Goal: Transaction & Acquisition: Purchase product/service

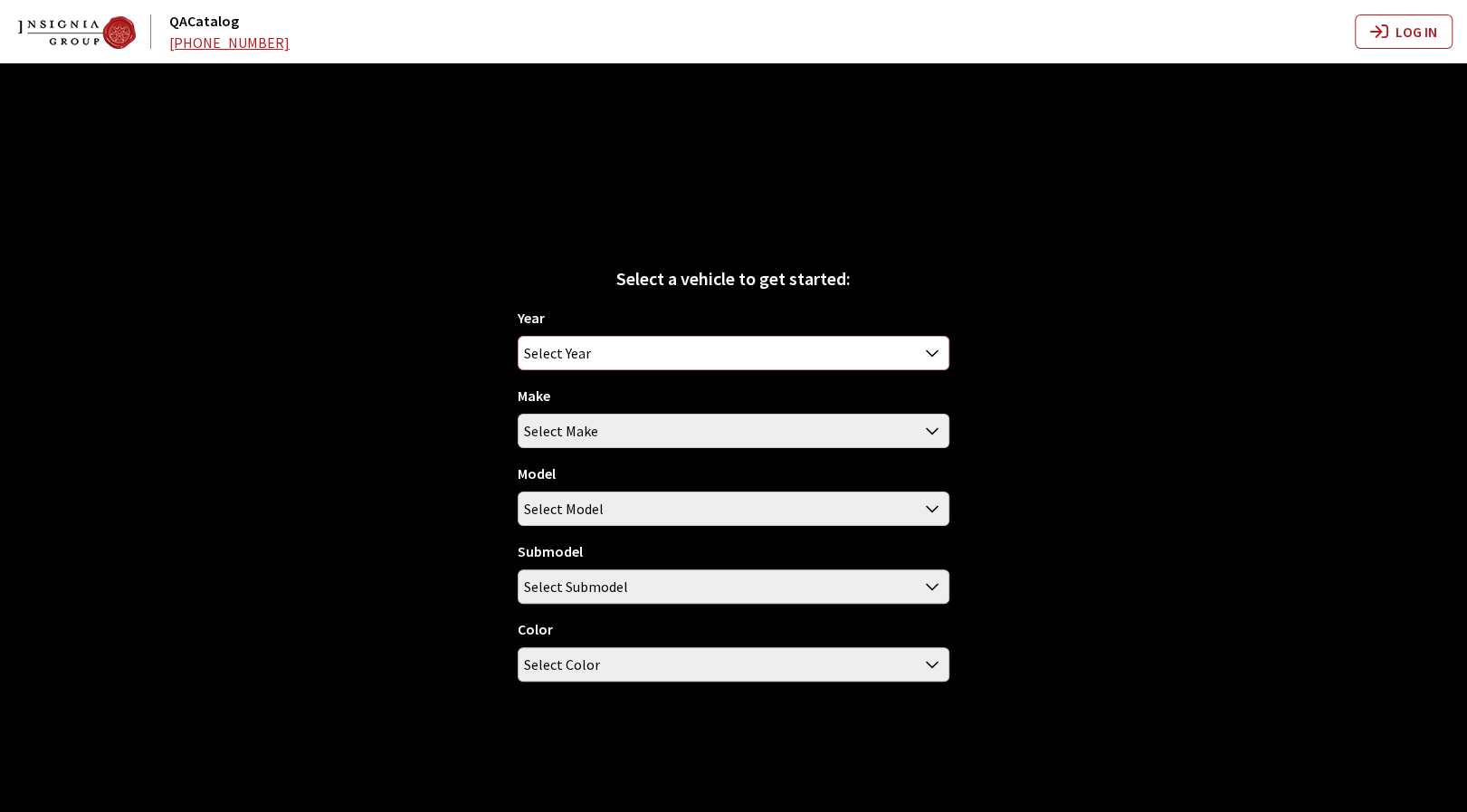
click at [797, 355] on span "Select Year" at bounding box center [734, 354] width 429 height 33
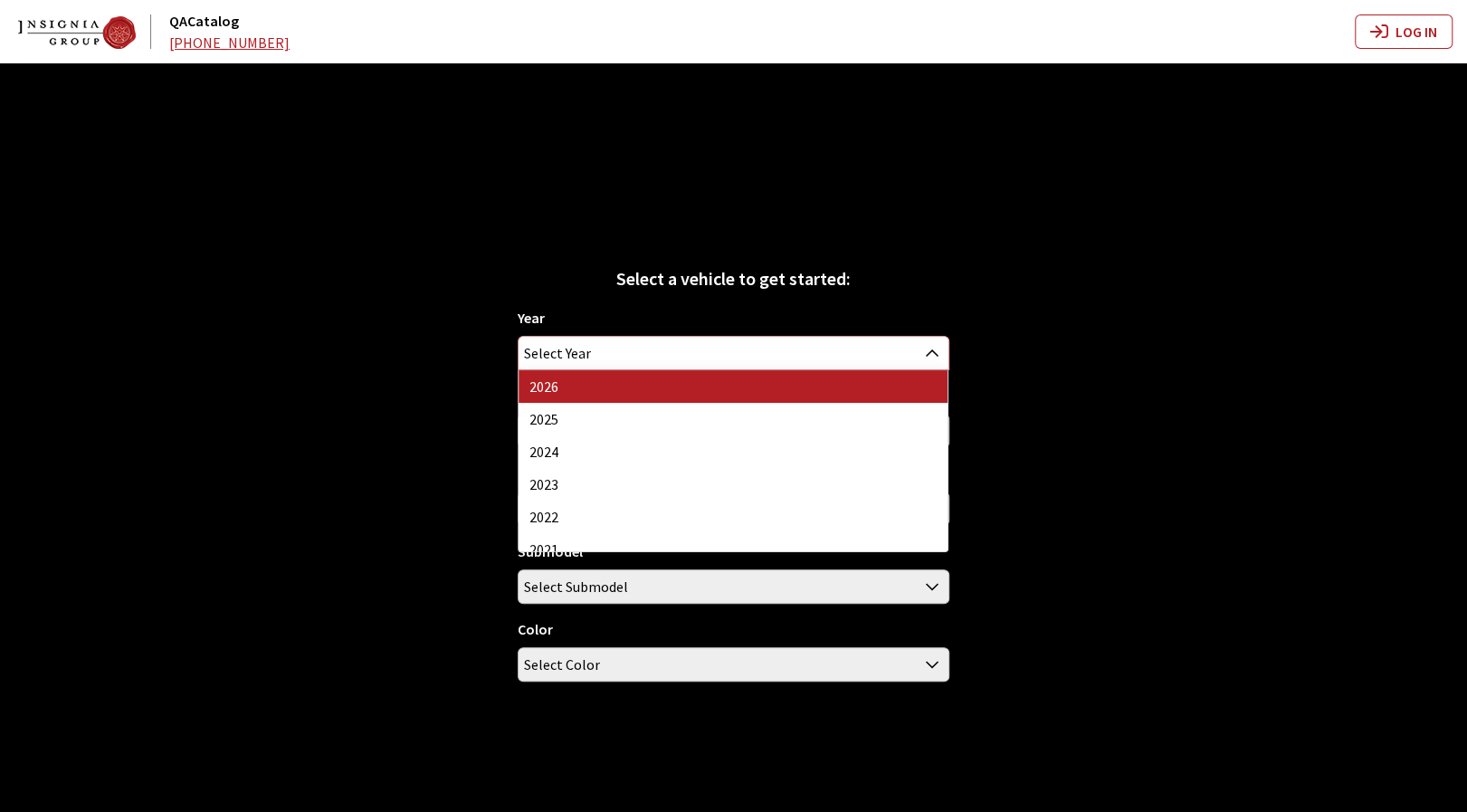
select select "44"
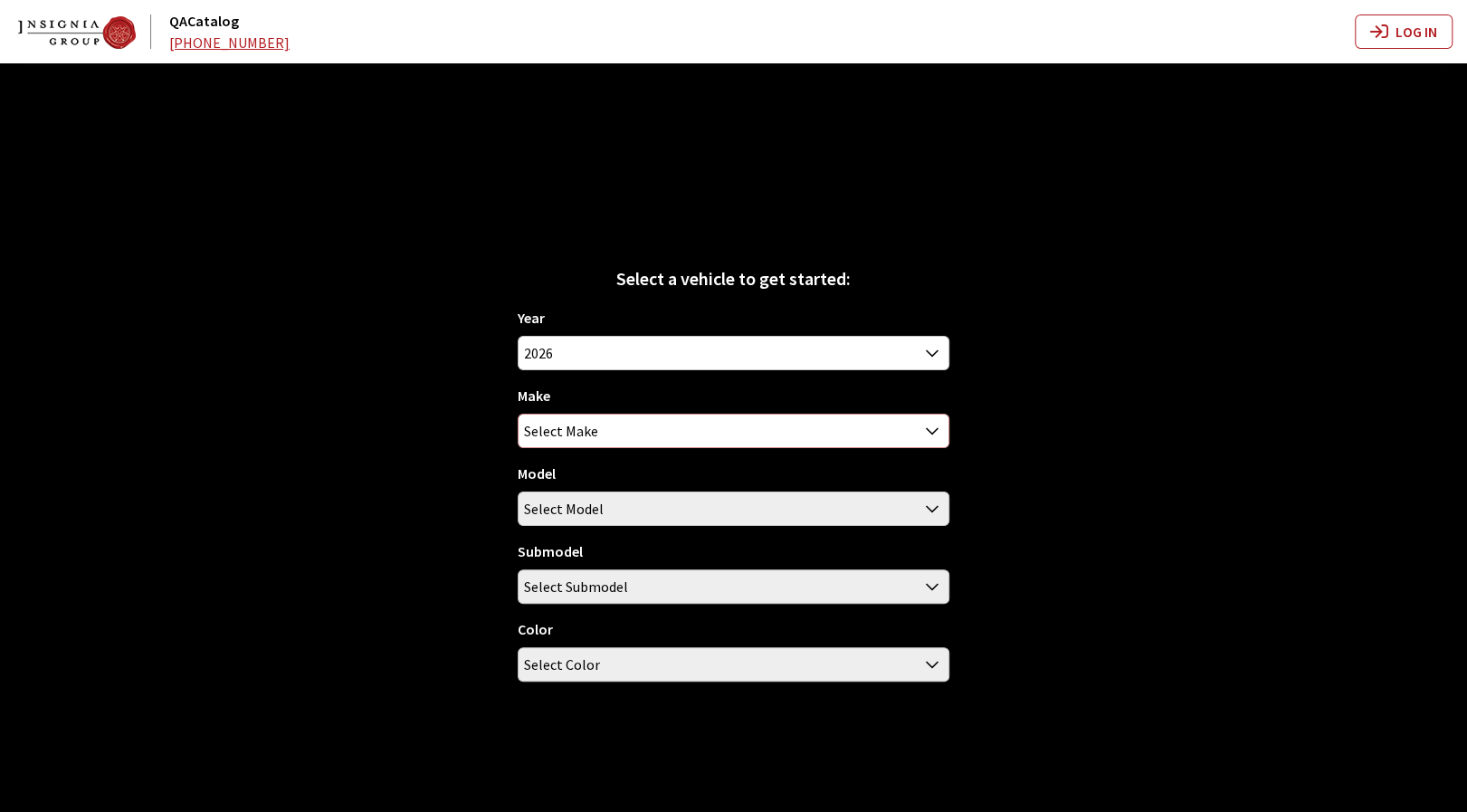
click at [781, 430] on span "Select Make" at bounding box center [734, 431] width 429 height 33
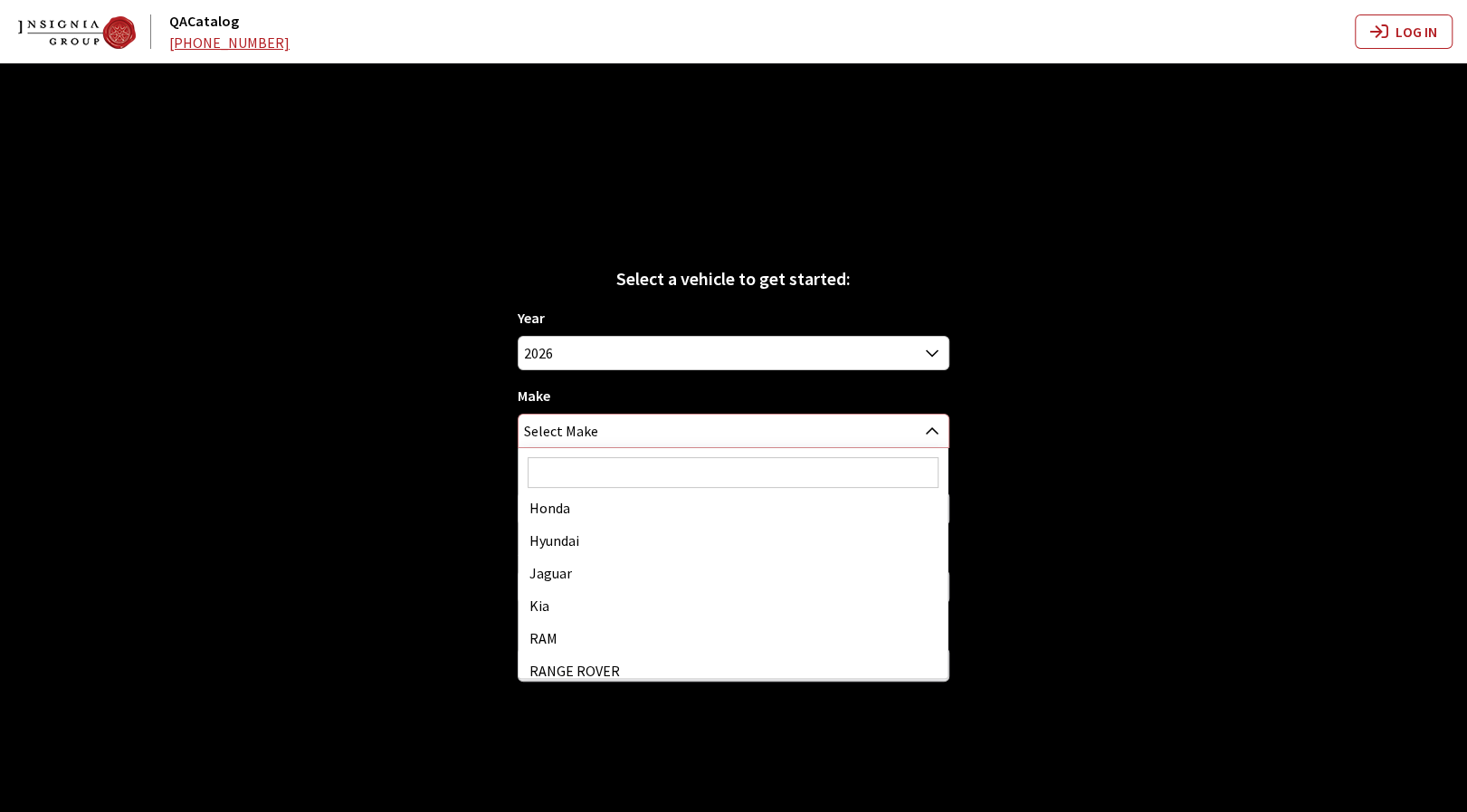
scroll to position [272, 0]
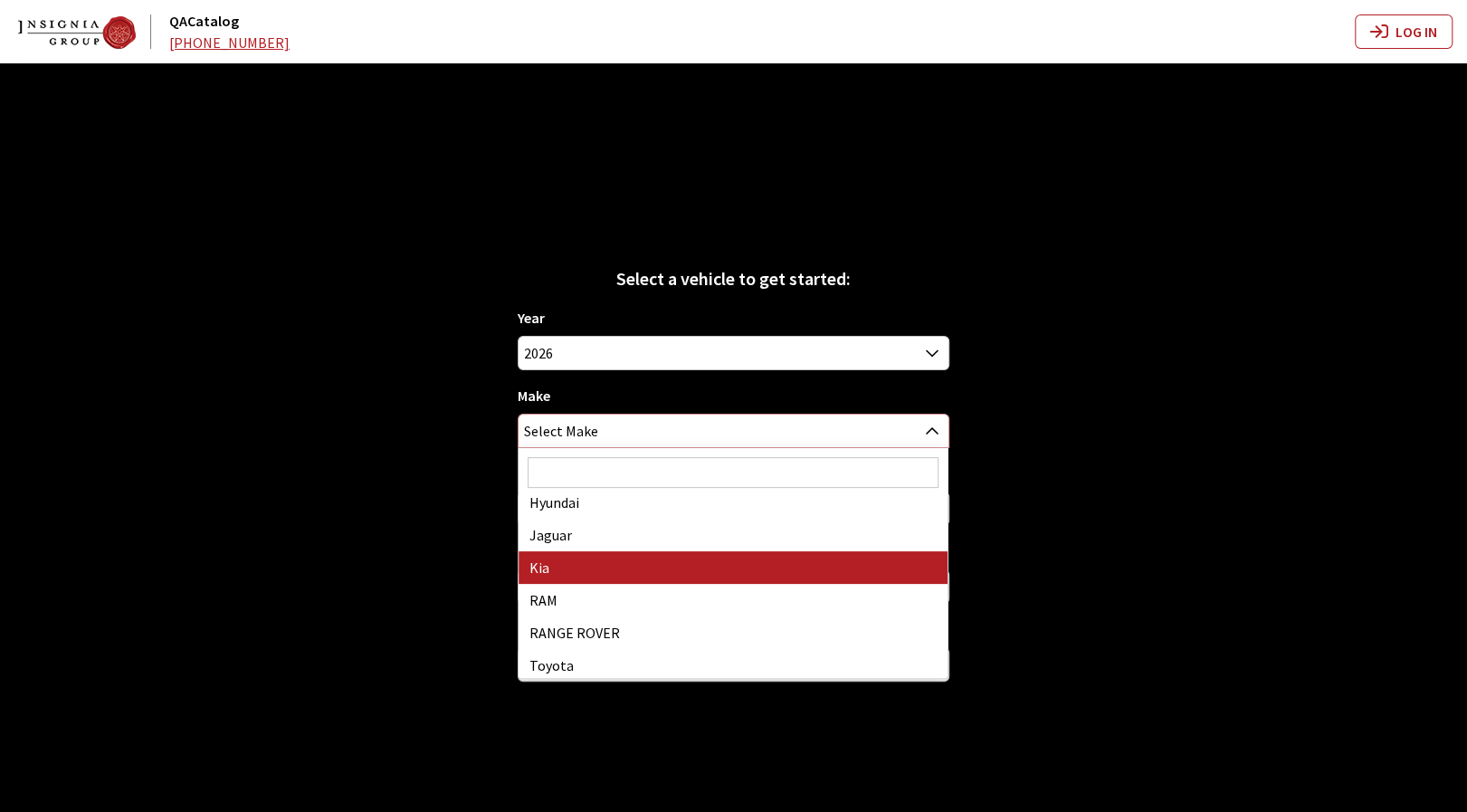
select select "31"
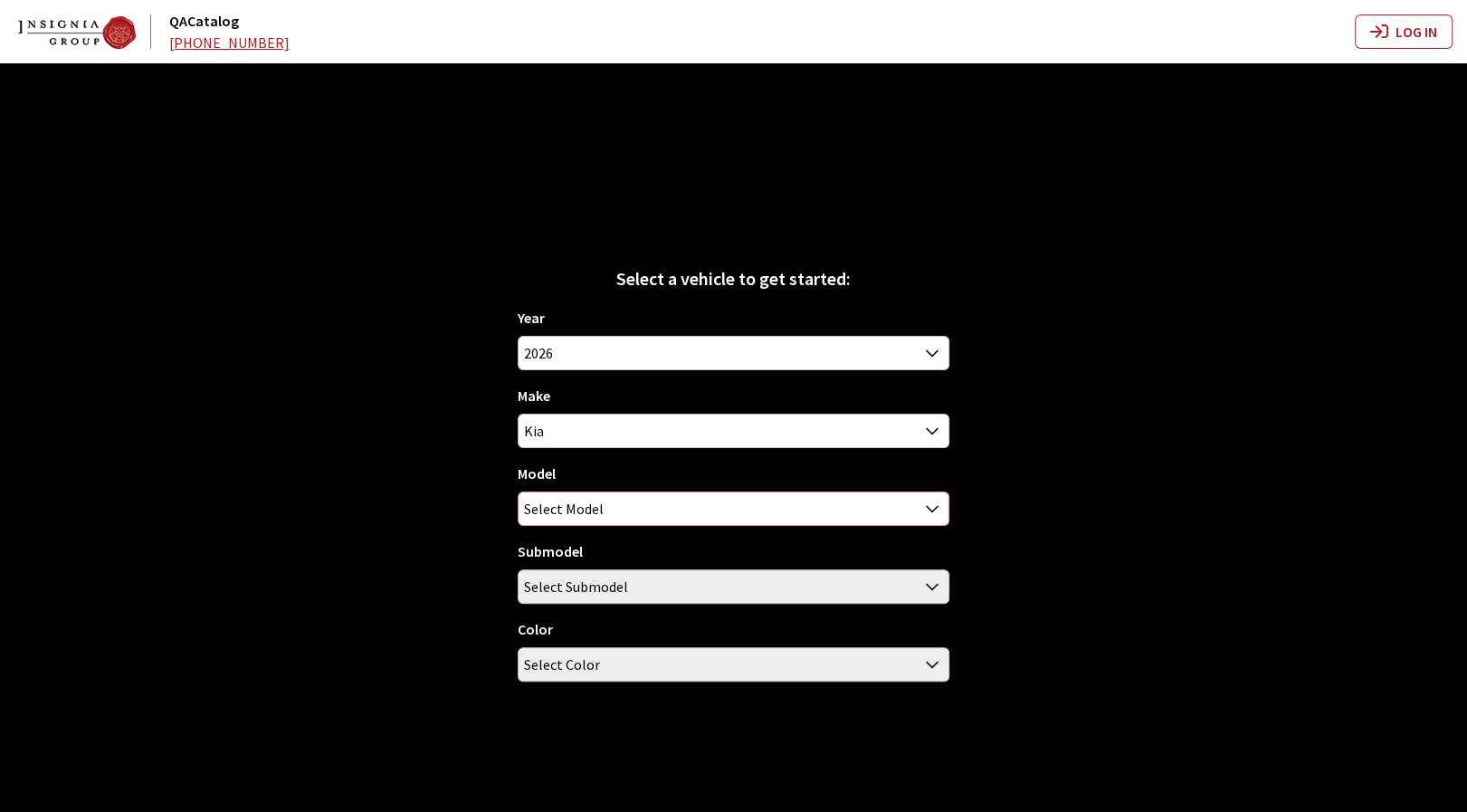
click at [738, 504] on span "Select Model" at bounding box center [734, 509] width 429 height 33
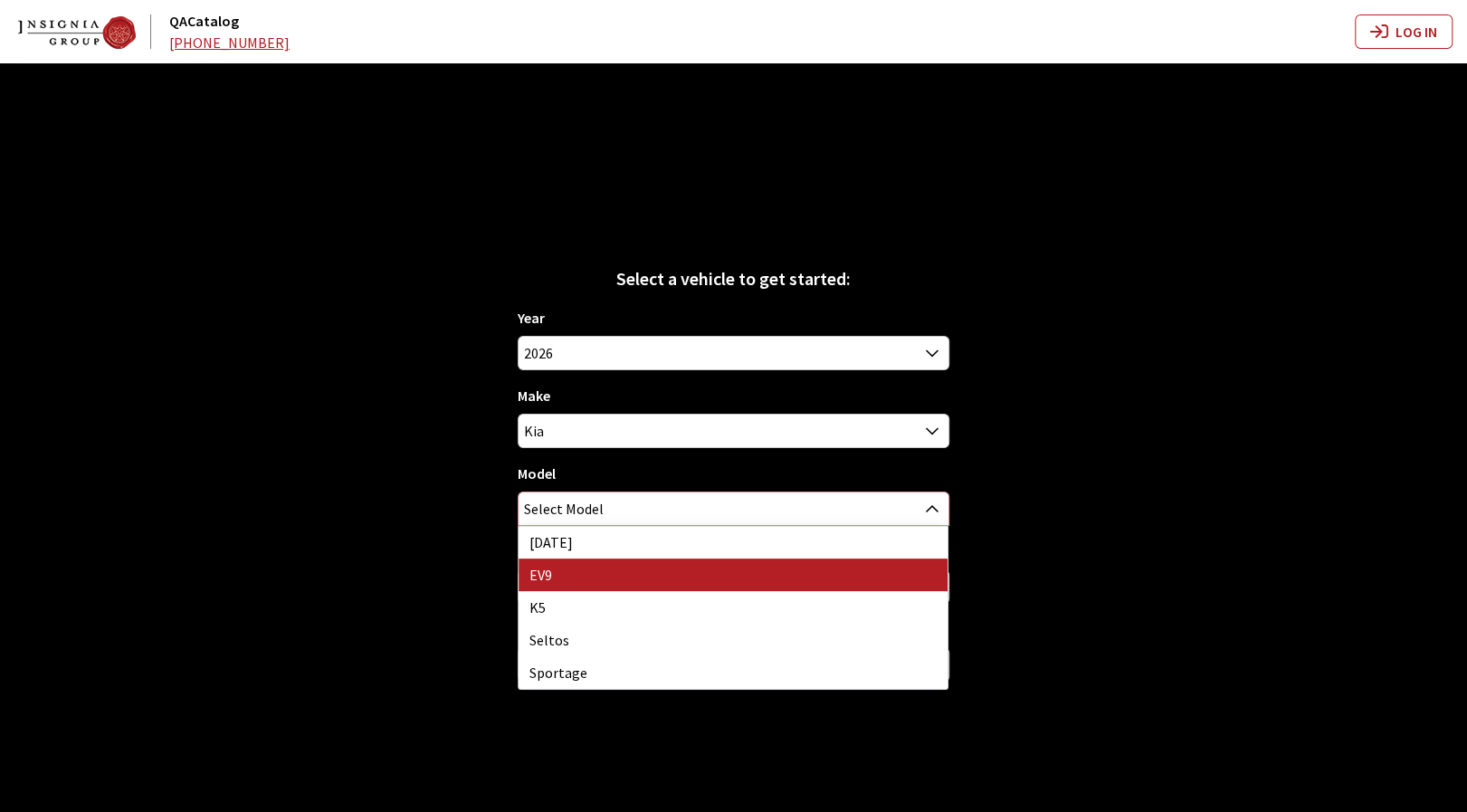
select select "1383"
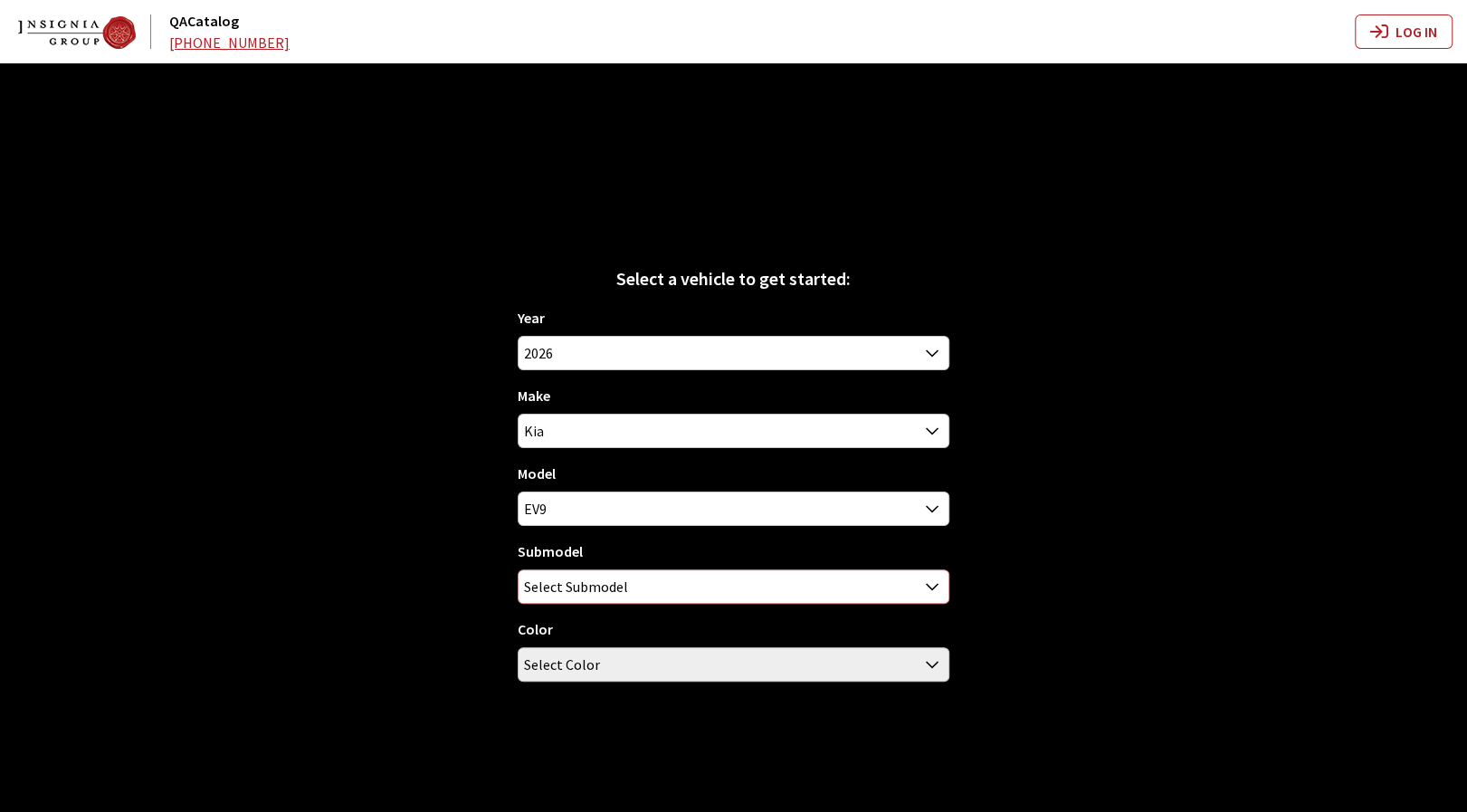
click at [711, 600] on span "Select Submodel" at bounding box center [734, 587] width 429 height 33
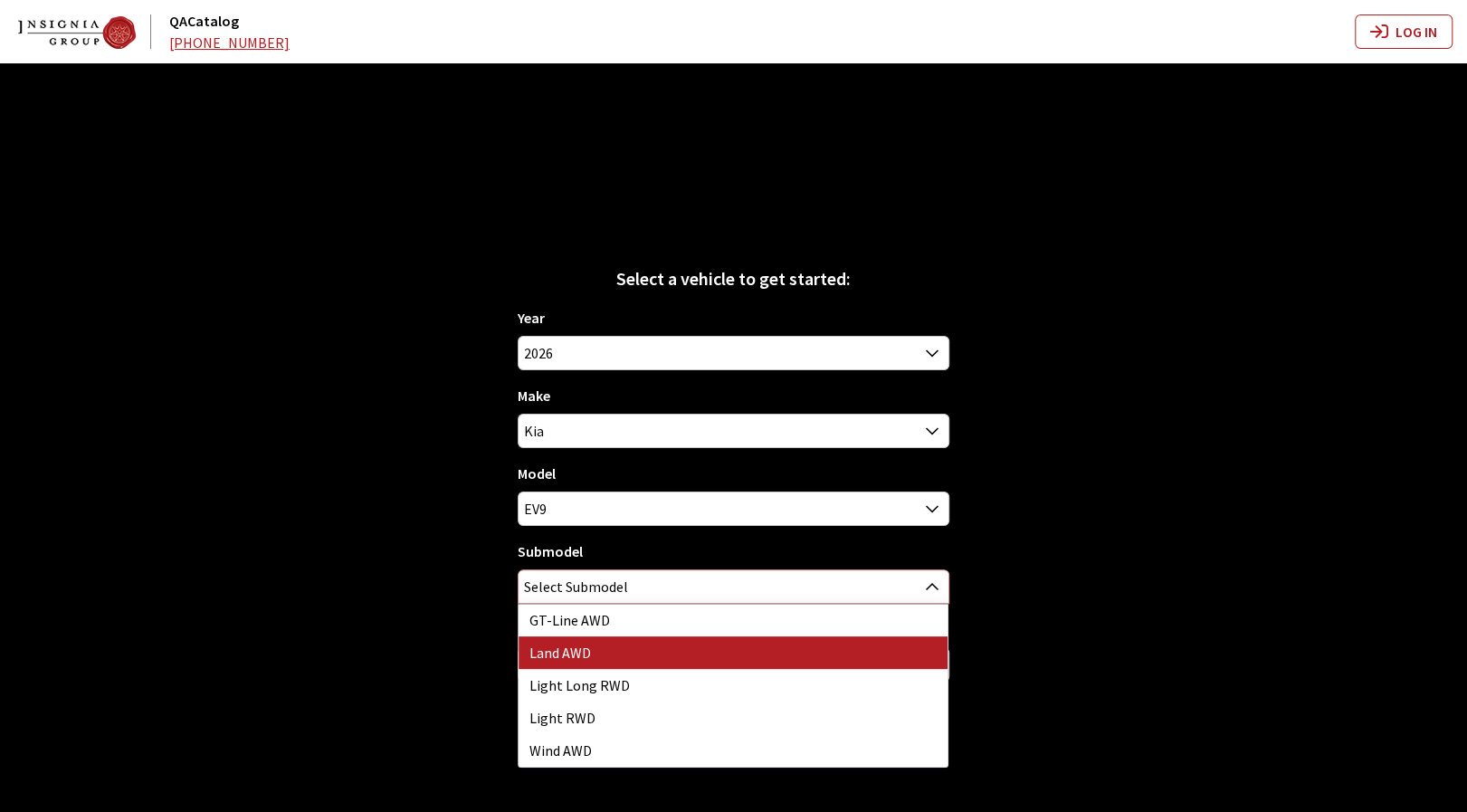
select select "4471"
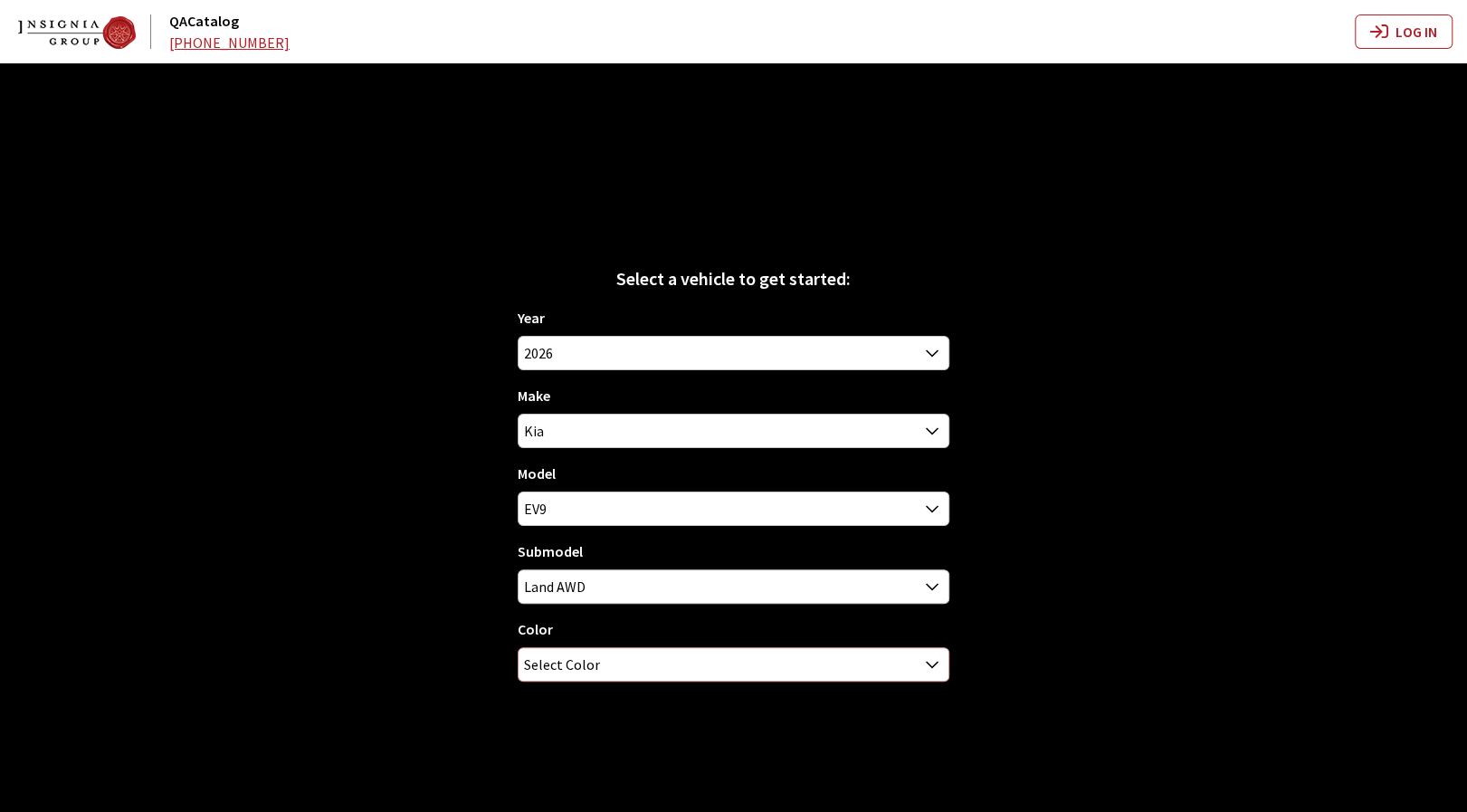
click at [682, 668] on span "Select Color" at bounding box center [734, 664] width 429 height 33
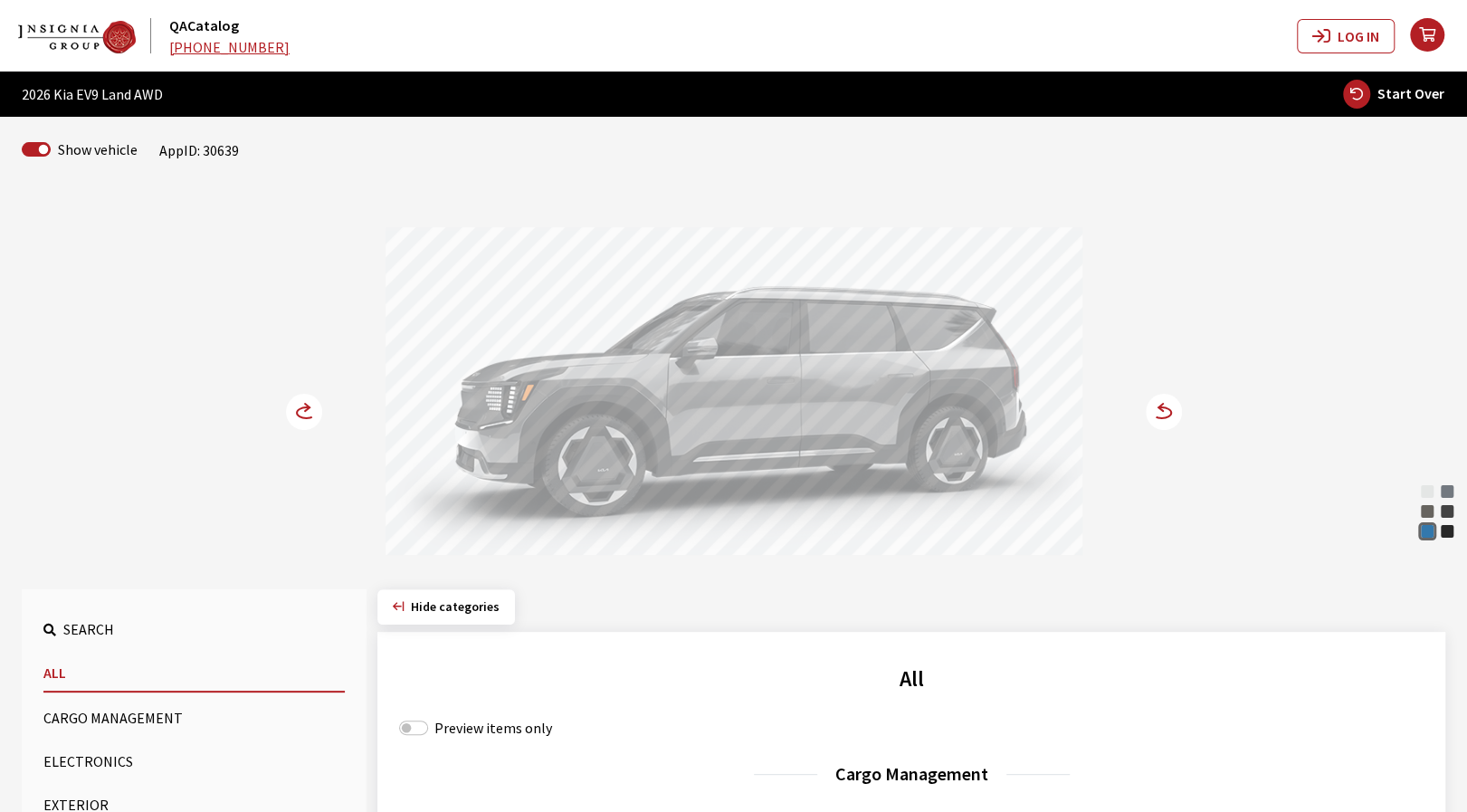
click at [312, 415] on icon at bounding box center [315, 413] width 13 height 16
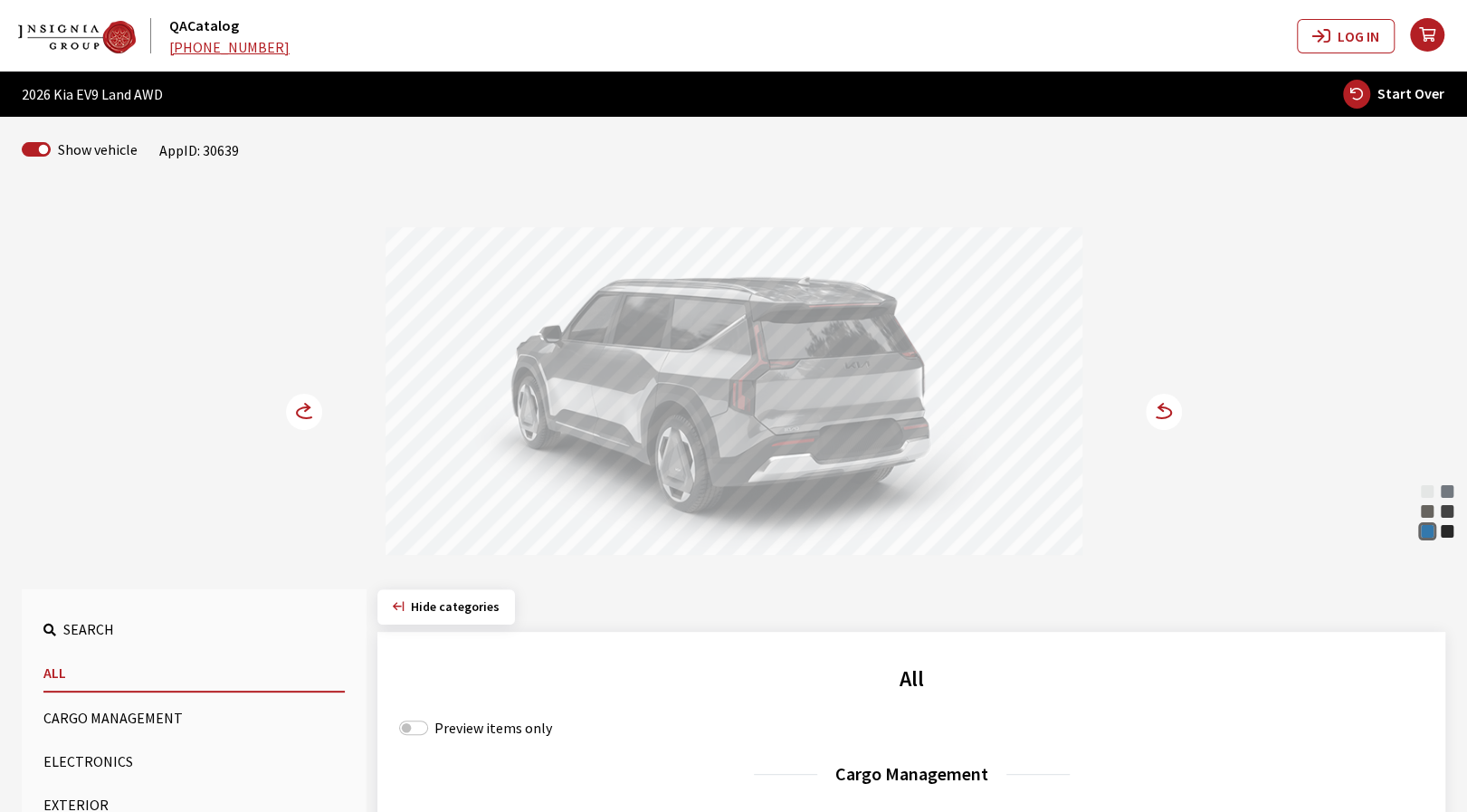
click at [1168, 407] on icon at bounding box center [1162, 412] width 19 height 11
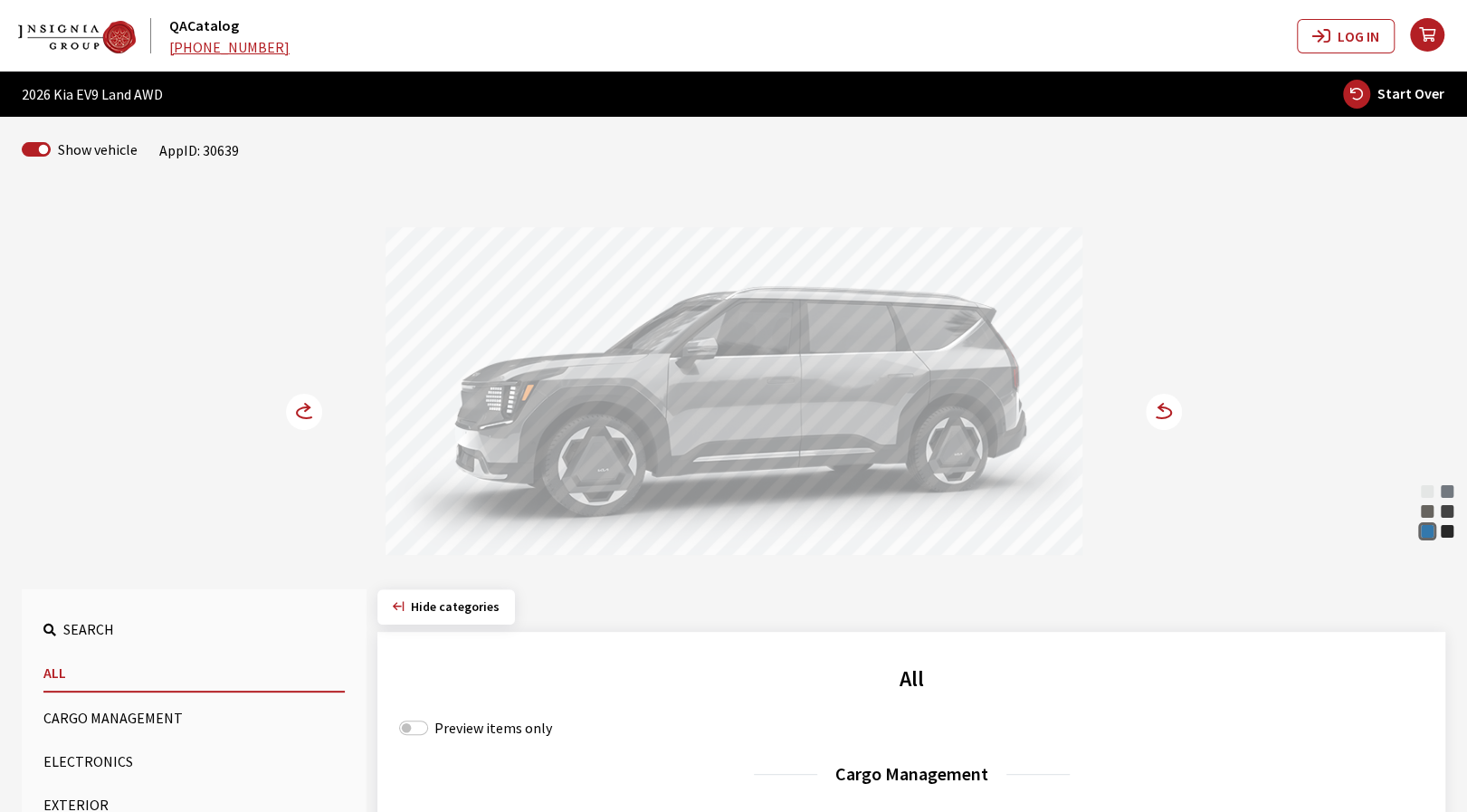
click at [1168, 407] on icon at bounding box center [1162, 412] width 19 height 11
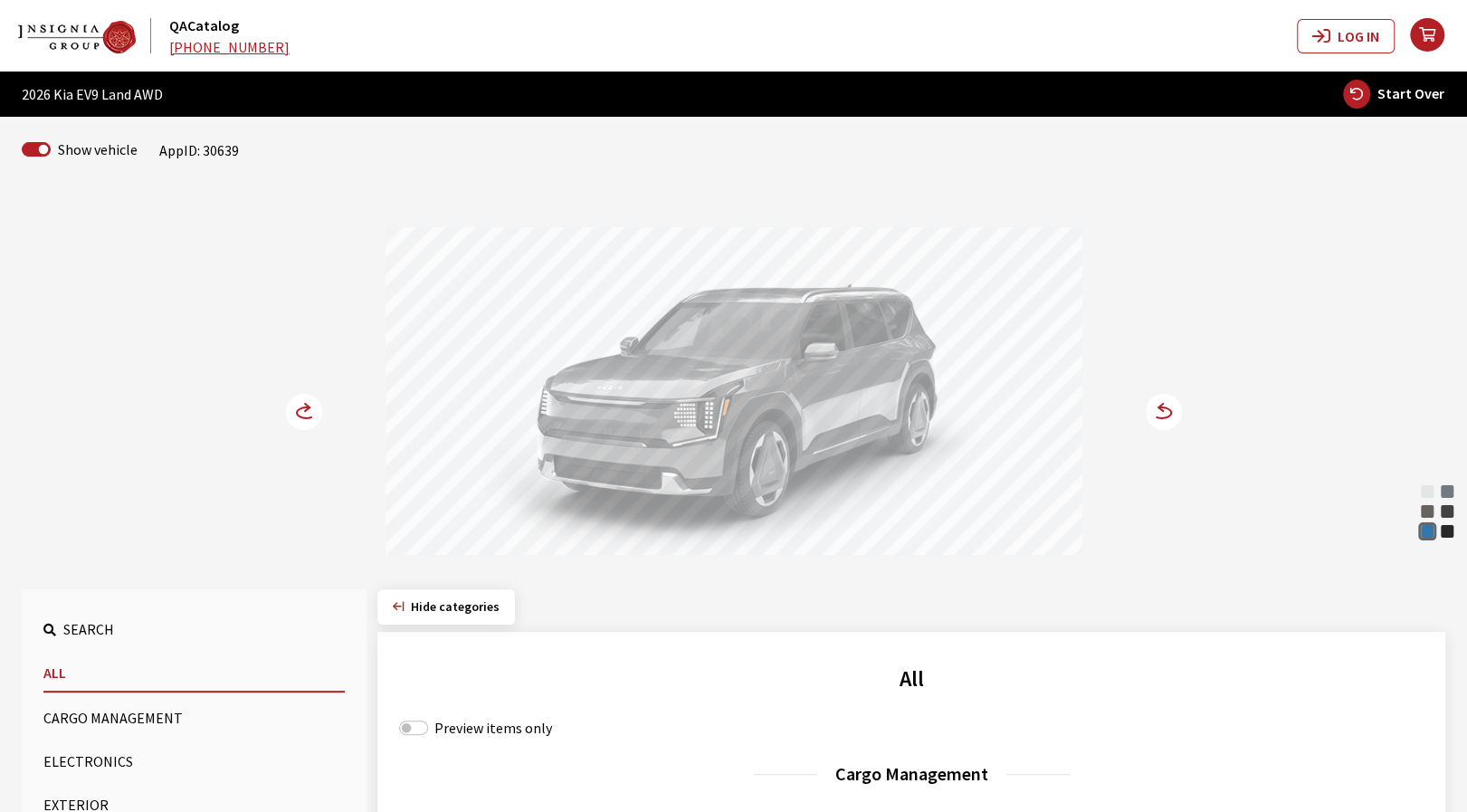
click at [1413, 89] on span "Start Over" at bounding box center [1411, 93] width 67 height 18
select select
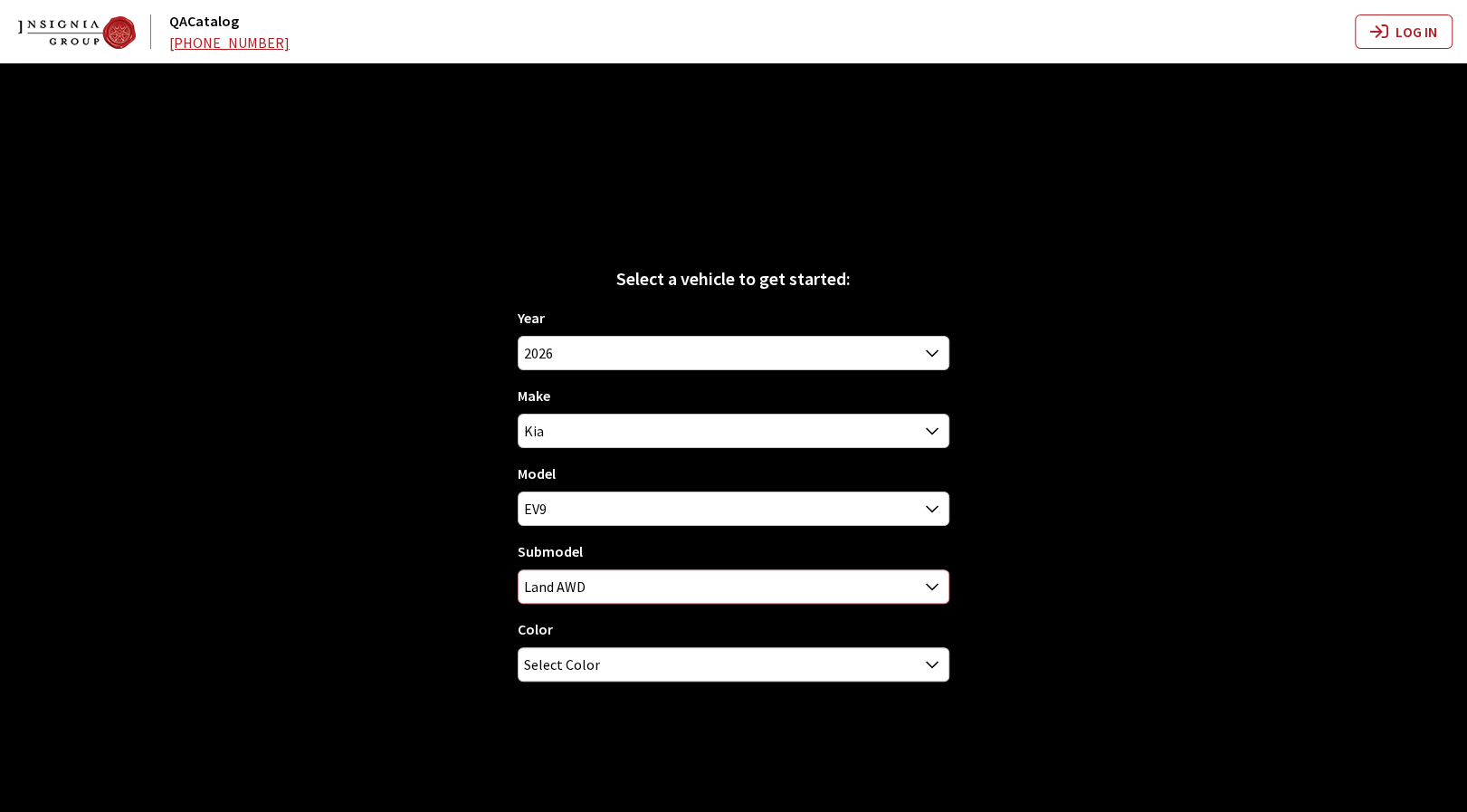
click at [659, 597] on span "Land AWD" at bounding box center [734, 587] width 429 height 33
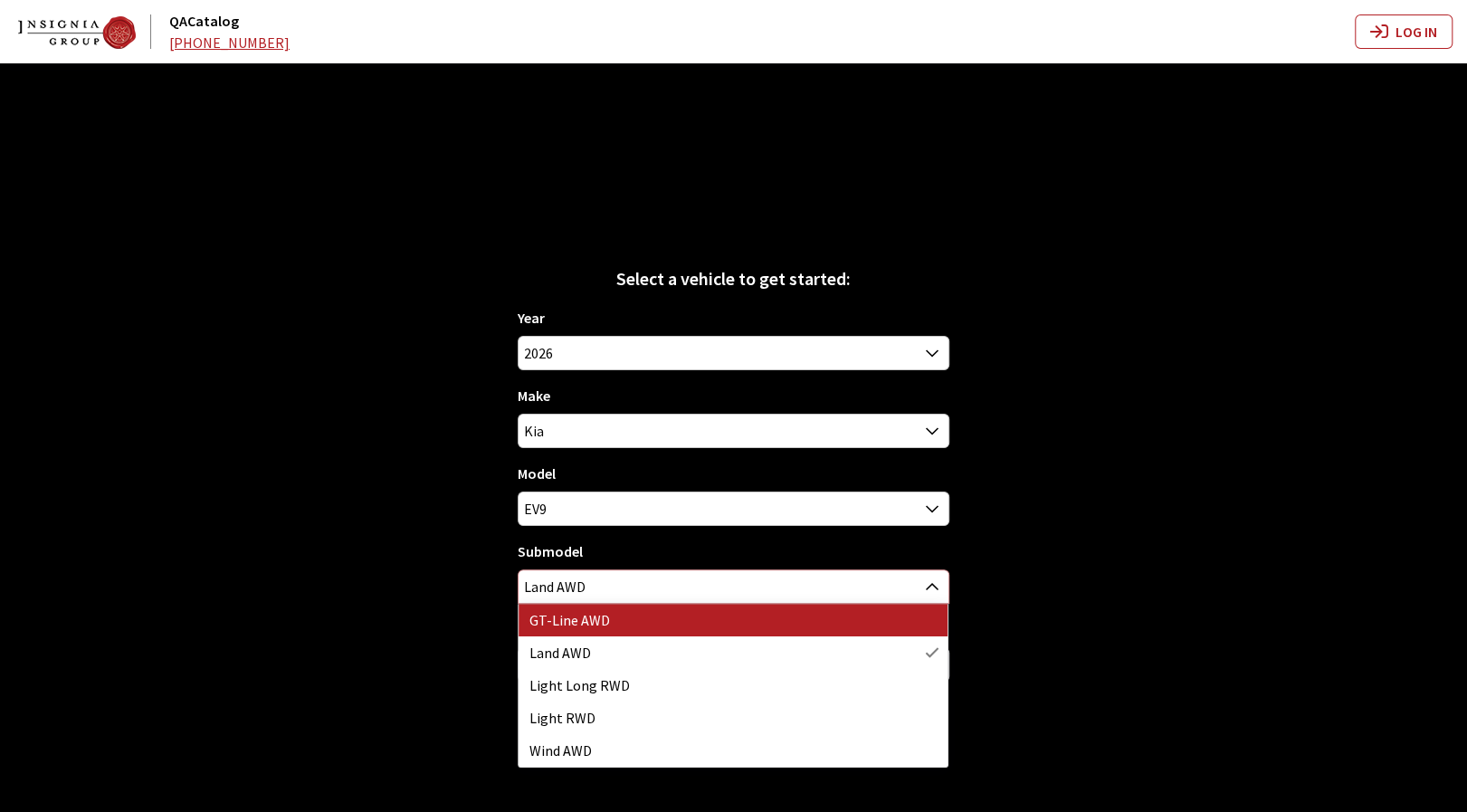
select select "3798"
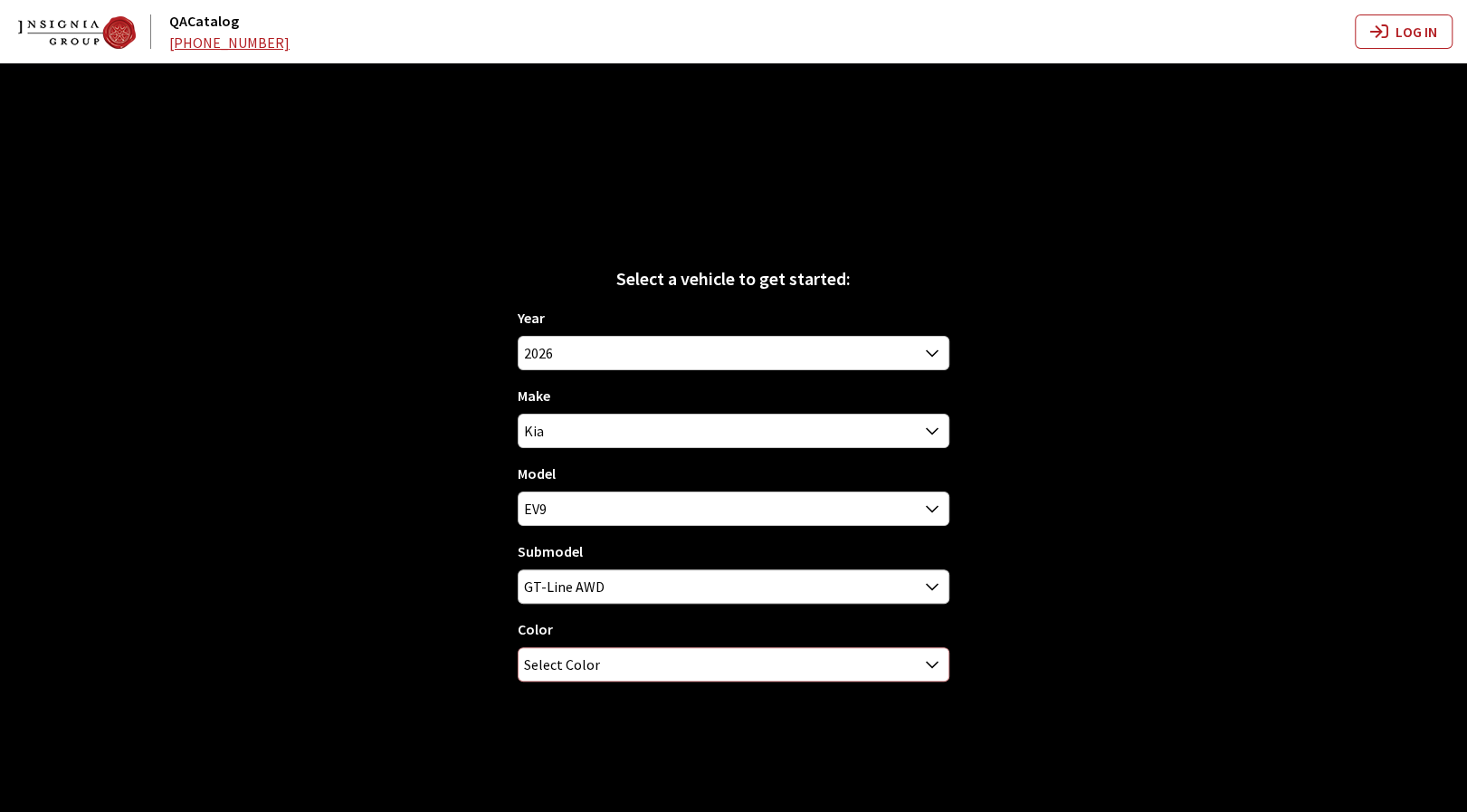
click at [614, 669] on span "Select Color" at bounding box center [734, 664] width 429 height 33
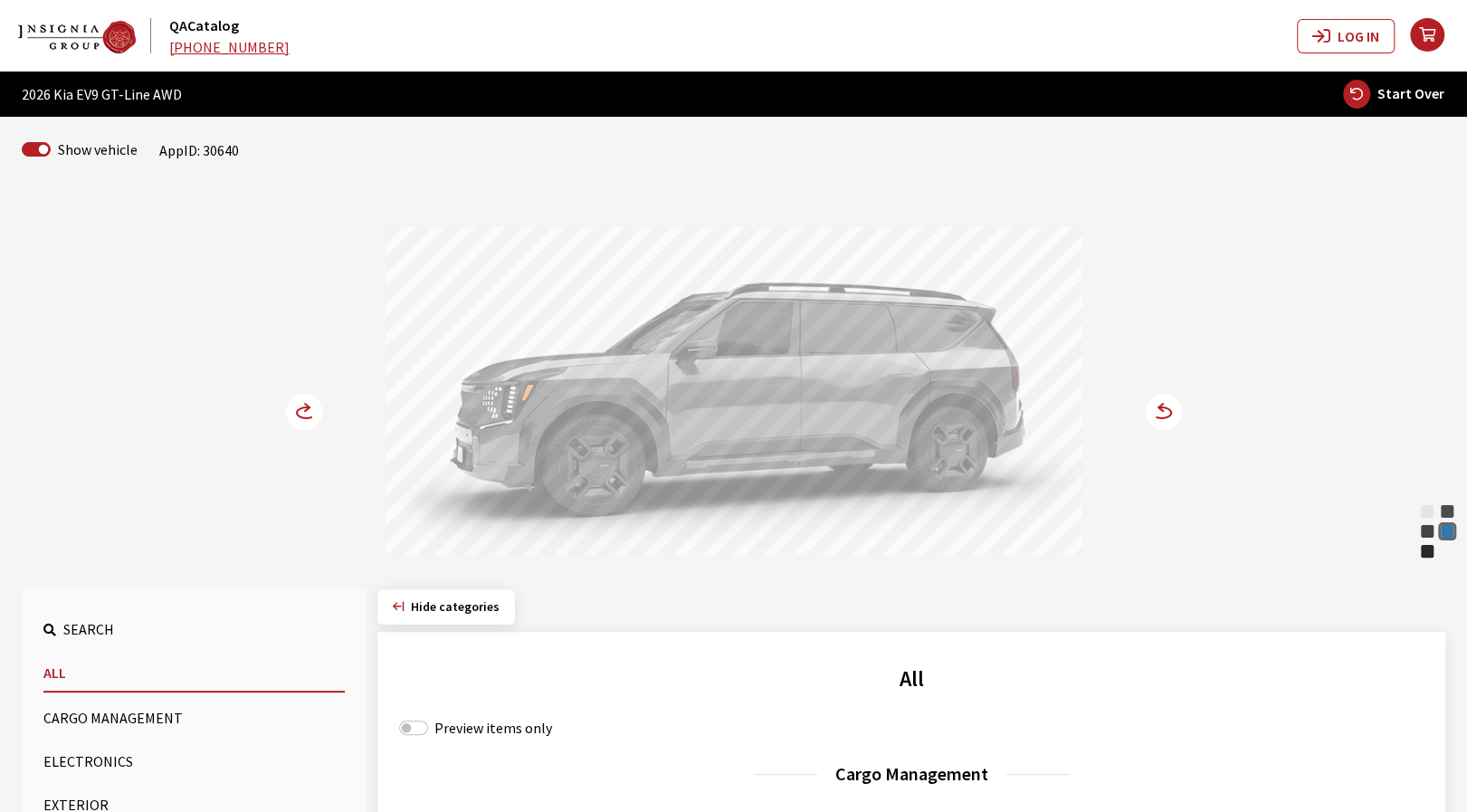
click at [295, 407] on circle at bounding box center [303, 411] width 36 height 36
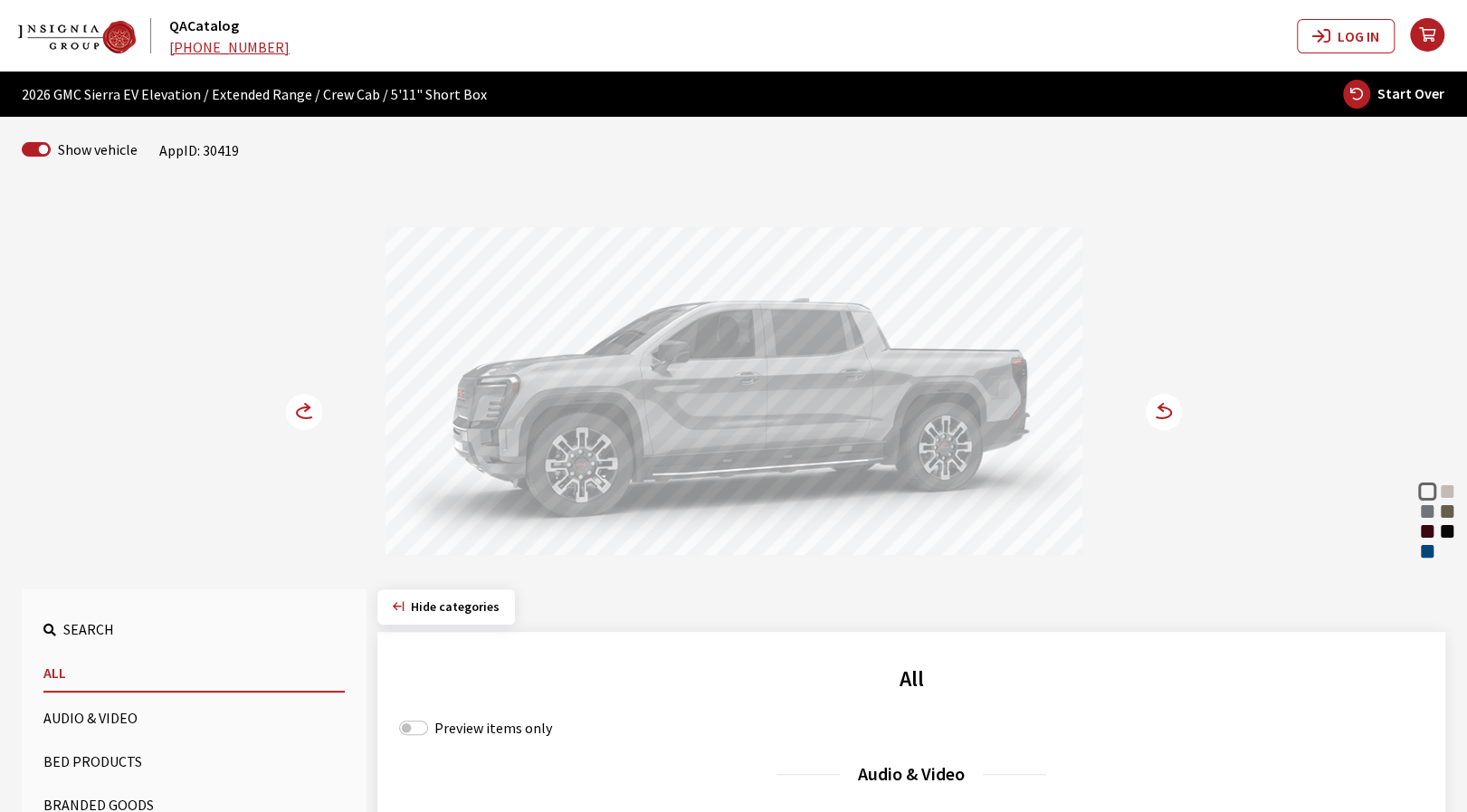
click at [1427, 555] on div "Deep Ocean Blue Metallic" at bounding box center [1427, 551] width 18 height 18
click at [1167, 401] on circle at bounding box center [1164, 411] width 36 height 36
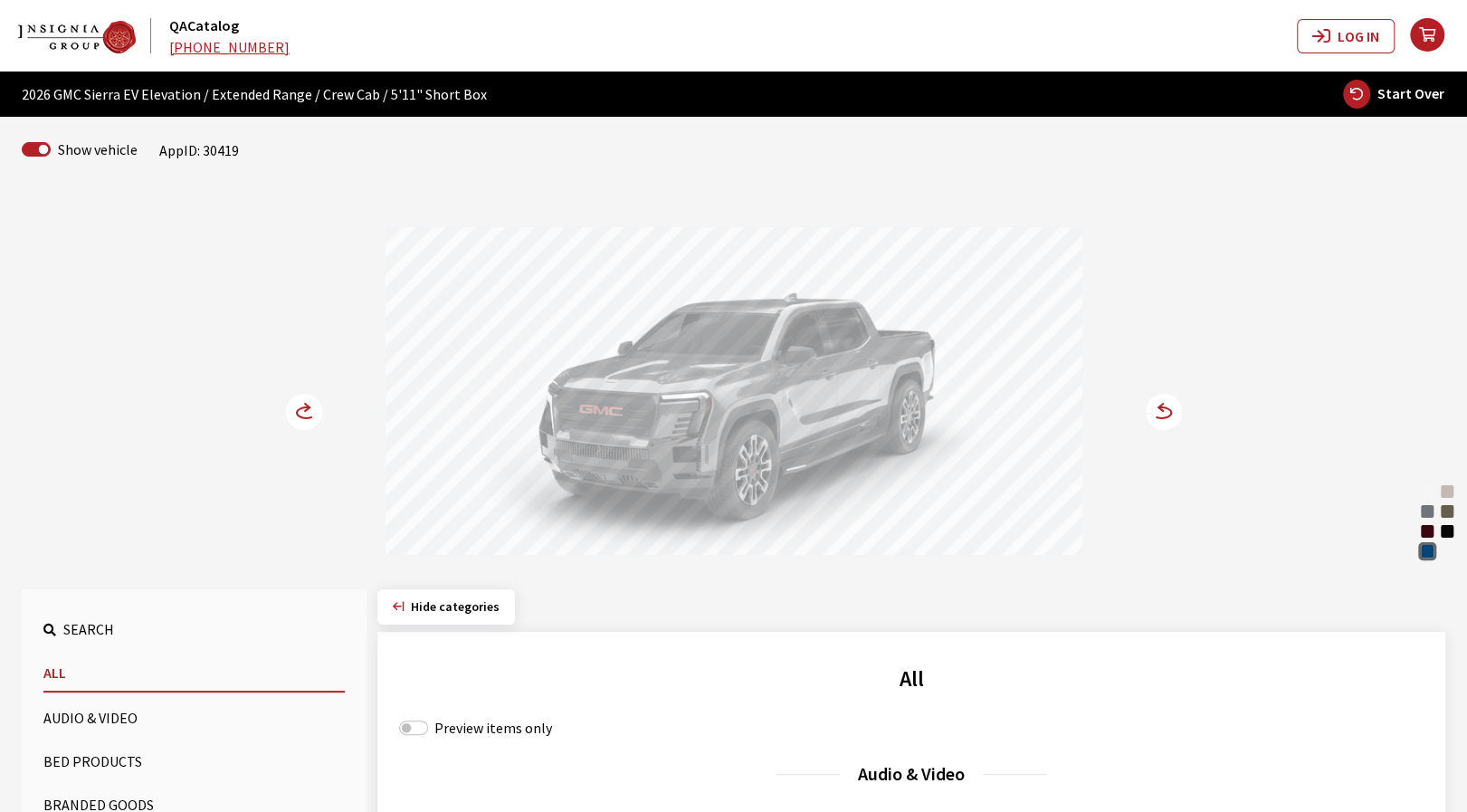
click at [302, 409] on circle at bounding box center [303, 411] width 36 height 36
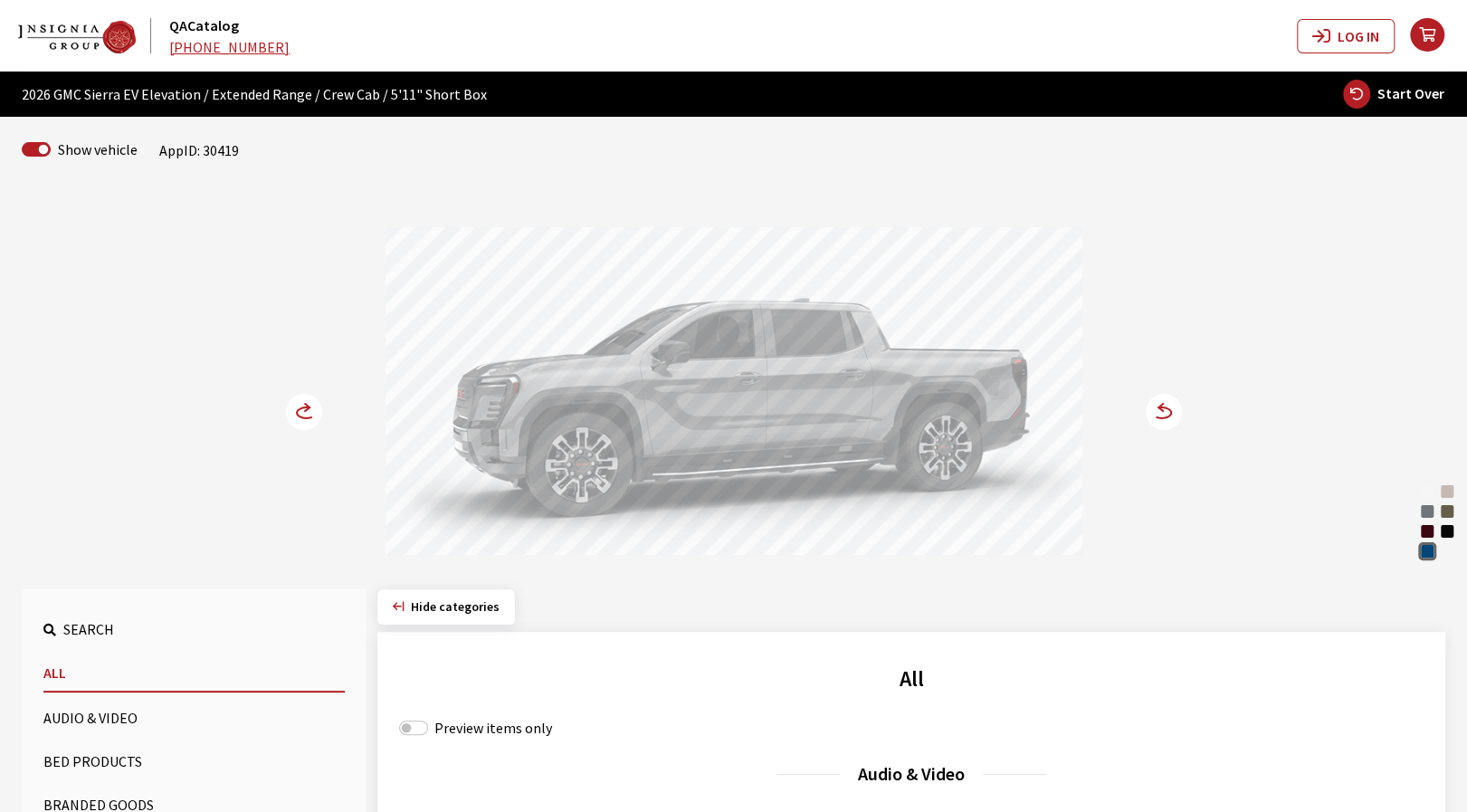
click at [1168, 422] on circle at bounding box center [1164, 411] width 36 height 36
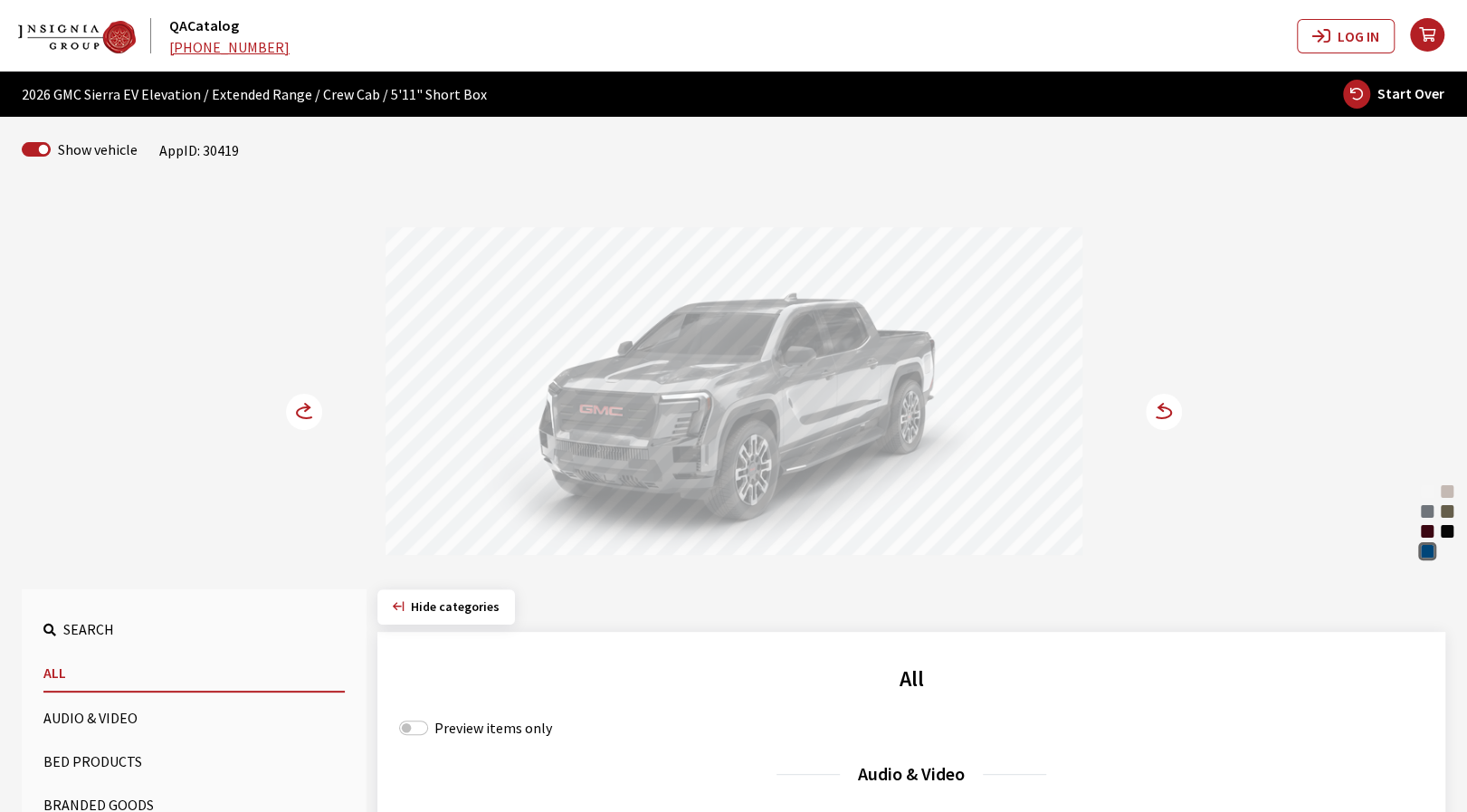
click at [293, 424] on circle at bounding box center [303, 411] width 36 height 36
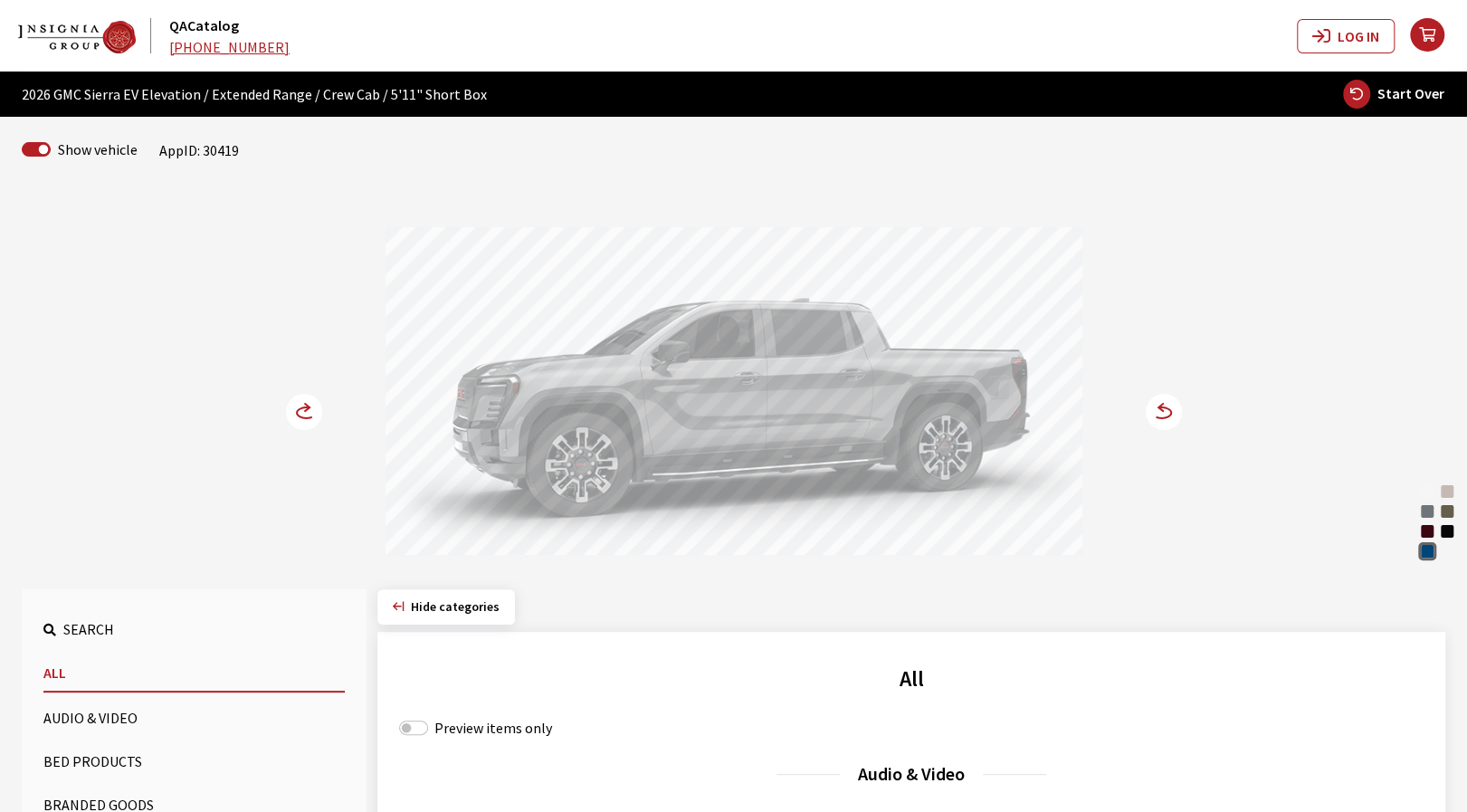
click at [293, 424] on circle at bounding box center [303, 411] width 36 height 36
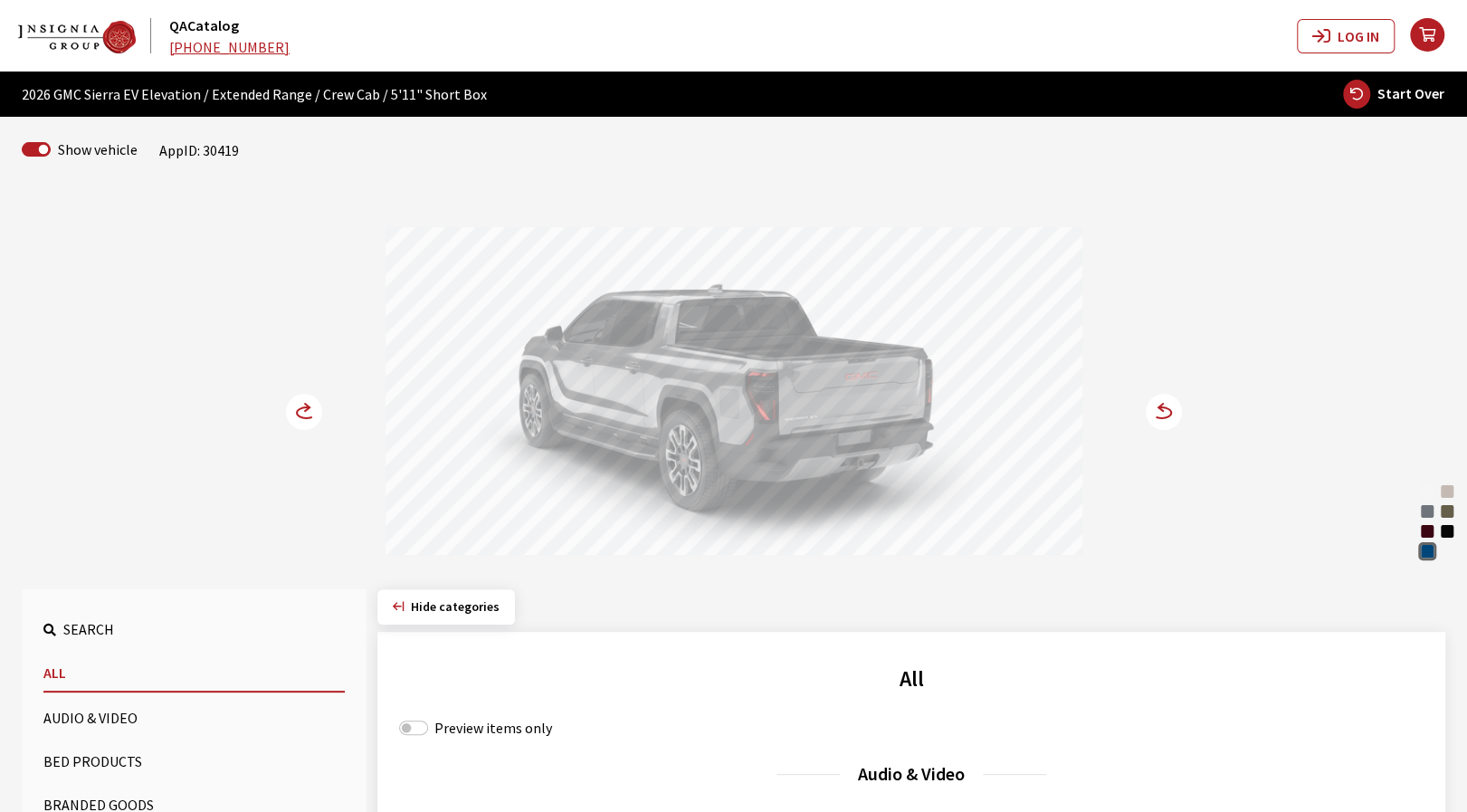
drag, startPoint x: 705, startPoint y: 418, endPoint x: 824, endPoint y: 406, distance: 119.6
click at [802, 408] on div at bounding box center [734, 393] width 697 height 333
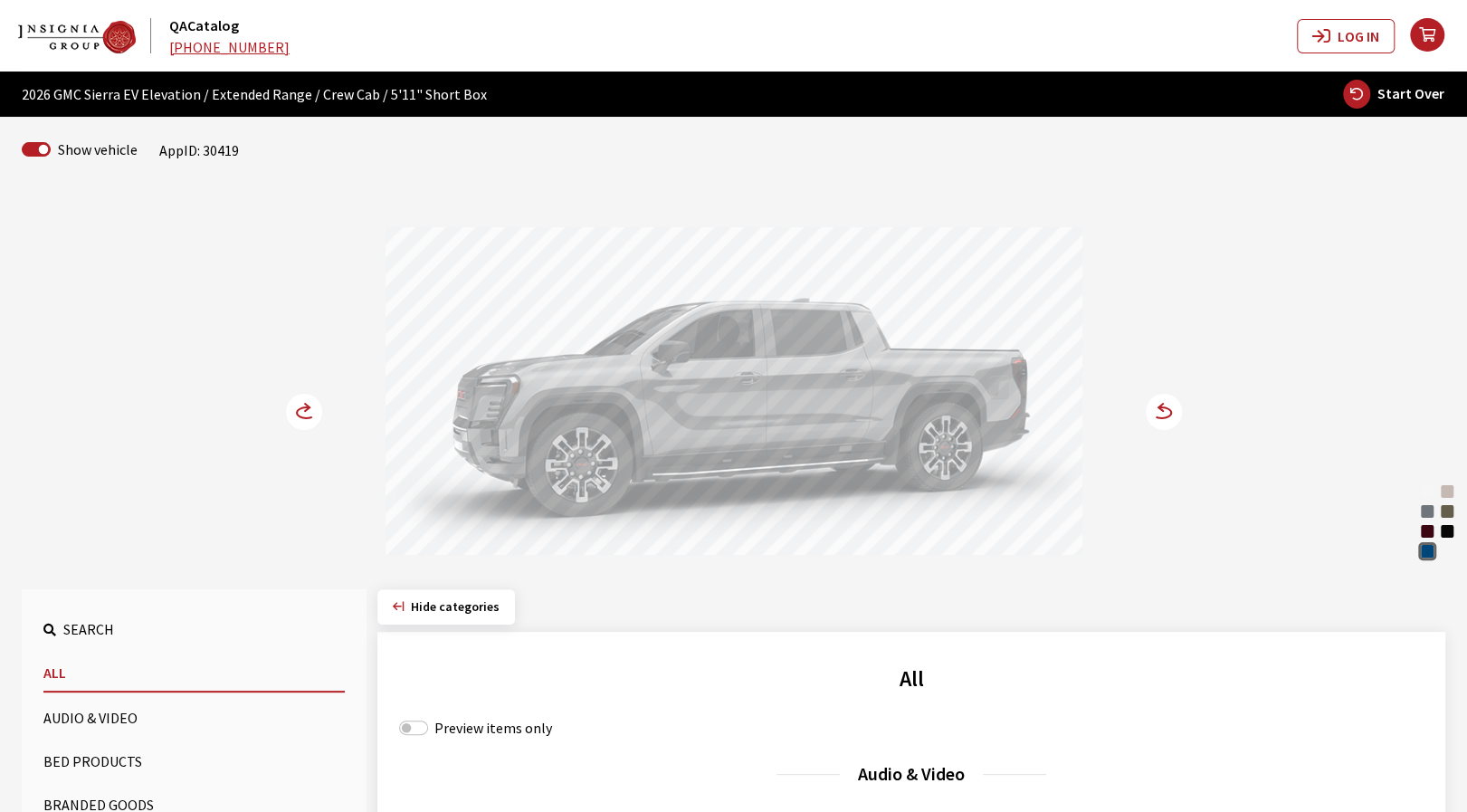
drag, startPoint x: 790, startPoint y: 421, endPoint x: 971, endPoint y: 406, distance: 181.6
click at [872, 414] on div at bounding box center [734, 393] width 697 height 333
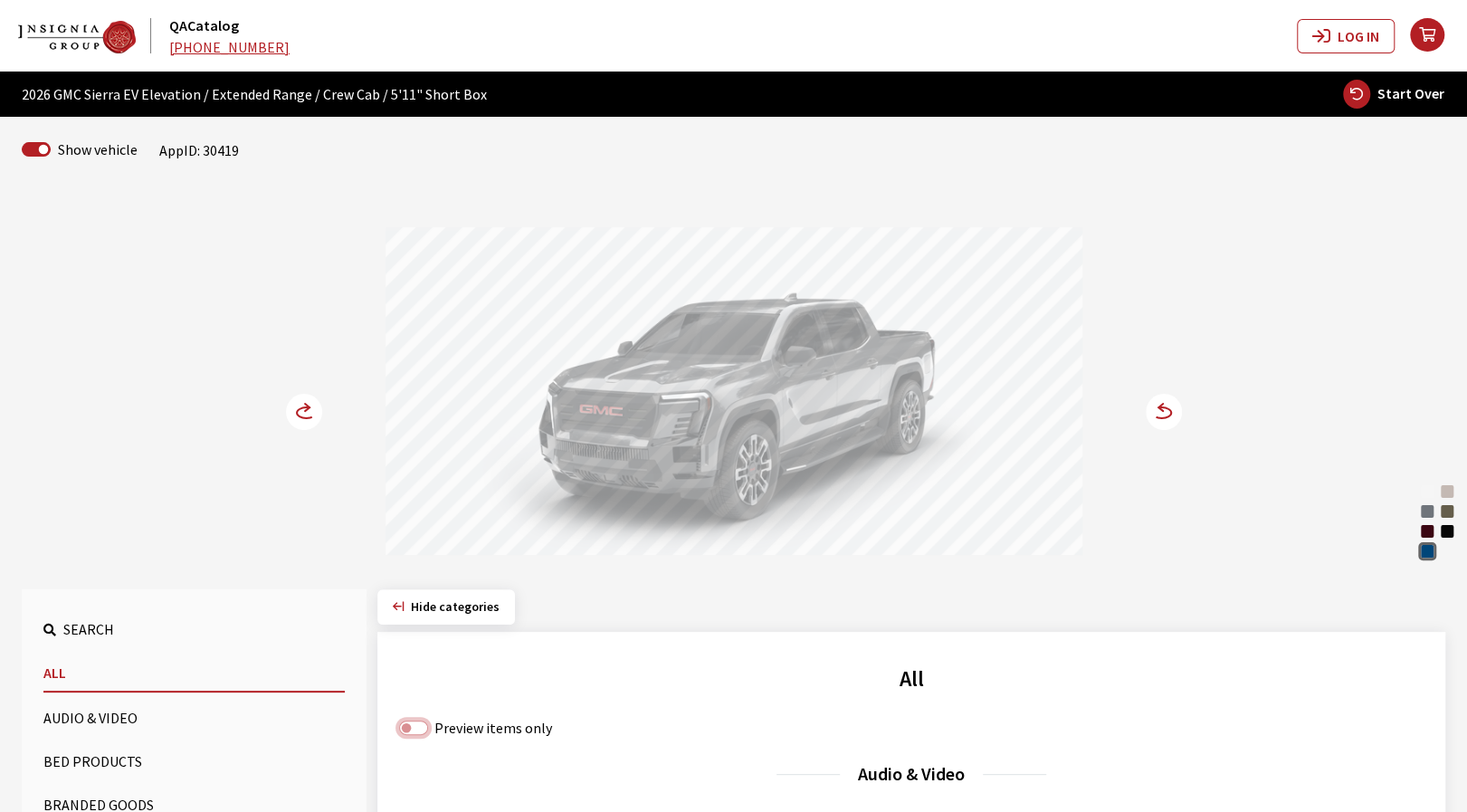
click at [410, 726] on input "Preview items only" at bounding box center [414, 727] width 29 height 15
checkbox input "true"
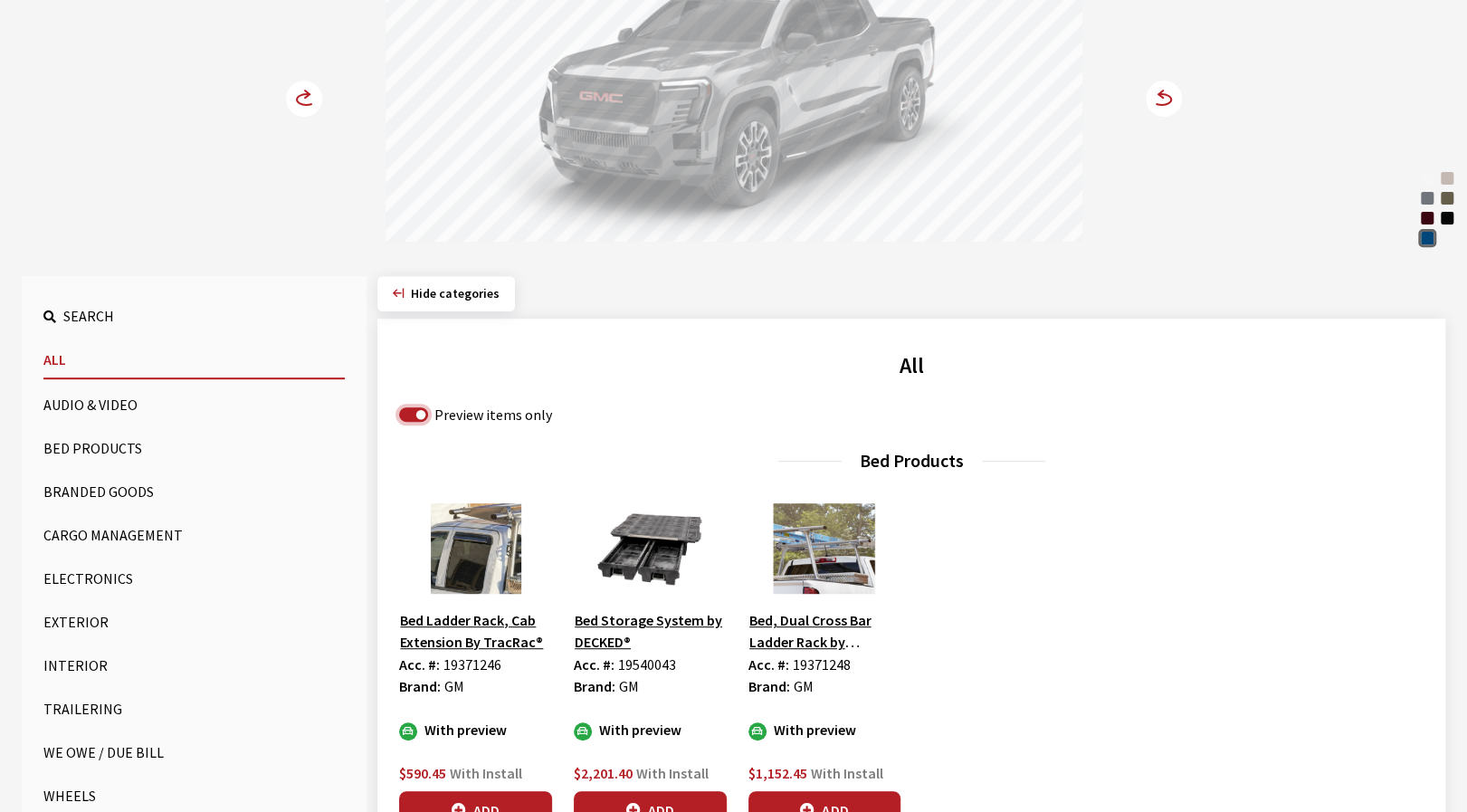
scroll to position [362, 0]
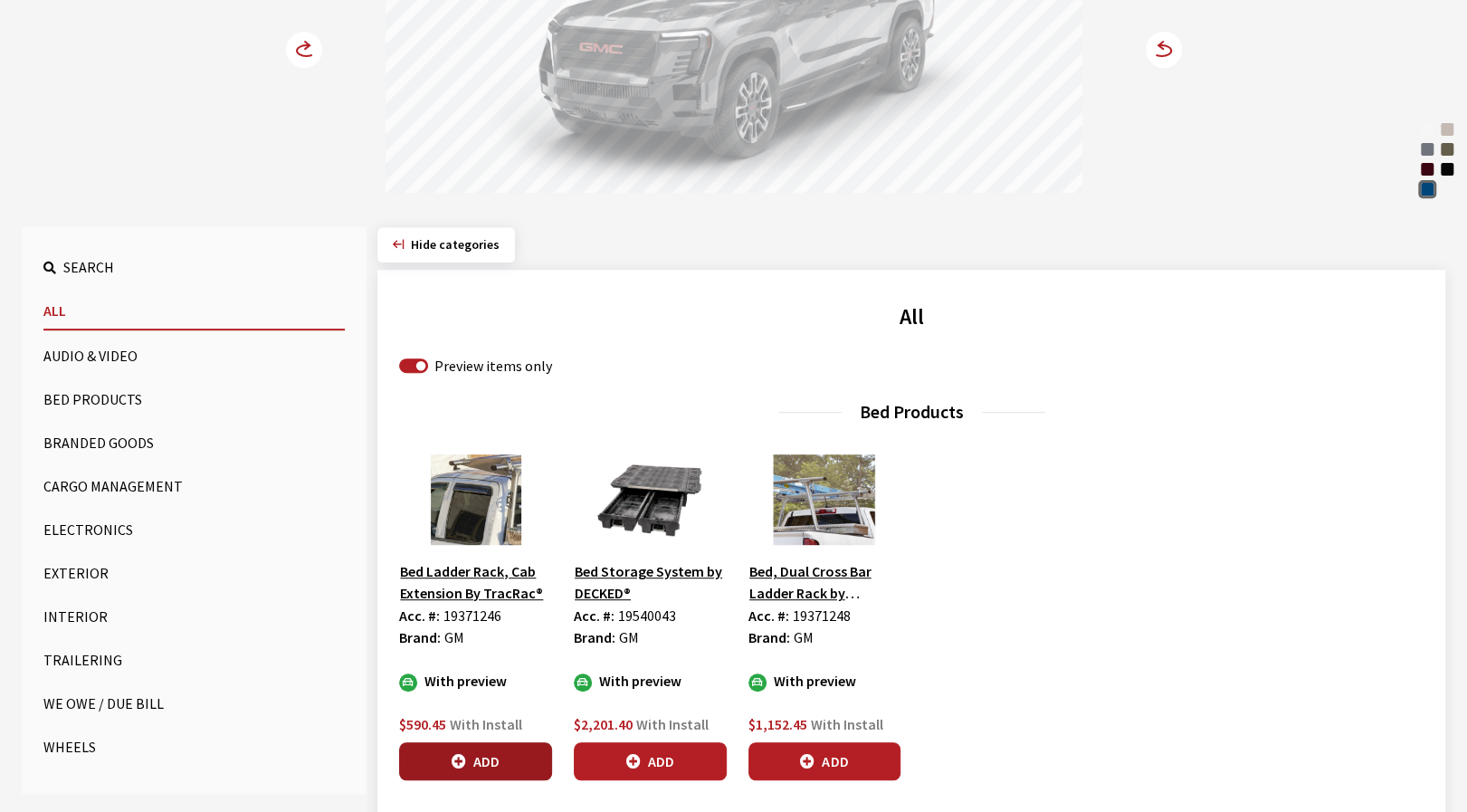
click at [476, 764] on button "Add" at bounding box center [475, 761] width 153 height 38
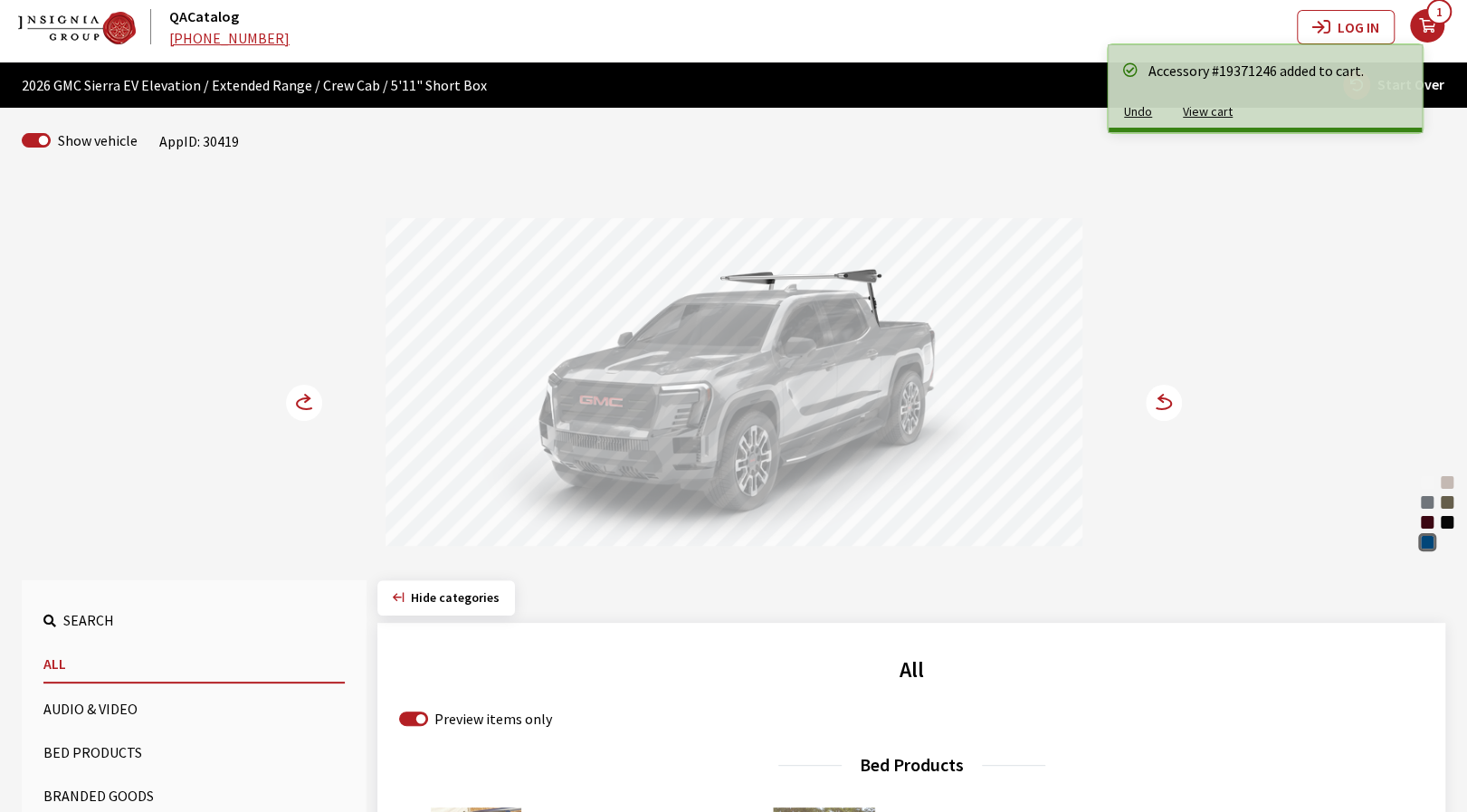
scroll to position [0, 0]
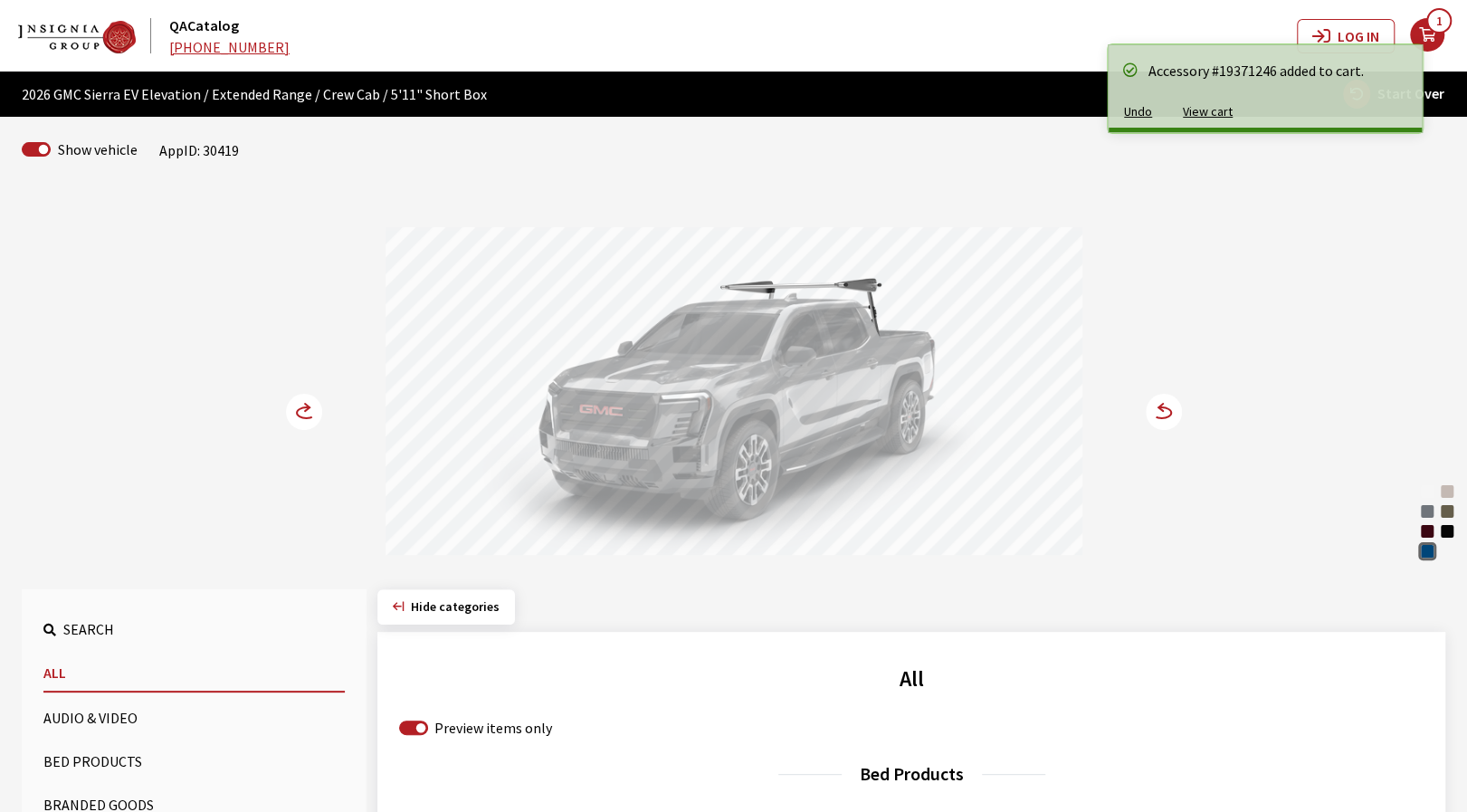
click at [1161, 415] on circle at bounding box center [1164, 411] width 36 height 36
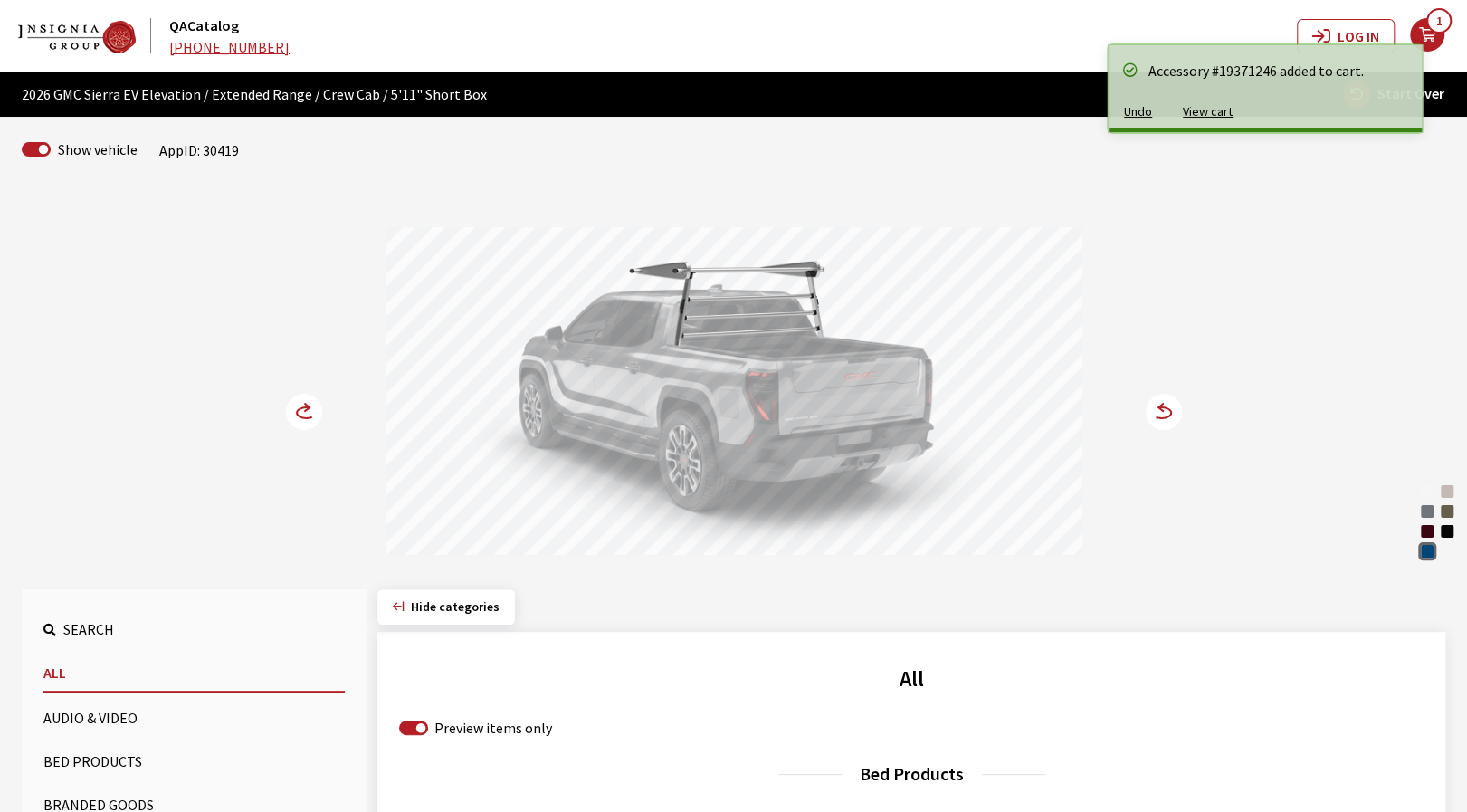
click at [1161, 415] on circle at bounding box center [1164, 411] width 36 height 36
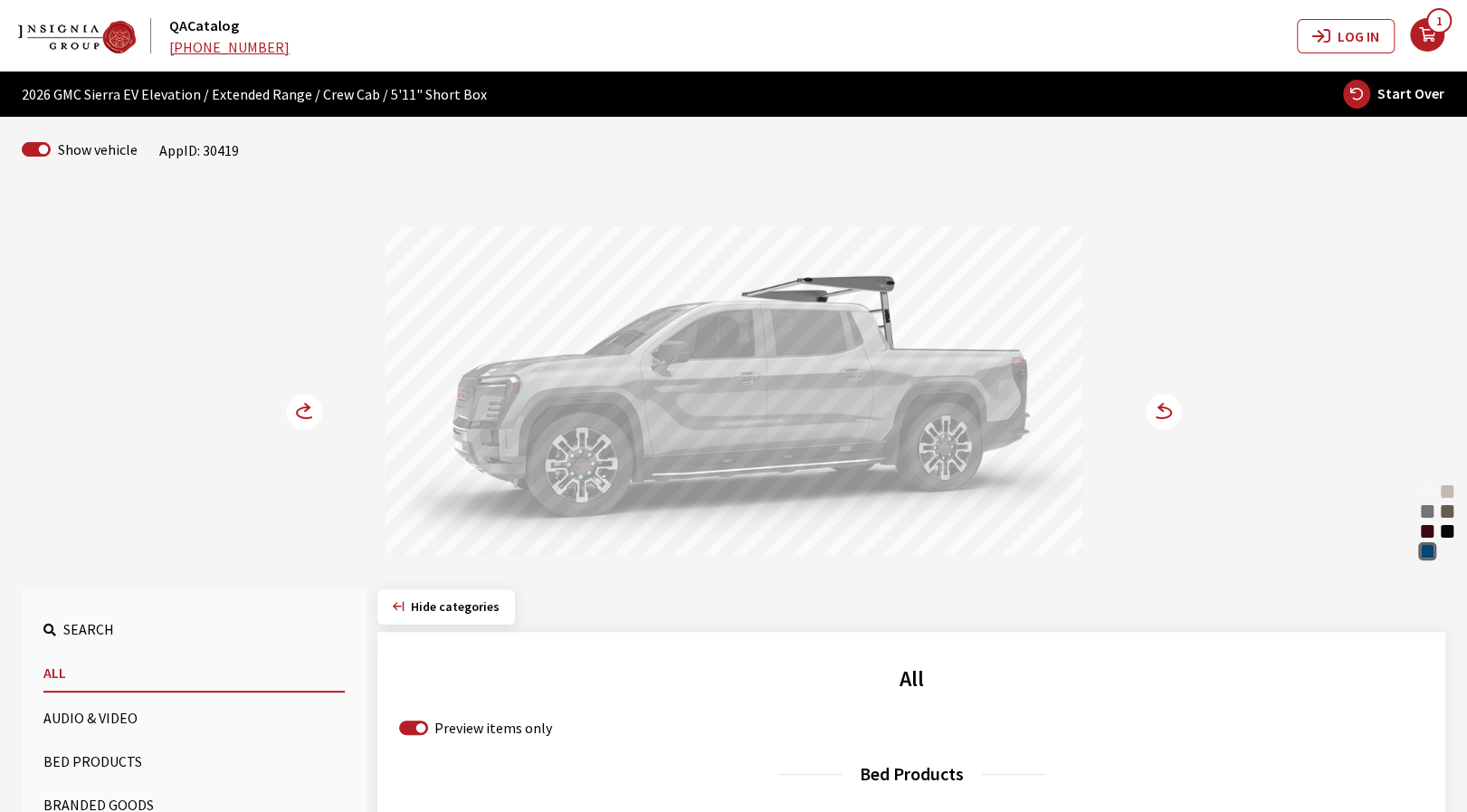
click at [291, 418] on circle at bounding box center [303, 411] width 36 height 36
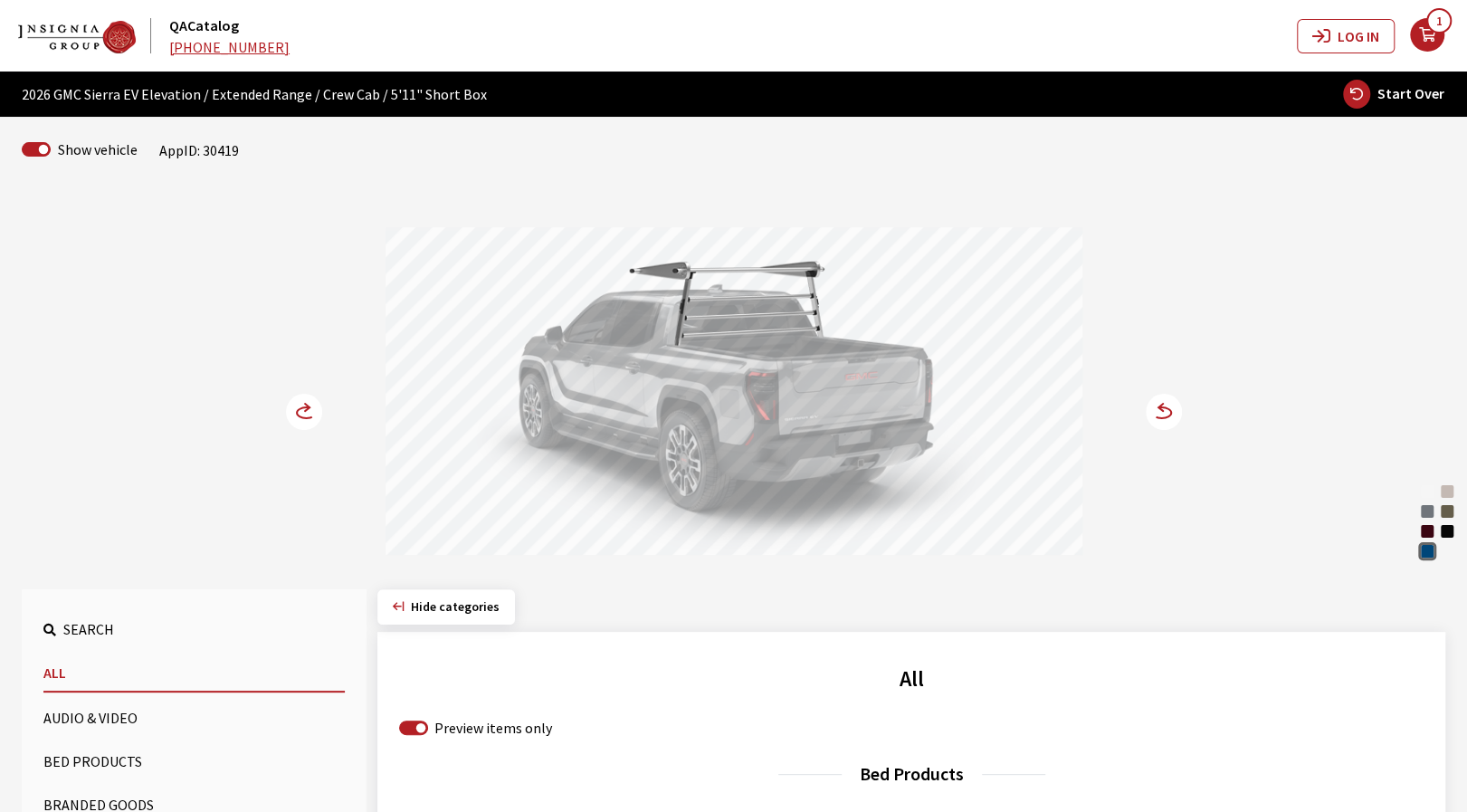
click at [1155, 417] on icon at bounding box center [1162, 412] width 19 height 11
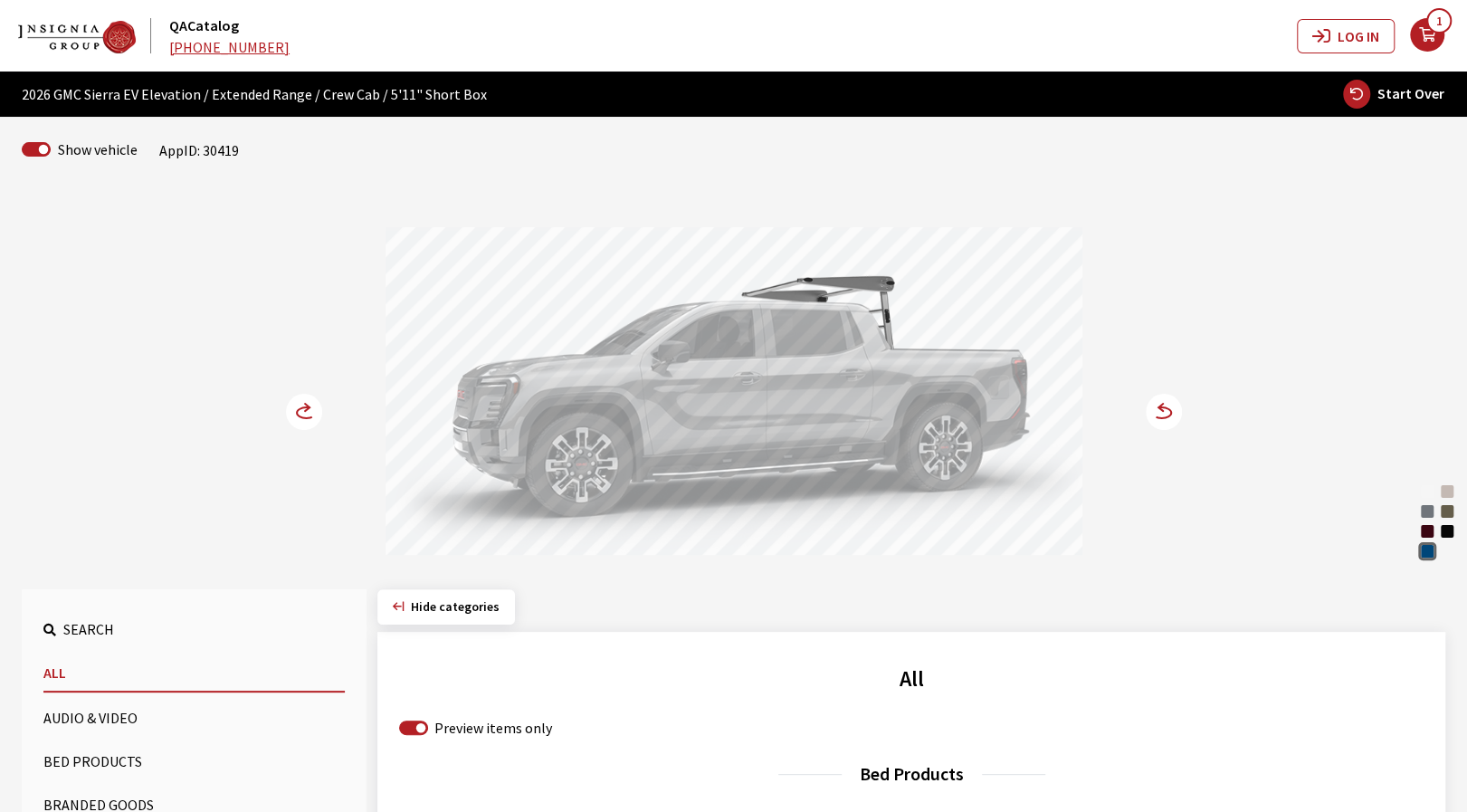
click at [1155, 417] on icon at bounding box center [1162, 412] width 19 height 11
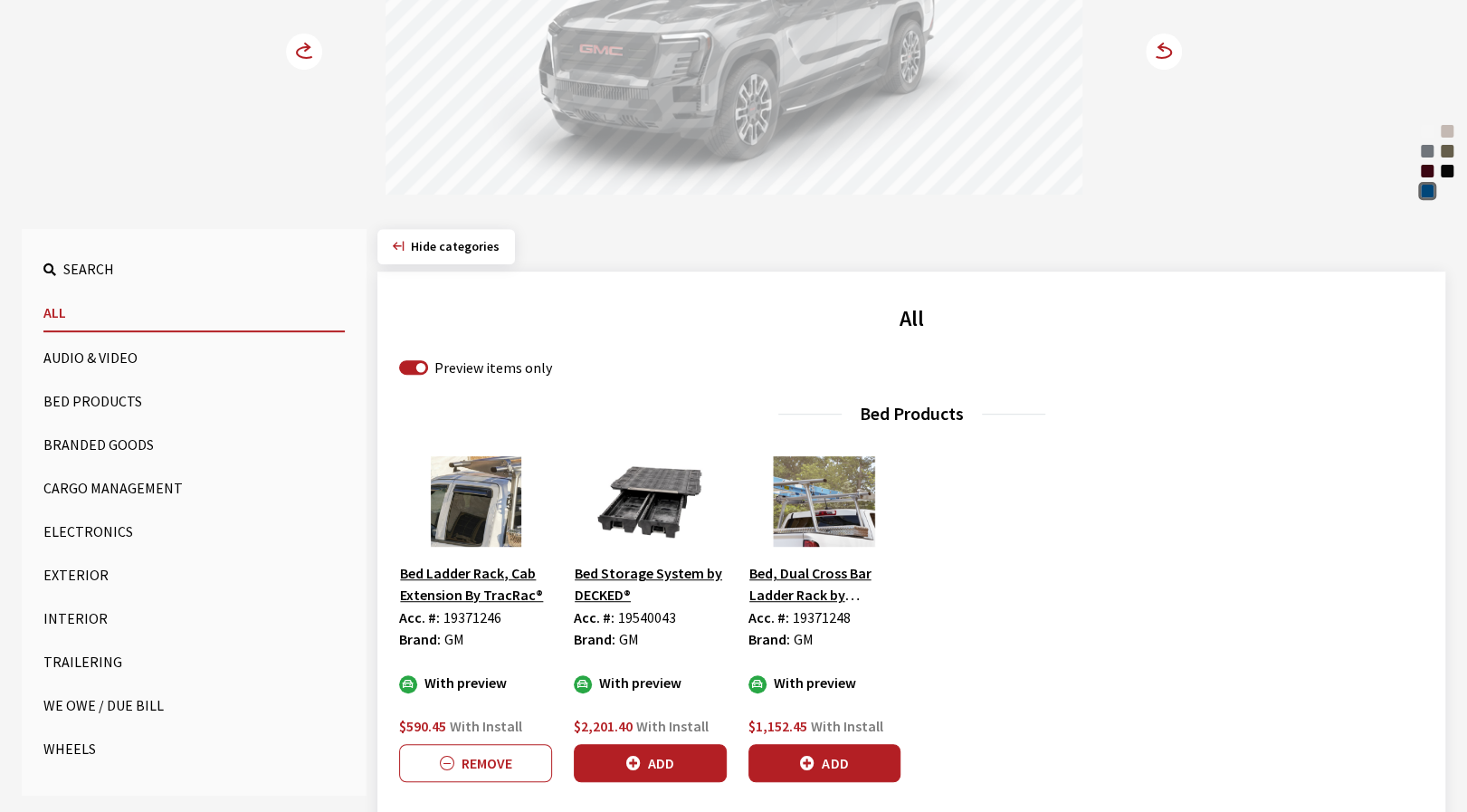
scroll to position [362, 0]
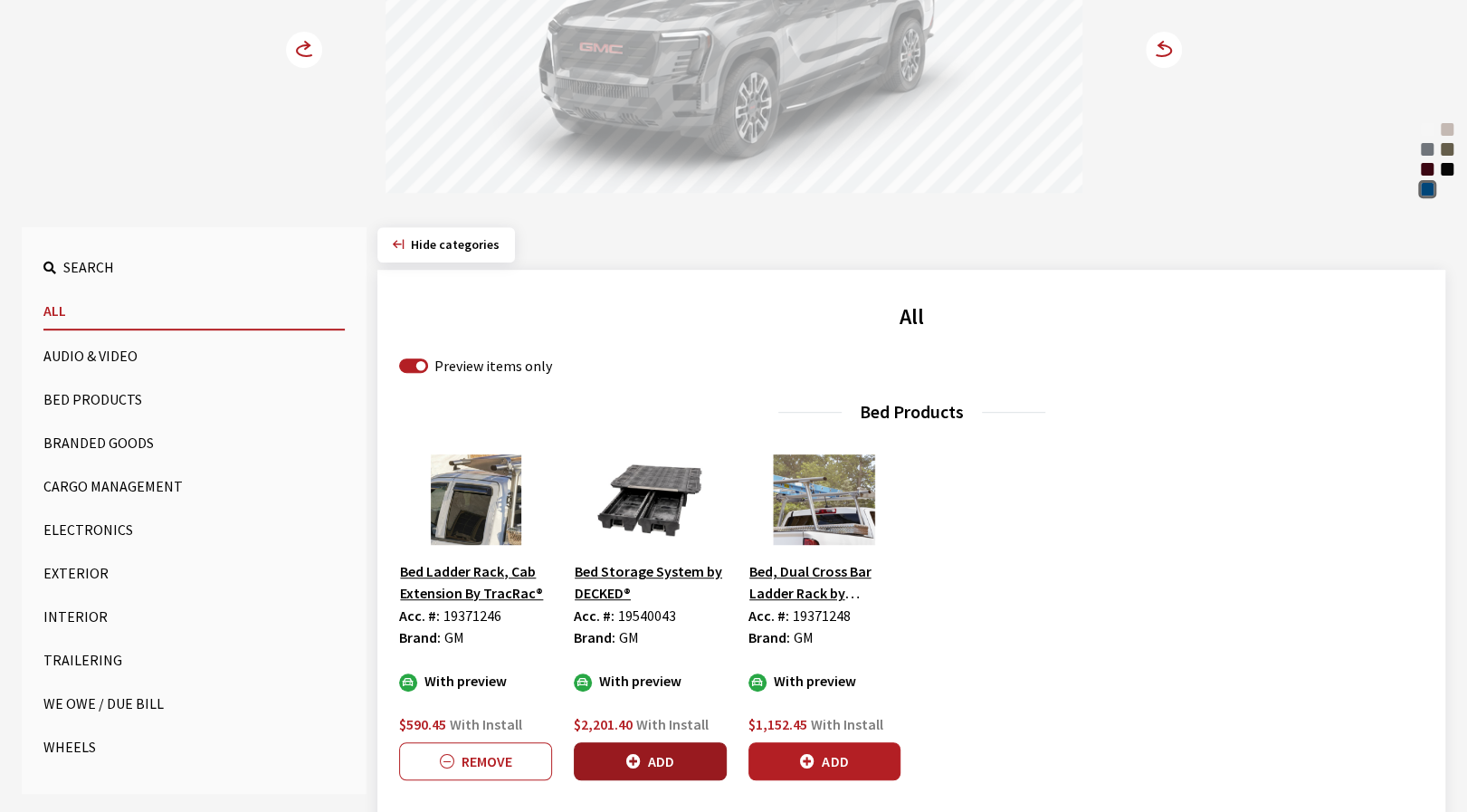
click at [618, 760] on button "Add" at bounding box center [650, 761] width 153 height 38
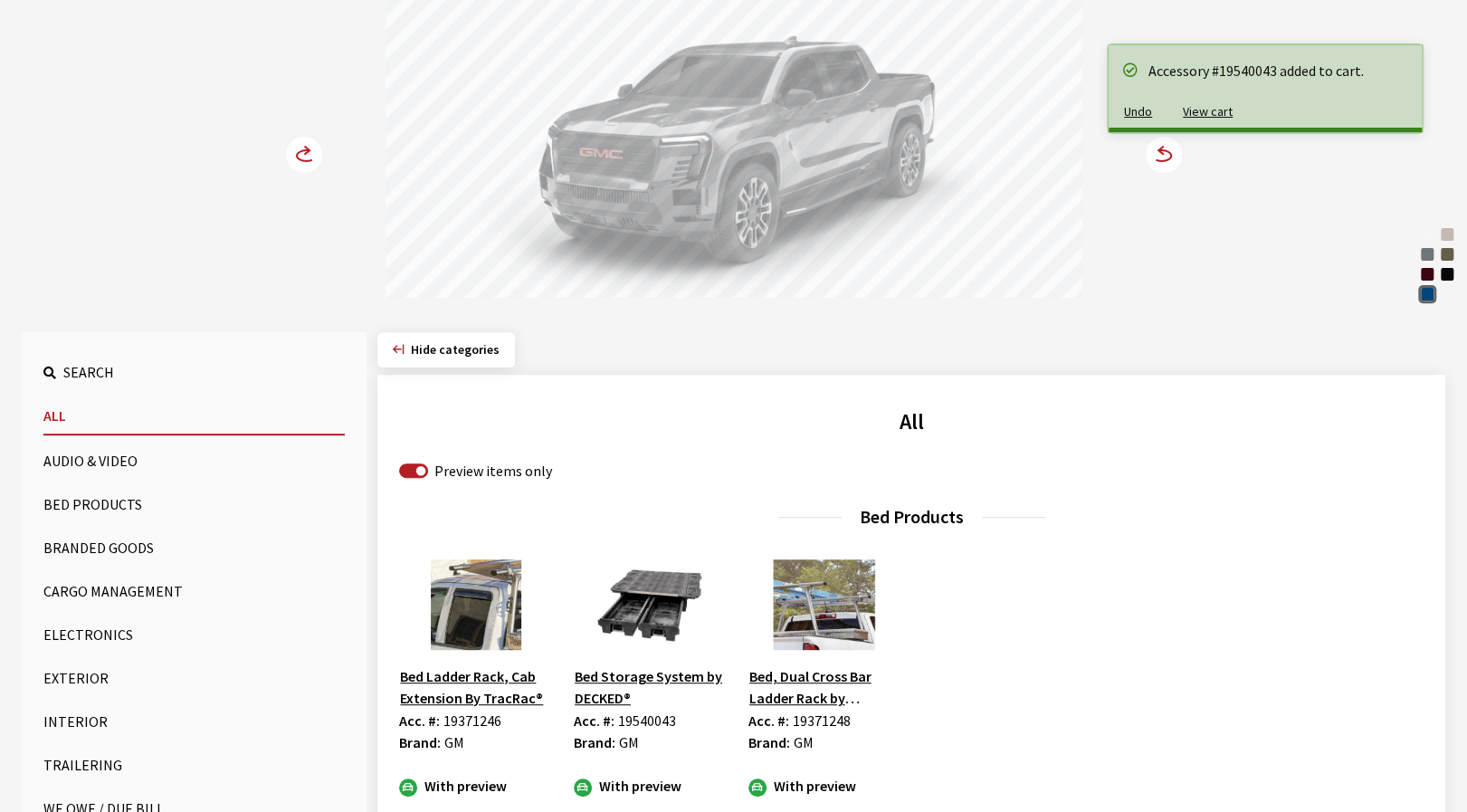
scroll to position [0, 0]
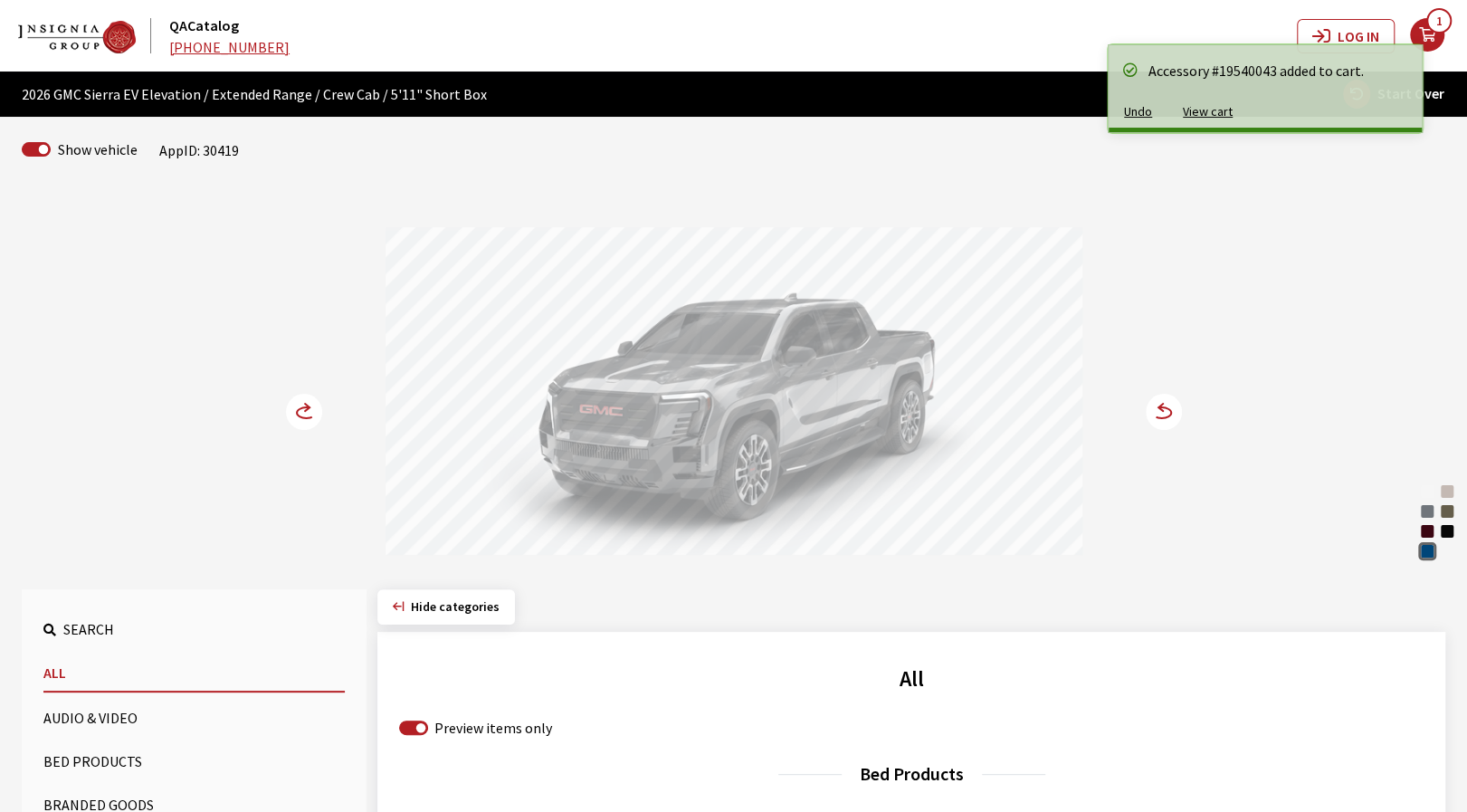
click at [1163, 411] on circle at bounding box center [1164, 411] width 36 height 36
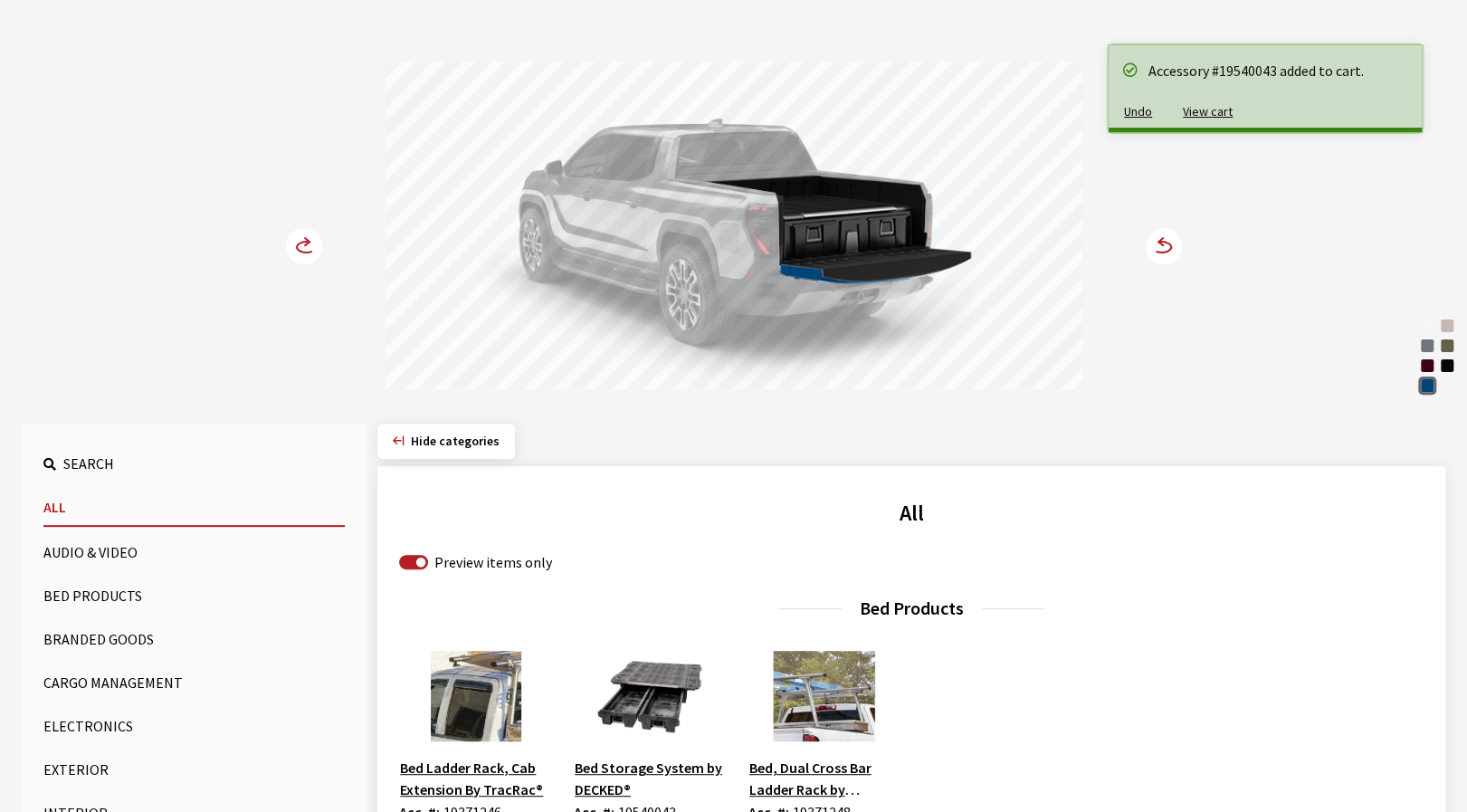
scroll to position [181, 0]
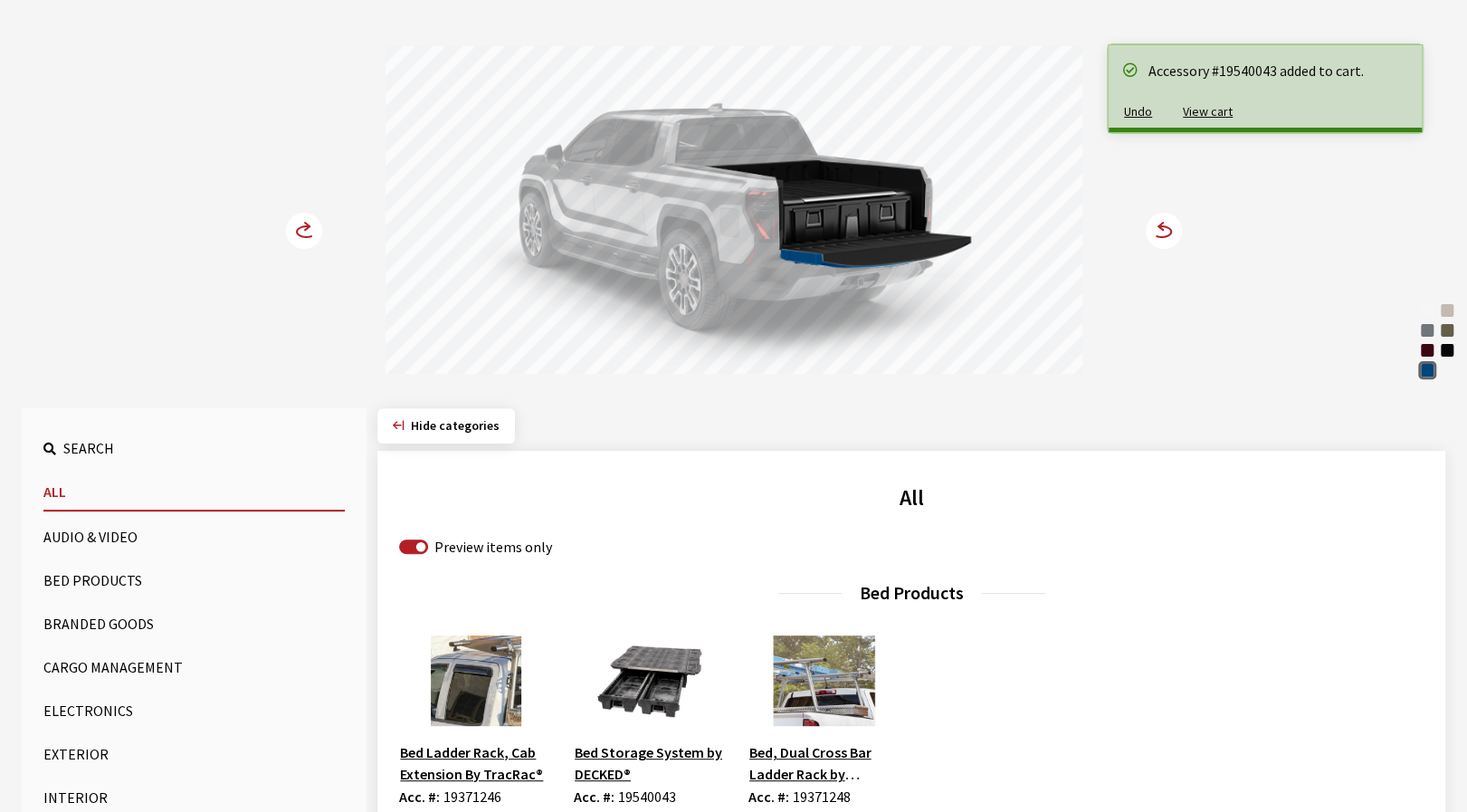
click at [1159, 240] on circle at bounding box center [1164, 230] width 36 height 36
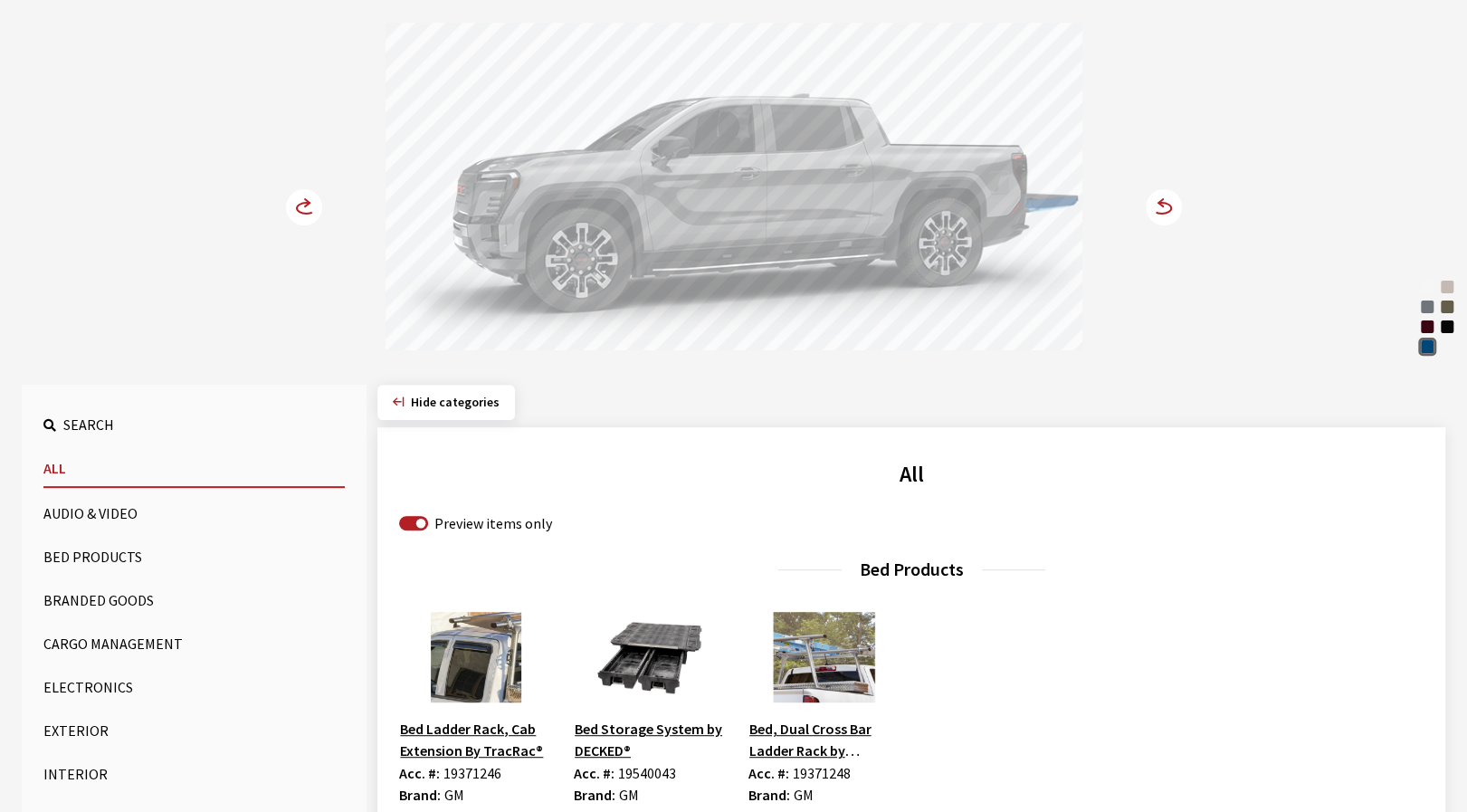
scroll to position [362, 0]
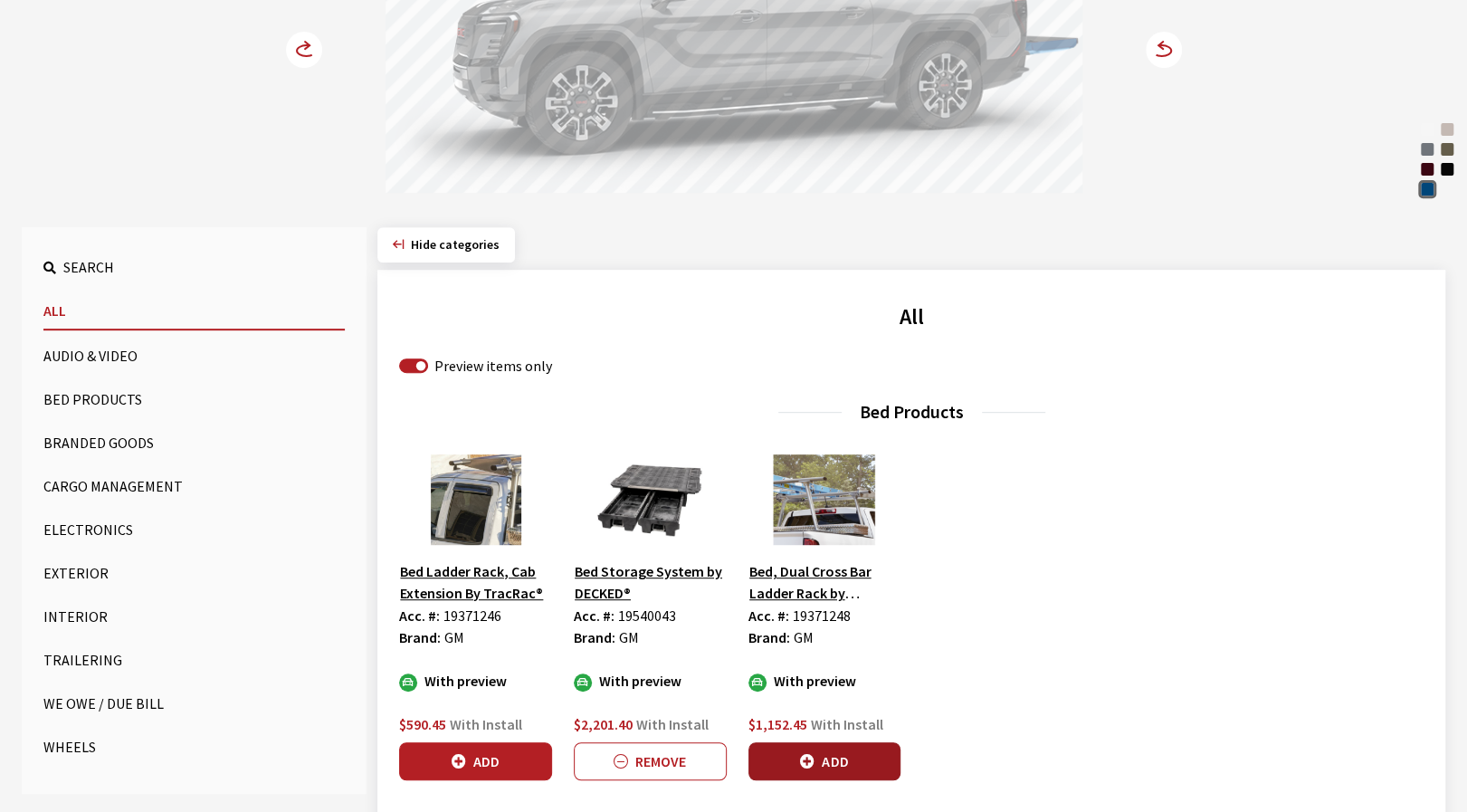
click at [864, 762] on button "Add" at bounding box center [825, 761] width 153 height 38
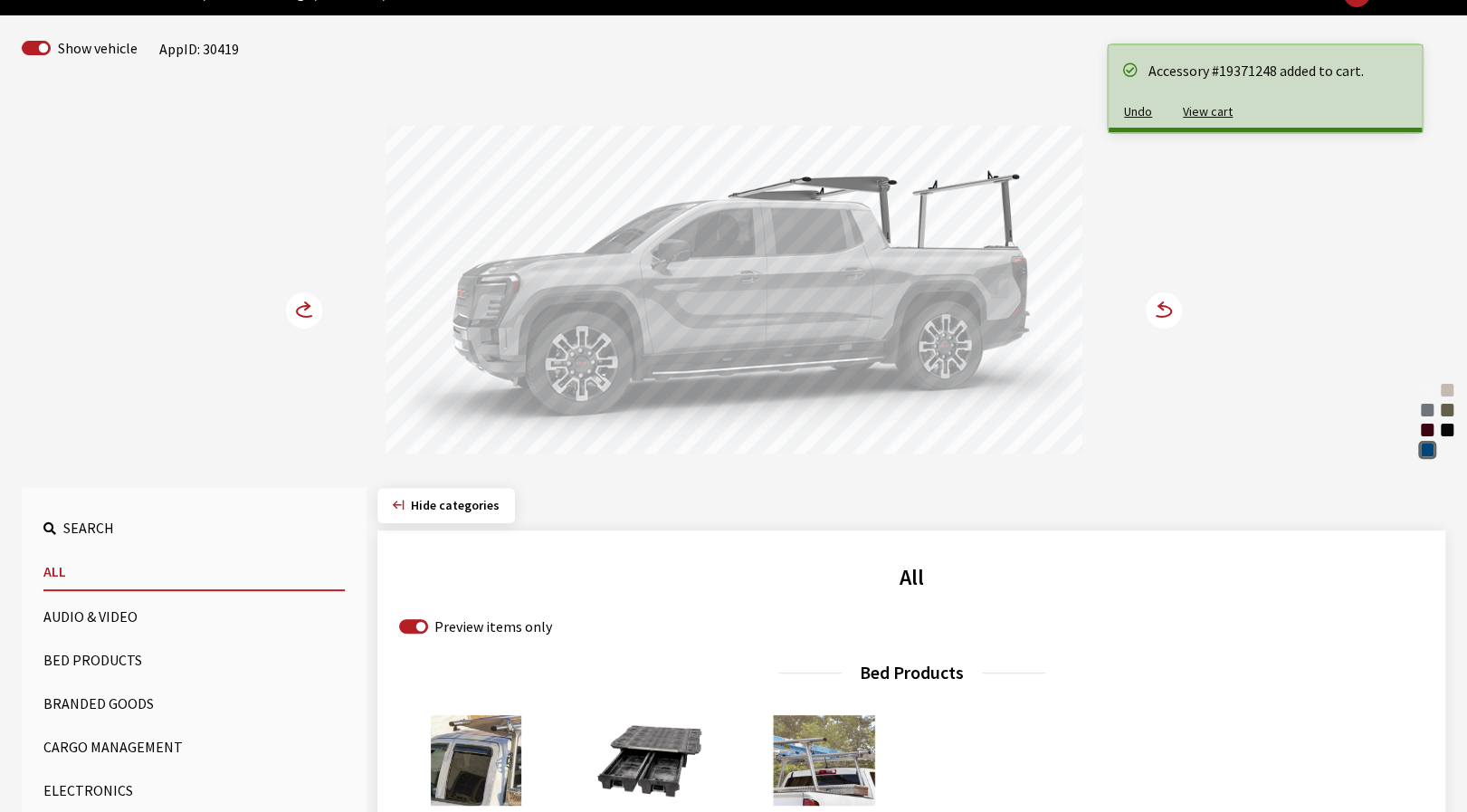
scroll to position [90, 0]
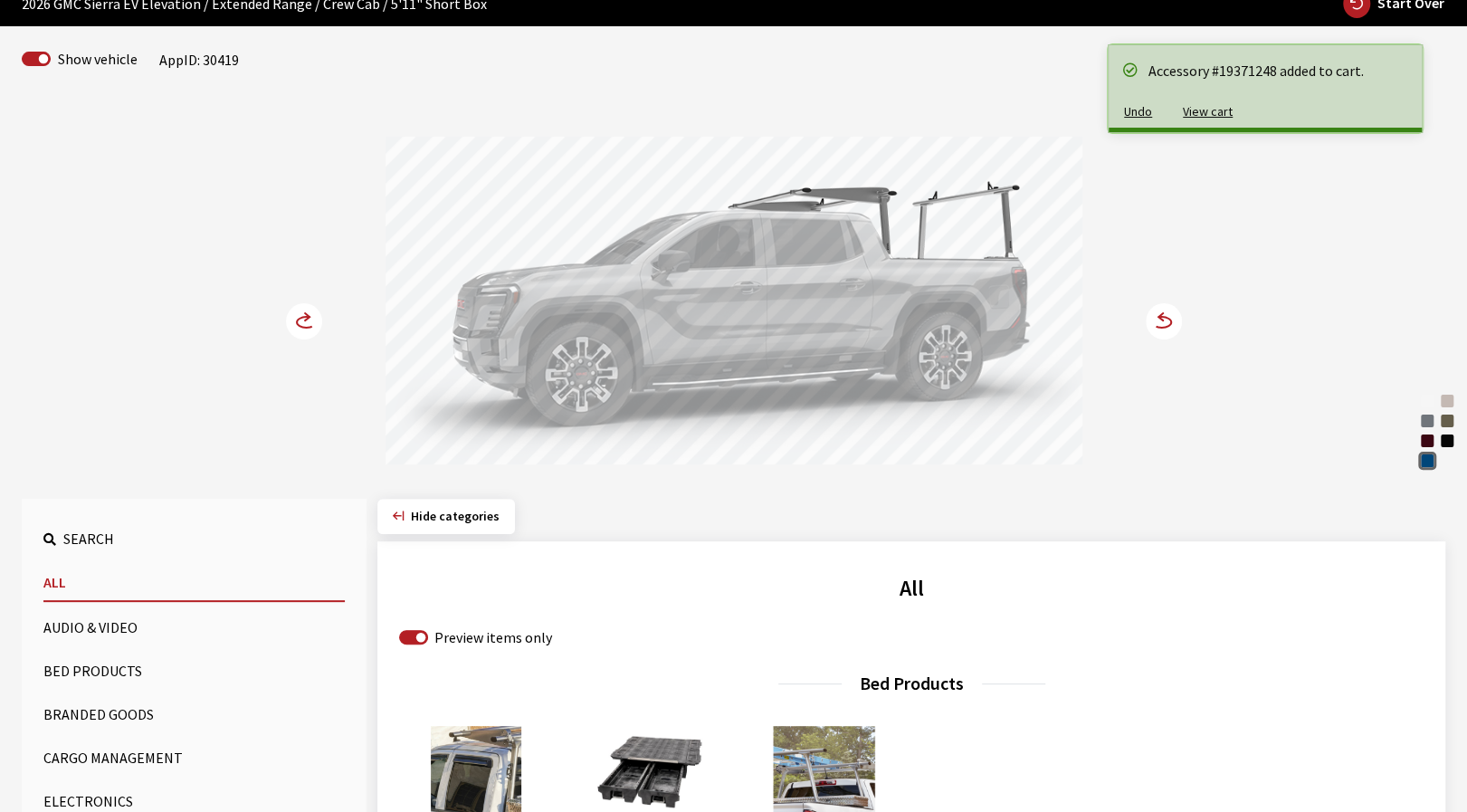
click at [1159, 320] on circle at bounding box center [1164, 321] width 36 height 36
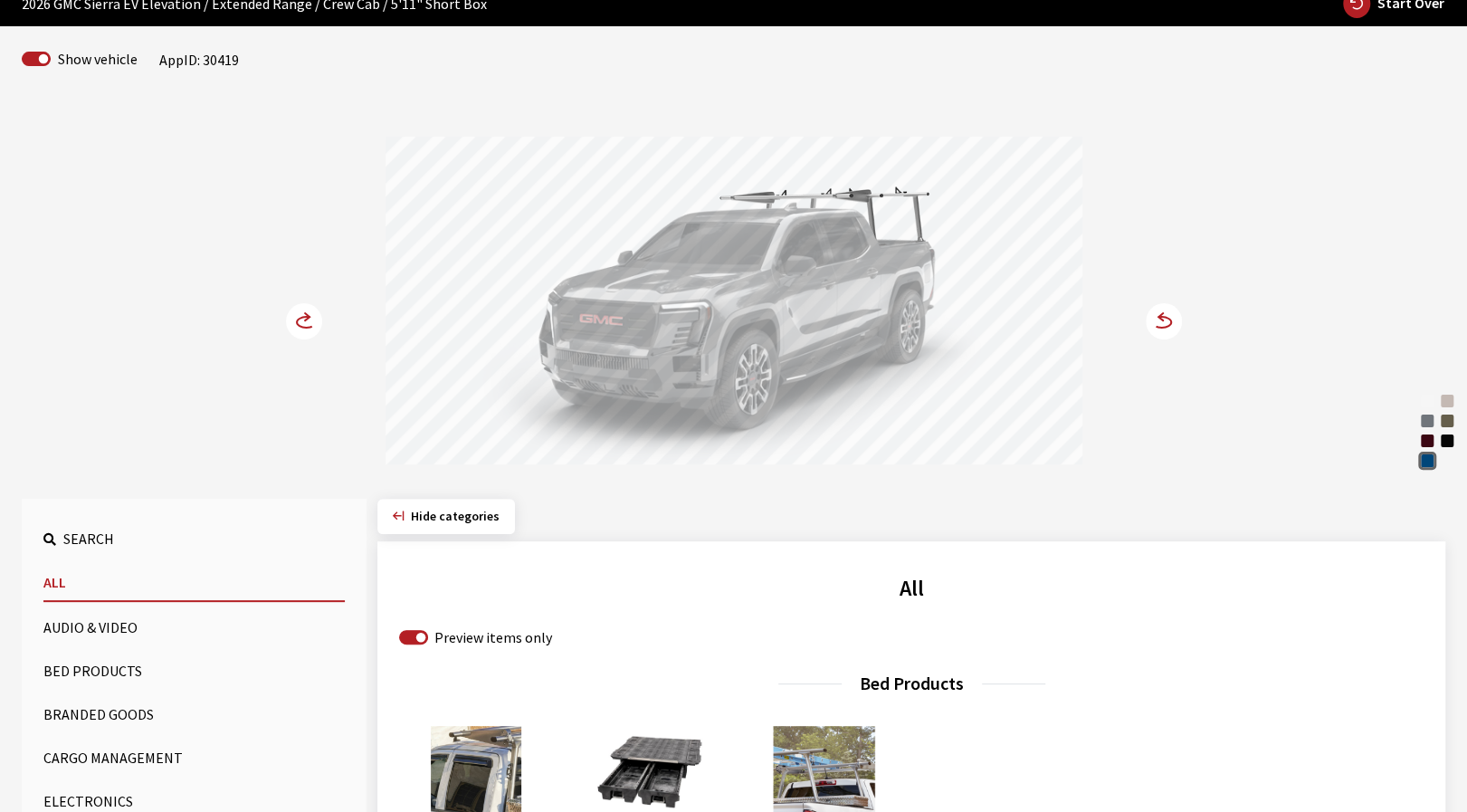
click at [1159, 320] on circle at bounding box center [1164, 321] width 36 height 36
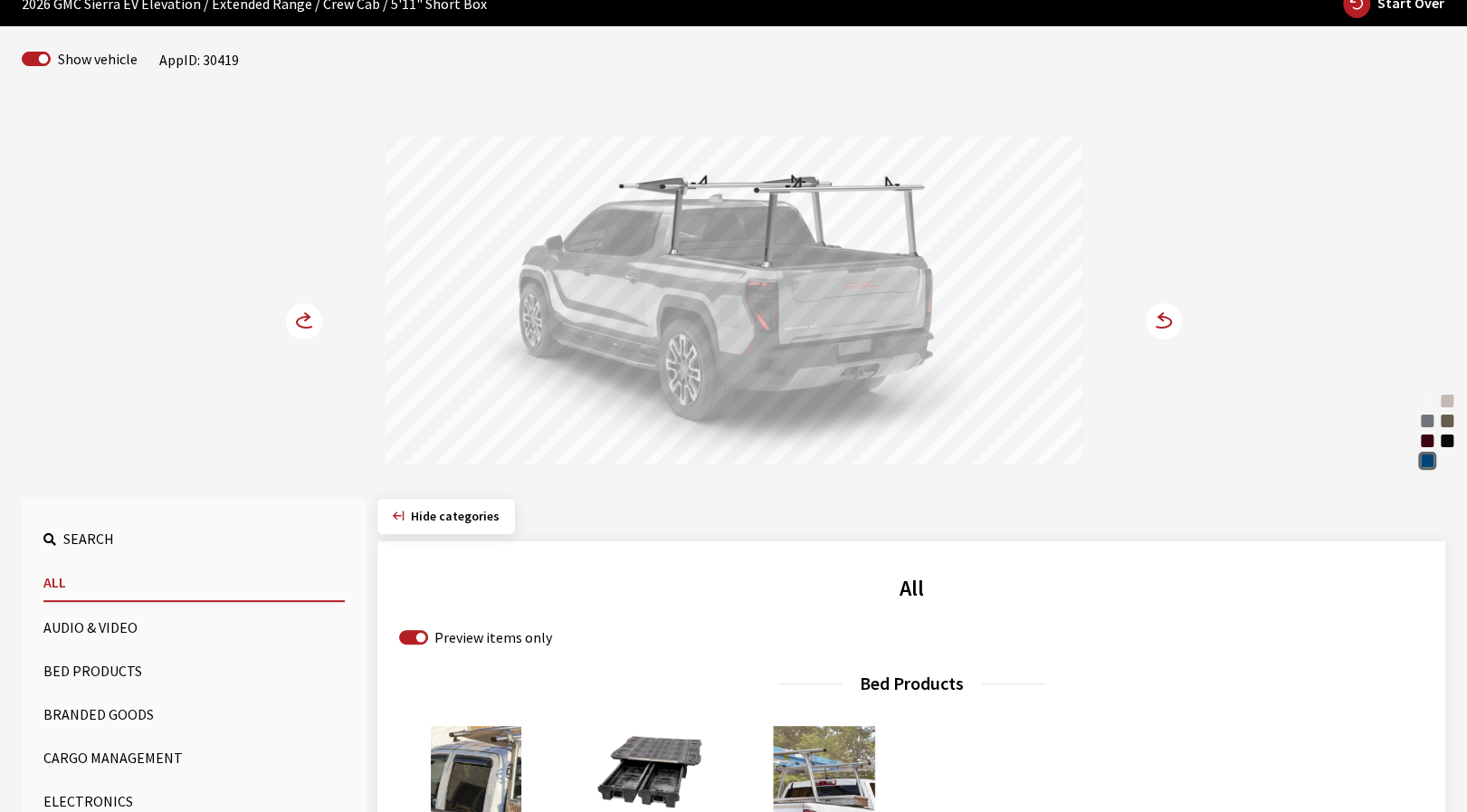
click at [1159, 320] on circle at bounding box center [1164, 321] width 36 height 36
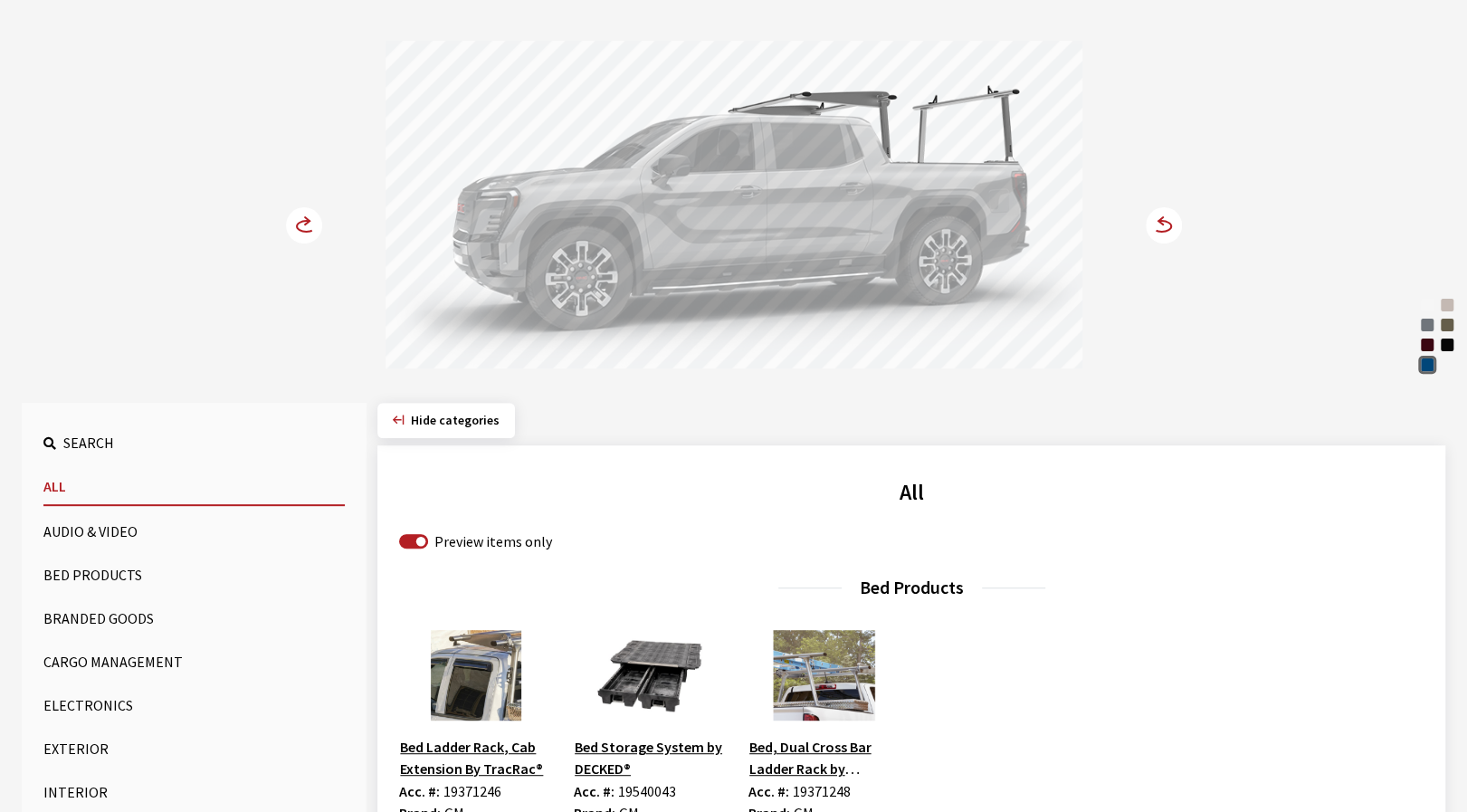
scroll to position [181, 0]
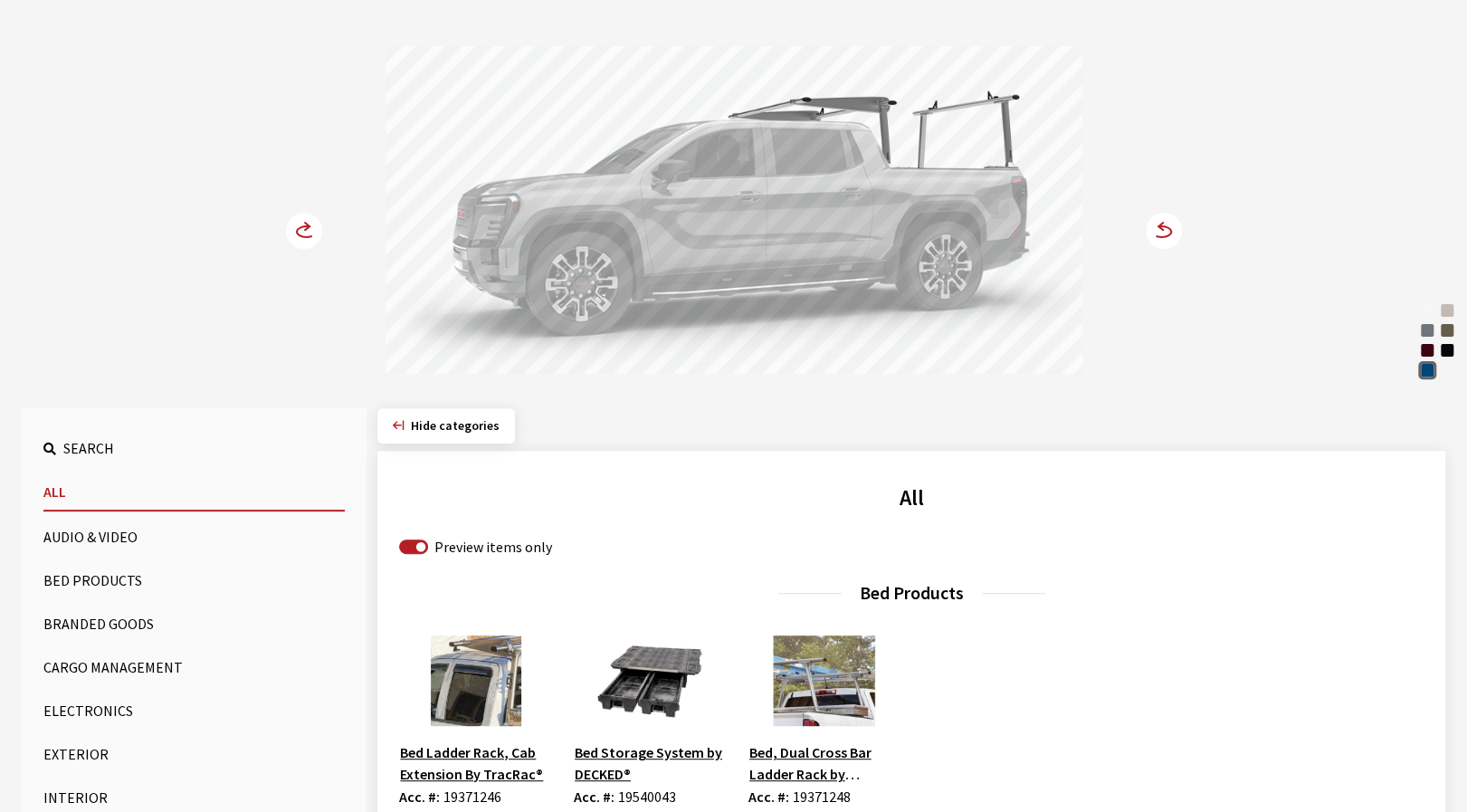
drag, startPoint x: 730, startPoint y: 244, endPoint x: 804, endPoint y: 250, distance: 74.2
click at [796, 248] on div at bounding box center [734, 213] width 697 height 333
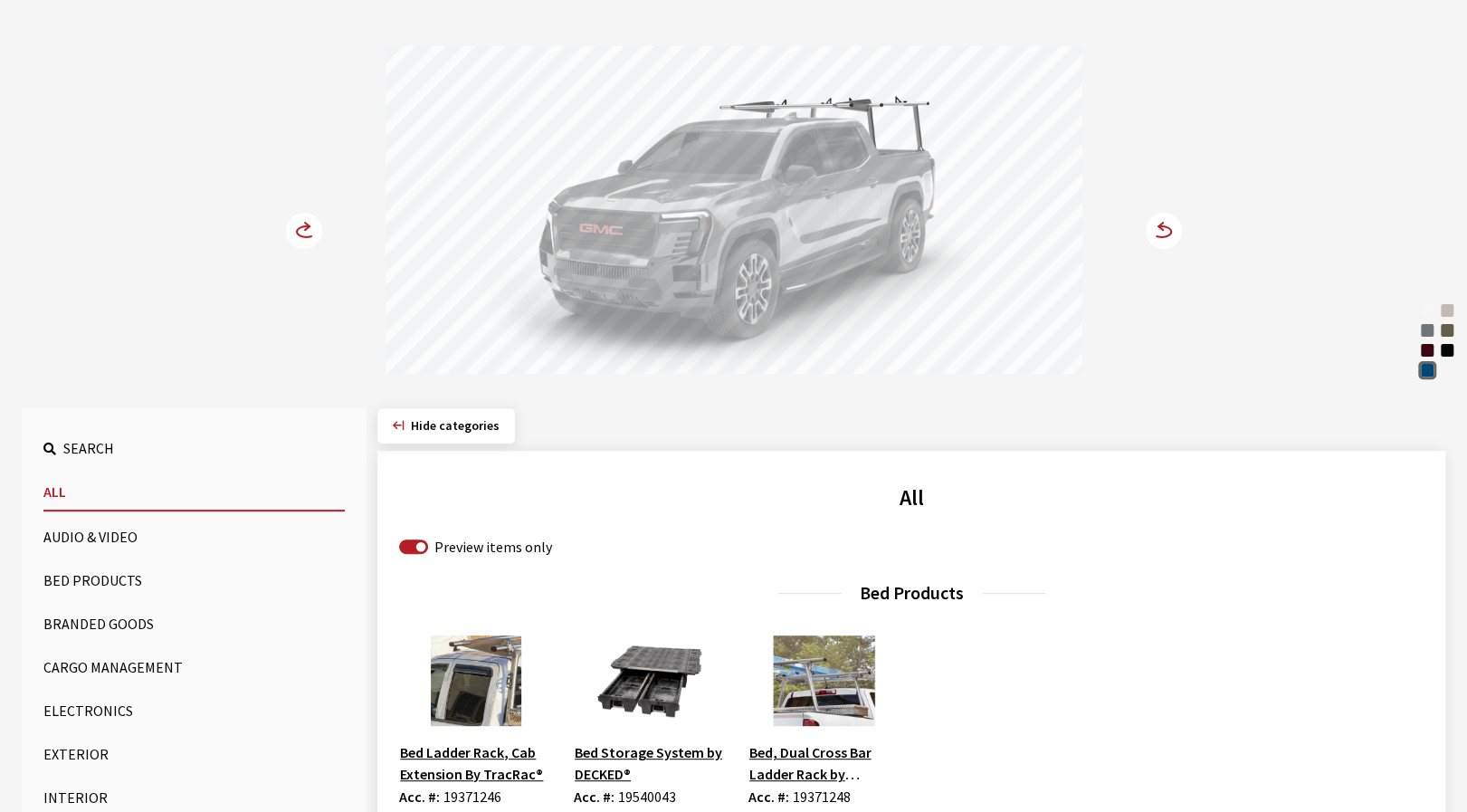
drag, startPoint x: 733, startPoint y: 257, endPoint x: 927, endPoint y: 257, distance: 194.0
click at [876, 257] on div at bounding box center [734, 213] width 697 height 333
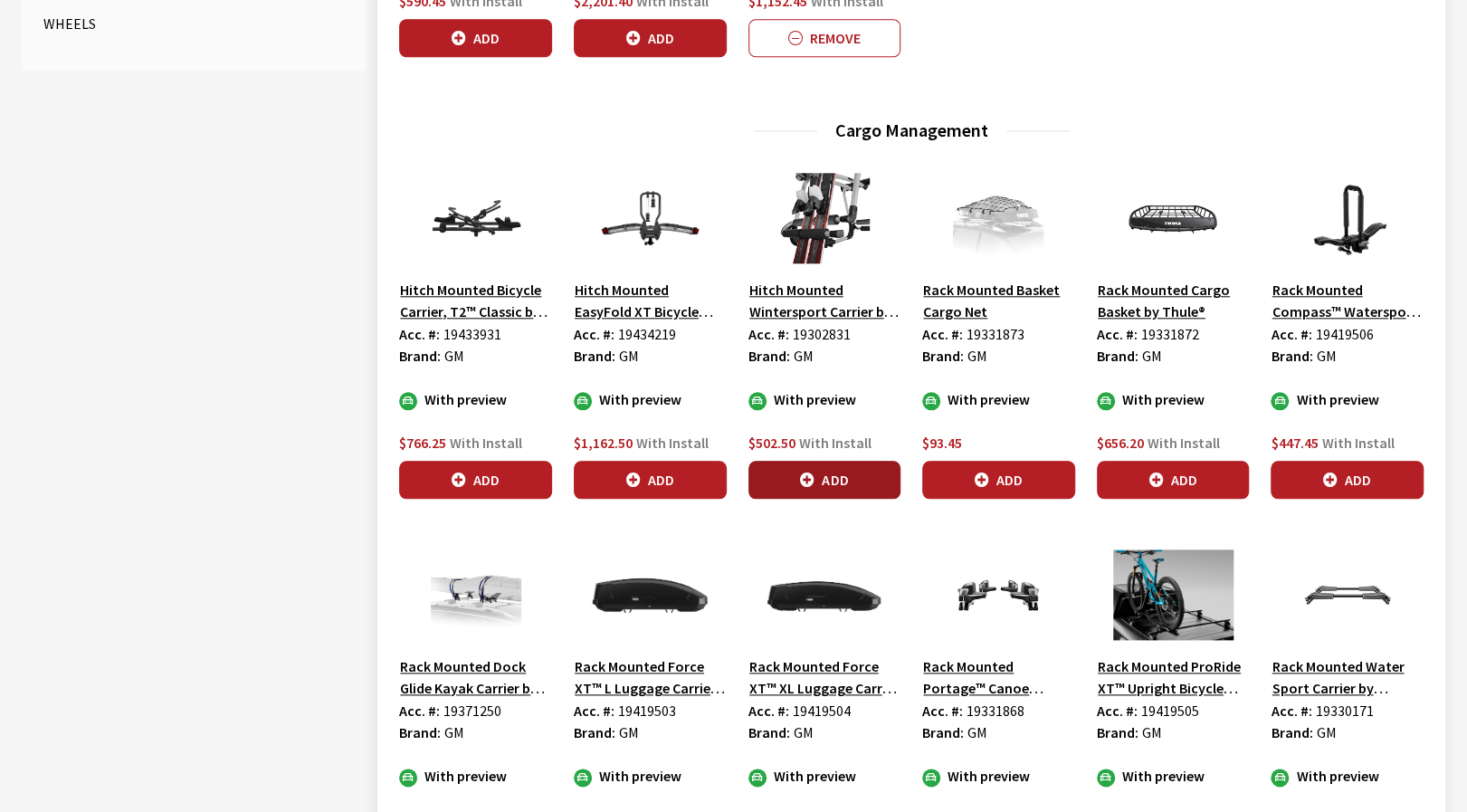
scroll to position [1086, 0]
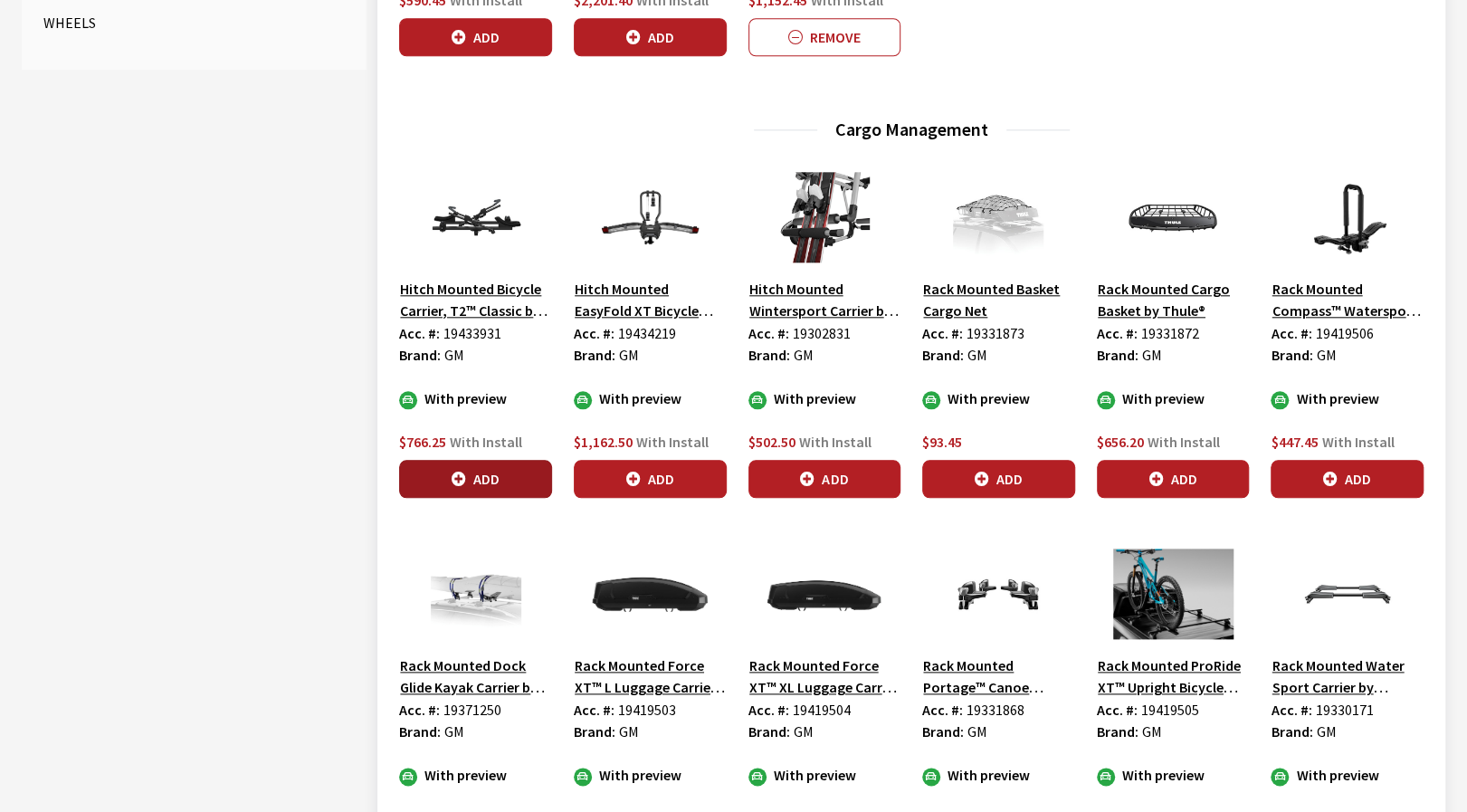
click at [514, 473] on button "Add" at bounding box center [475, 478] width 153 height 38
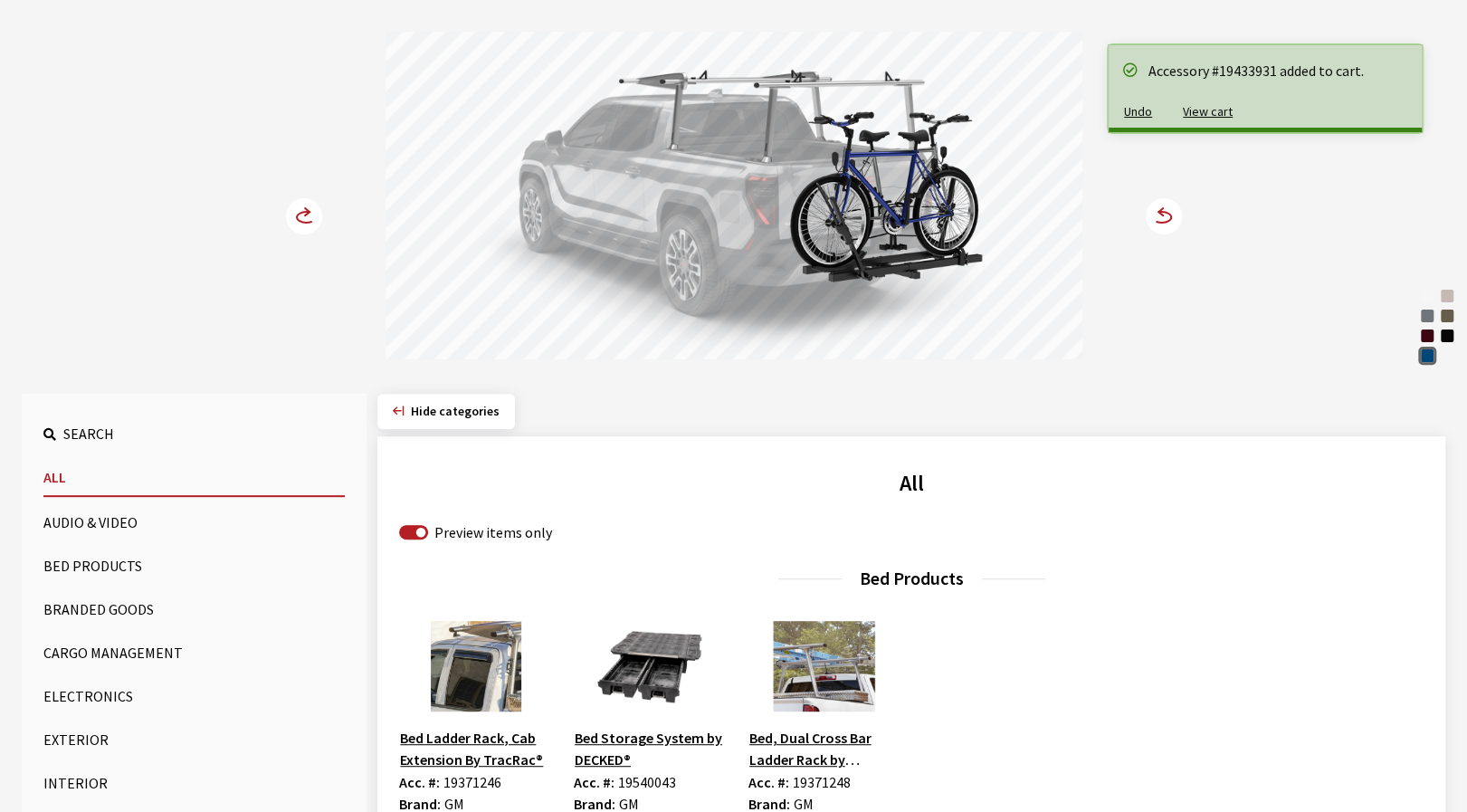
scroll to position [181, 0]
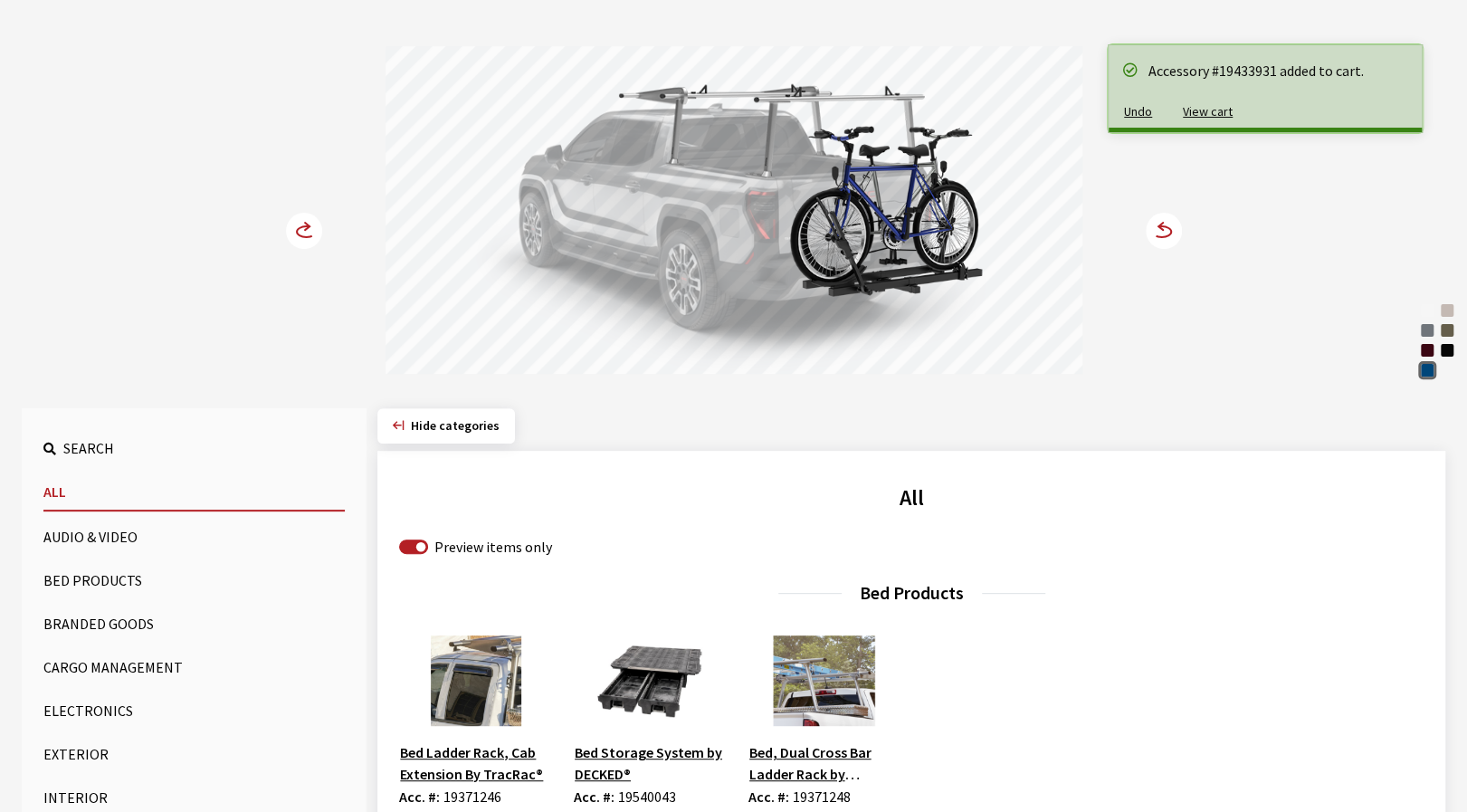
drag, startPoint x: 607, startPoint y: 243, endPoint x: 659, endPoint y: 263, distance: 55.7
click at [655, 257] on div at bounding box center [734, 213] width 697 height 333
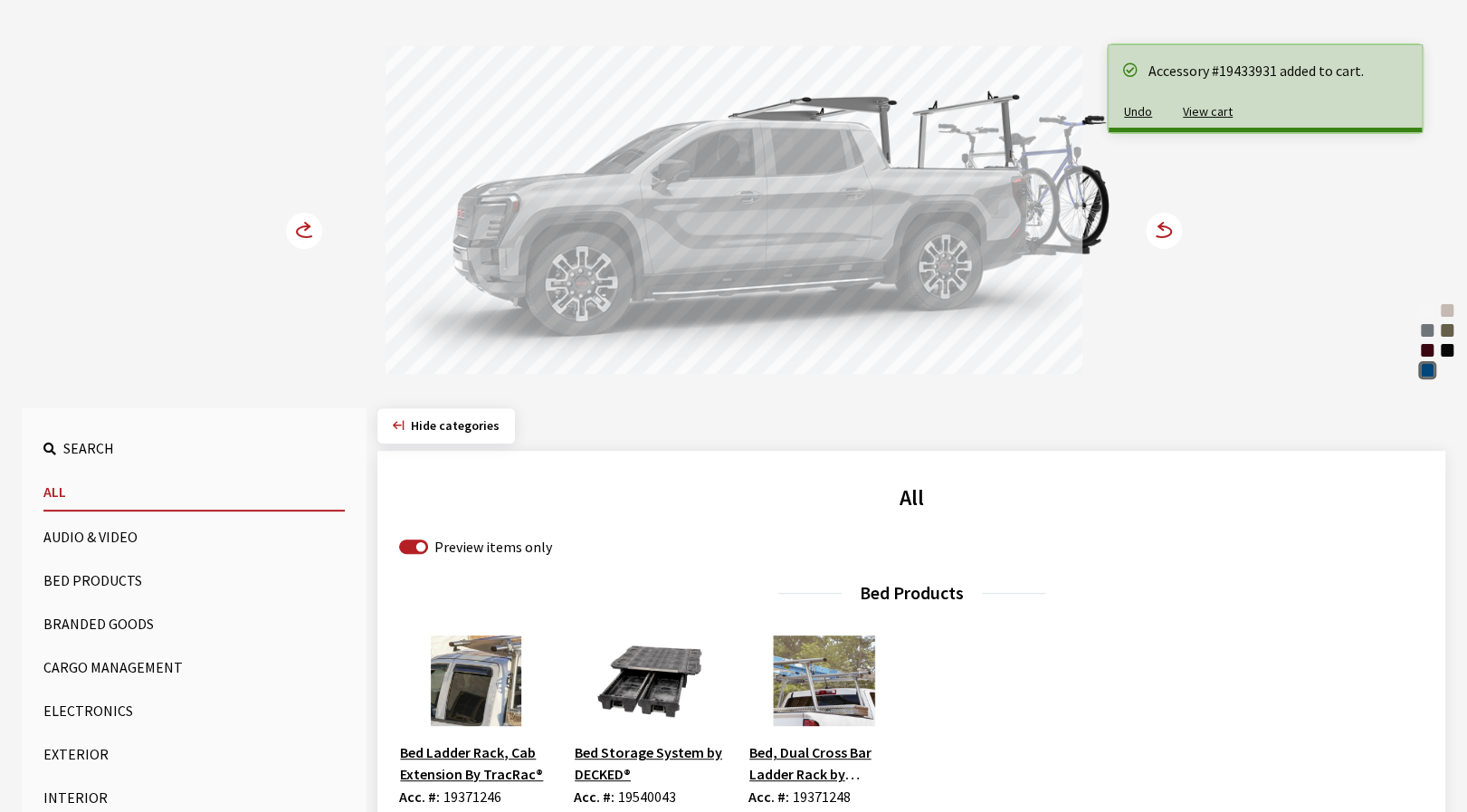
click at [768, 270] on div at bounding box center [734, 213] width 697 height 333
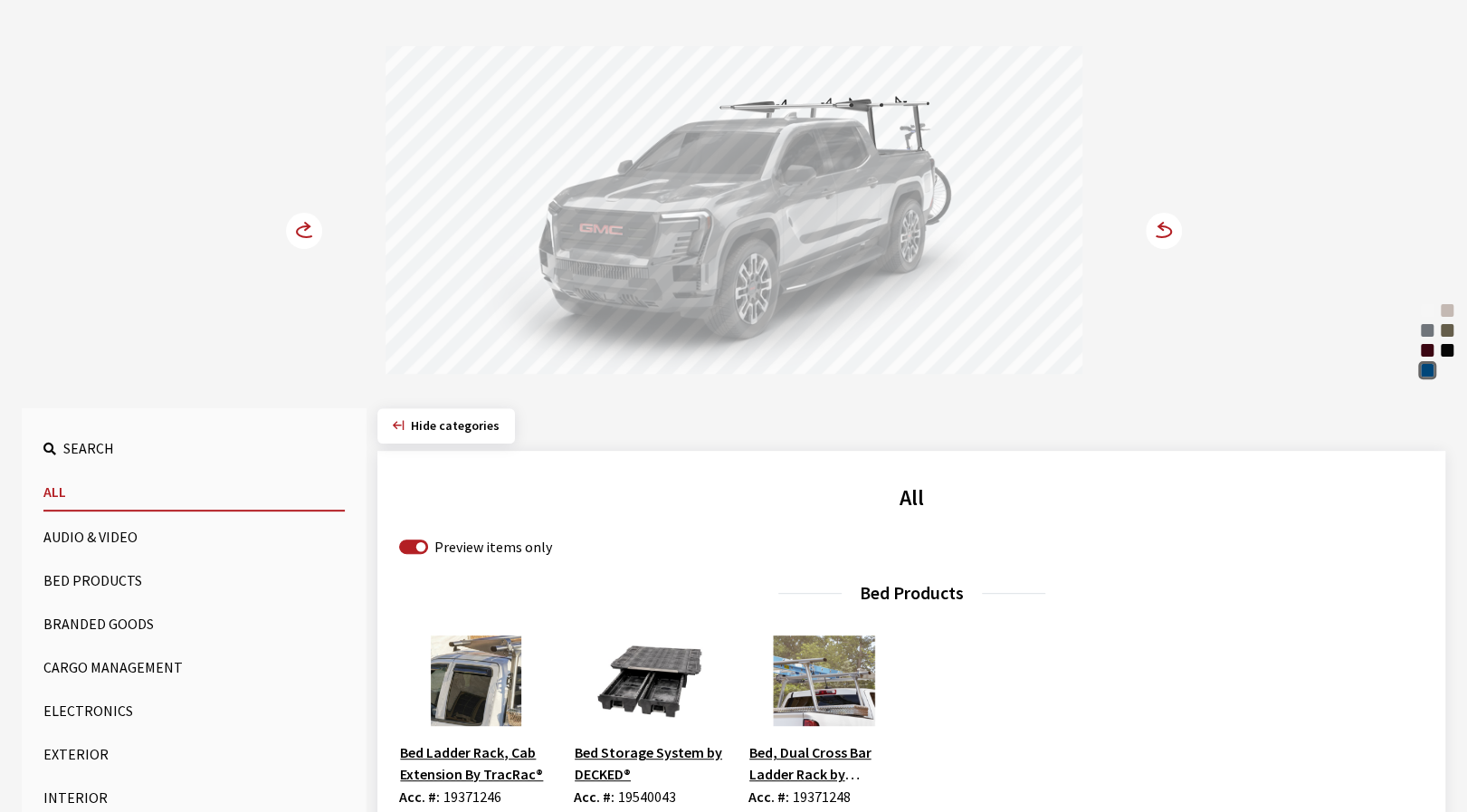
drag, startPoint x: 759, startPoint y: 292, endPoint x: 642, endPoint y: 292, distance: 117.0
click at [664, 292] on div at bounding box center [734, 213] width 697 height 333
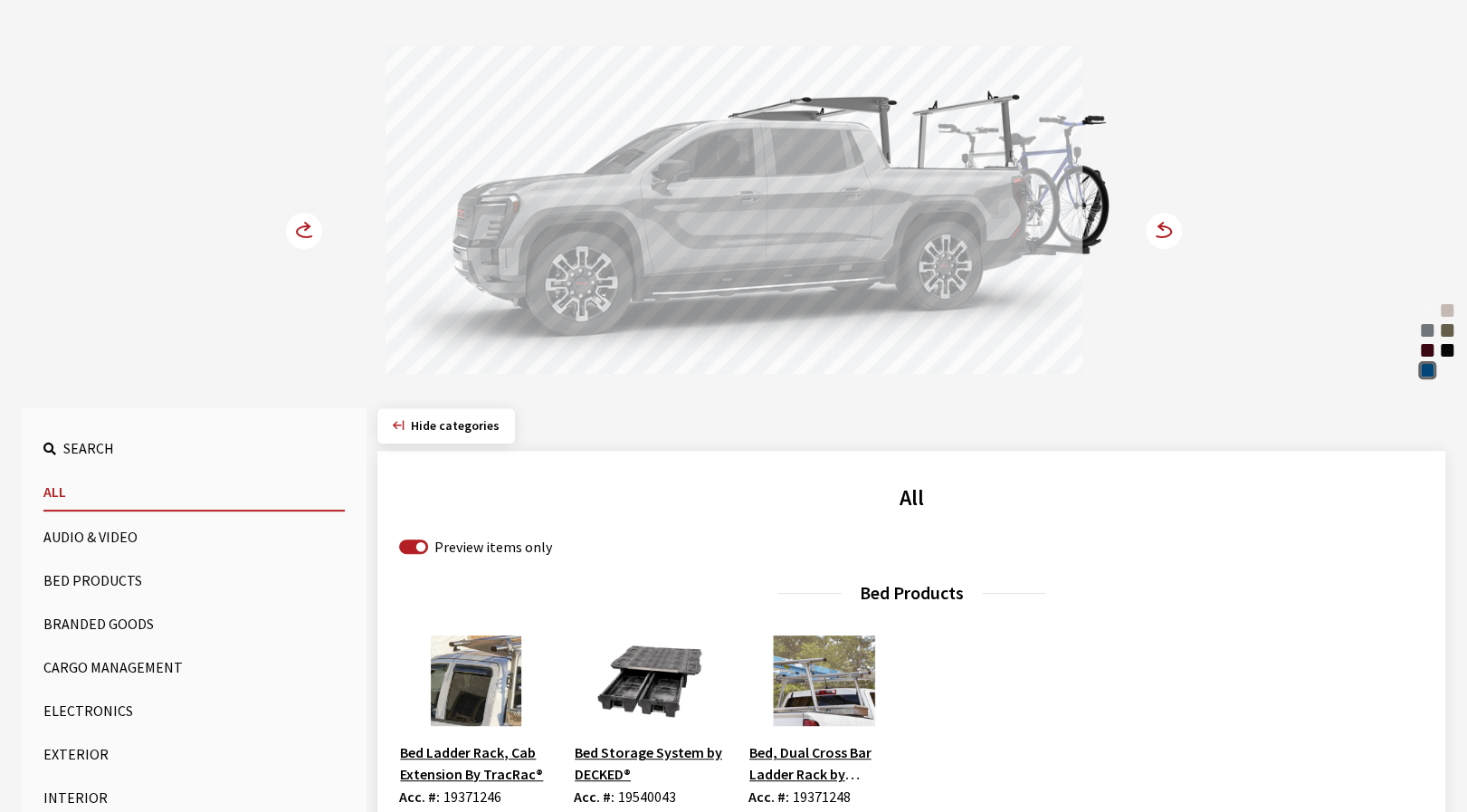
drag, startPoint x: 654, startPoint y: 288, endPoint x: 580, endPoint y: 288, distance: 74.0
click at [627, 288] on div at bounding box center [734, 213] width 697 height 333
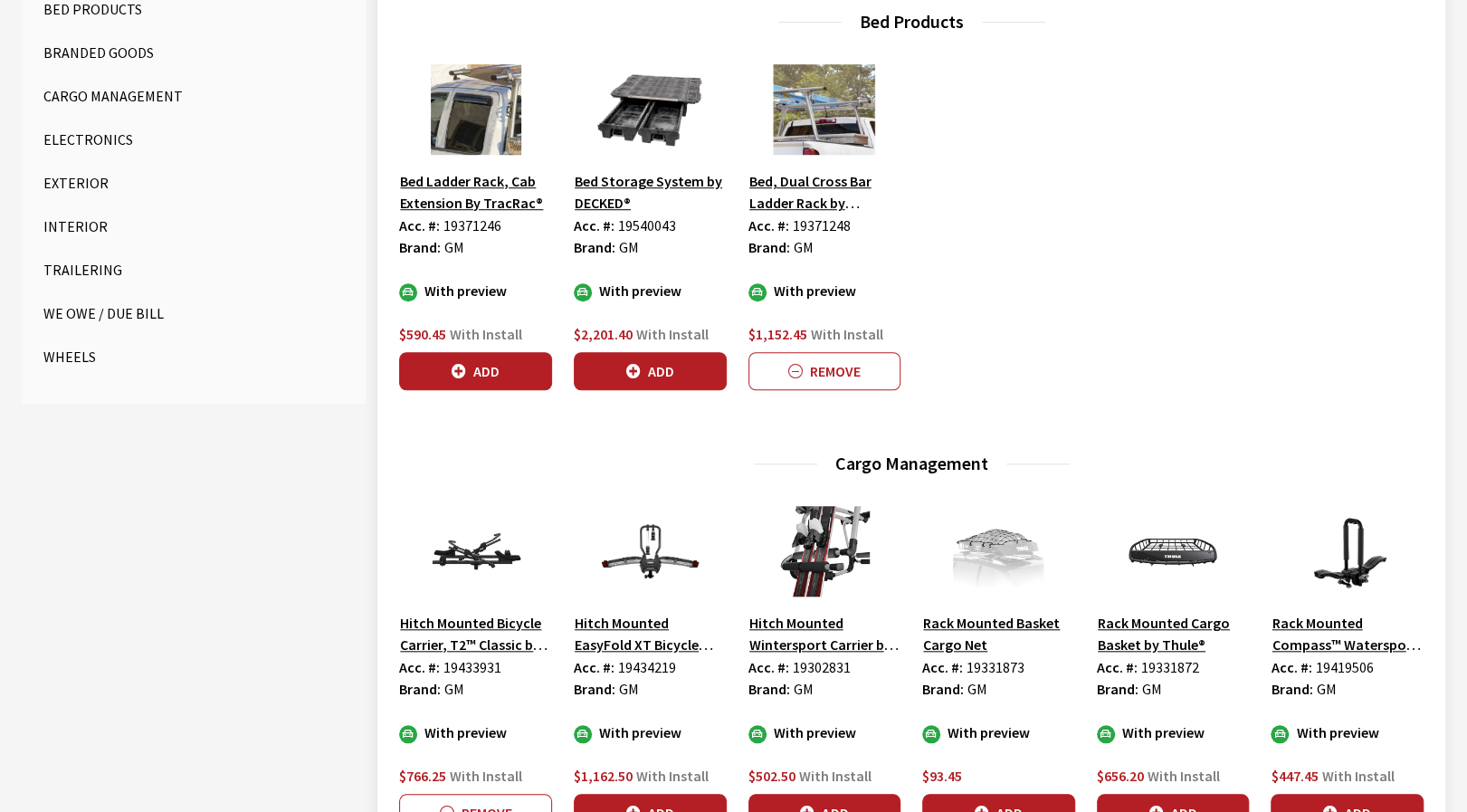
scroll to position [905, 0]
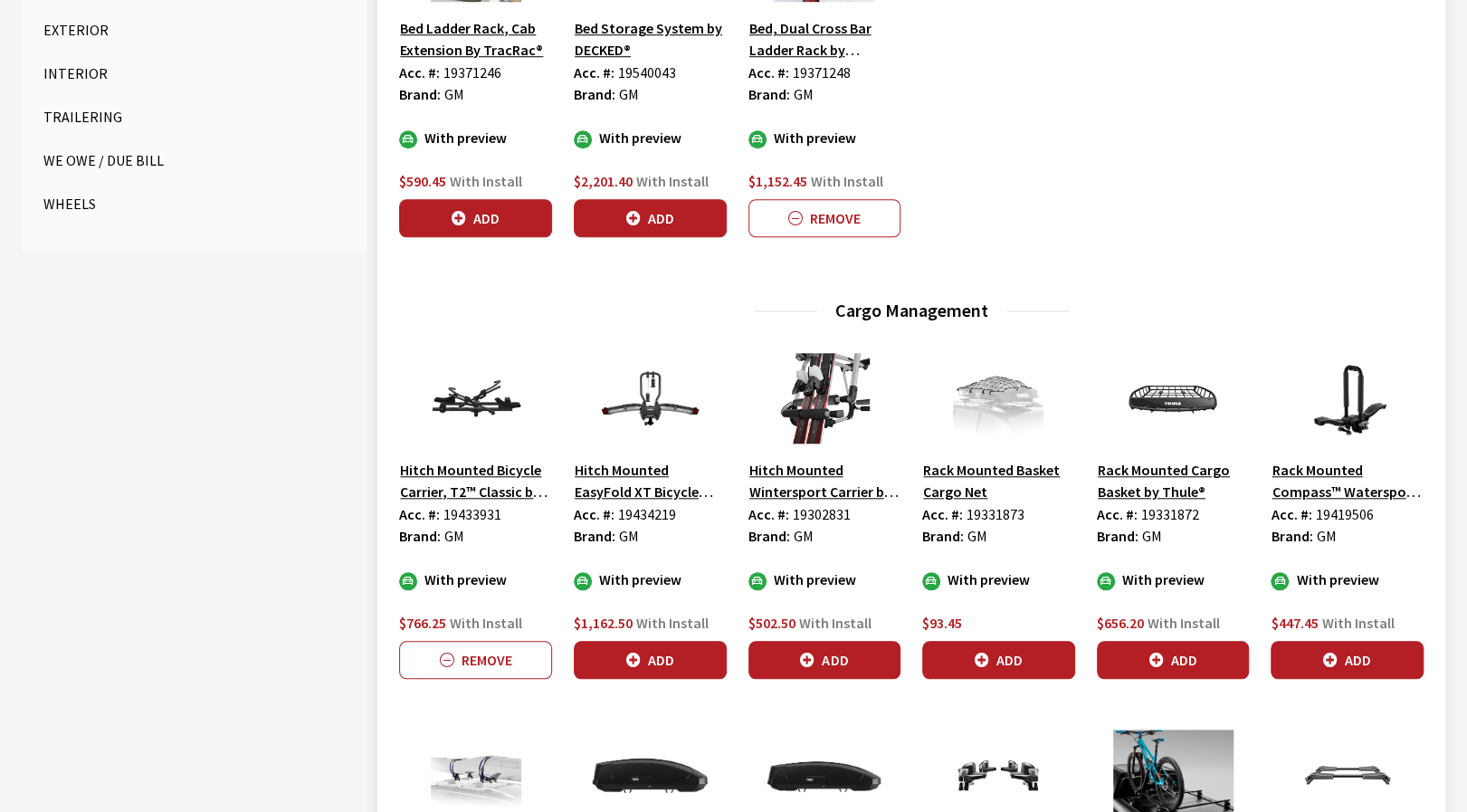
click at [854, 661] on button "Add" at bounding box center [825, 660] width 153 height 38
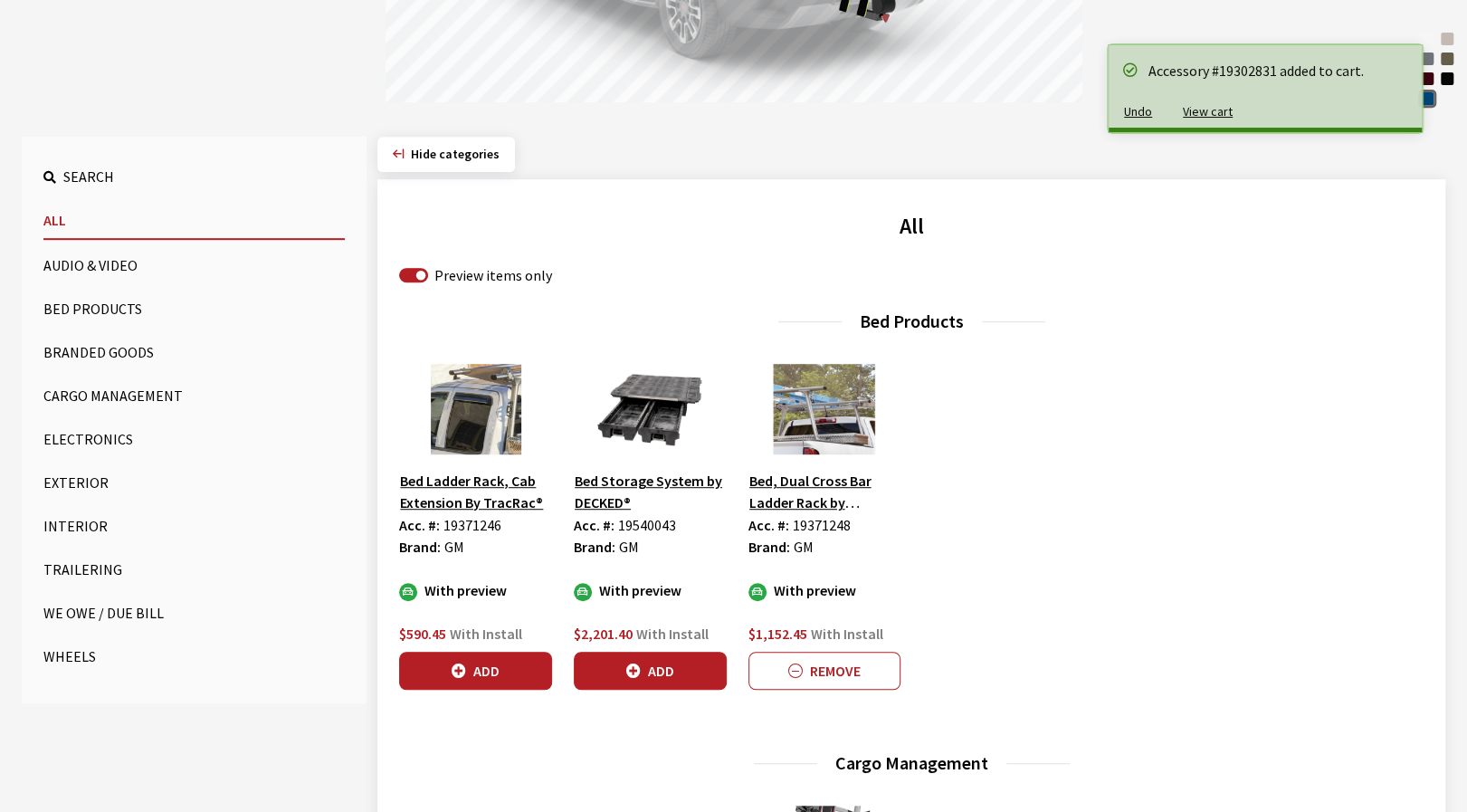
scroll to position [90, 0]
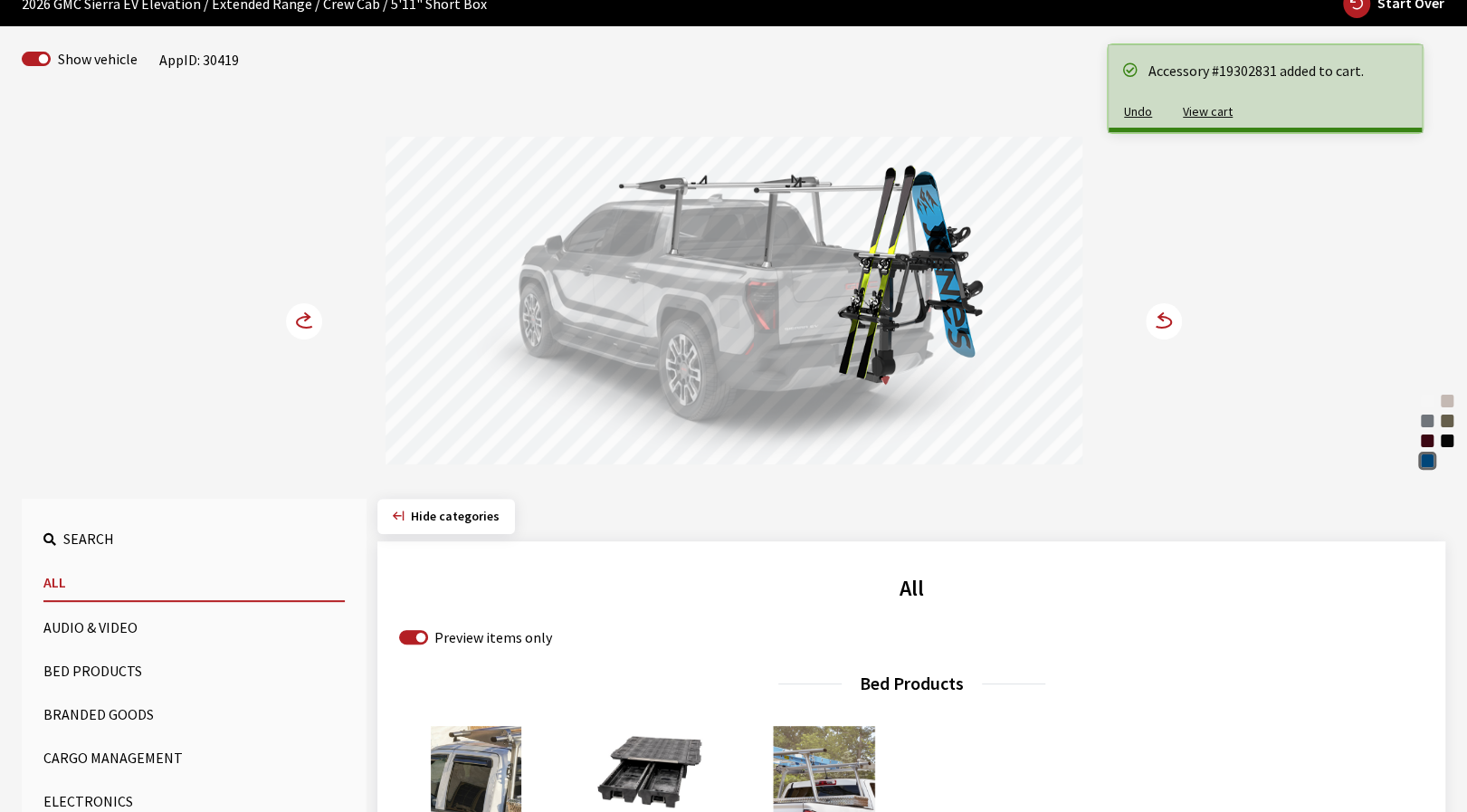
click at [685, 326] on div at bounding box center [734, 303] width 697 height 333
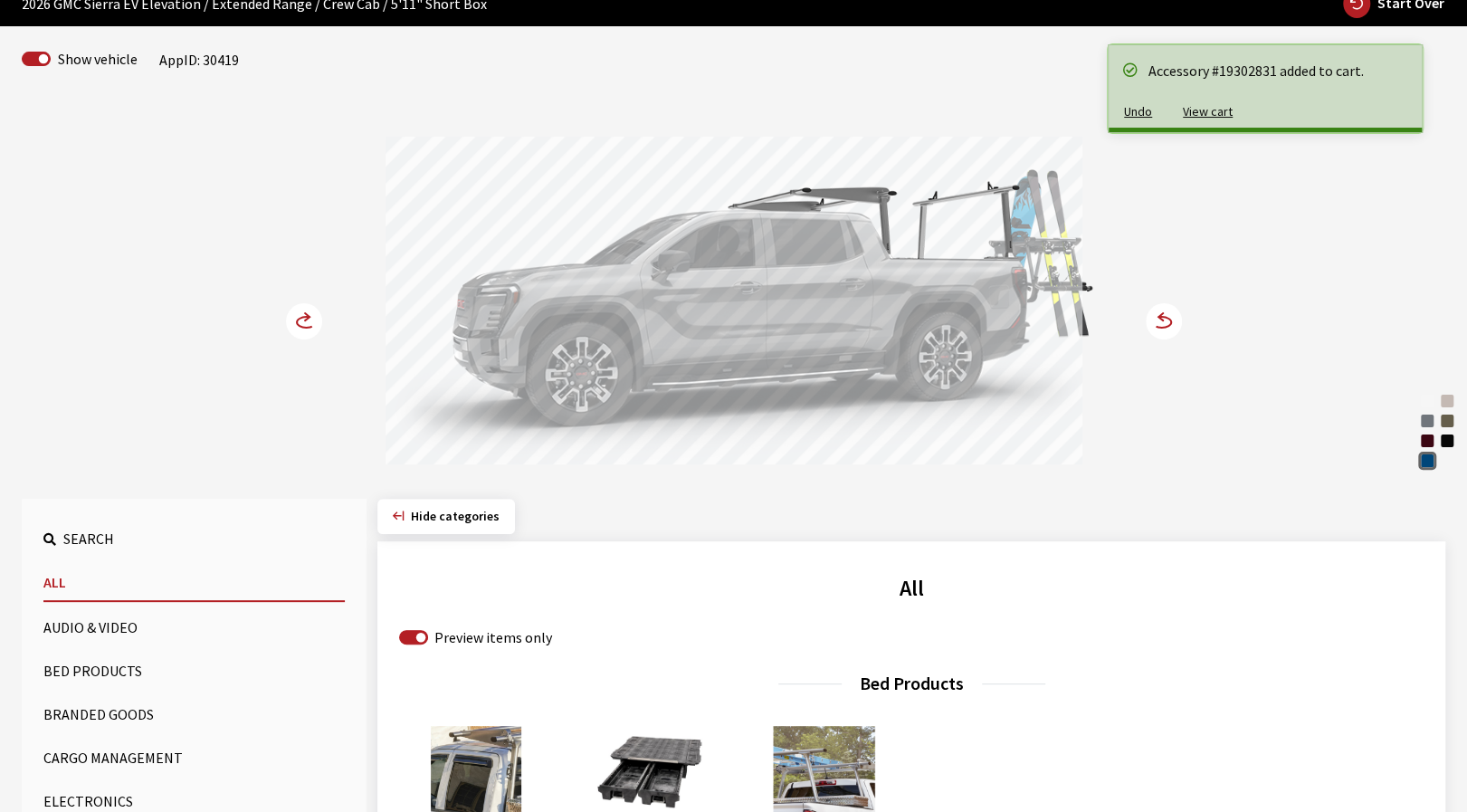
drag, startPoint x: 591, startPoint y: 318, endPoint x: 686, endPoint y: 334, distance: 96.3
click at [676, 332] on div at bounding box center [734, 303] width 697 height 333
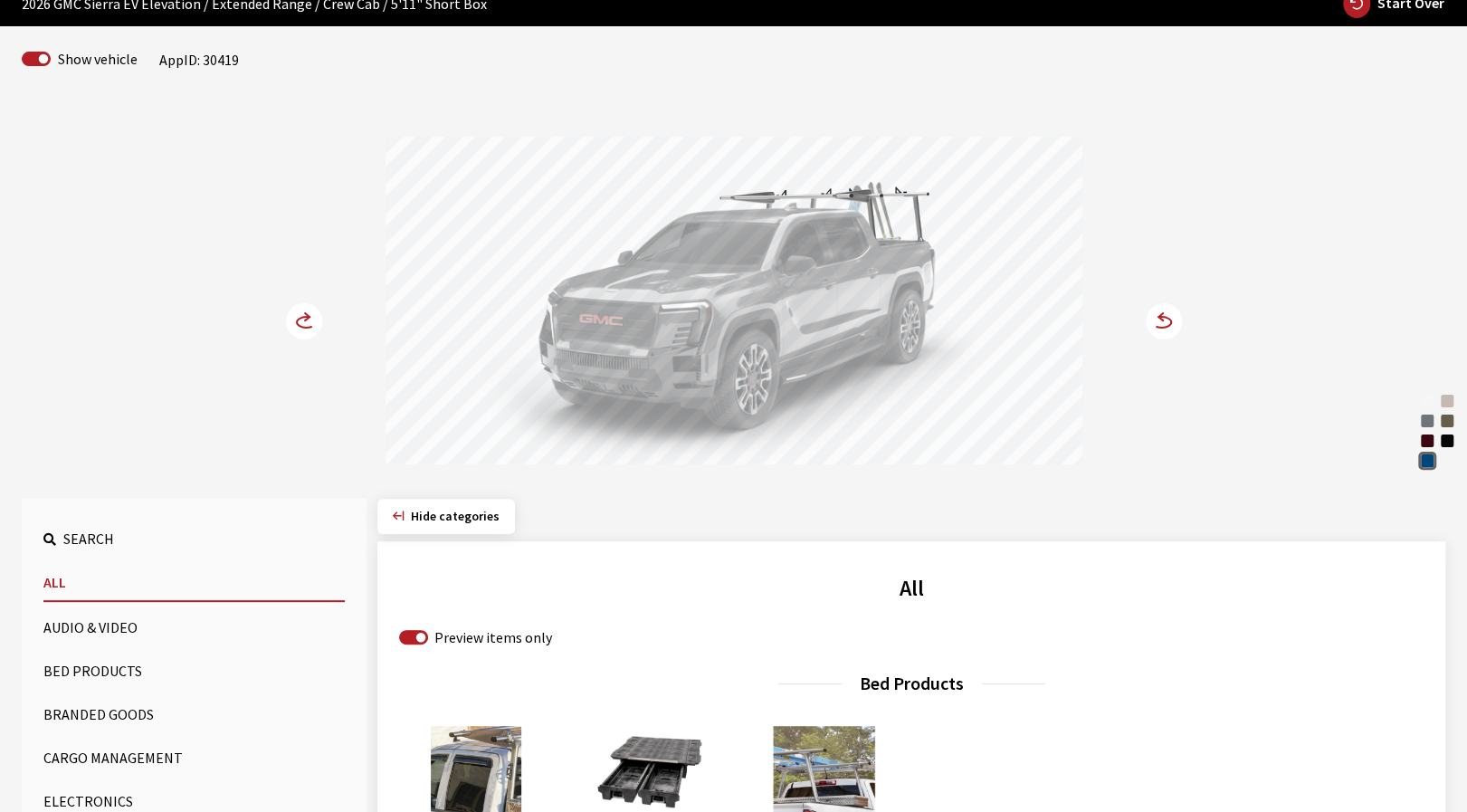
drag, startPoint x: 762, startPoint y: 387, endPoint x: 625, endPoint y: 387, distance: 137.0
click at [647, 387] on div at bounding box center [734, 303] width 697 height 333
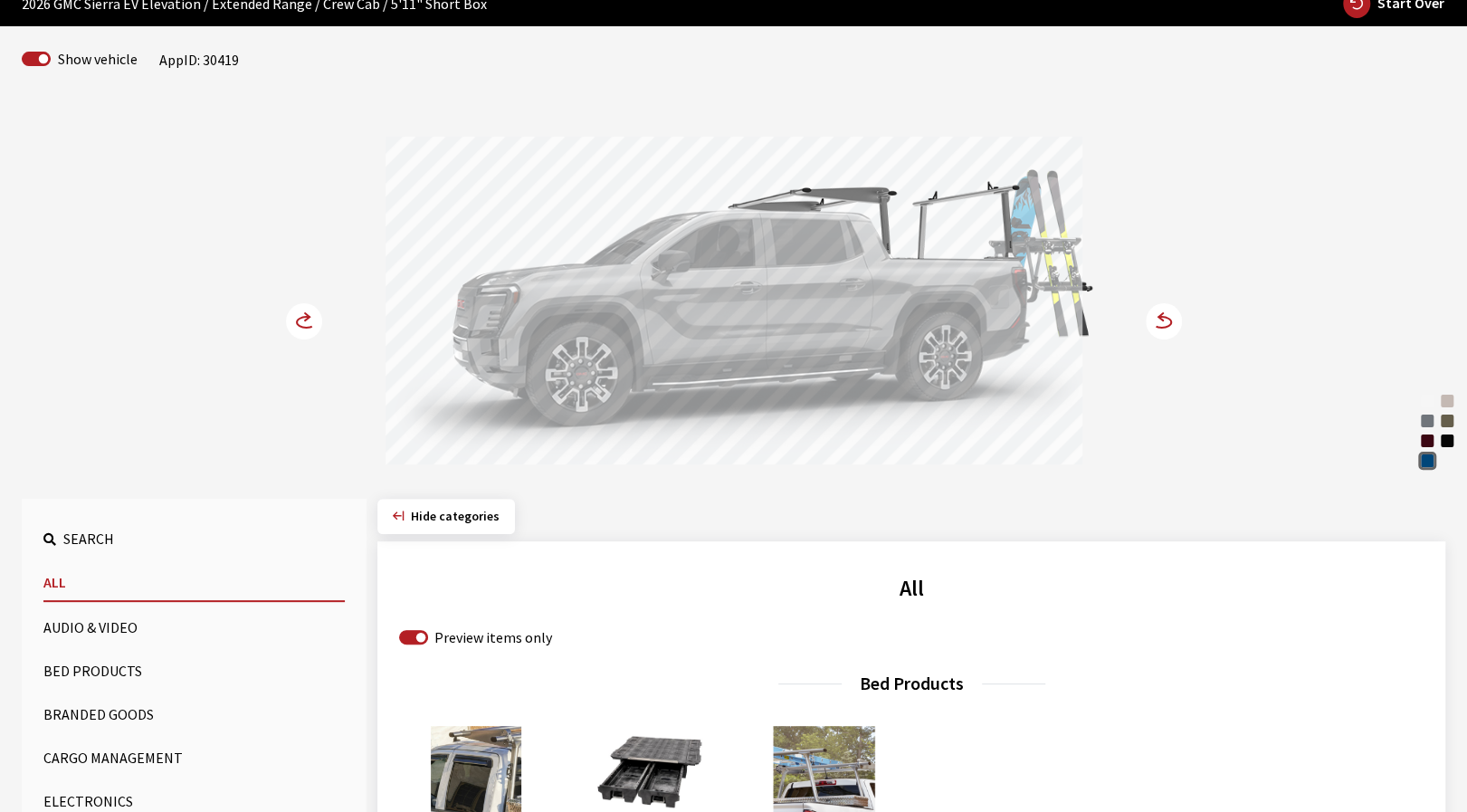
drag, startPoint x: 641, startPoint y: 385, endPoint x: 786, endPoint y: 385, distance: 145.0
click at [743, 385] on div at bounding box center [734, 303] width 697 height 333
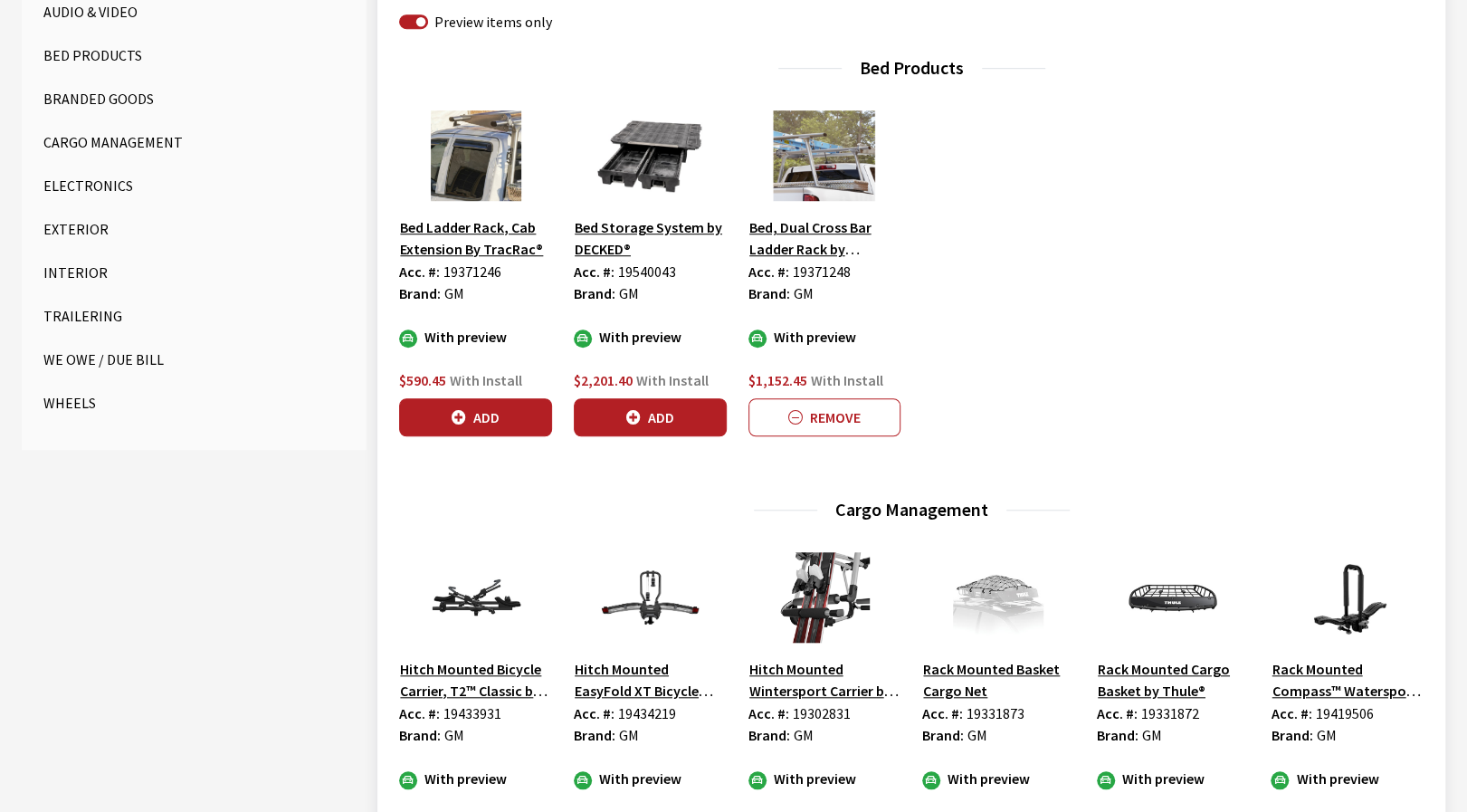
scroll to position [996, 0]
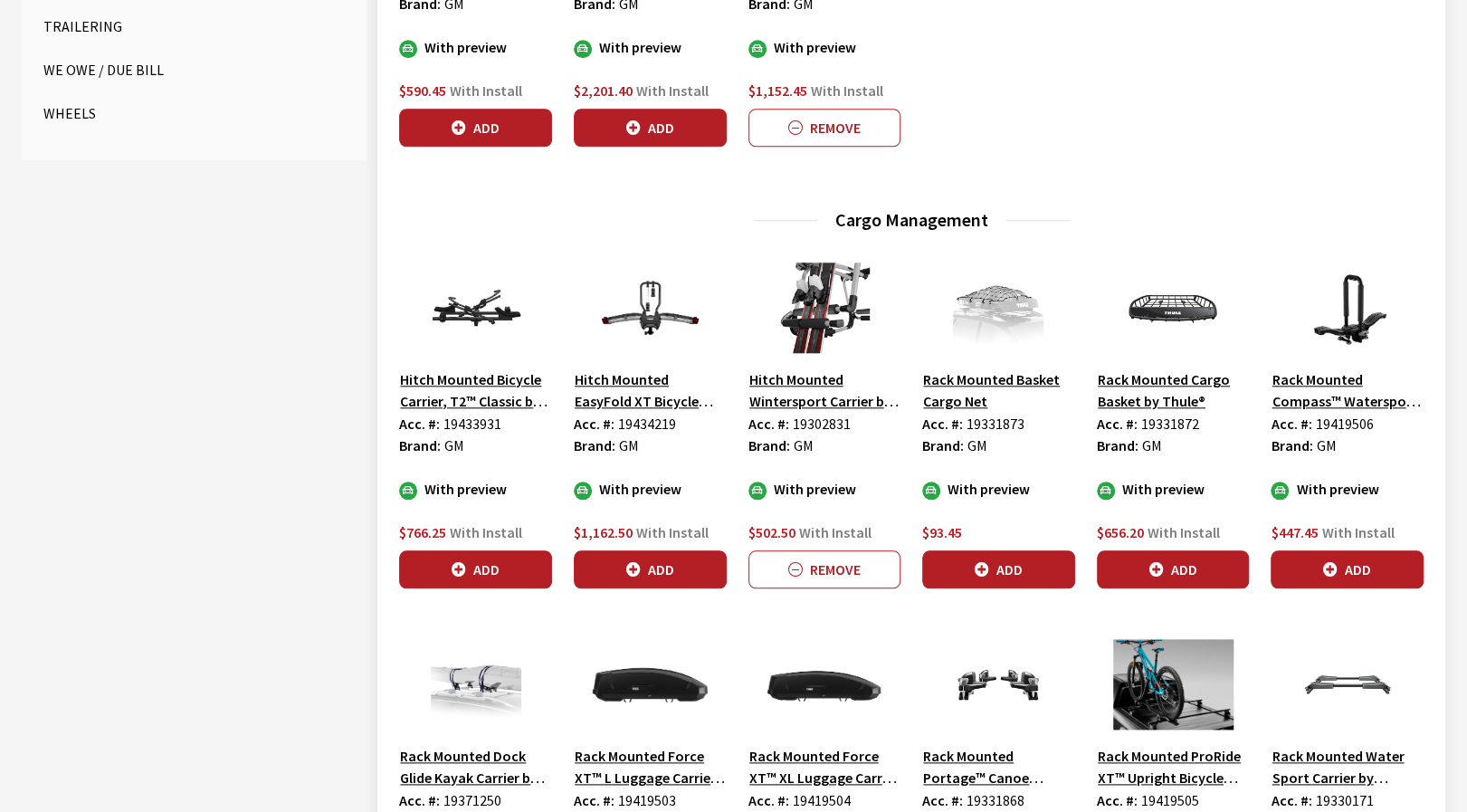
click at [1015, 563] on button "Add" at bounding box center [998, 569] width 153 height 38
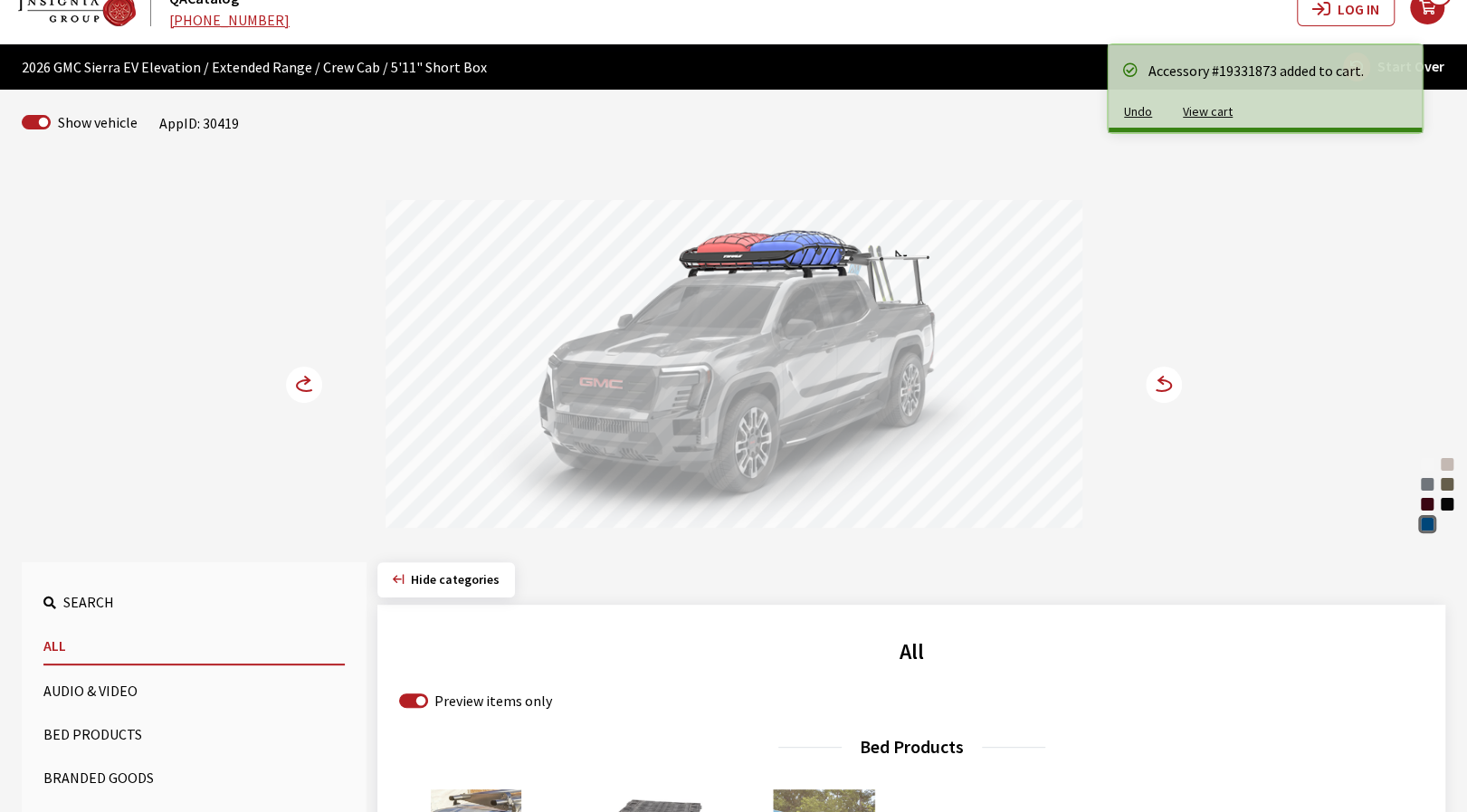
scroll to position [0, 0]
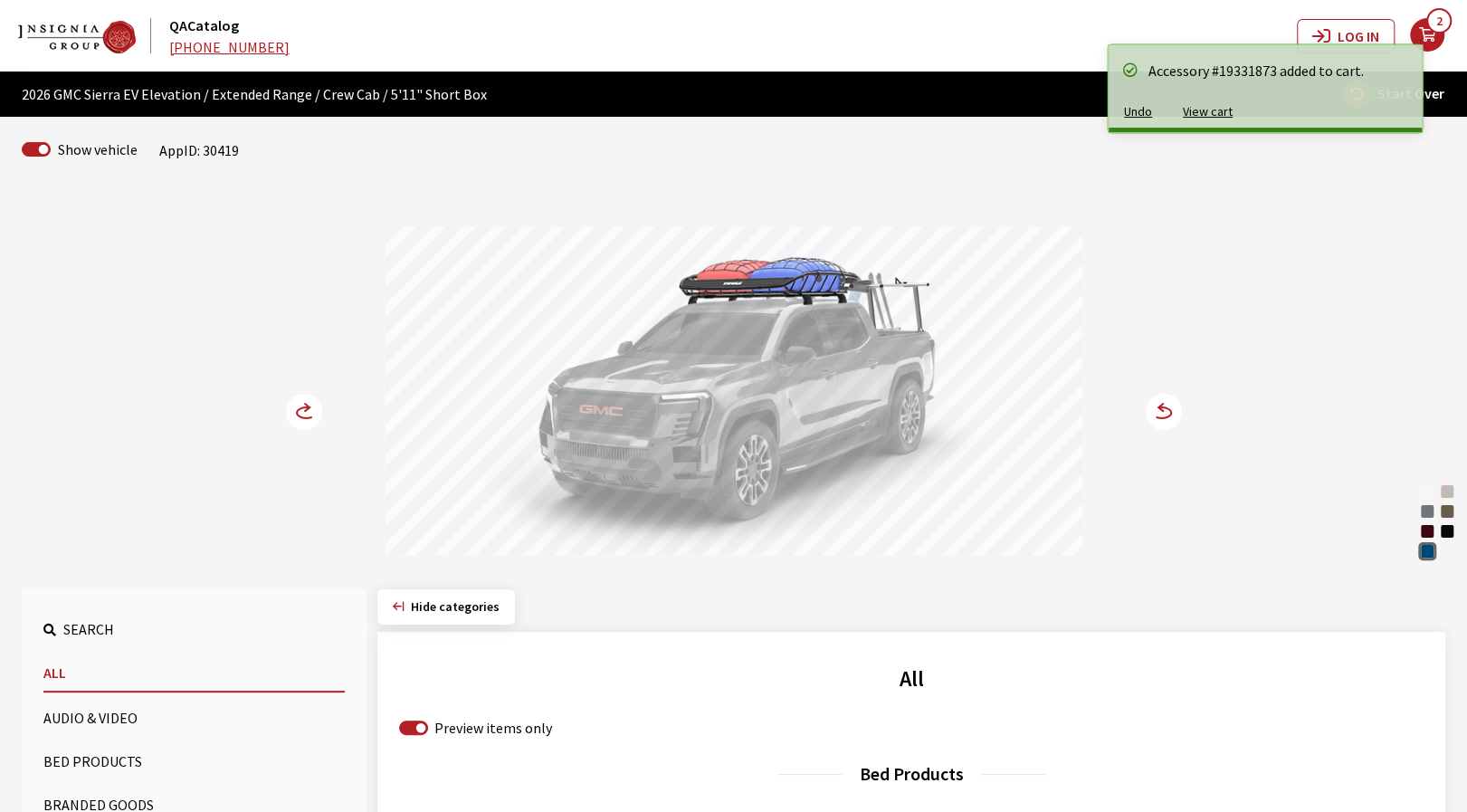
drag, startPoint x: 790, startPoint y: 444, endPoint x: 689, endPoint y: 450, distance: 101.2
click at [696, 446] on div at bounding box center [734, 393] width 697 height 333
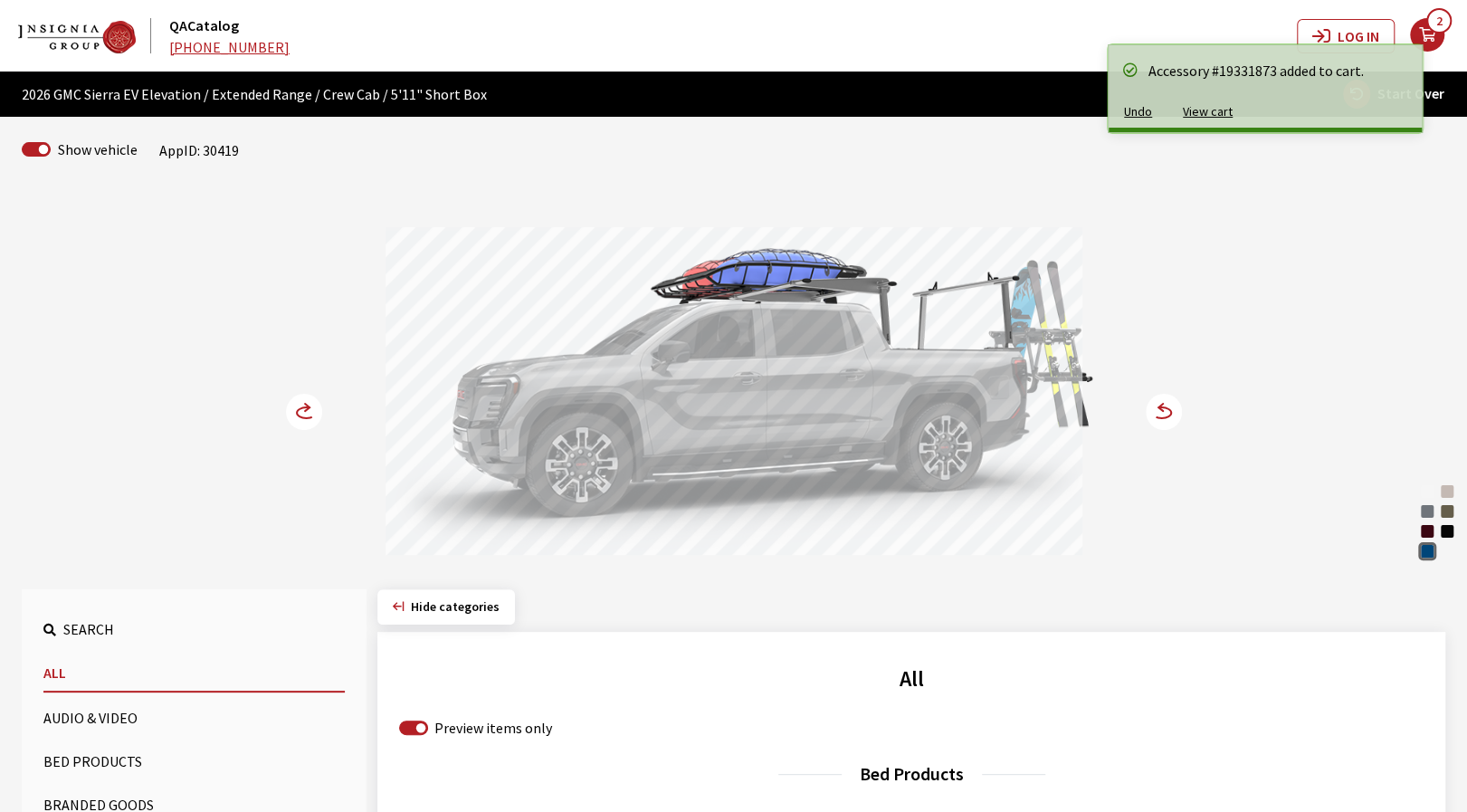
drag, startPoint x: 637, startPoint y: 459, endPoint x: 512, endPoint y: 459, distance: 125.0
click at [557, 459] on div at bounding box center [734, 393] width 697 height 333
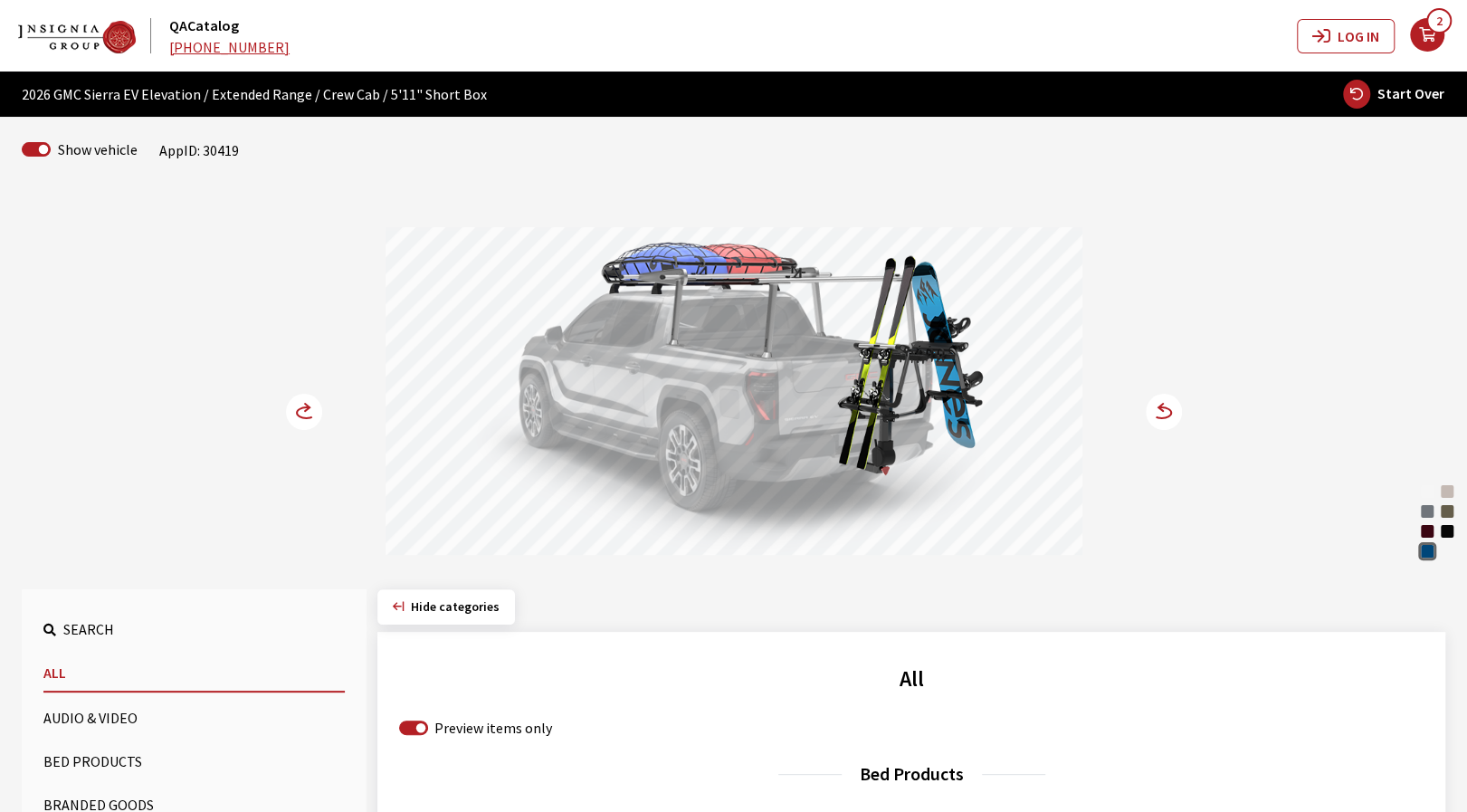
drag, startPoint x: 671, startPoint y: 424, endPoint x: 775, endPoint y: 431, distance: 104.2
click at [766, 431] on div at bounding box center [734, 393] width 697 height 333
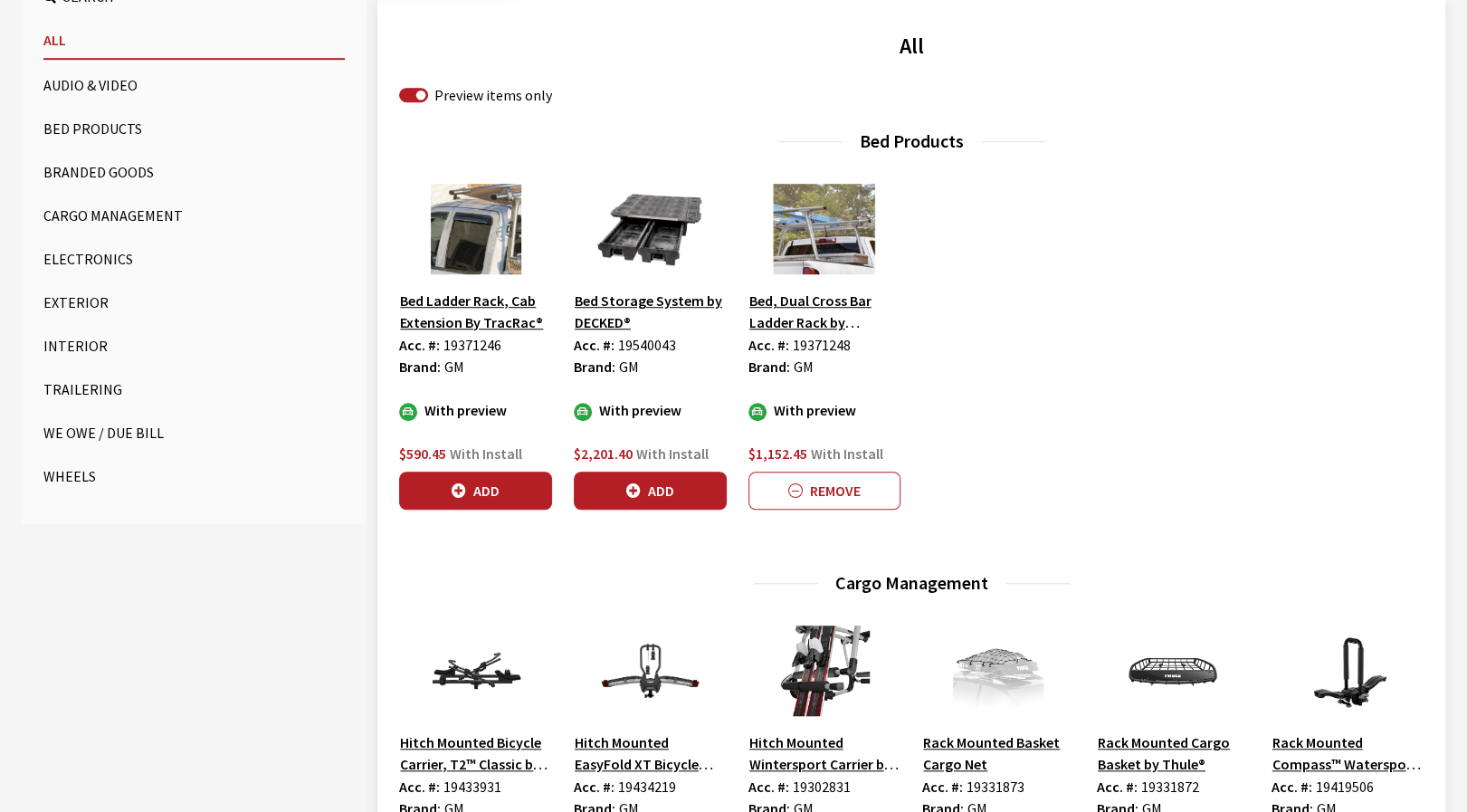
scroll to position [633, 0]
click at [817, 493] on button "Remove" at bounding box center [825, 490] width 153 height 38
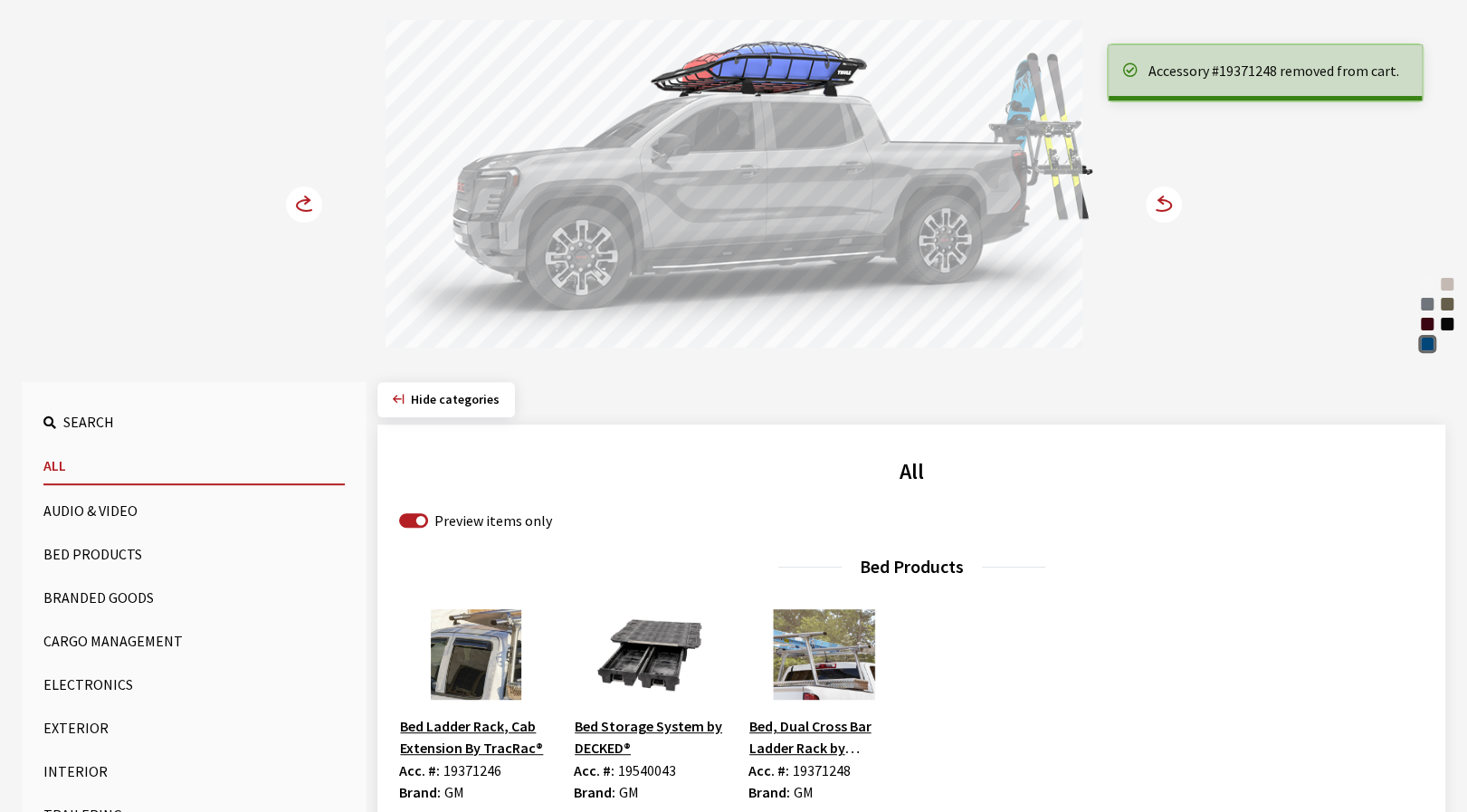
scroll to position [90, 0]
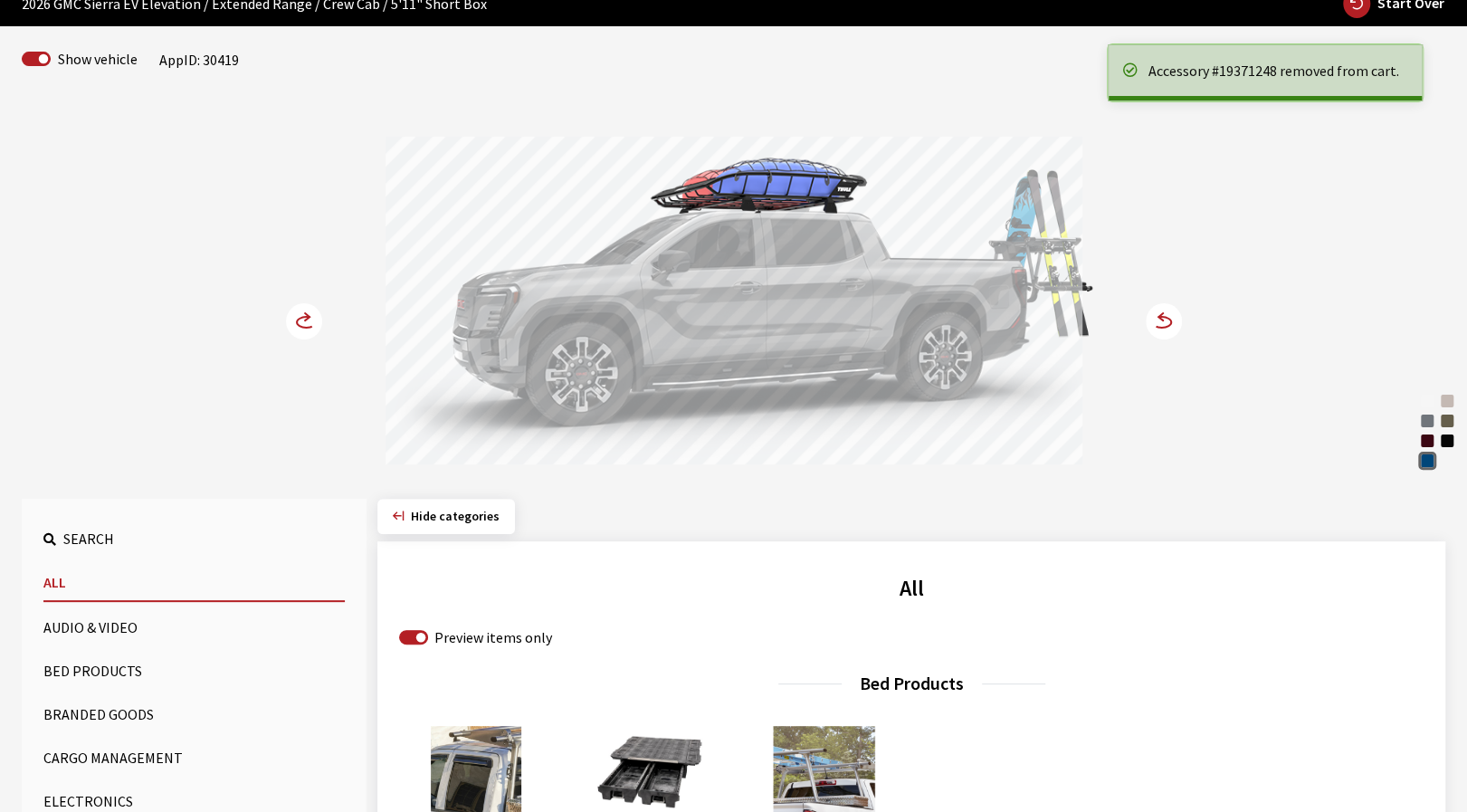
drag, startPoint x: 862, startPoint y: 372, endPoint x: 613, endPoint y: 372, distance: 249.0
click at [615, 372] on div at bounding box center [734, 303] width 697 height 333
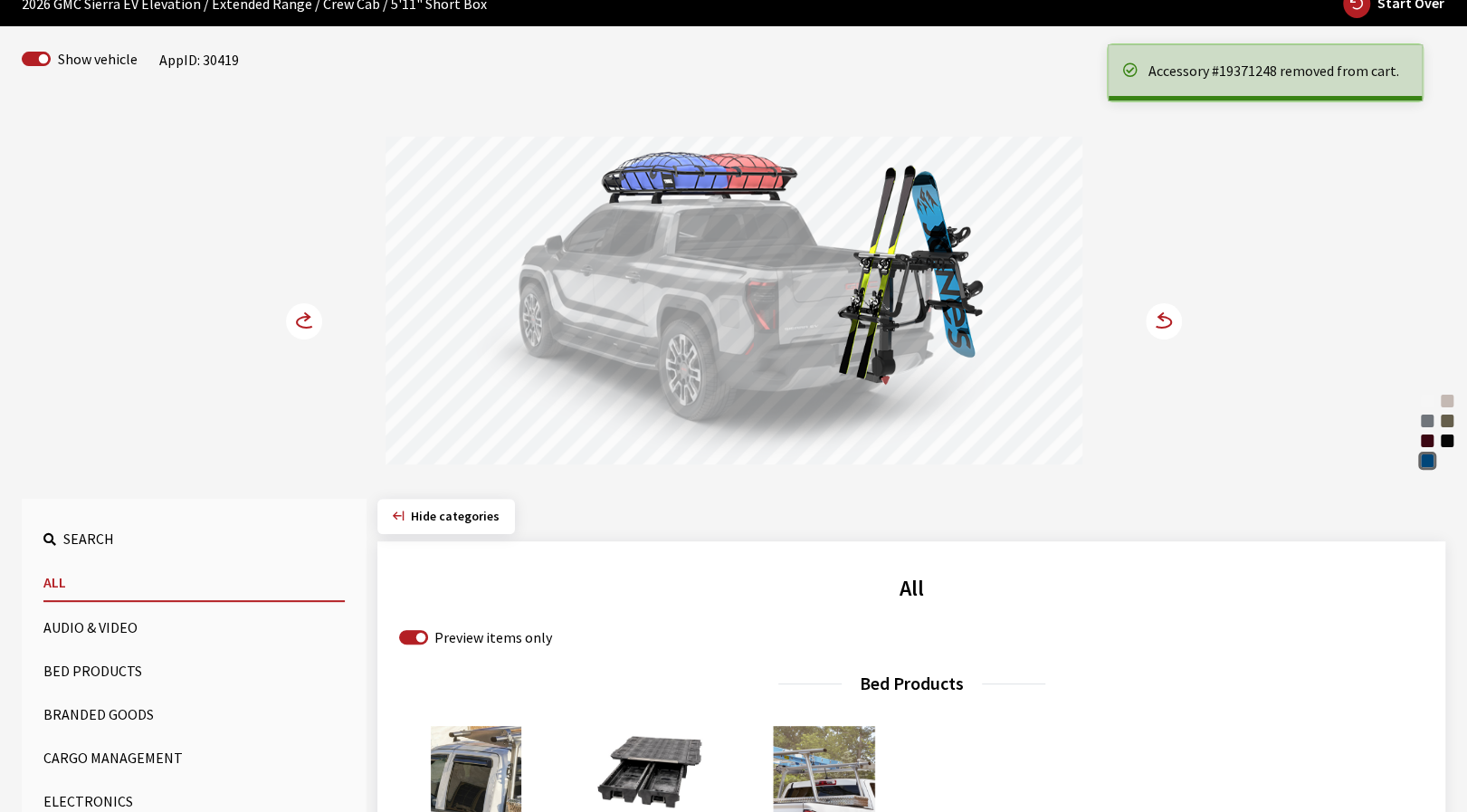
click at [820, 372] on div at bounding box center [734, 303] width 697 height 333
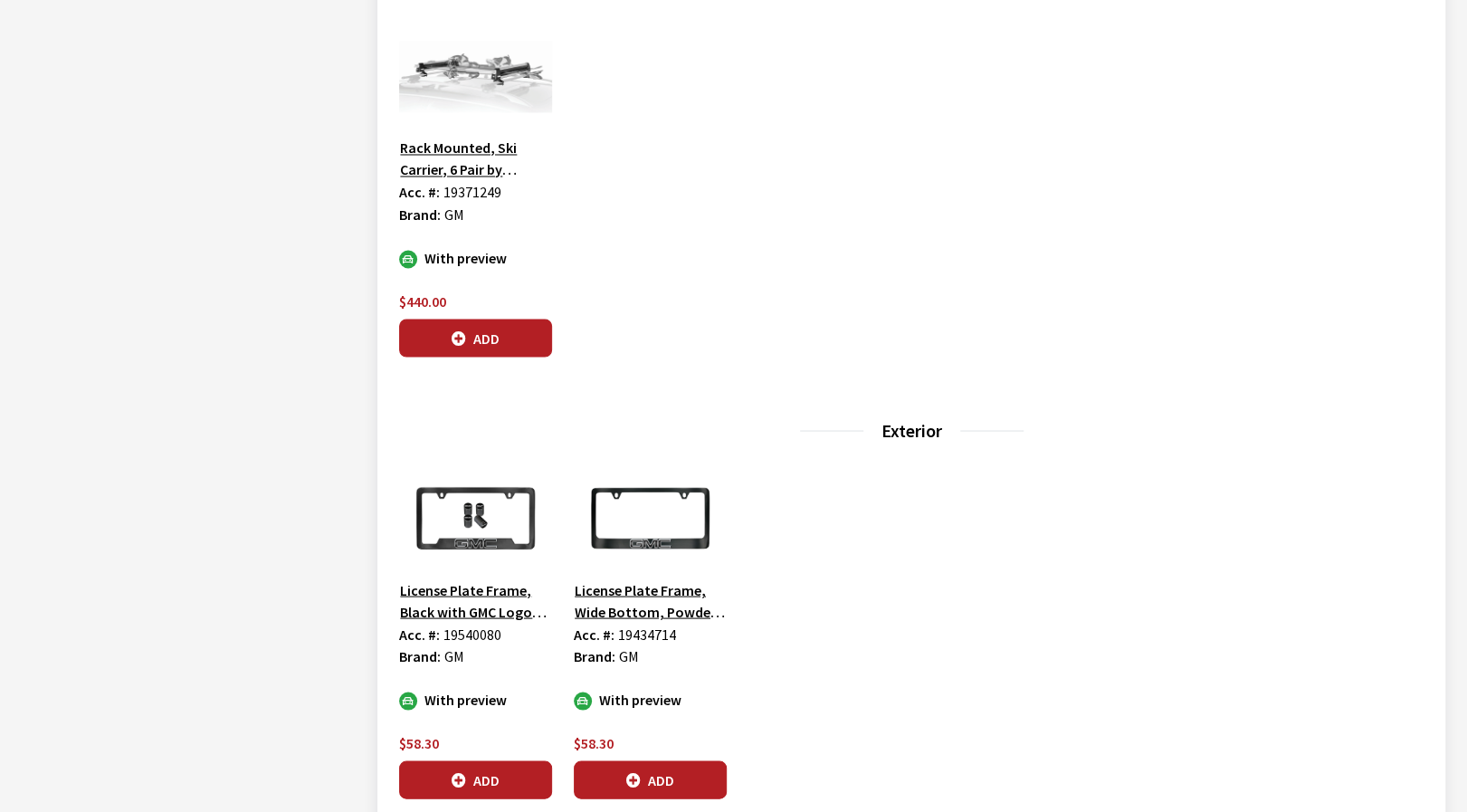
scroll to position [2081, 0]
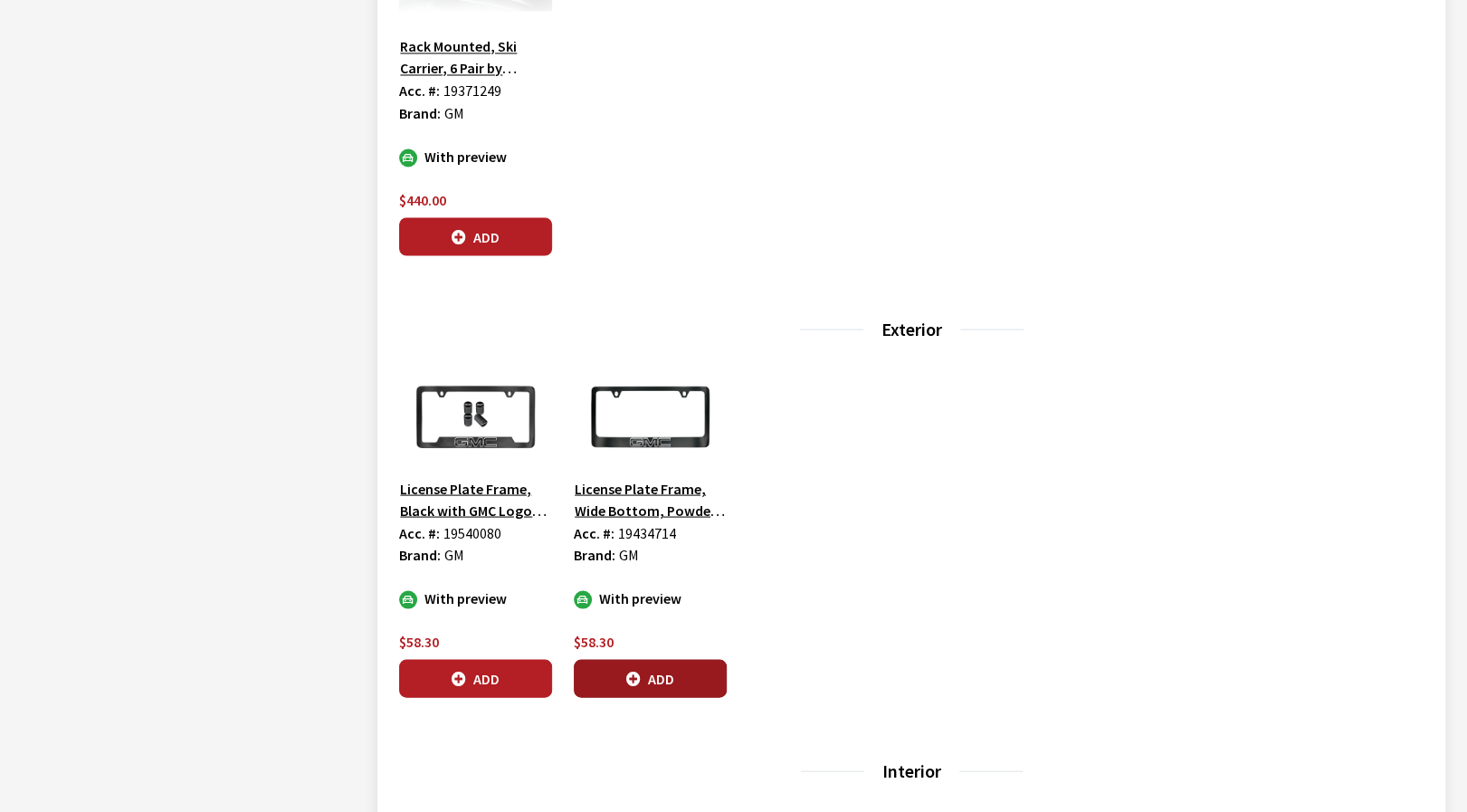
click at [663, 682] on button "Add" at bounding box center [650, 677] width 153 height 38
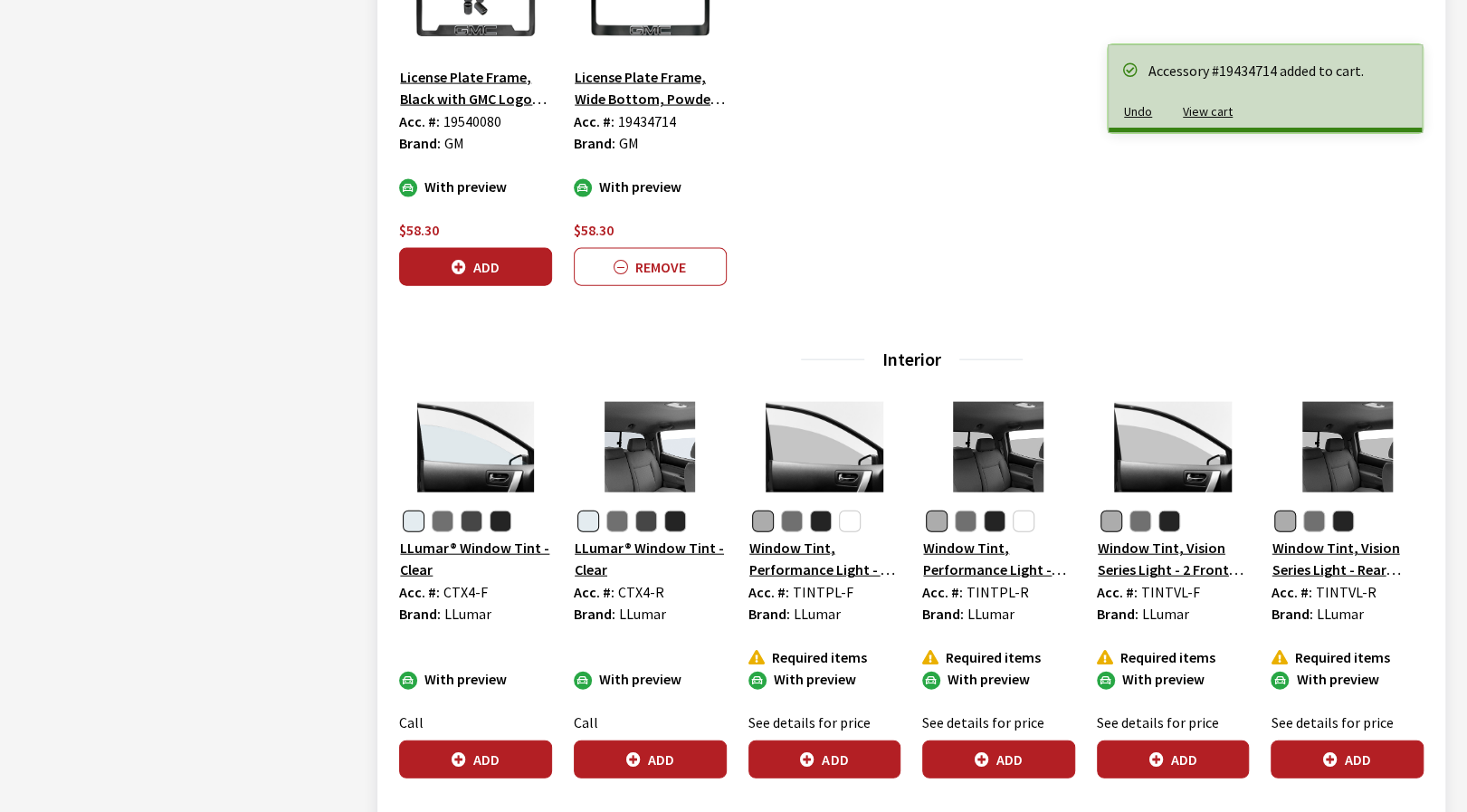
scroll to position [2715, 0]
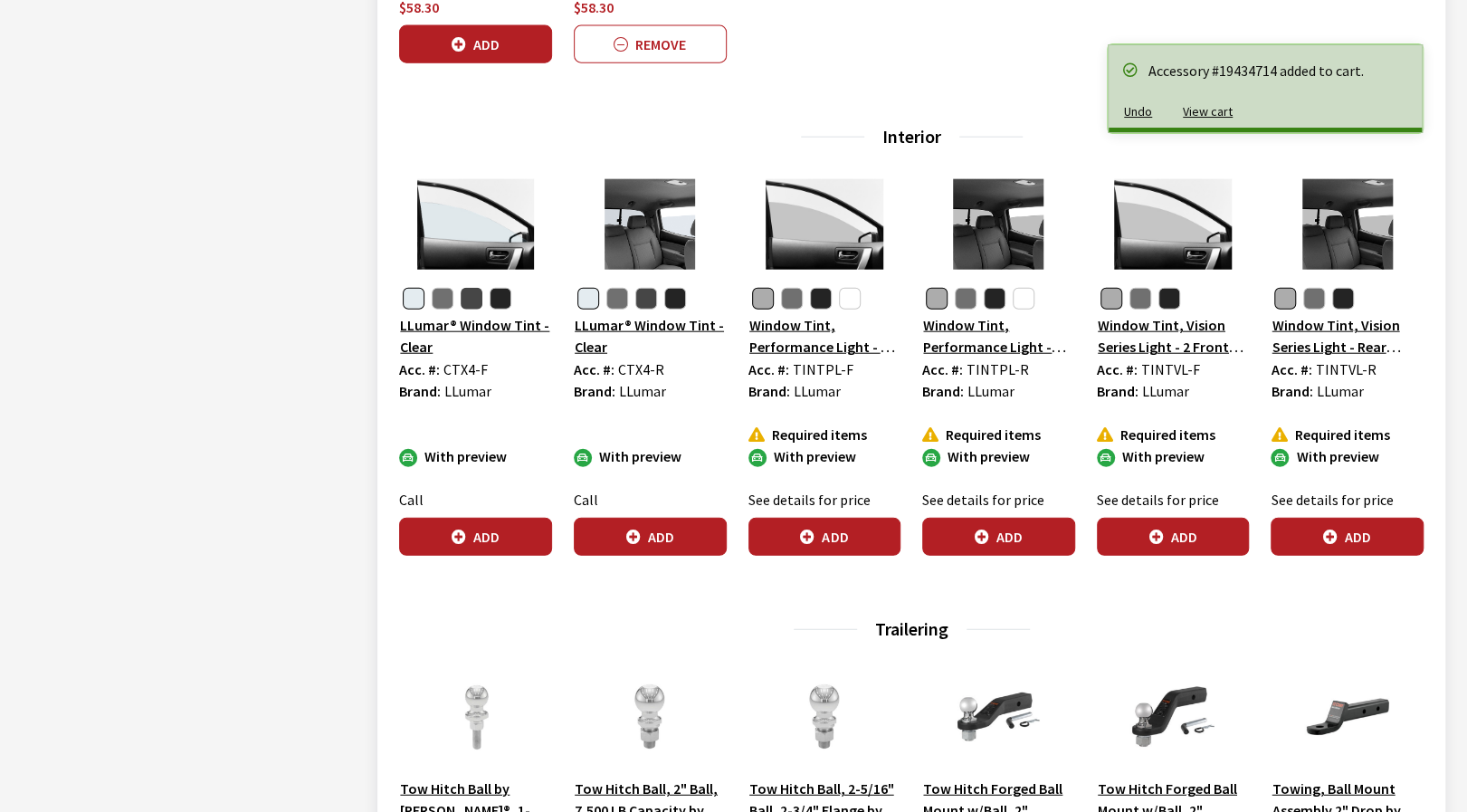
click at [471, 292] on button "button" at bounding box center [471, 298] width 21 height 21
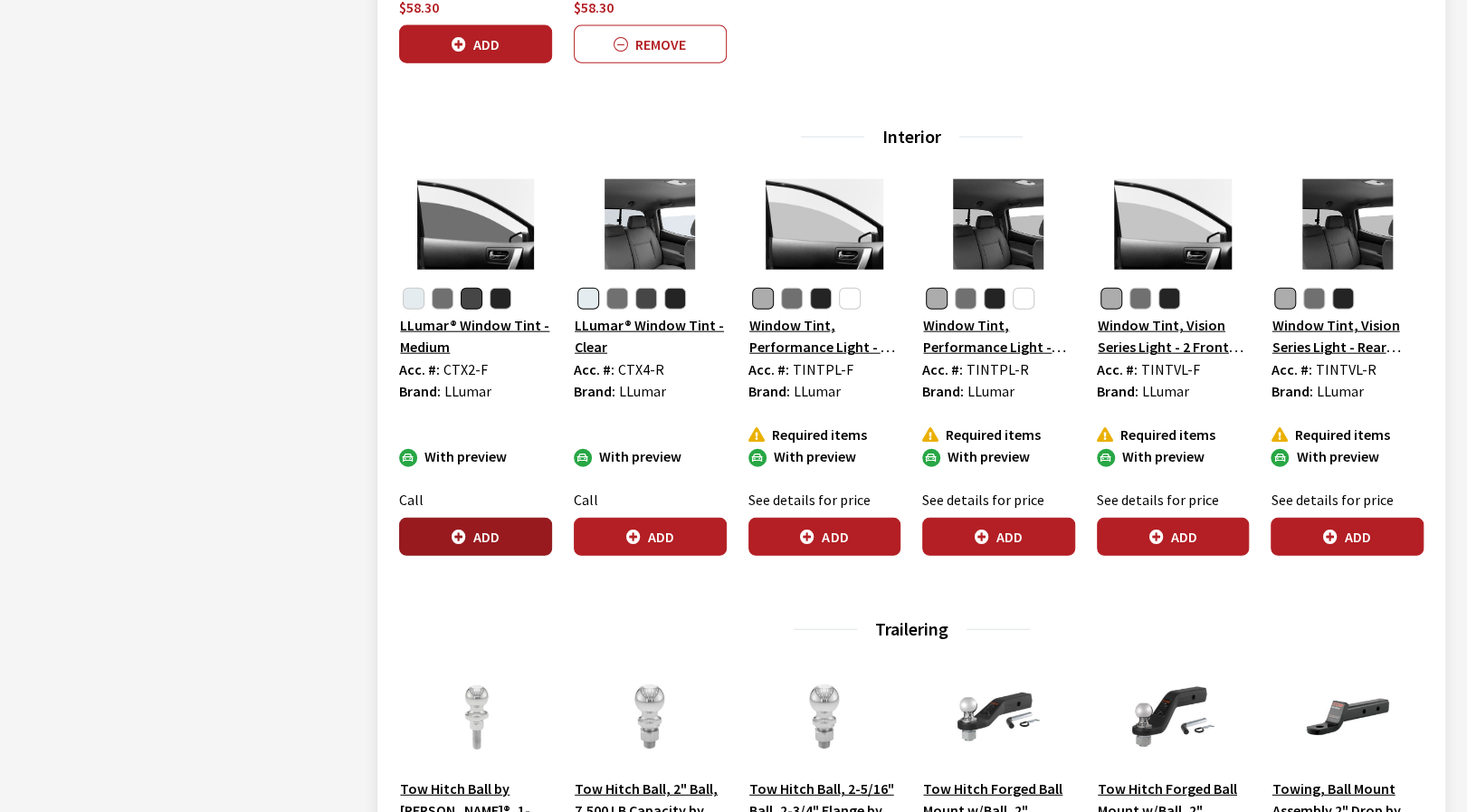
click at [483, 535] on button "Add" at bounding box center [475, 536] width 153 height 38
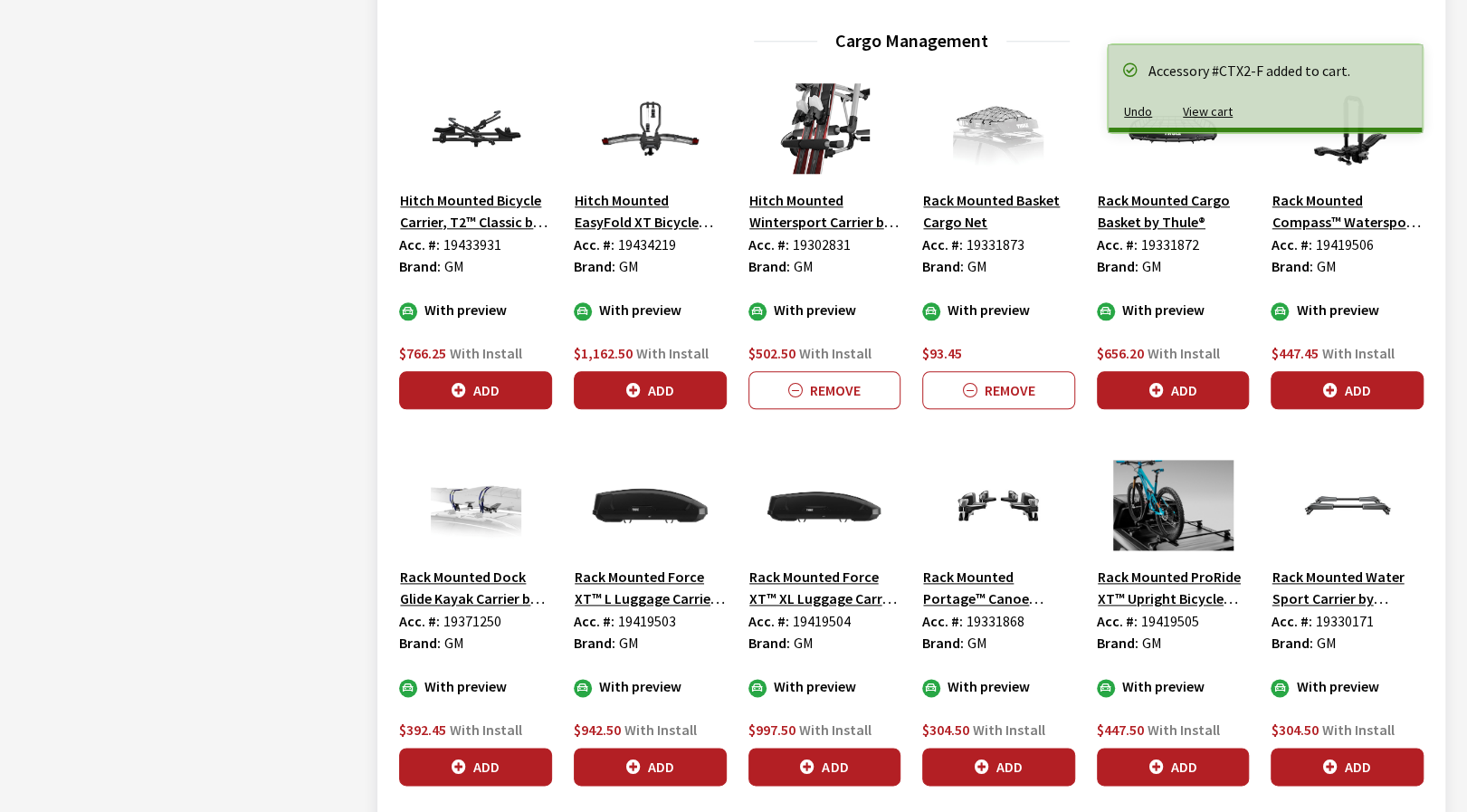
scroll to position [1176, 0]
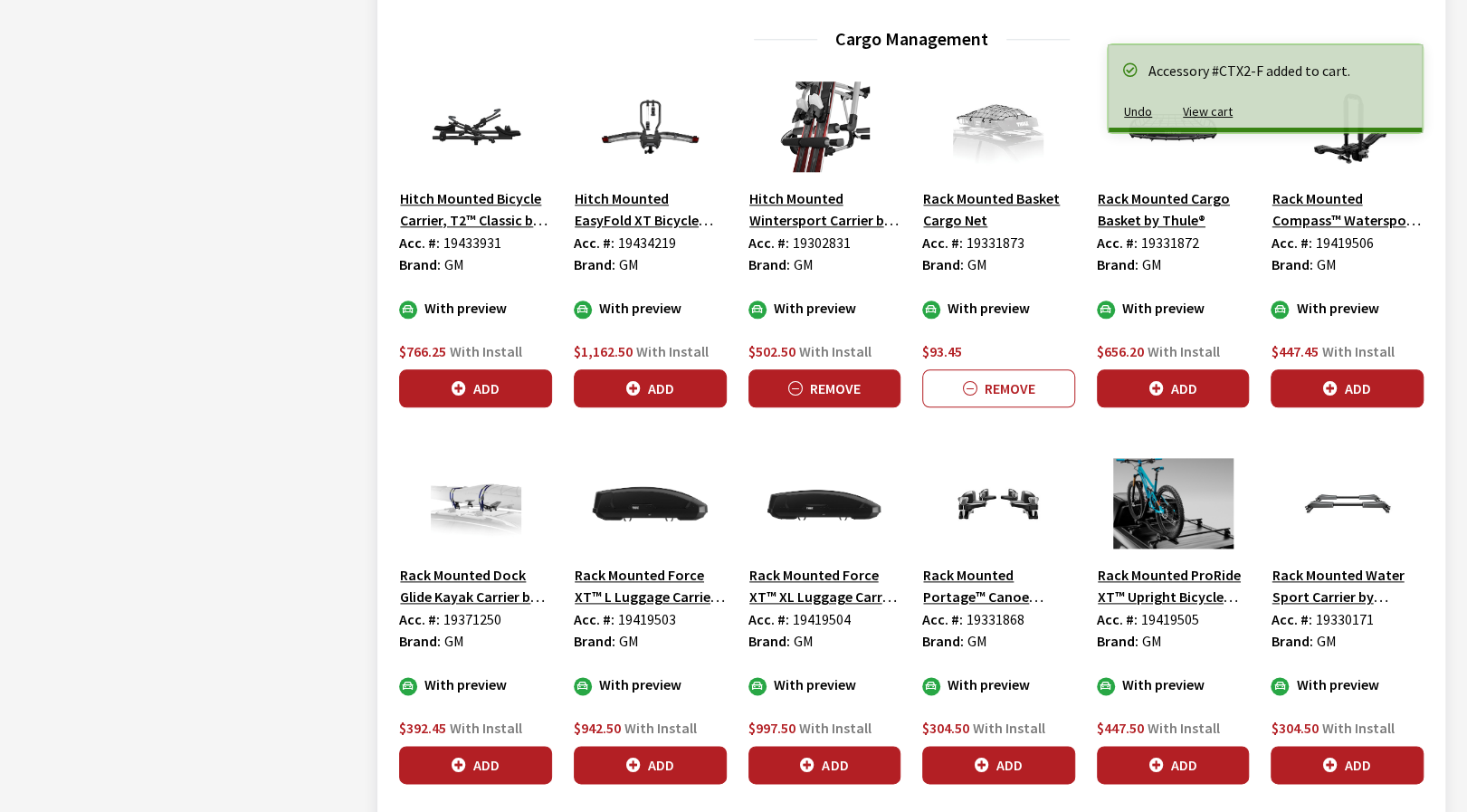
click at [812, 393] on button "Remove" at bounding box center [825, 388] width 153 height 38
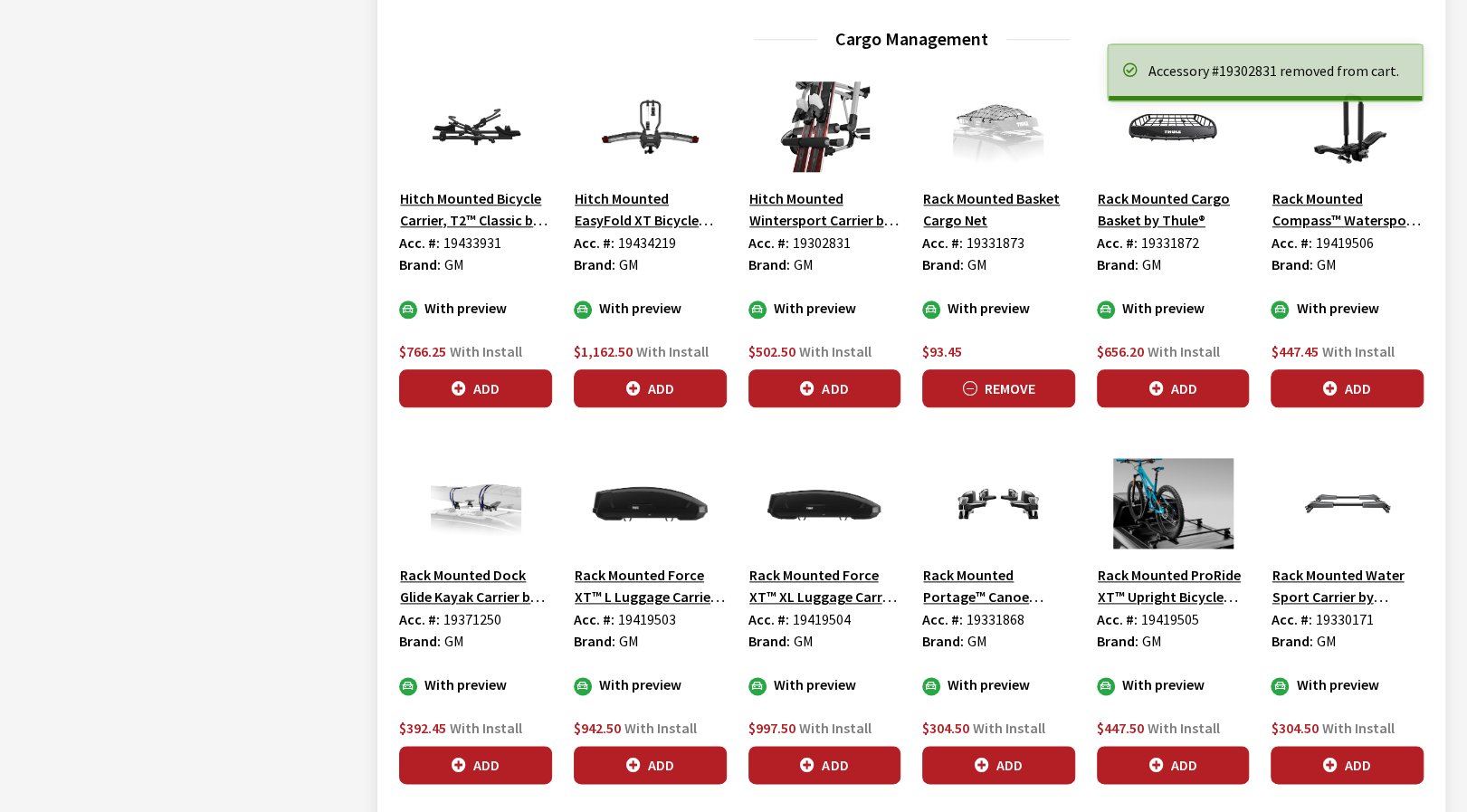
click at [1012, 387] on button "Remove" at bounding box center [998, 388] width 153 height 38
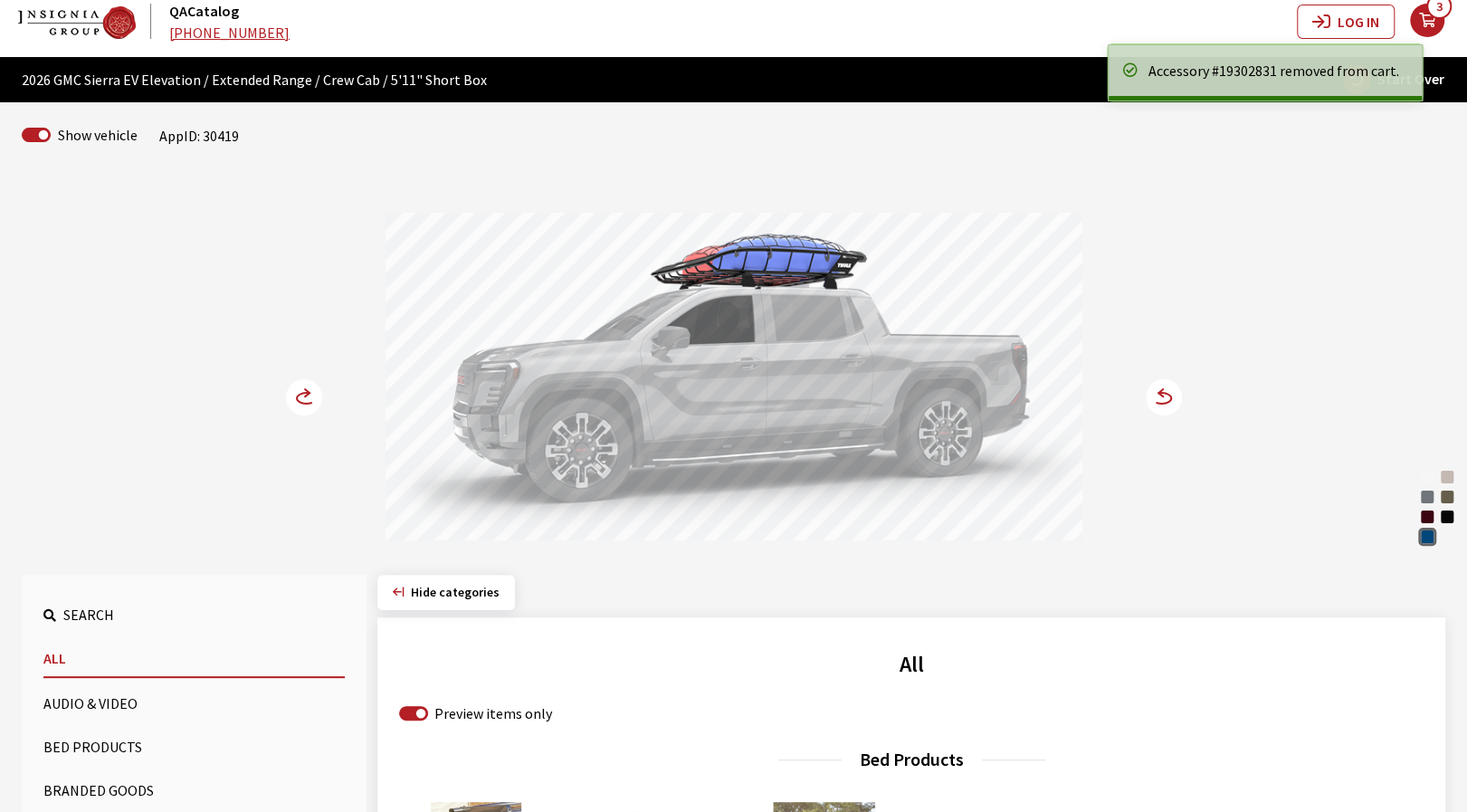
scroll to position [0, 0]
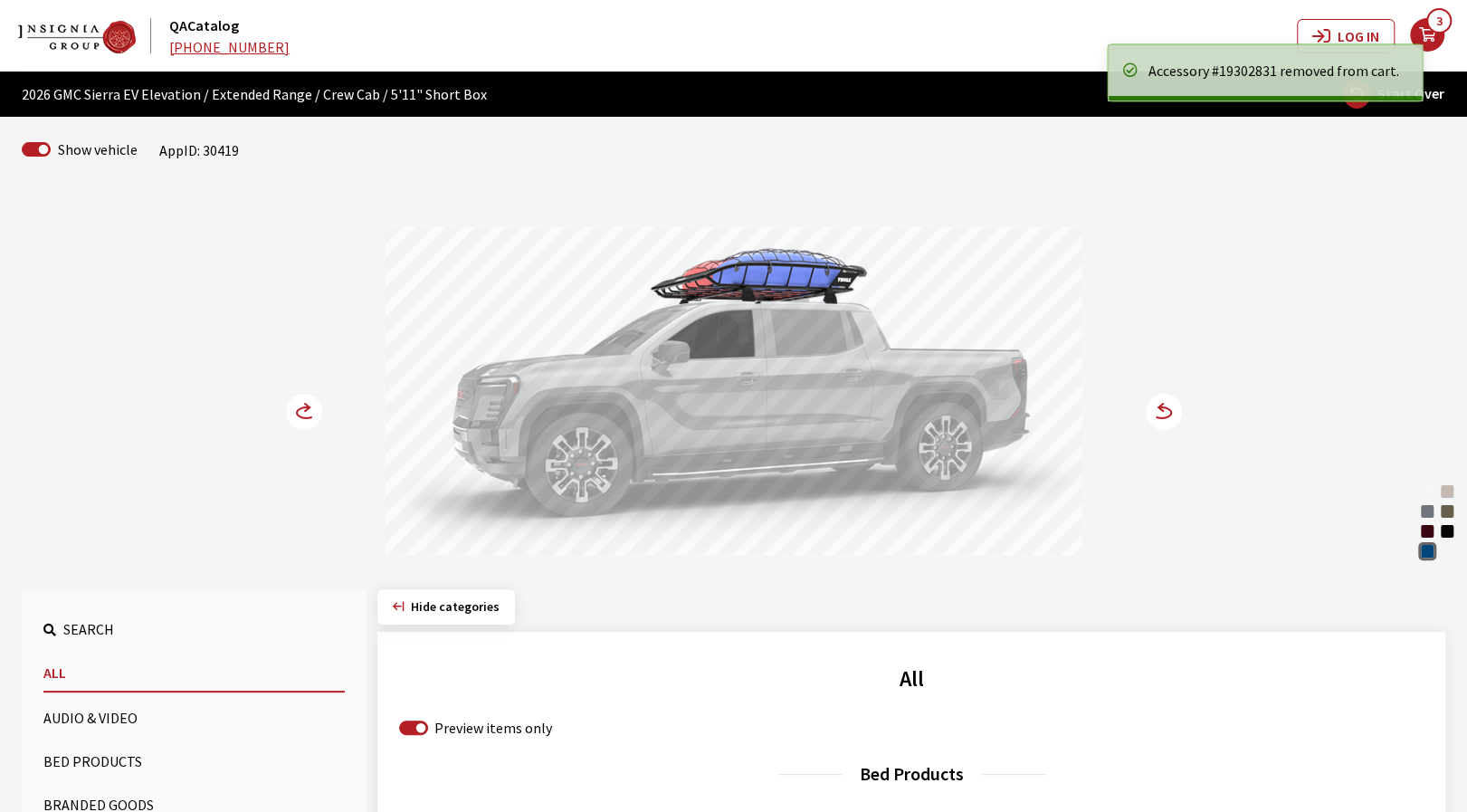
drag, startPoint x: 776, startPoint y: 430, endPoint x: 551, endPoint y: 450, distance: 225.9
click at [605, 443] on div at bounding box center [734, 393] width 697 height 333
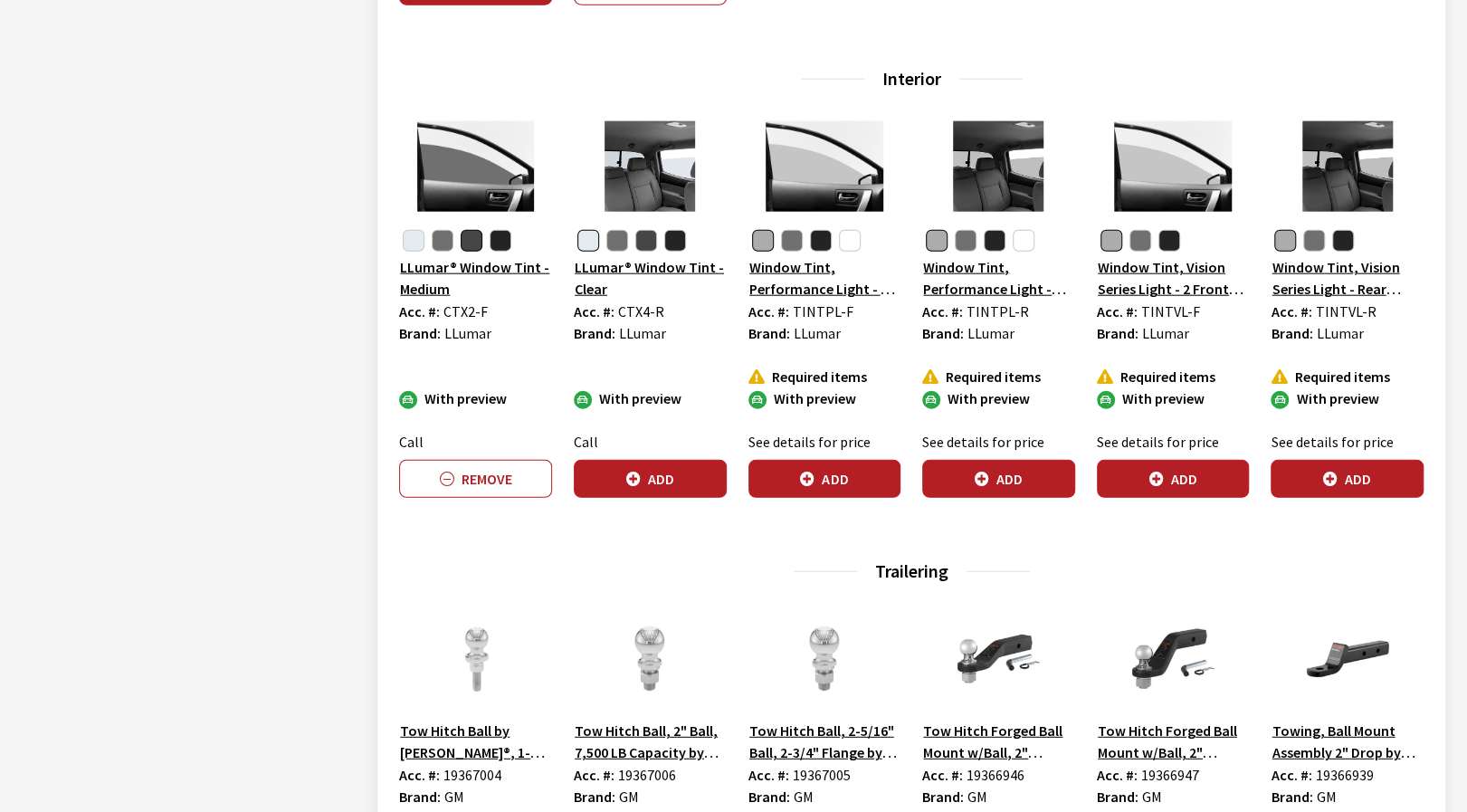
scroll to position [2805, 0]
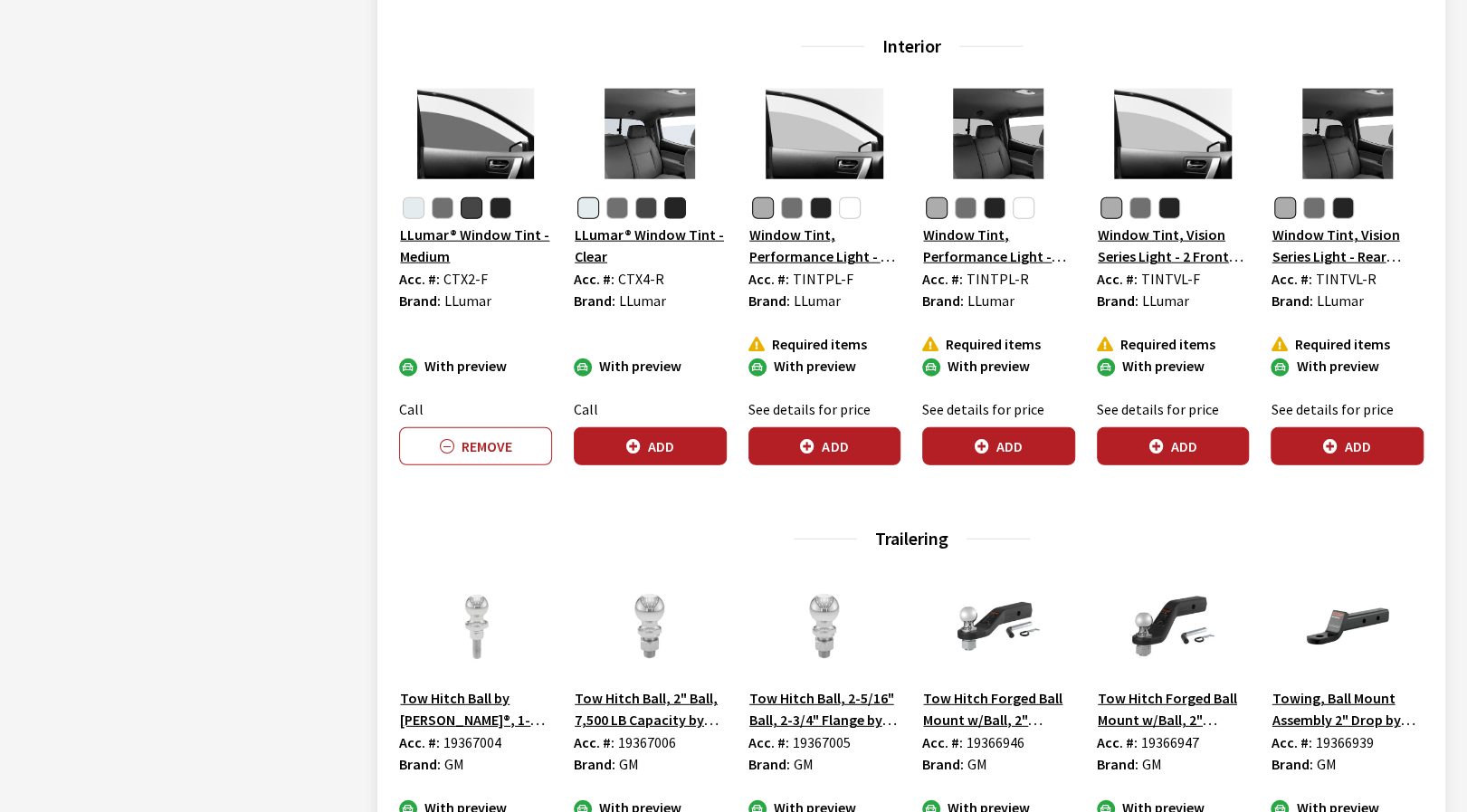
click at [675, 204] on button "button" at bounding box center [675, 208] width 21 height 21
click at [682, 444] on button "Add" at bounding box center [650, 446] width 153 height 38
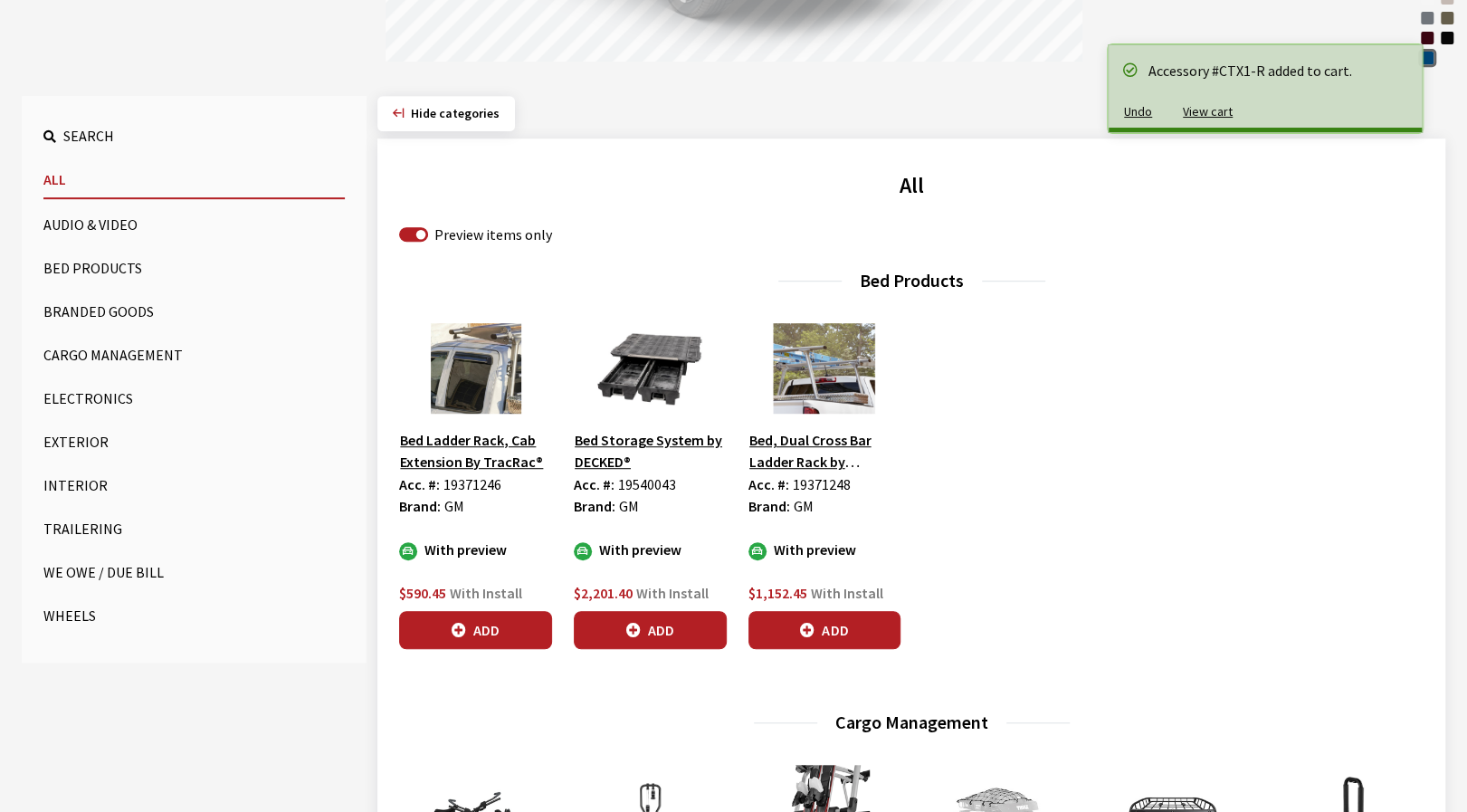
scroll to position [90, 0]
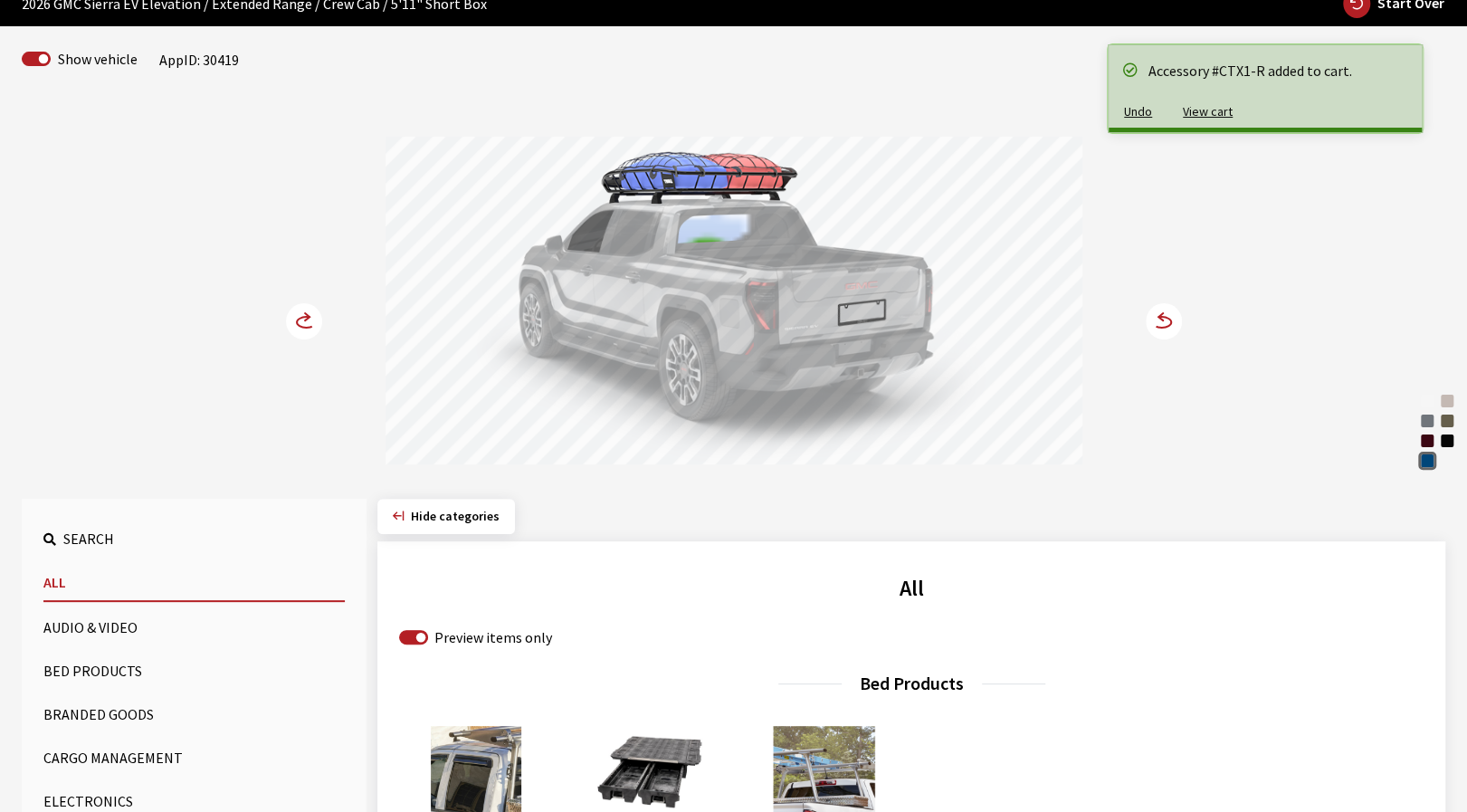
click at [793, 383] on div at bounding box center [734, 303] width 697 height 333
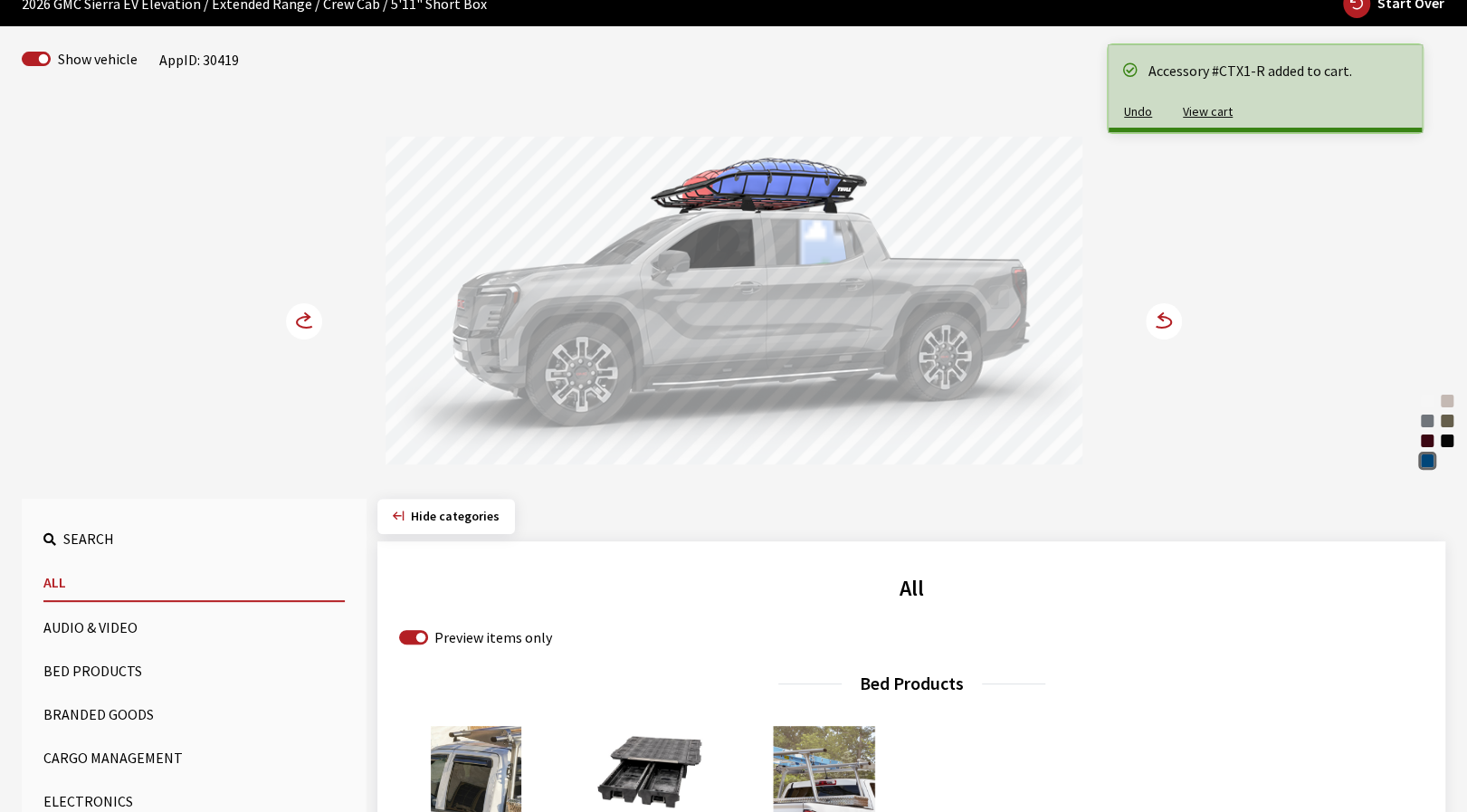
drag, startPoint x: 699, startPoint y: 379, endPoint x: 979, endPoint y: 389, distance: 280.2
click at [967, 388] on div at bounding box center [734, 303] width 697 height 333
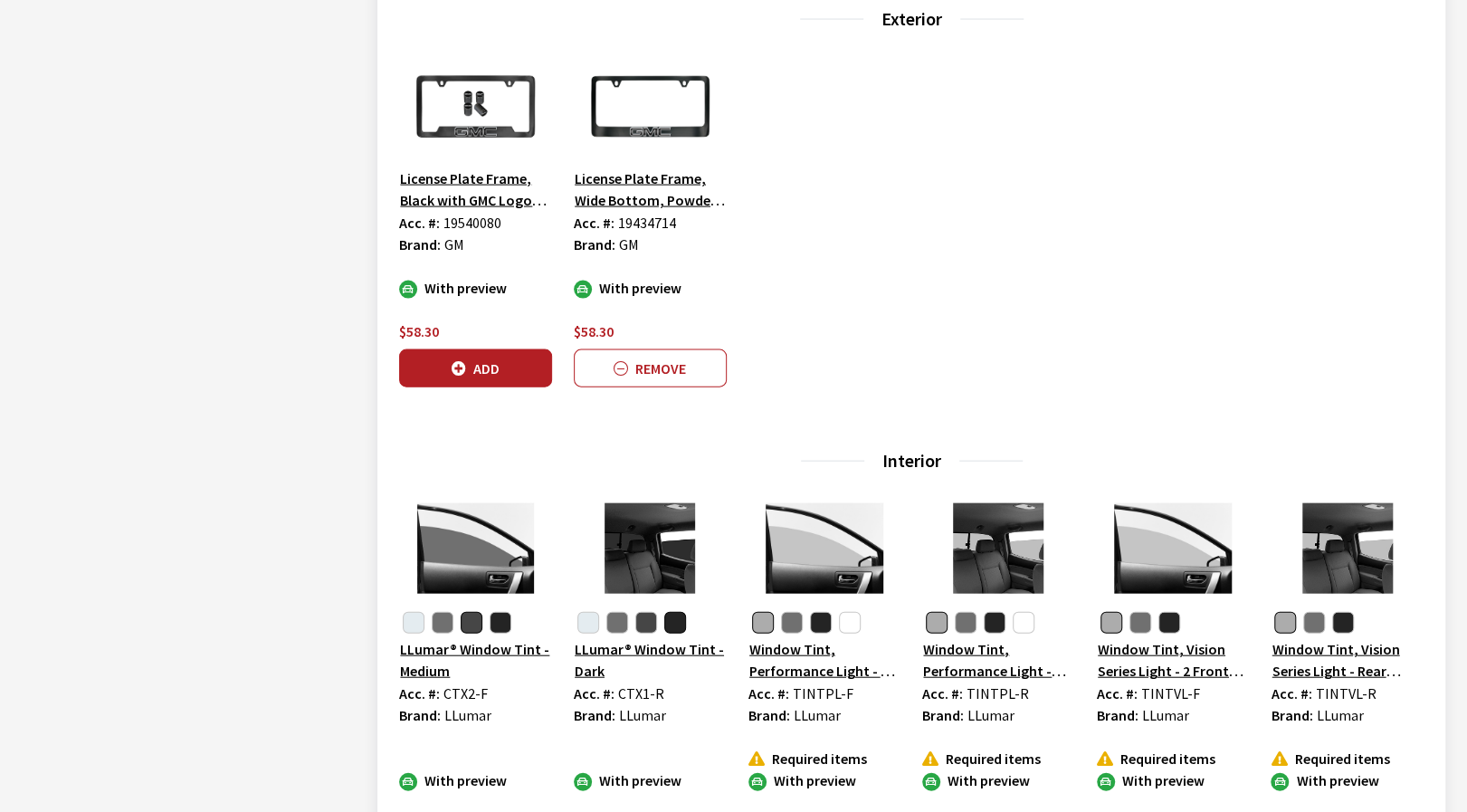
scroll to position [2534, 0]
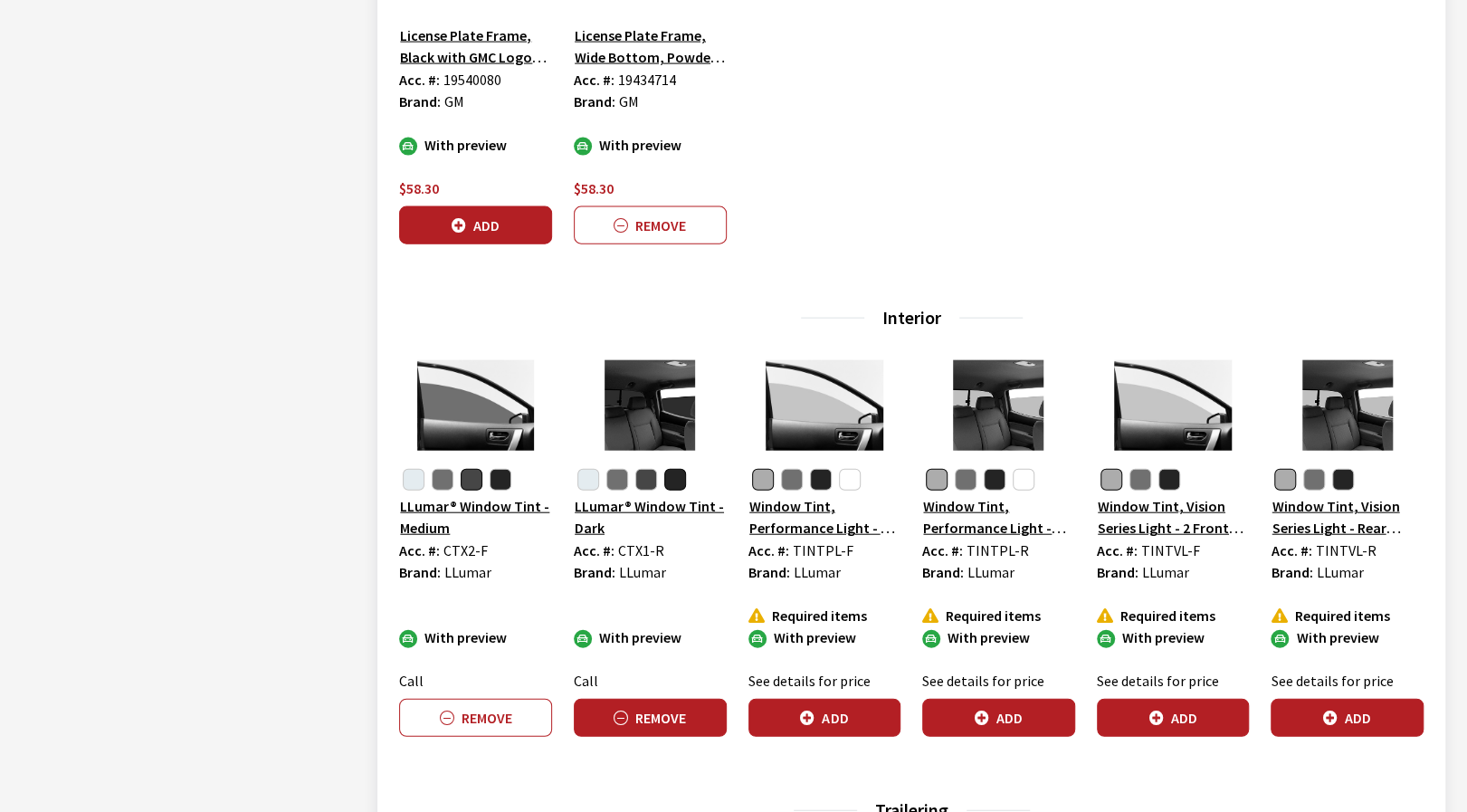
click at [694, 705] on button "Remove" at bounding box center [650, 717] width 153 height 38
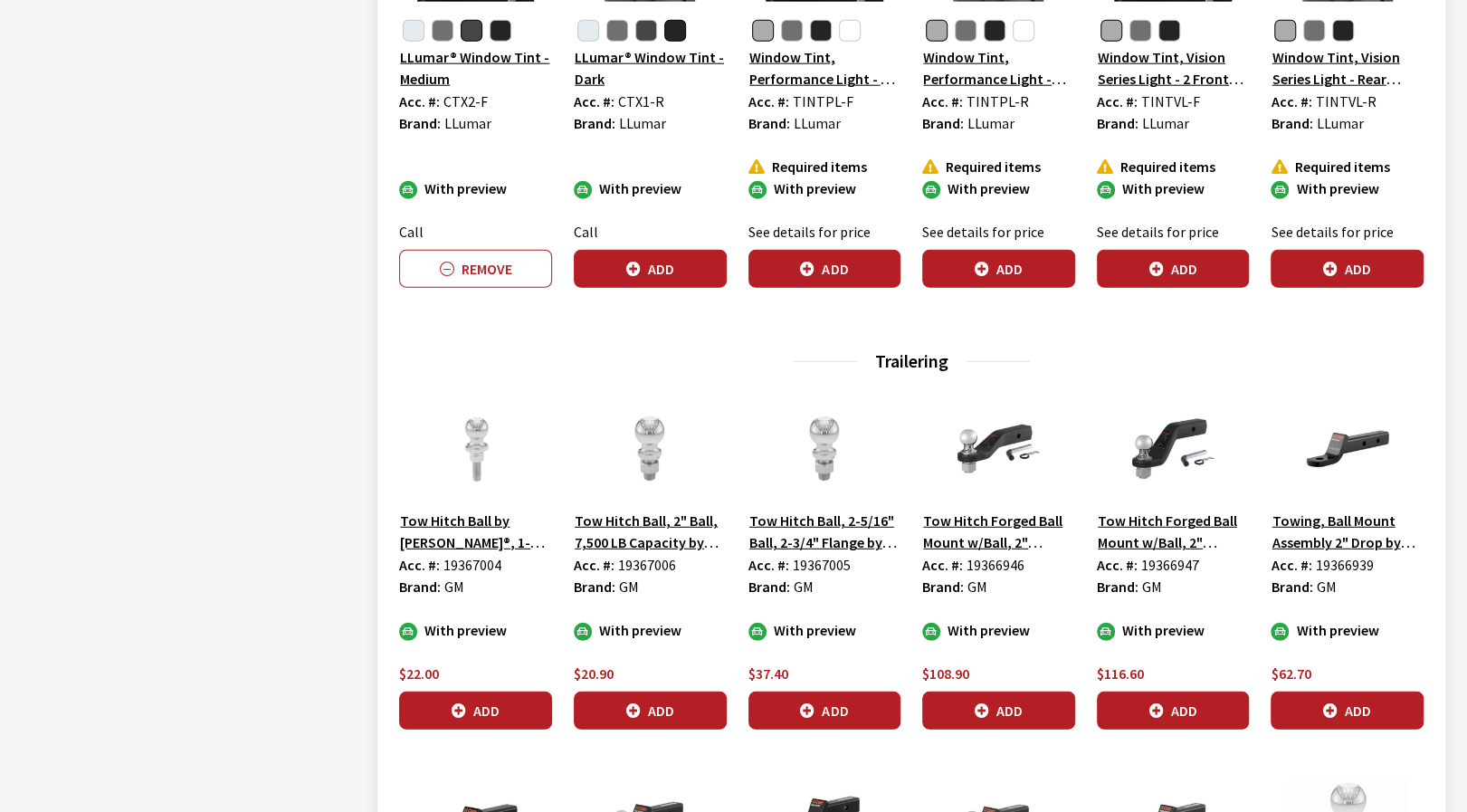
scroll to position [2987, 0]
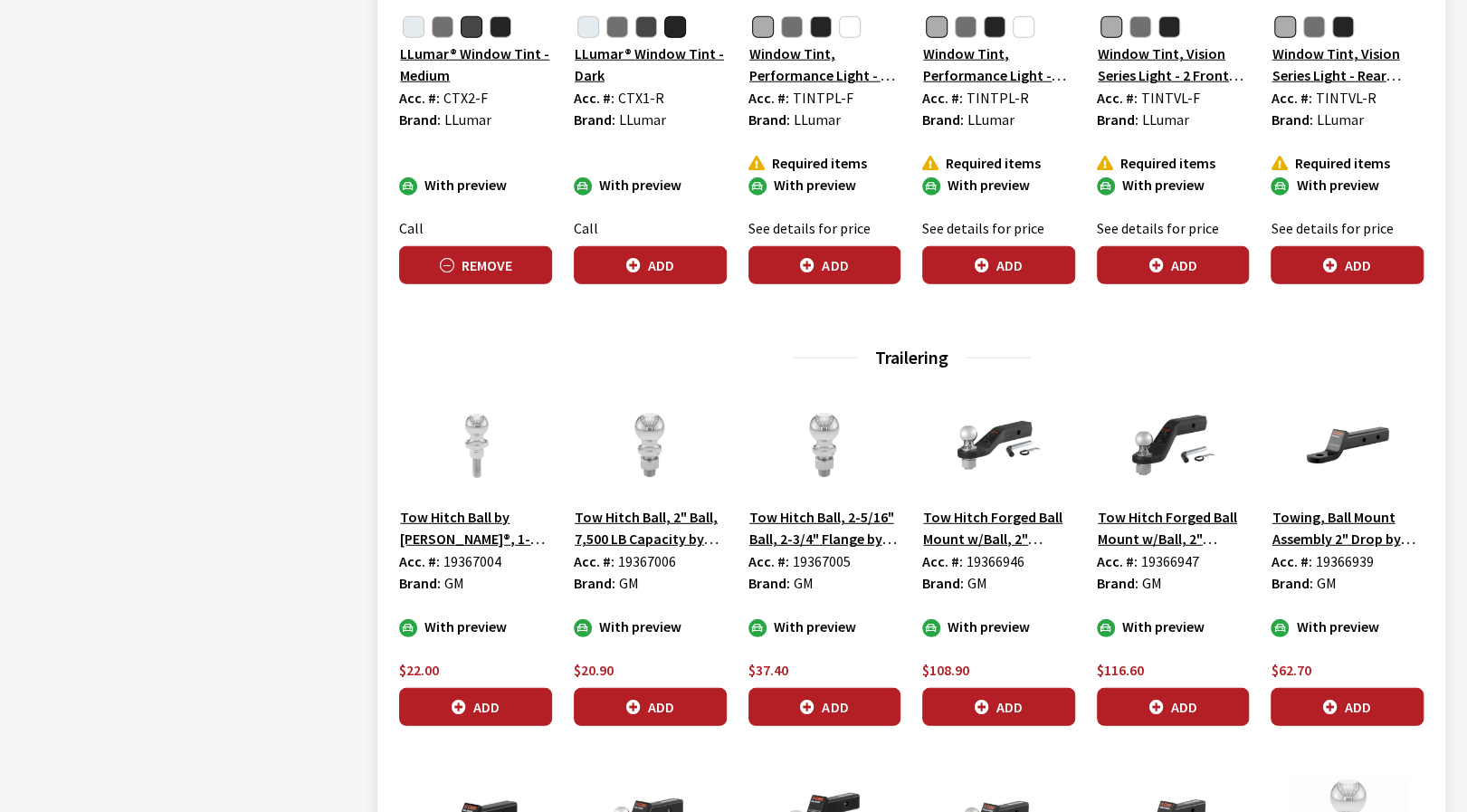
click at [485, 265] on button "Remove" at bounding box center [475, 264] width 153 height 38
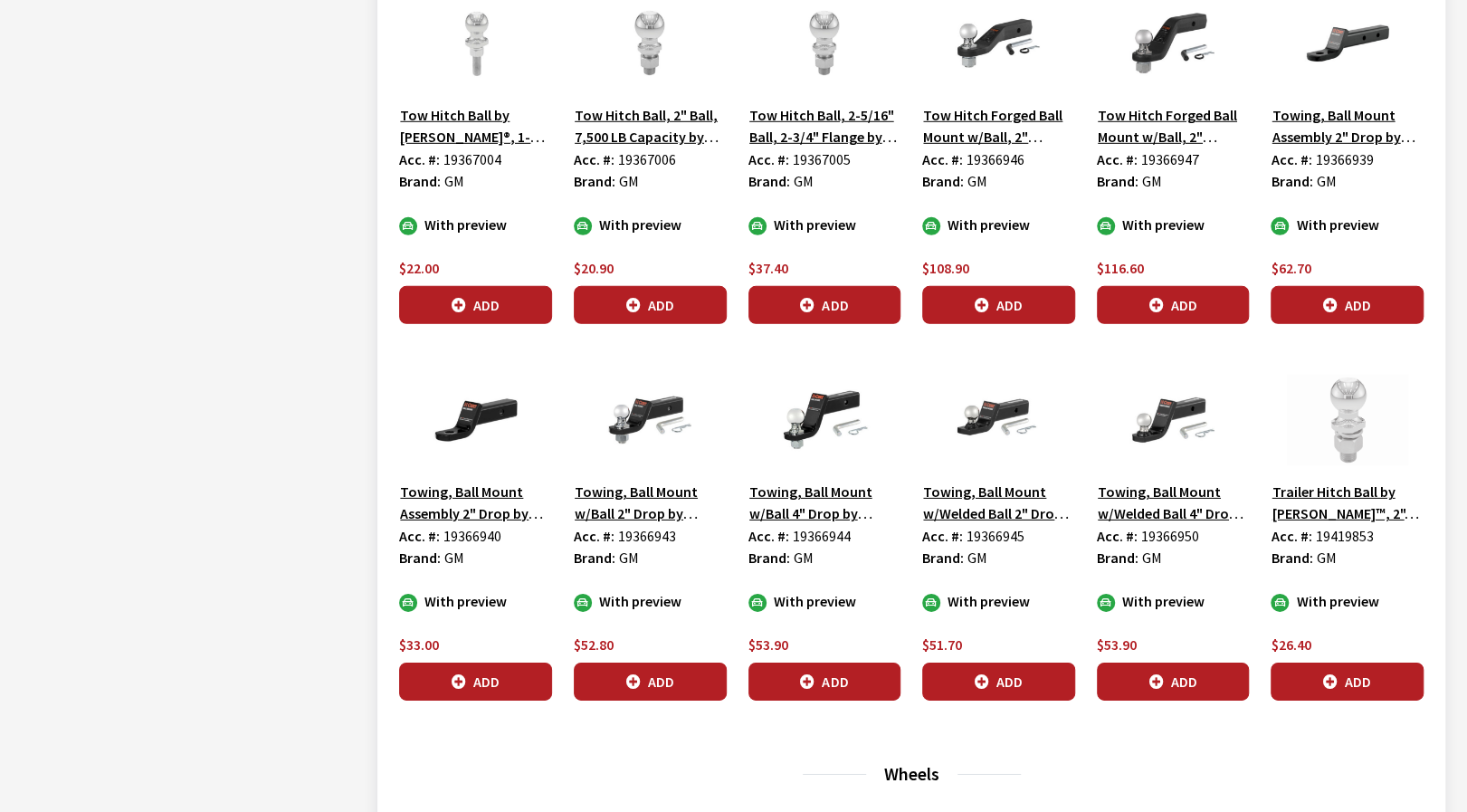
scroll to position [3439, 0]
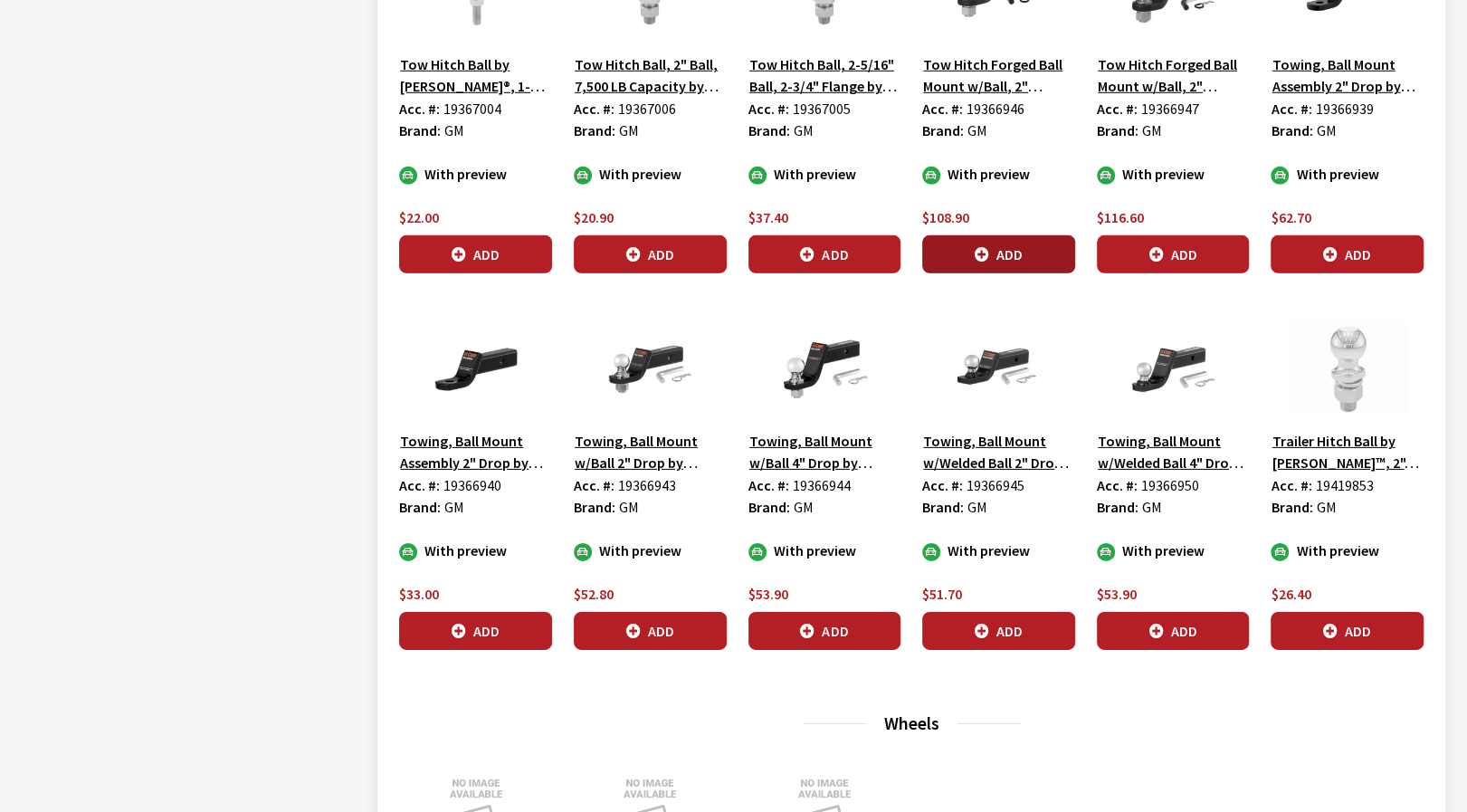
click at [1029, 254] on button "Add" at bounding box center [998, 254] width 153 height 38
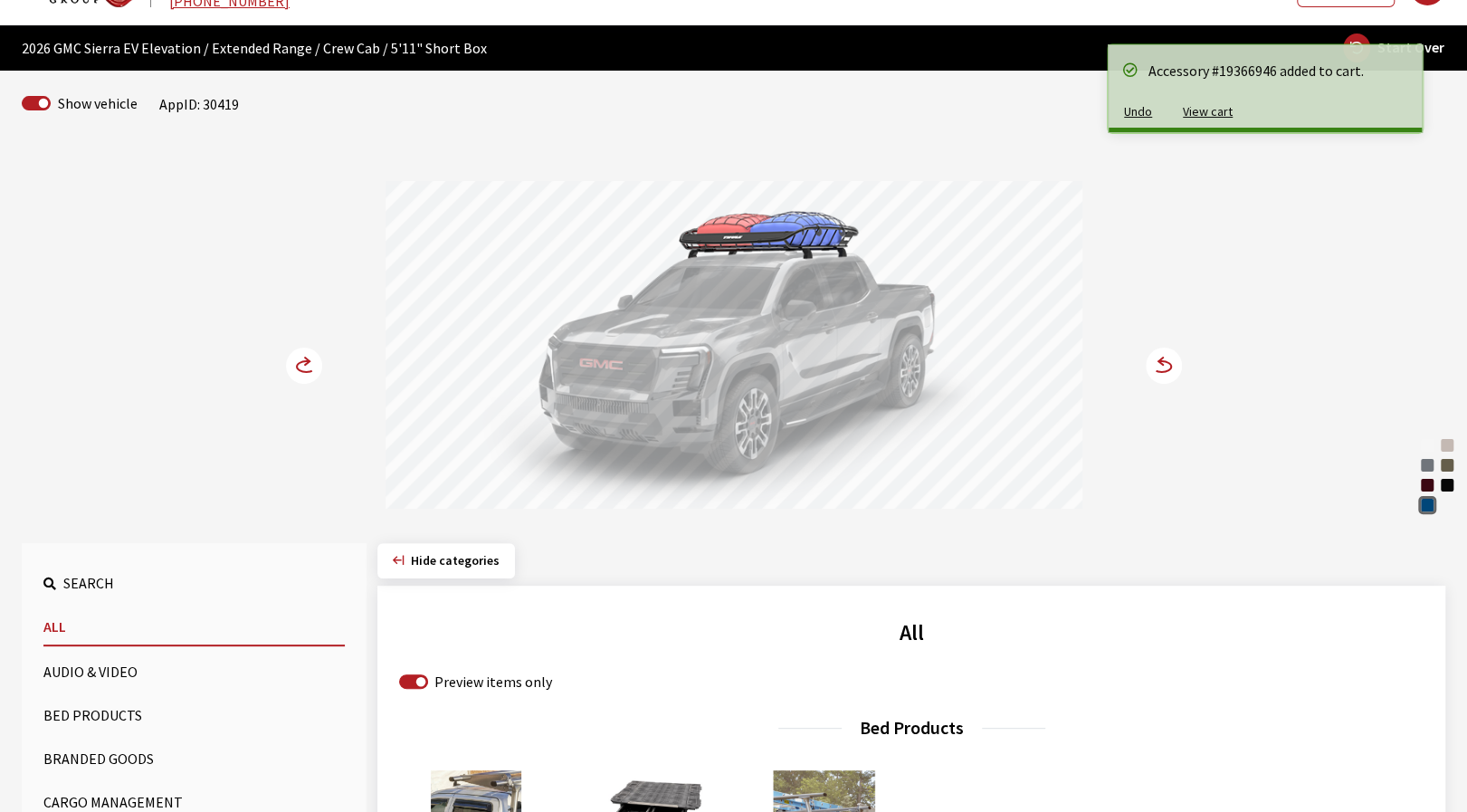
scroll to position [7, 0]
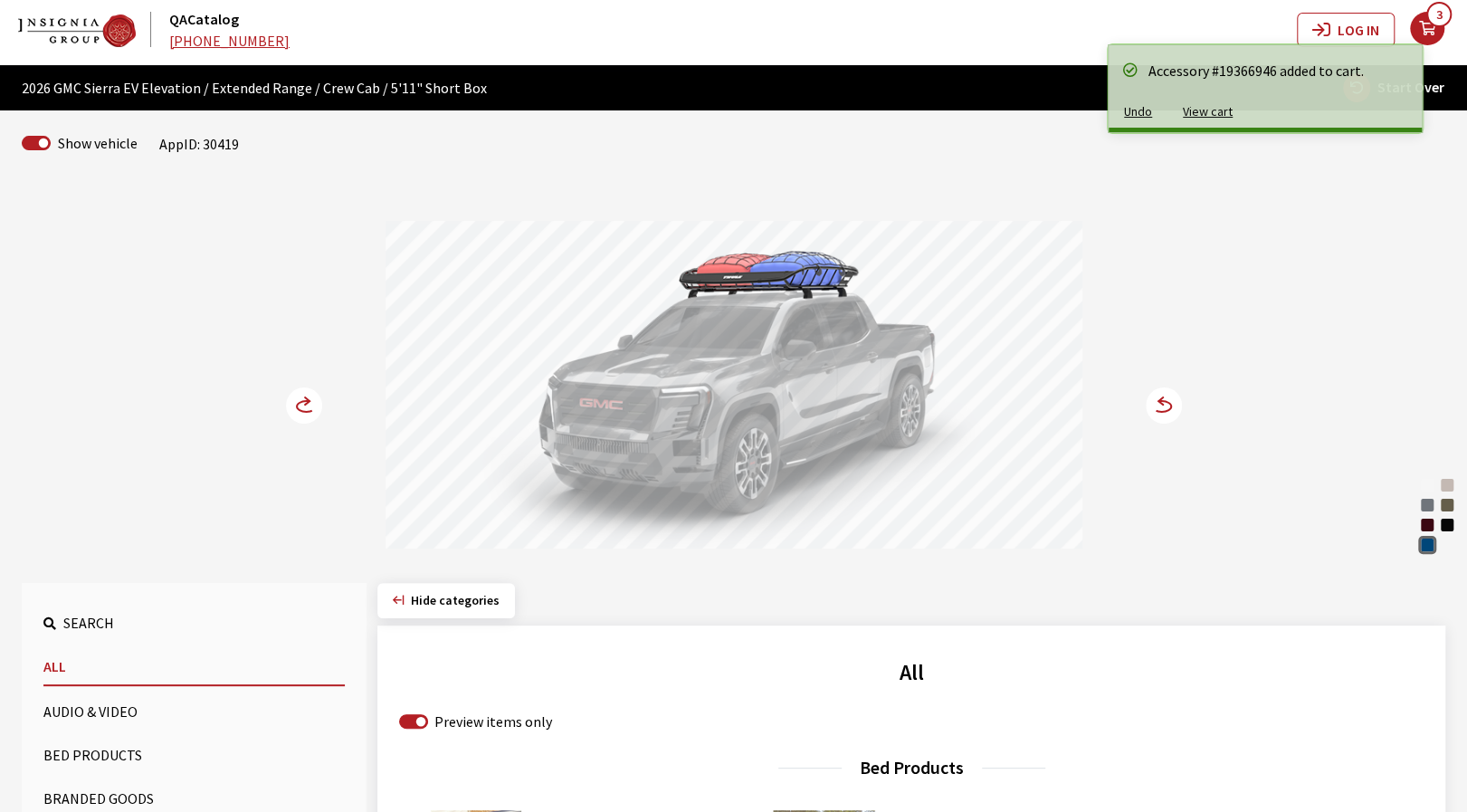
drag, startPoint x: 656, startPoint y: 446, endPoint x: 878, endPoint y: 454, distance: 222.1
click at [843, 446] on div at bounding box center [734, 387] width 697 height 333
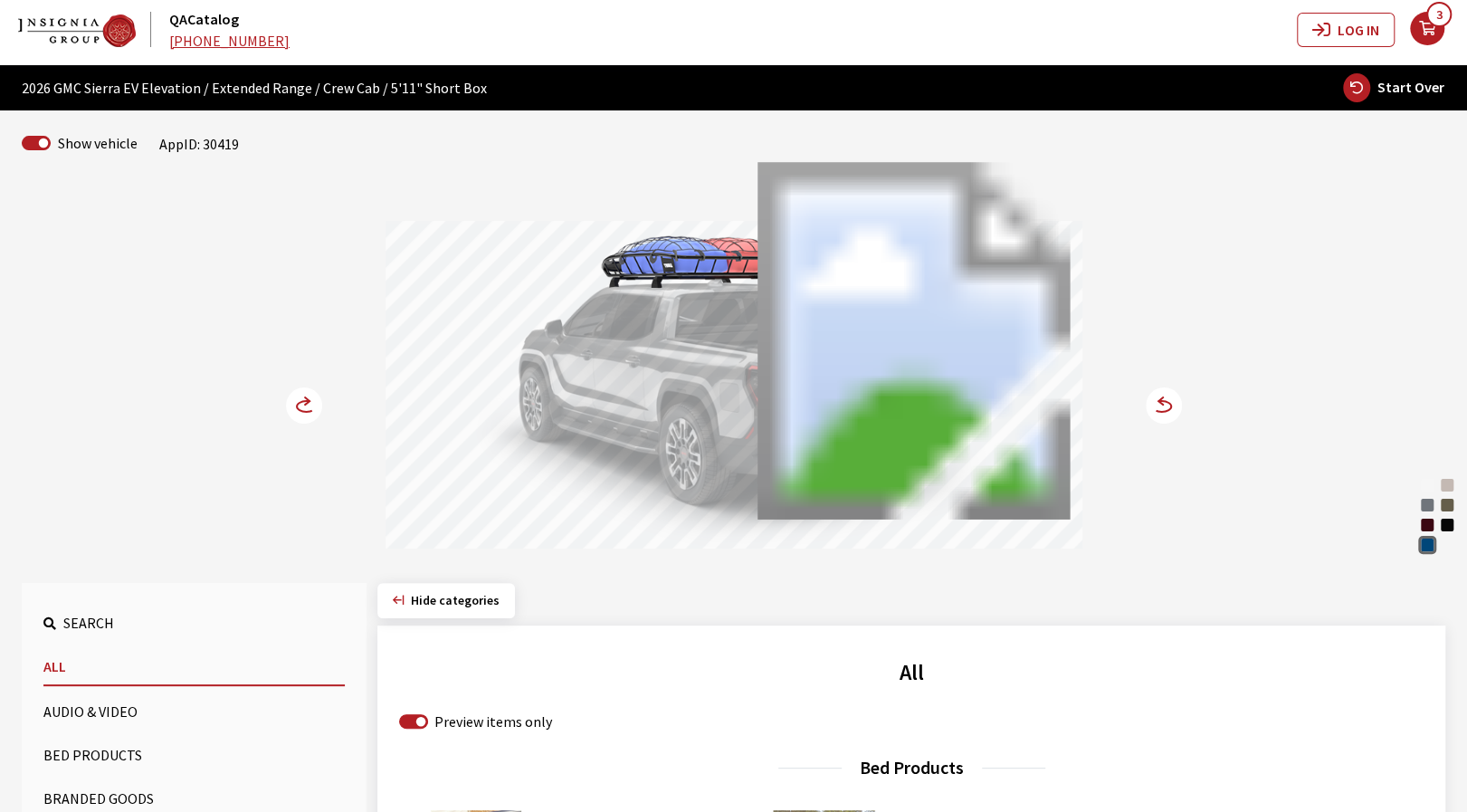
drag, startPoint x: 573, startPoint y: 431, endPoint x: 704, endPoint y: 433, distance: 131.0
click at [702, 433] on div at bounding box center [734, 387] width 697 height 333
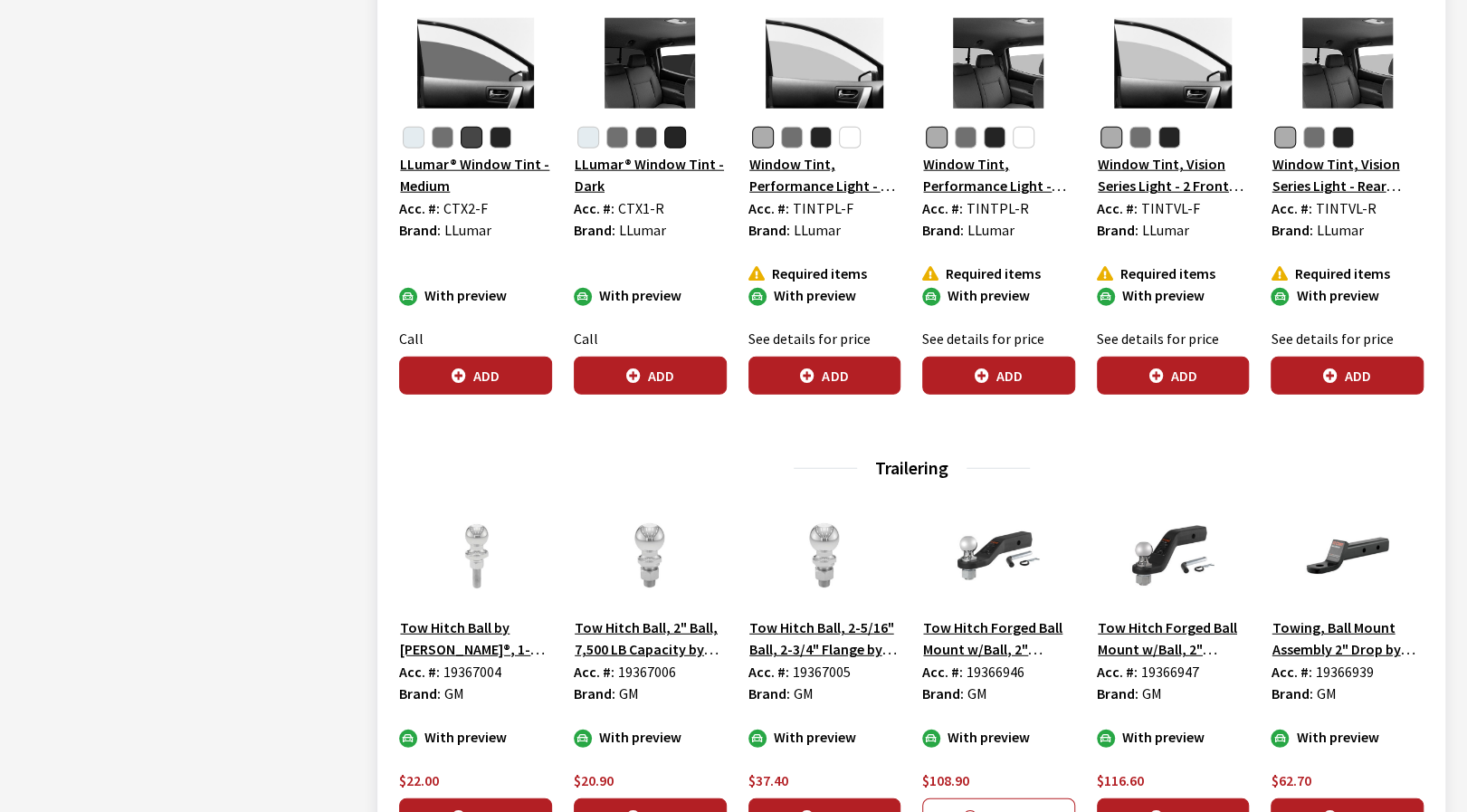
scroll to position [3355, 0]
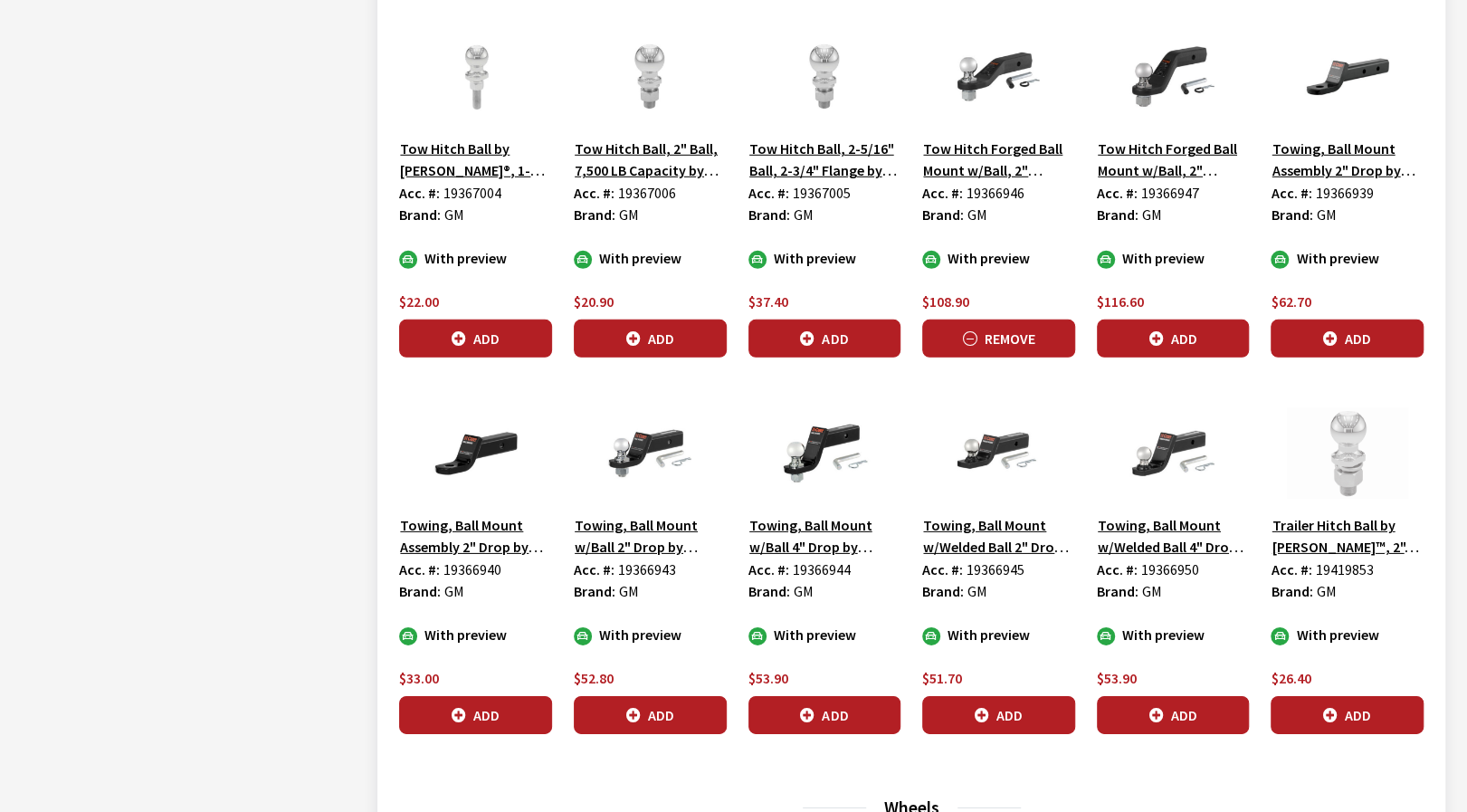
click at [985, 331] on button "Remove" at bounding box center [998, 338] width 153 height 38
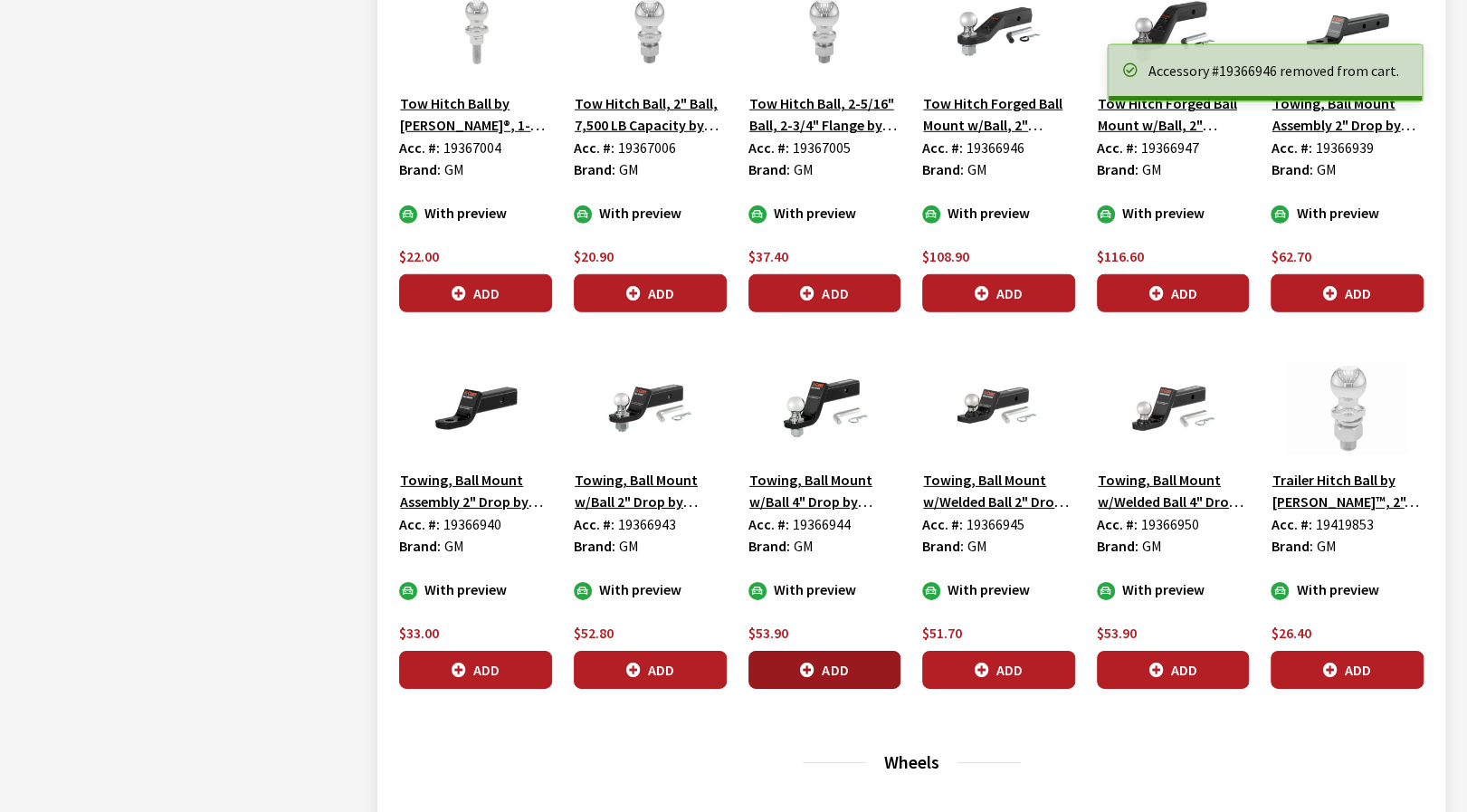
scroll to position [3807, 0]
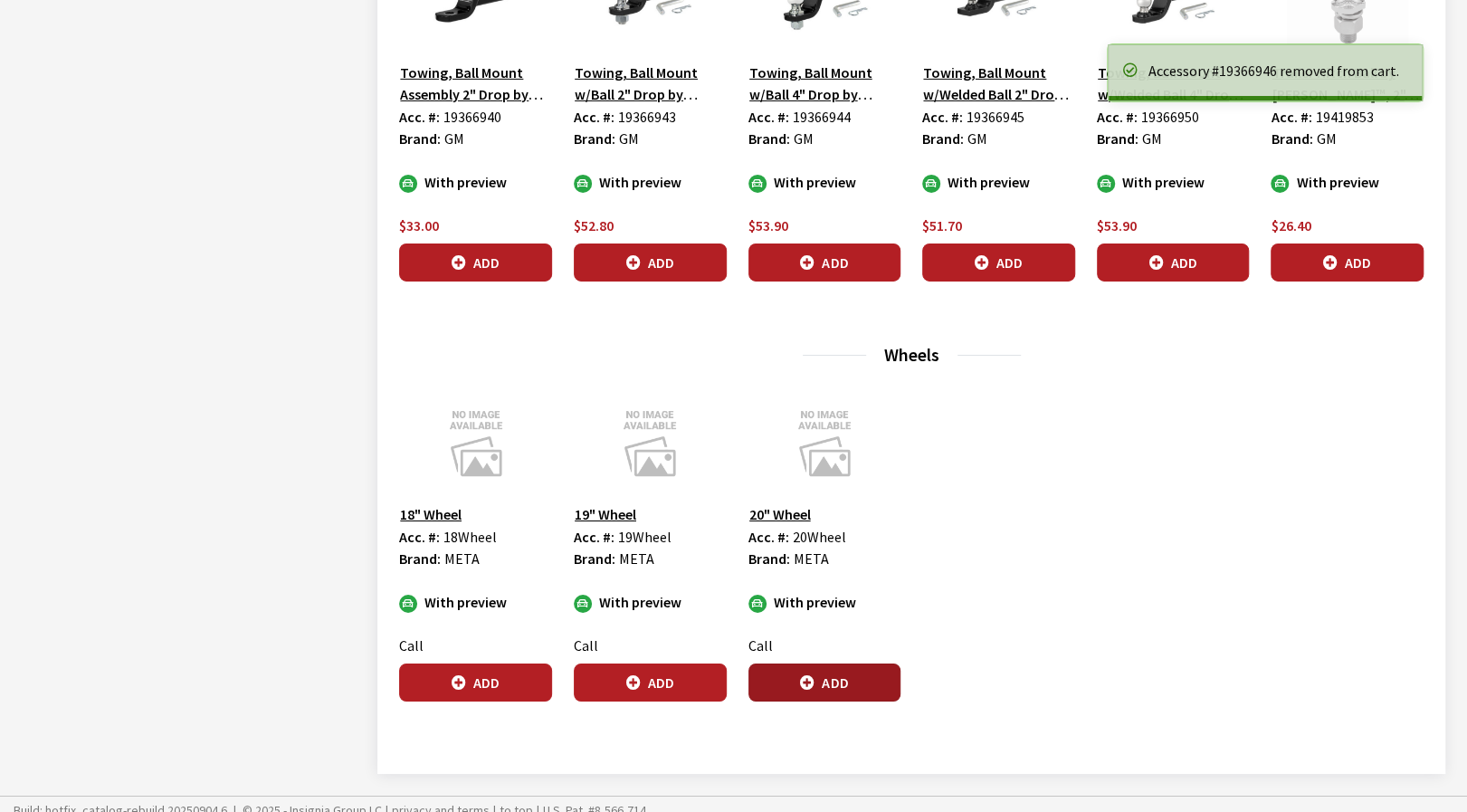
click at [815, 666] on button "Add" at bounding box center [825, 682] width 153 height 38
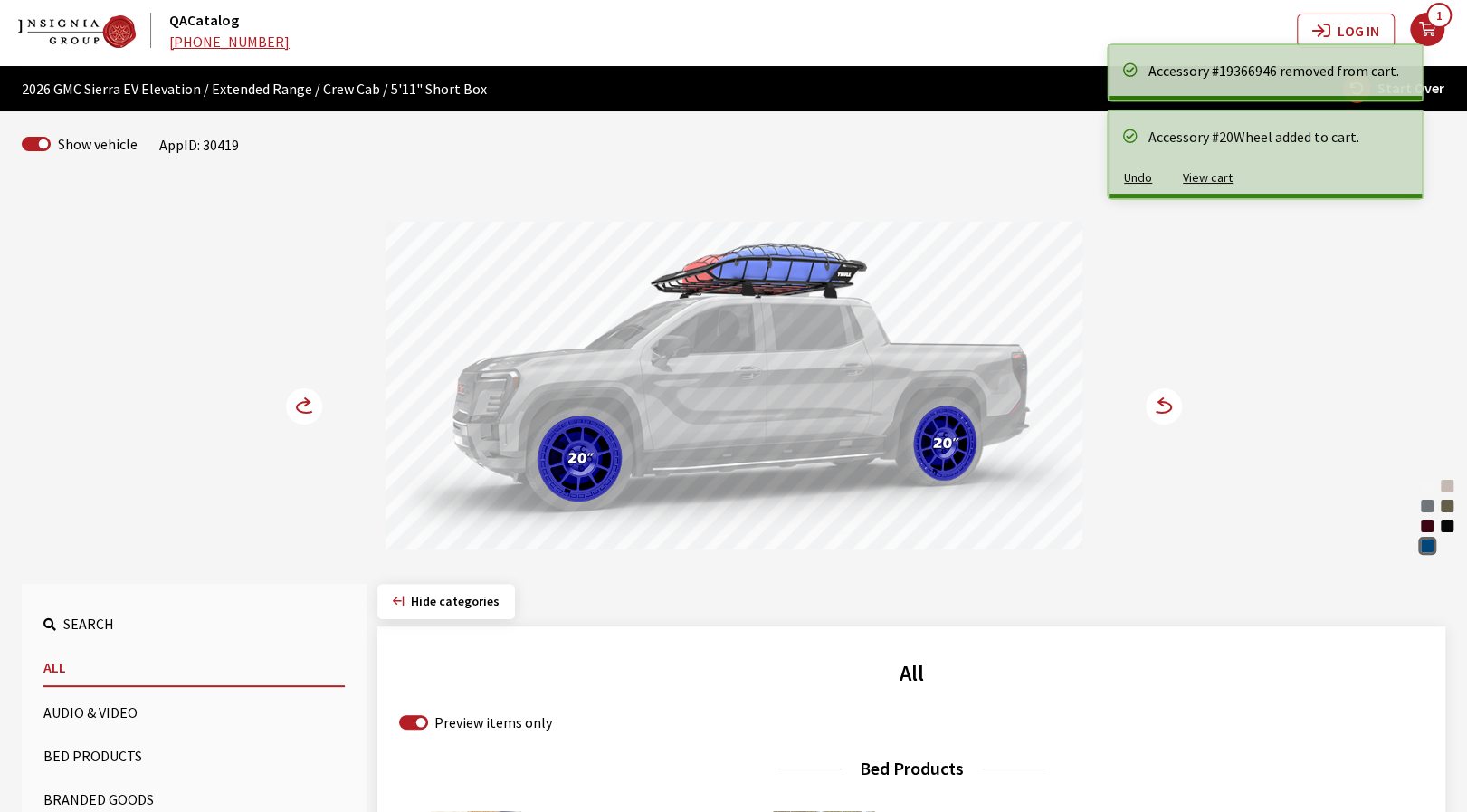
scroll to position [0, 0]
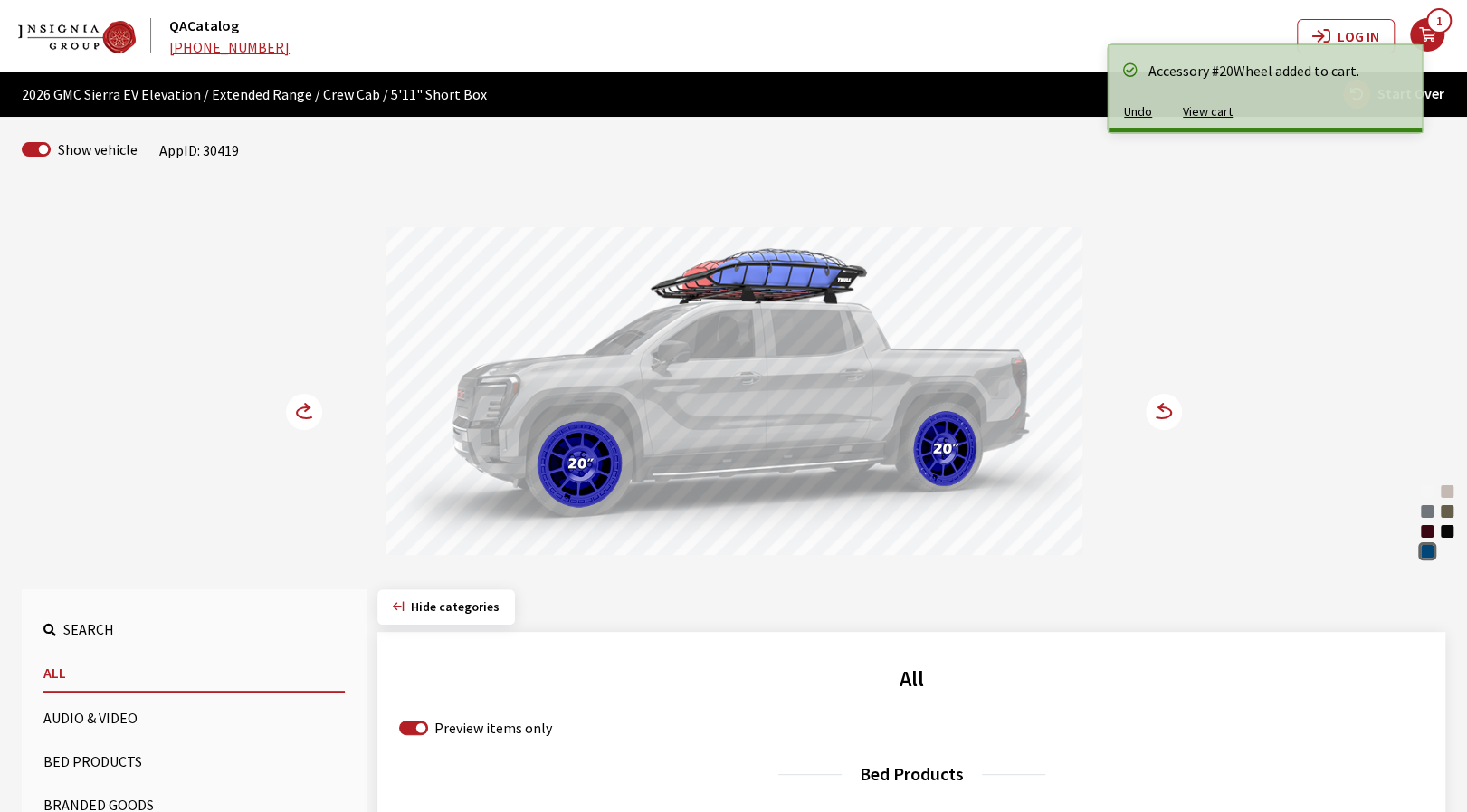
click at [1168, 413] on circle at bounding box center [1164, 411] width 36 height 36
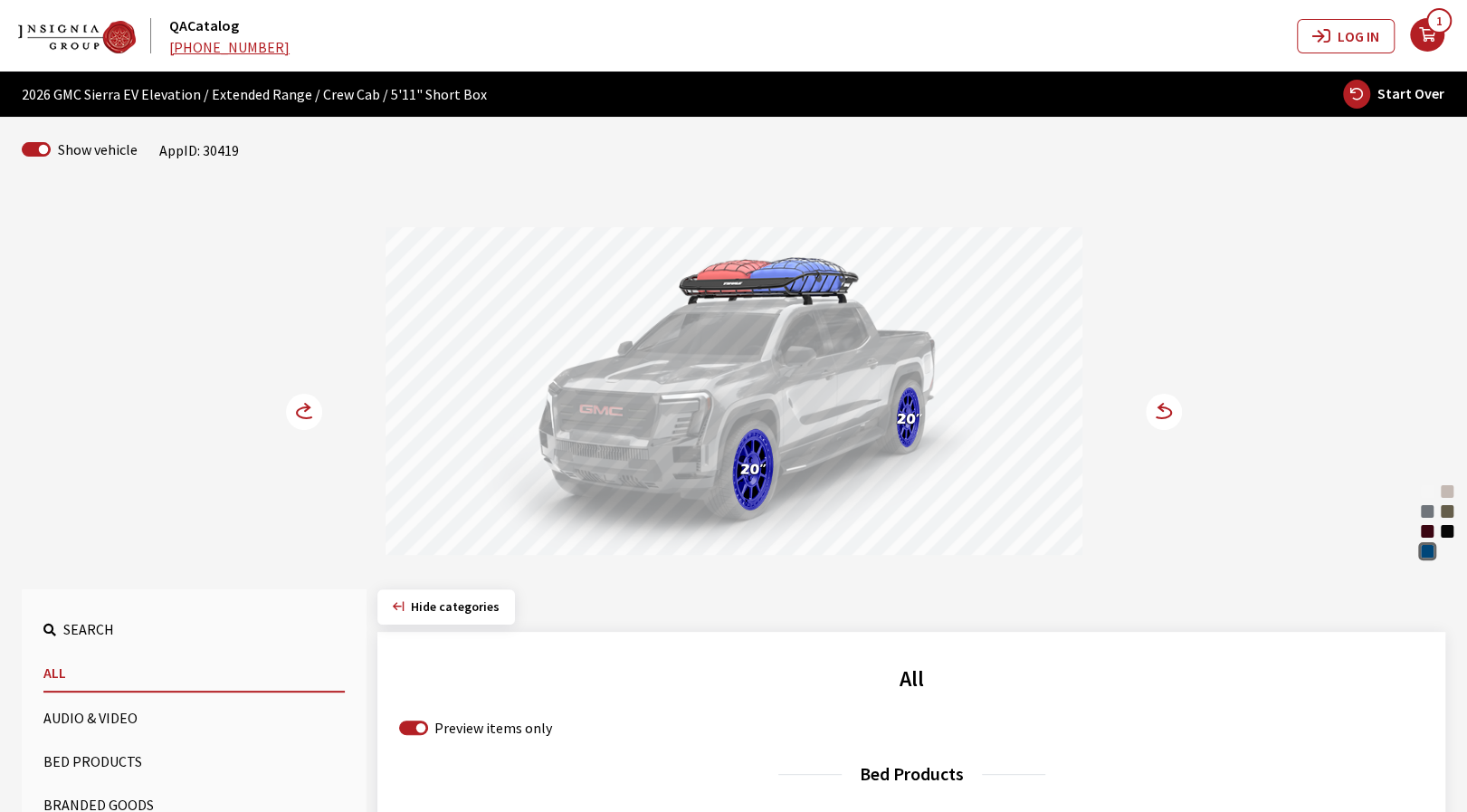
click at [1168, 416] on icon at bounding box center [1162, 412] width 19 height 11
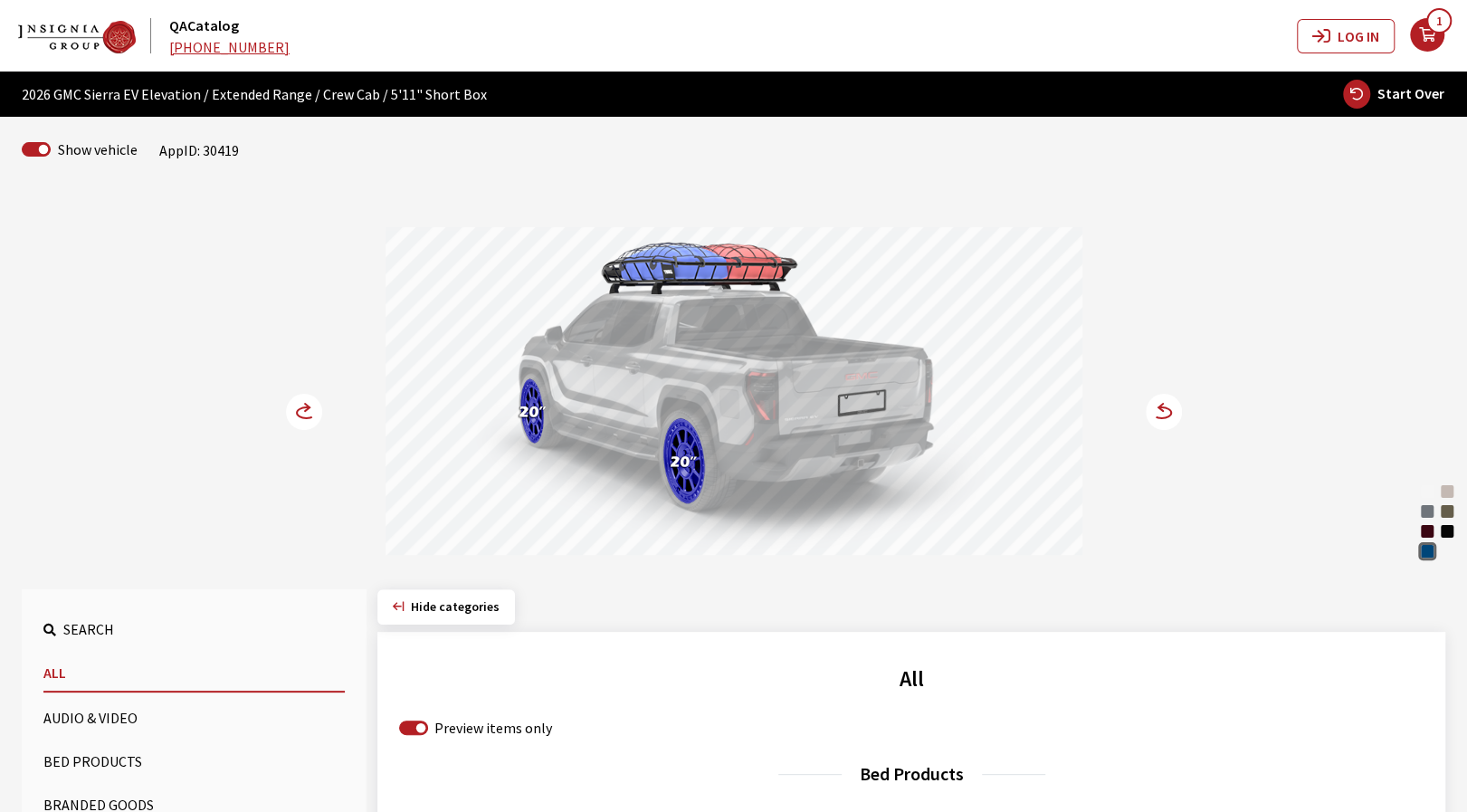
click at [1168, 416] on icon at bounding box center [1162, 412] width 19 height 11
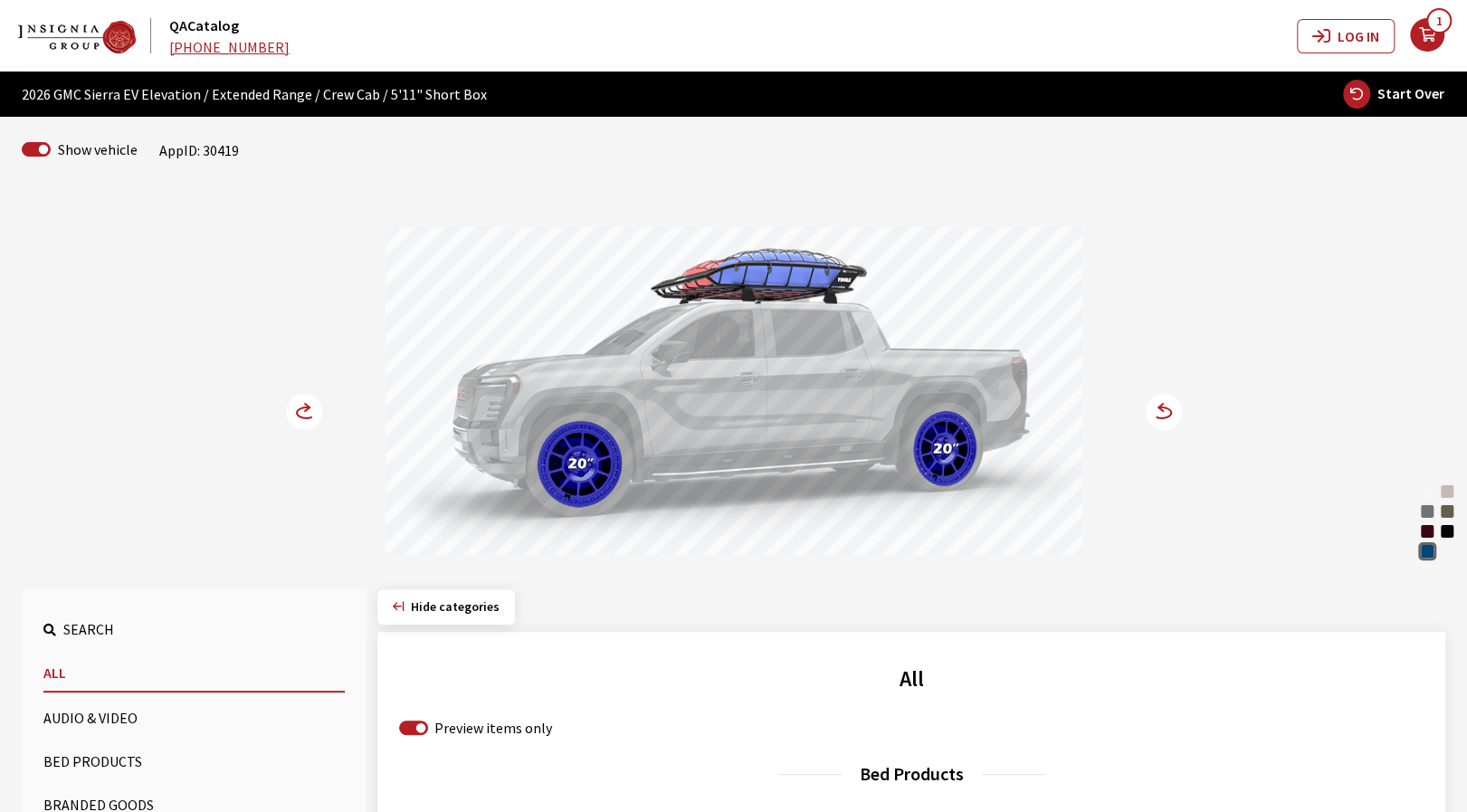
click at [1168, 416] on icon at bounding box center [1162, 412] width 19 height 11
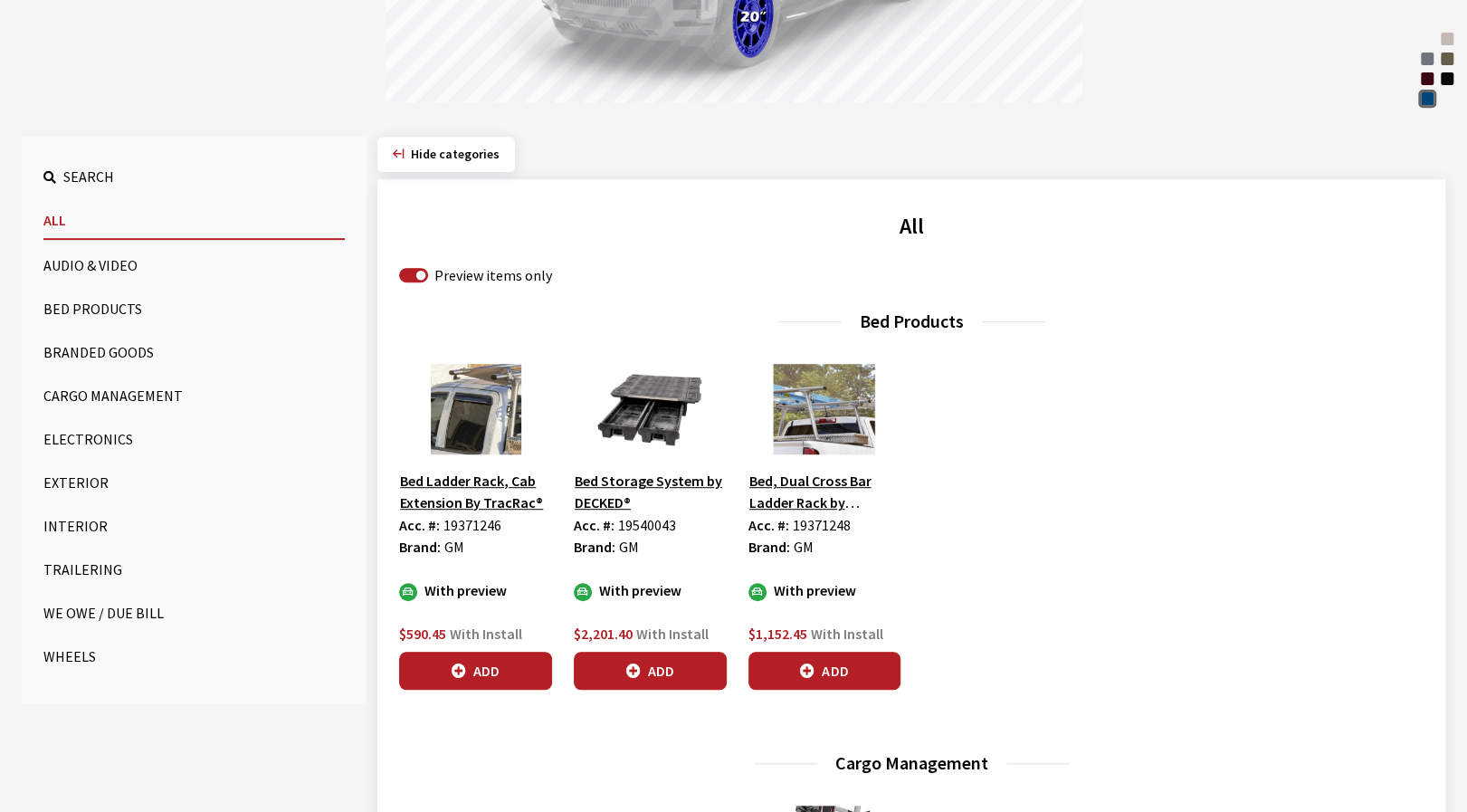
click at [56, 653] on button "Wheels" at bounding box center [194, 656] width 301 height 36
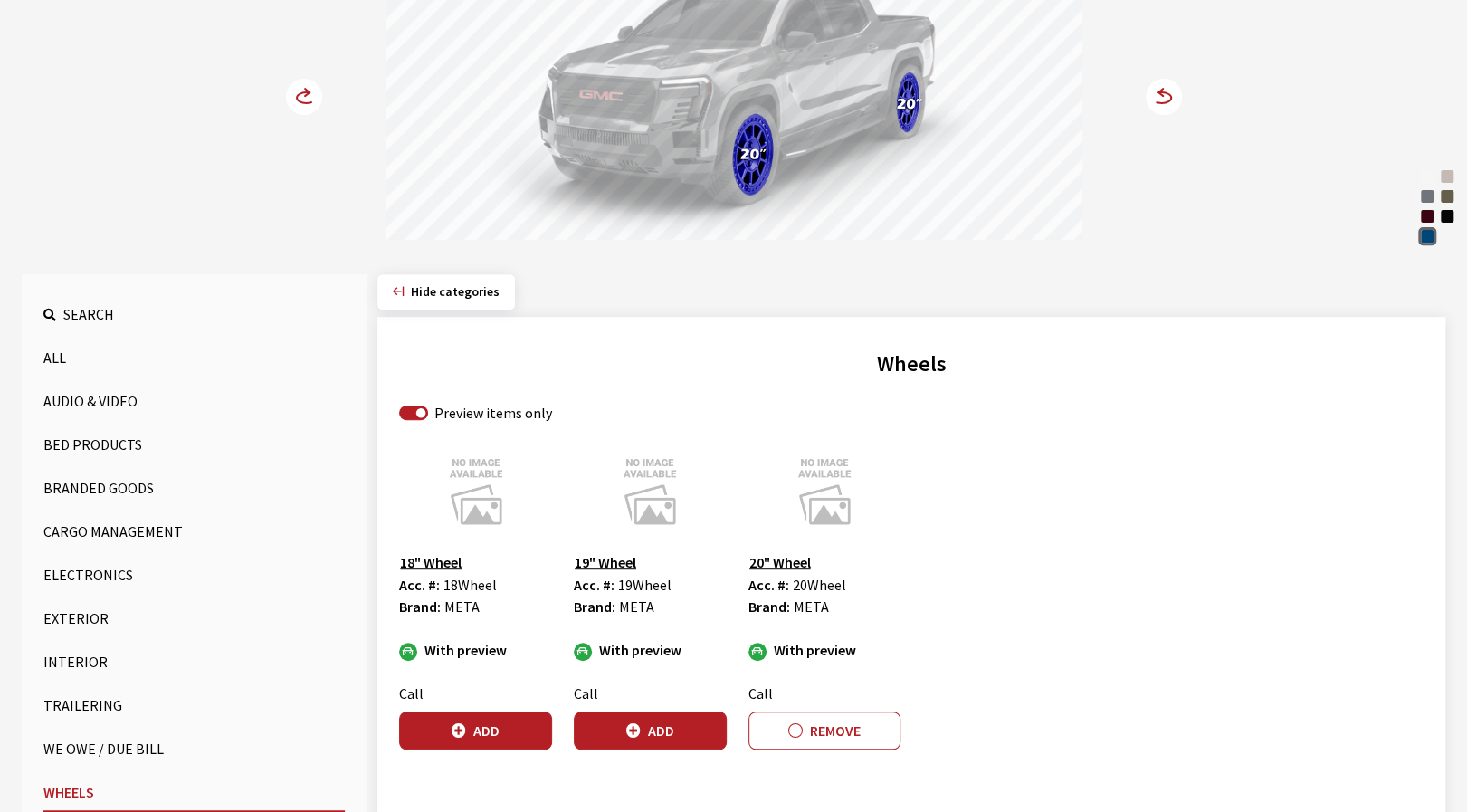
scroll to position [303, 0]
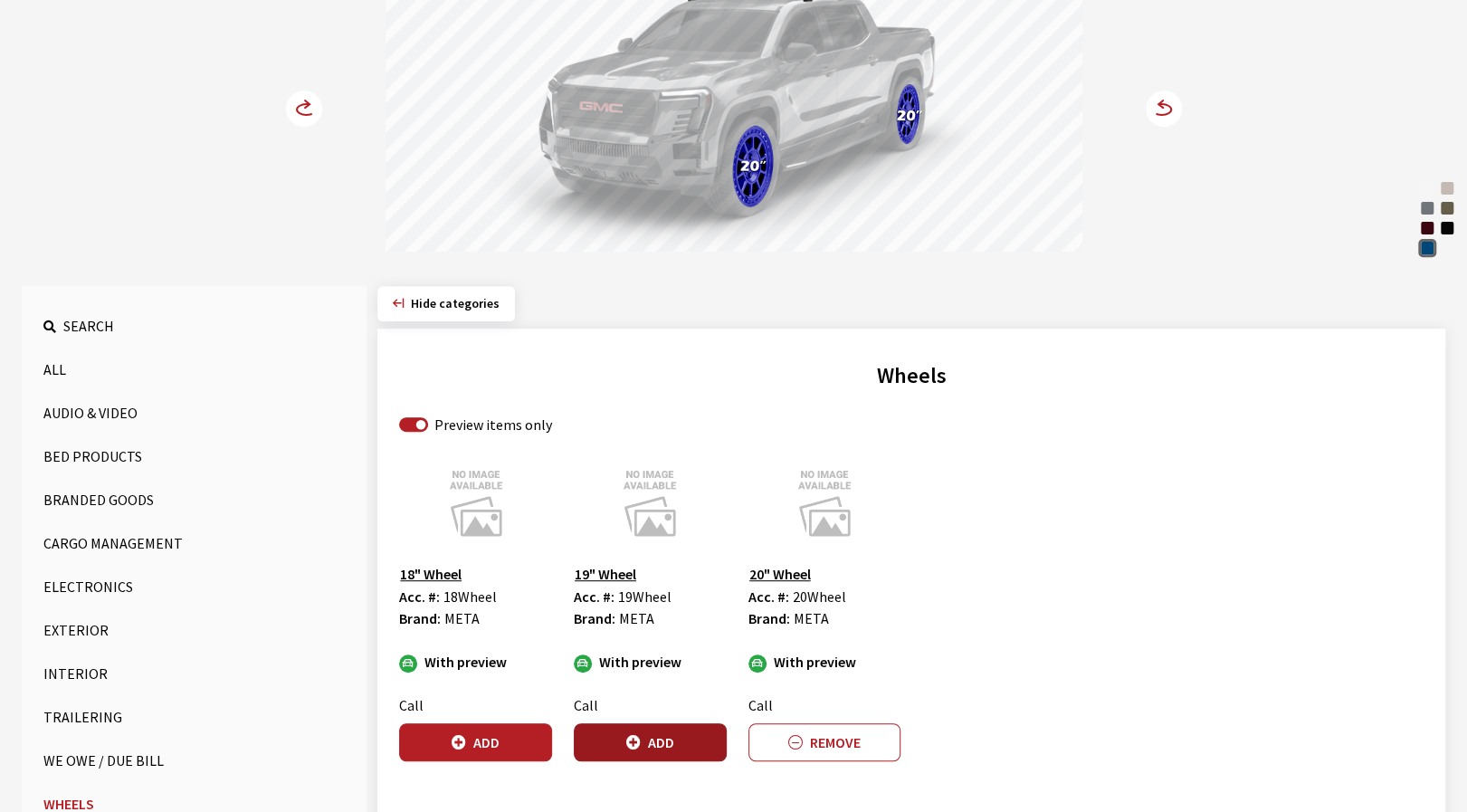
click at [678, 741] on button "Add" at bounding box center [650, 741] width 153 height 38
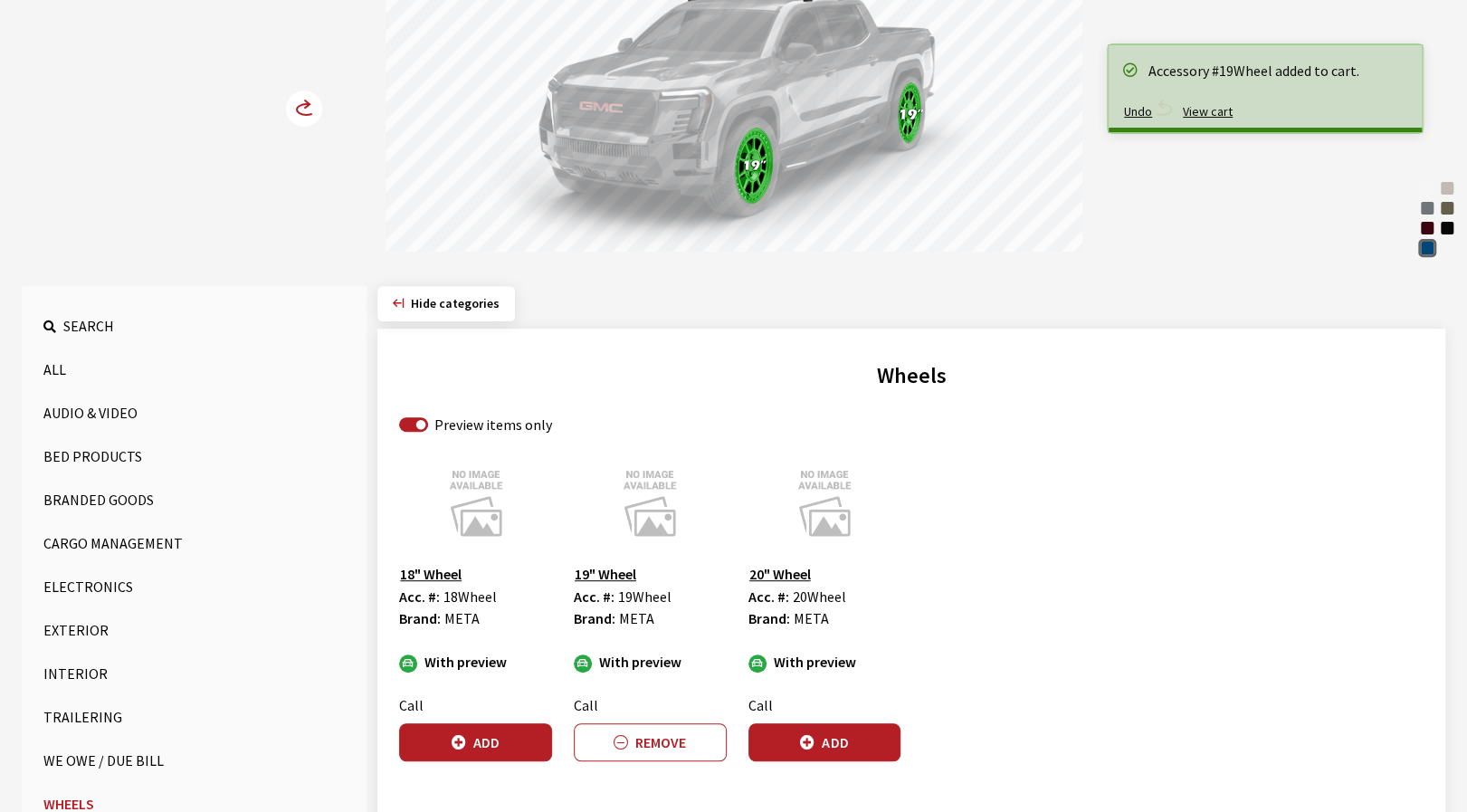
click at [304, 110] on circle at bounding box center [303, 108] width 36 height 36
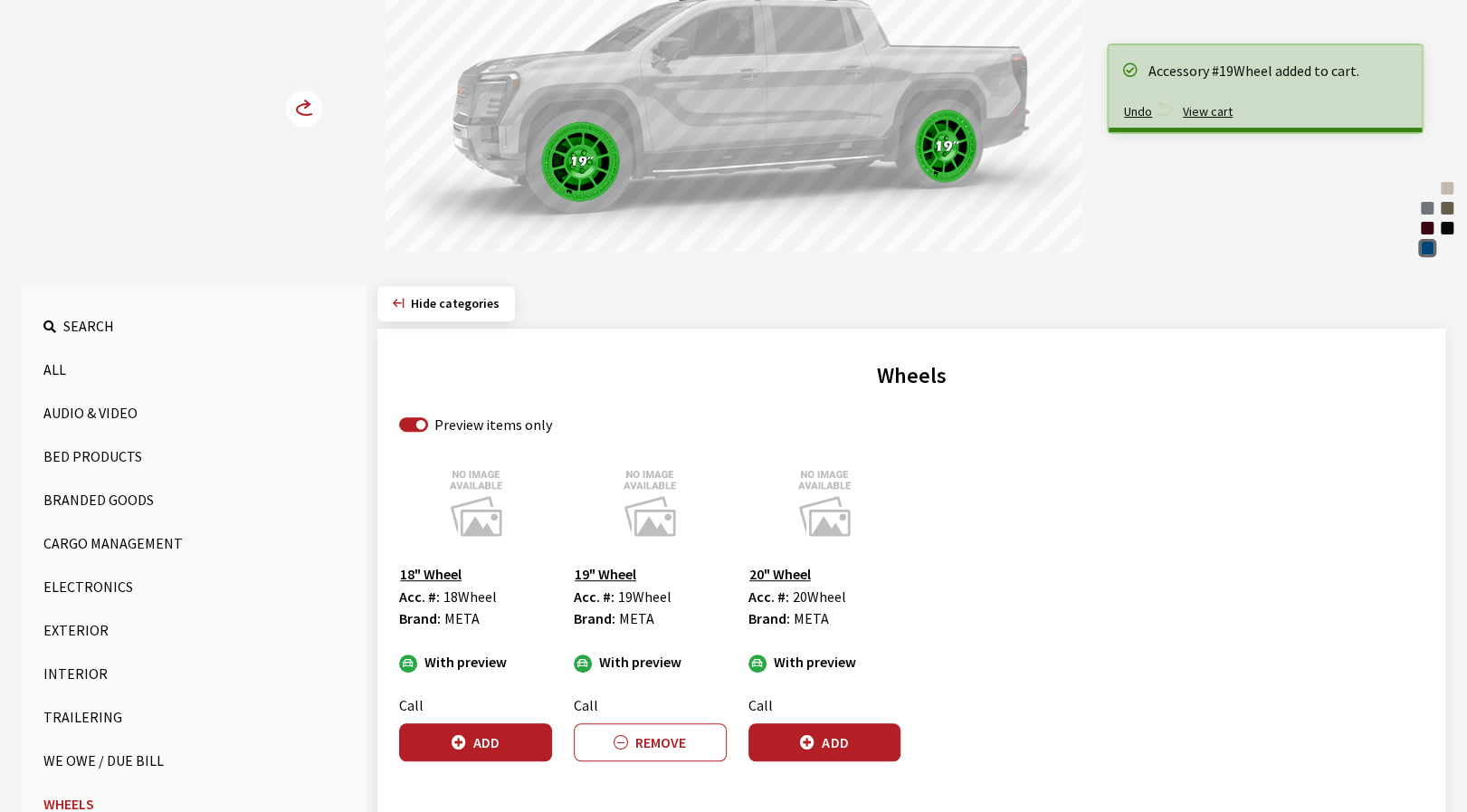
click at [304, 110] on circle at bounding box center [303, 108] width 36 height 36
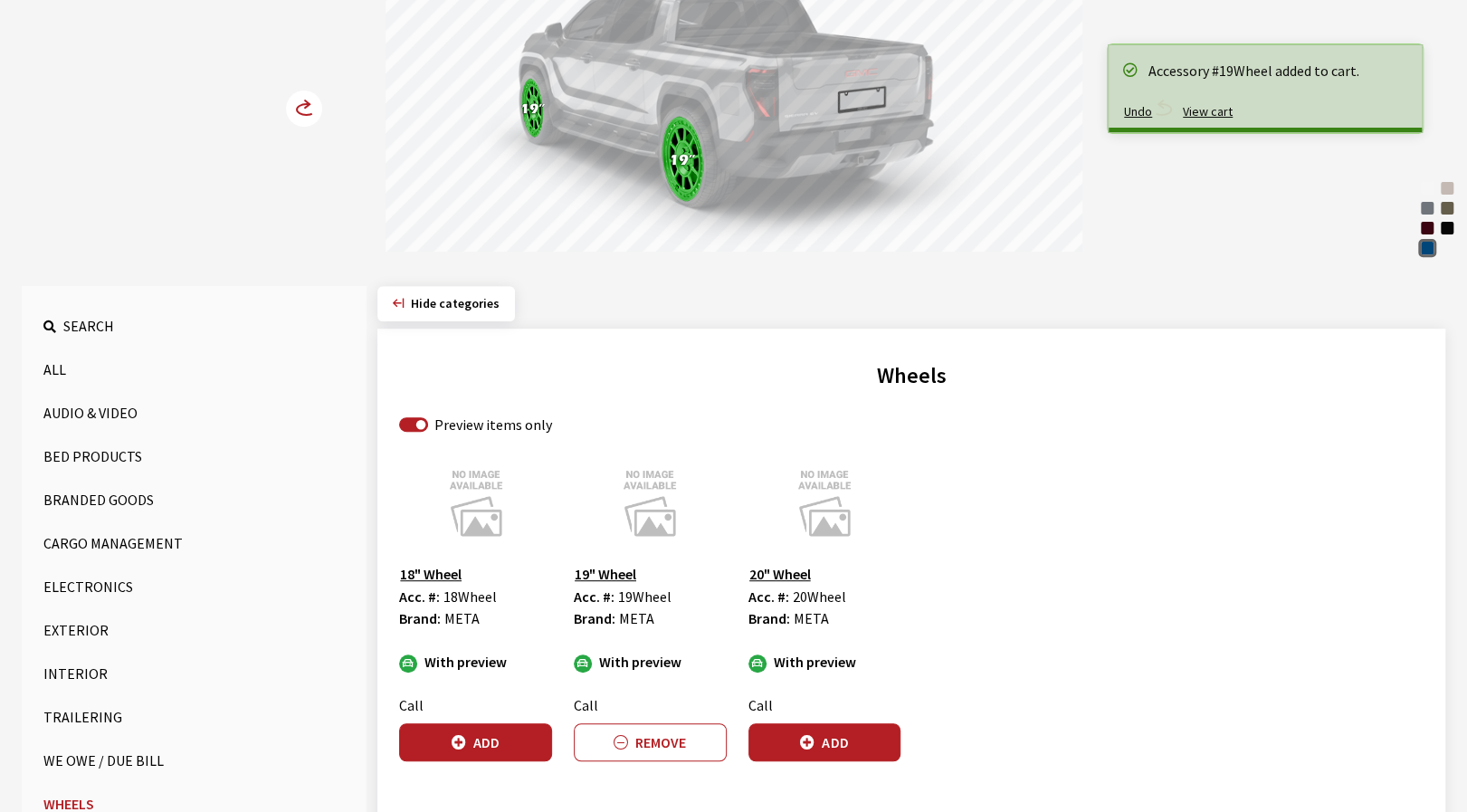
click at [304, 110] on circle at bounding box center [303, 108] width 36 height 36
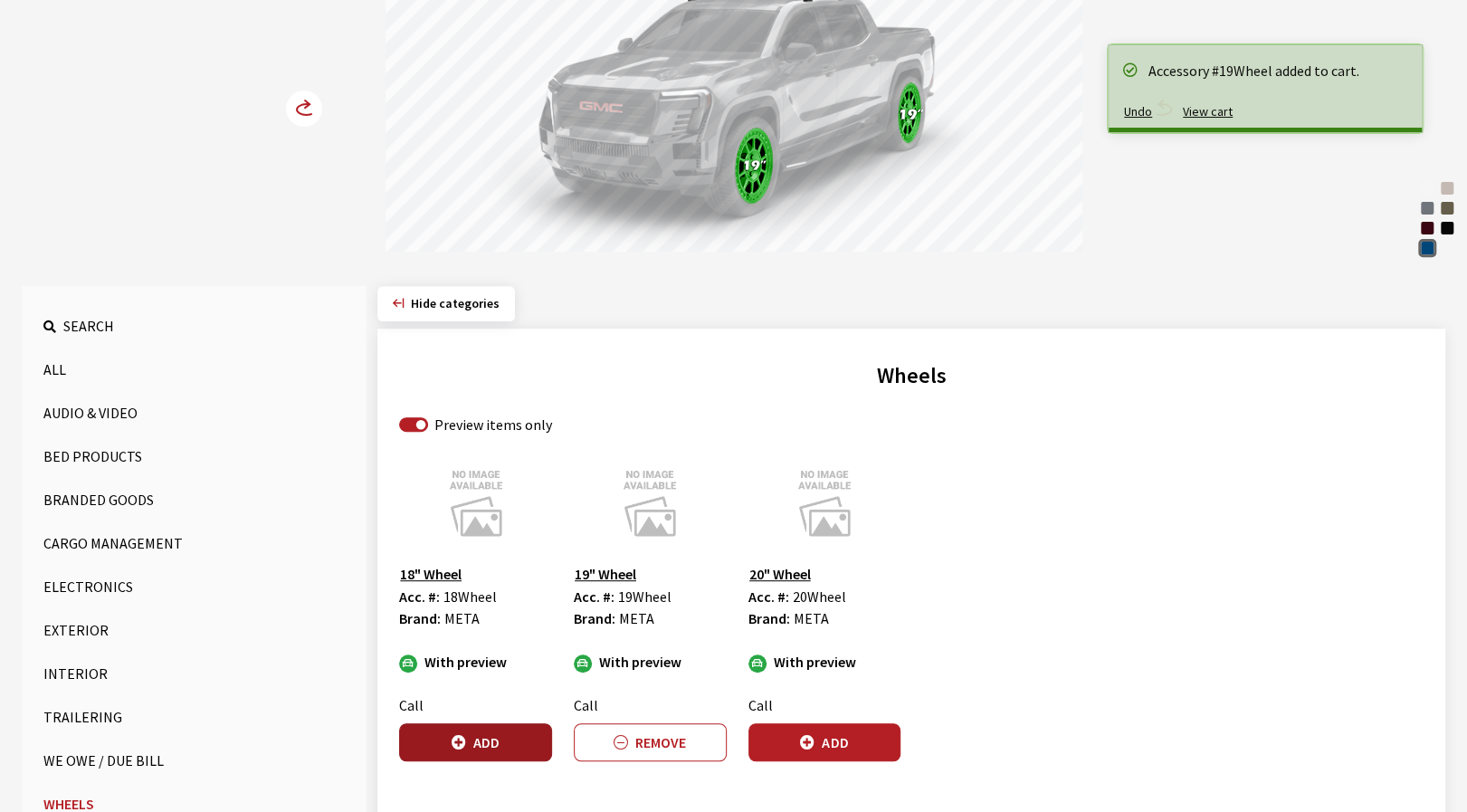
click at [524, 734] on button "Add" at bounding box center [475, 741] width 153 height 38
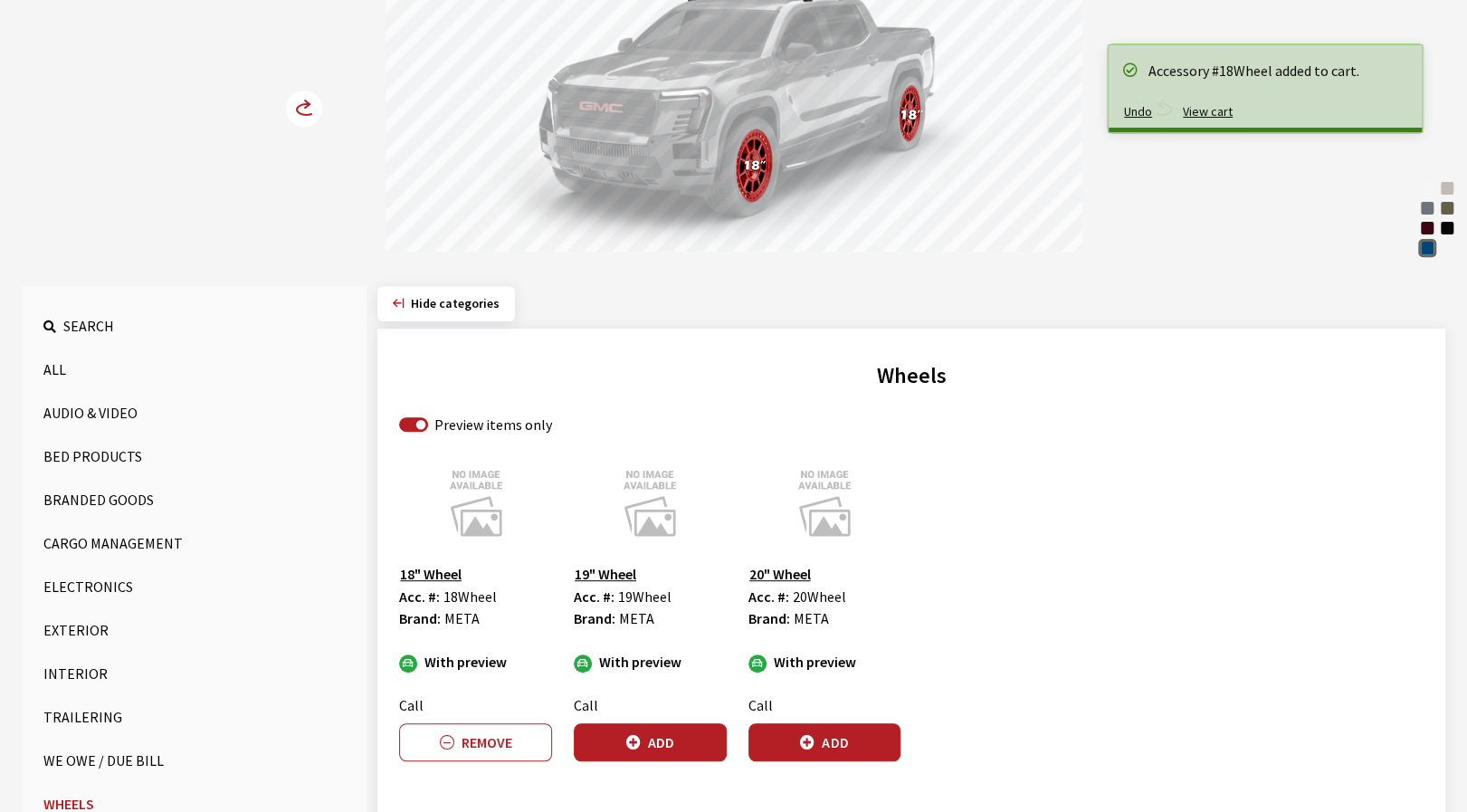
click at [303, 115] on circle at bounding box center [303, 108] width 36 height 36
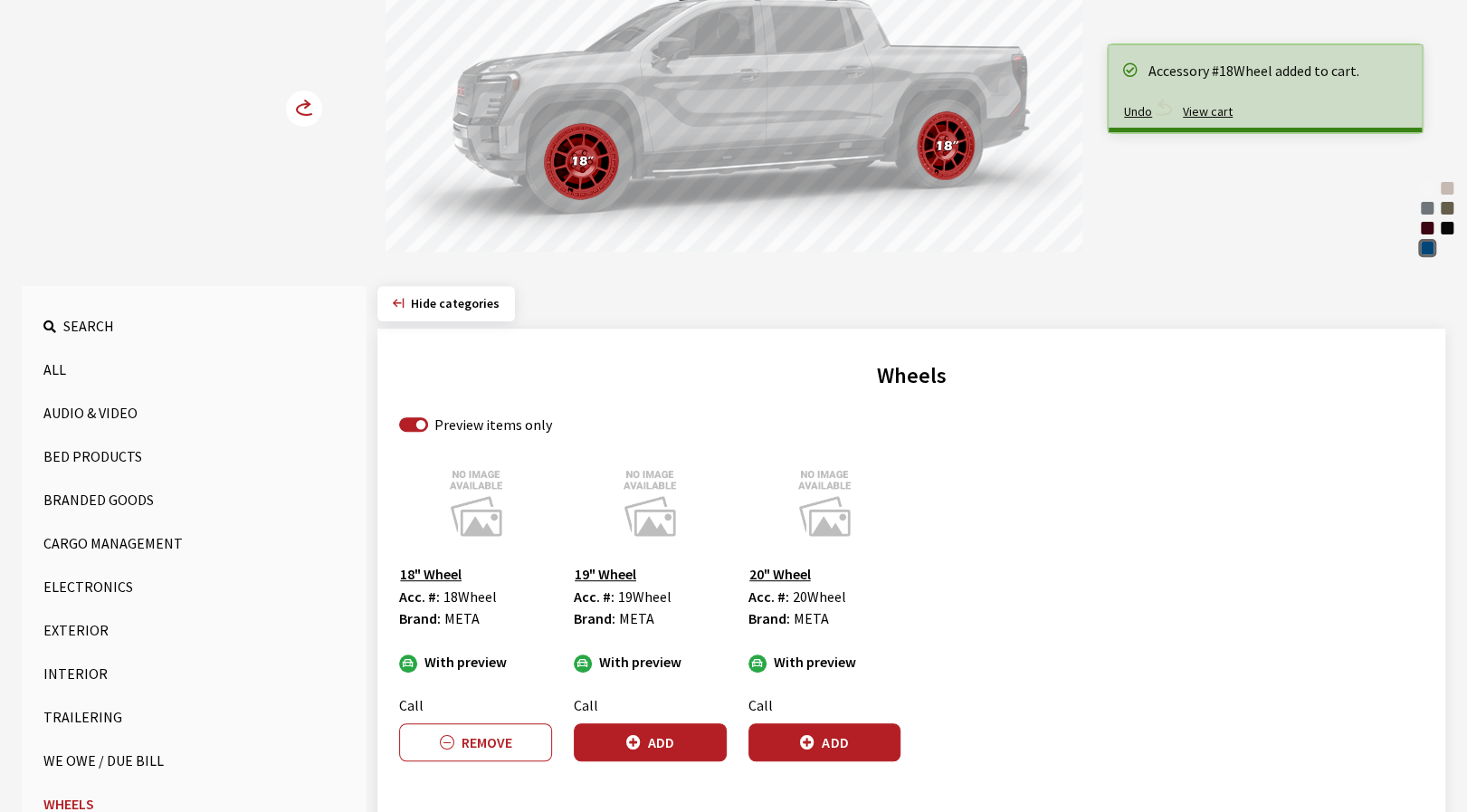
click at [303, 115] on circle at bounding box center [303, 108] width 36 height 36
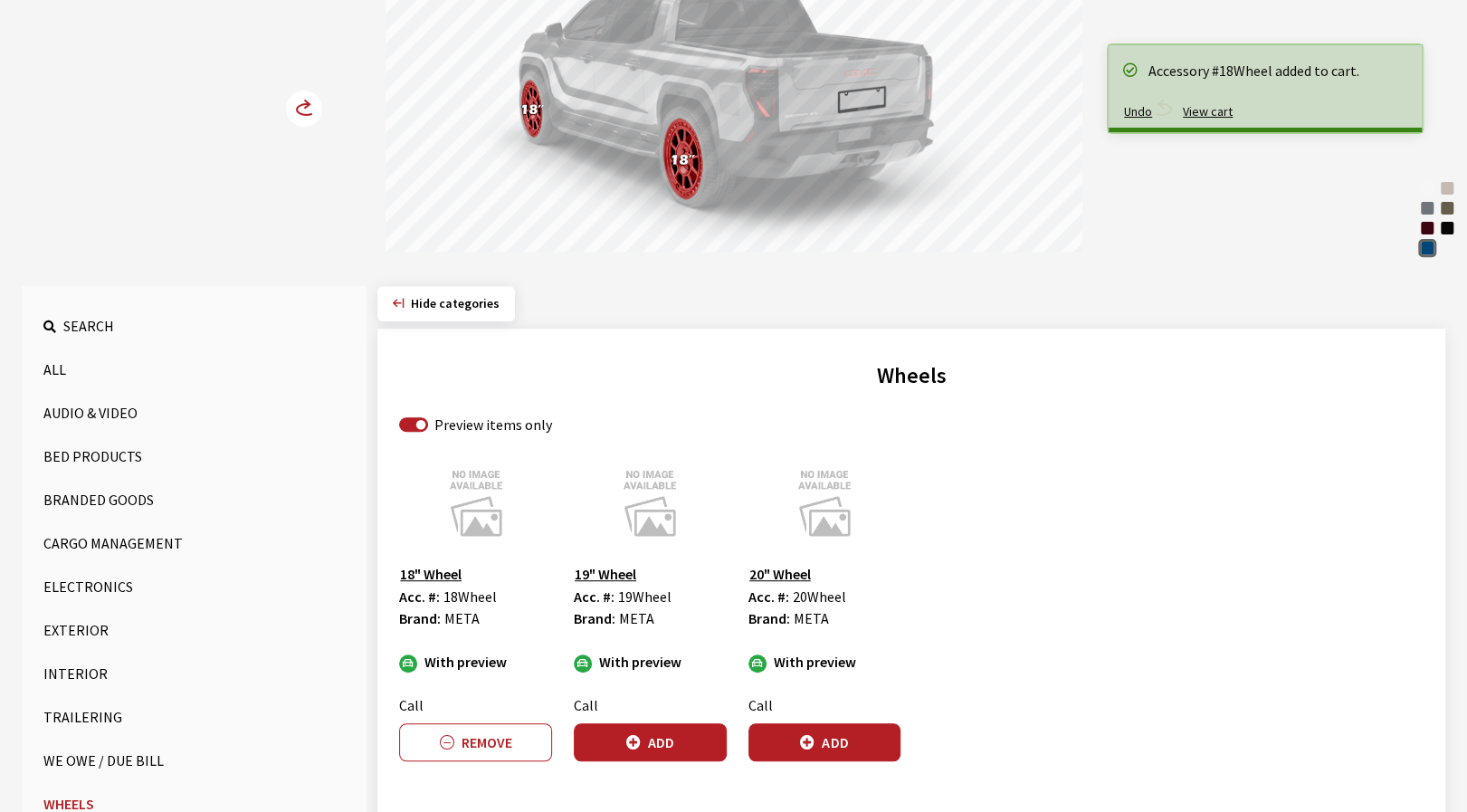
click at [303, 115] on circle at bounding box center [303, 108] width 36 height 36
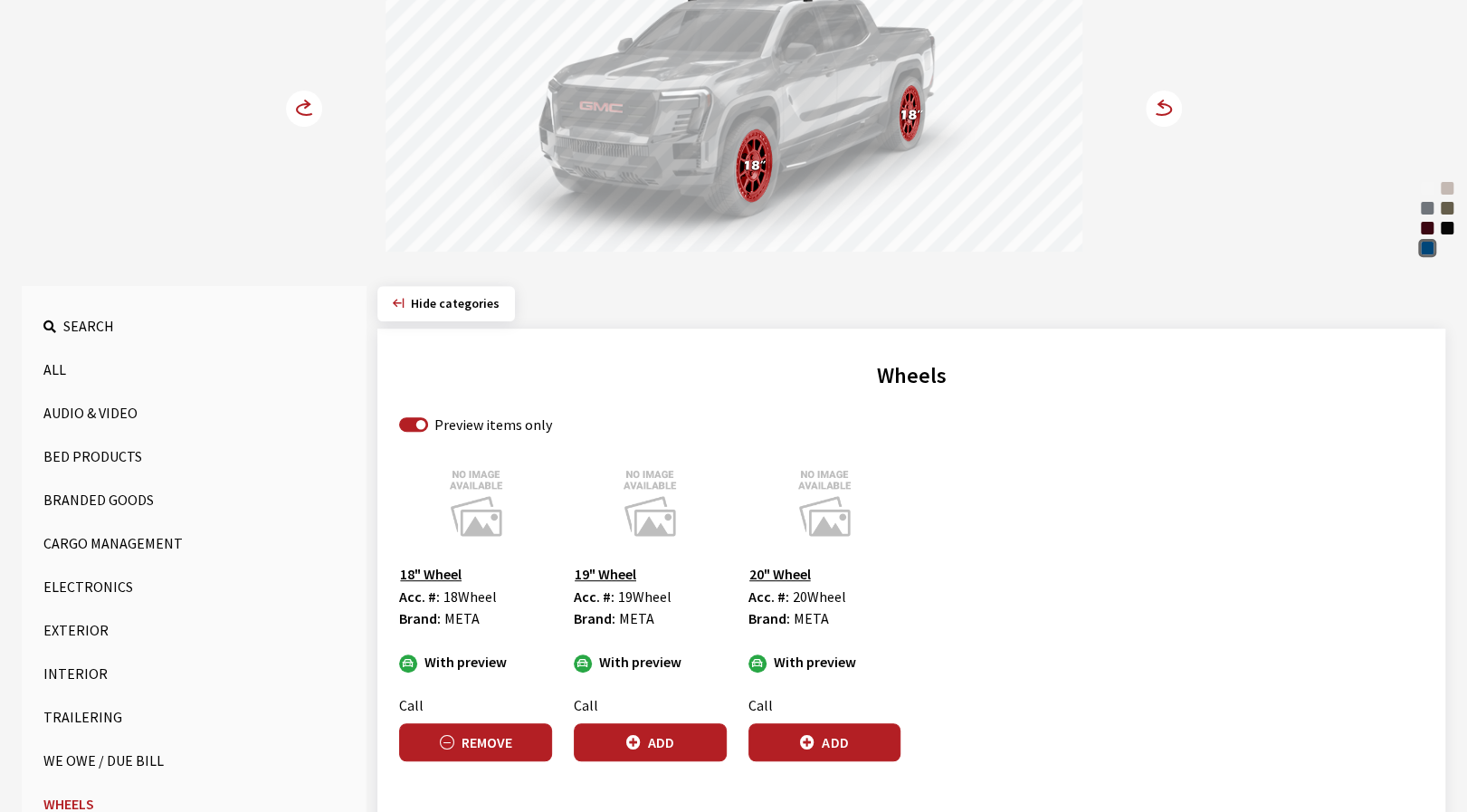
click at [469, 731] on button "Remove" at bounding box center [475, 741] width 153 height 38
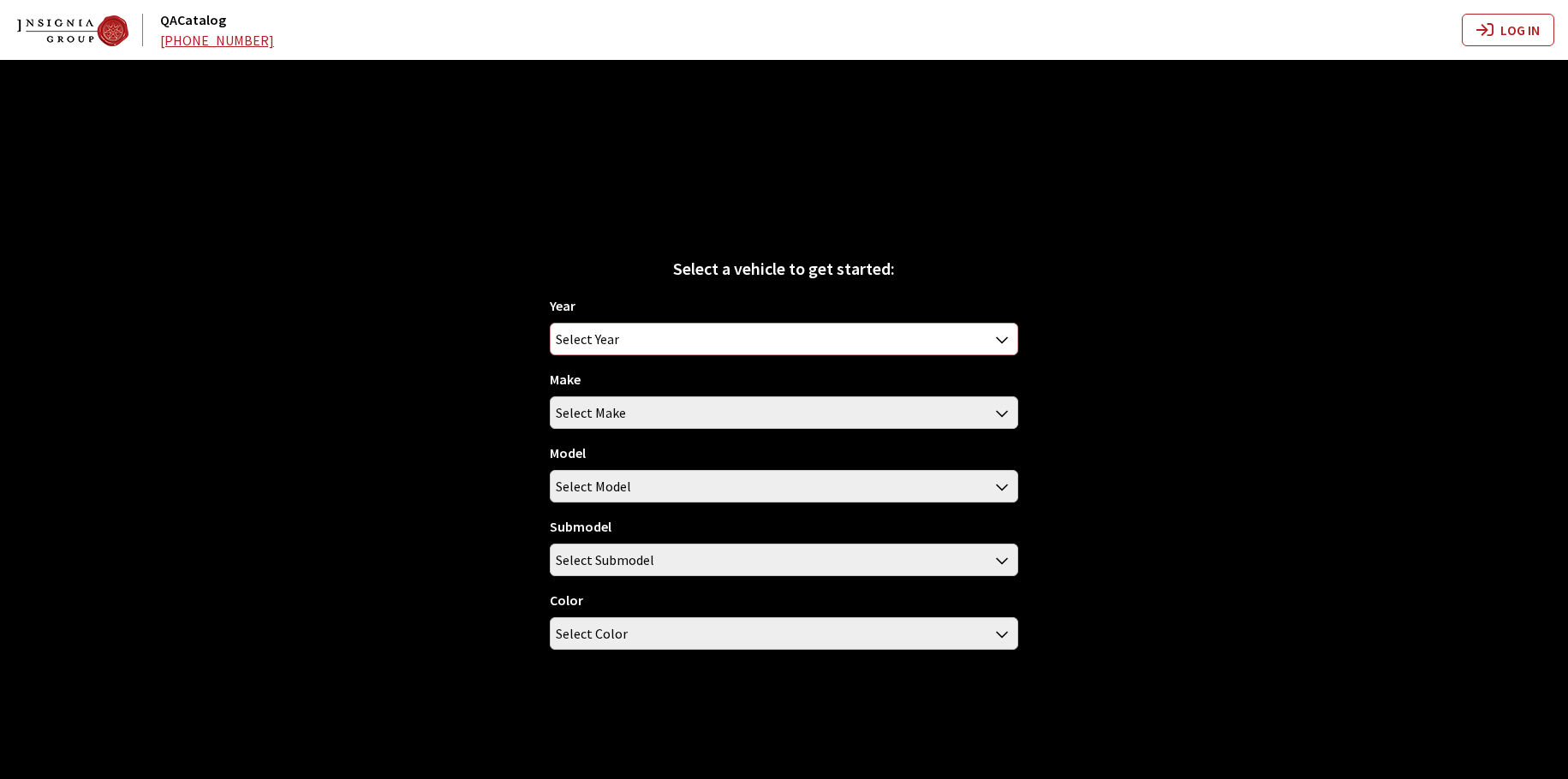
click at [812, 333] on span "Select Year" at bounding box center [783, 339] width 466 height 31
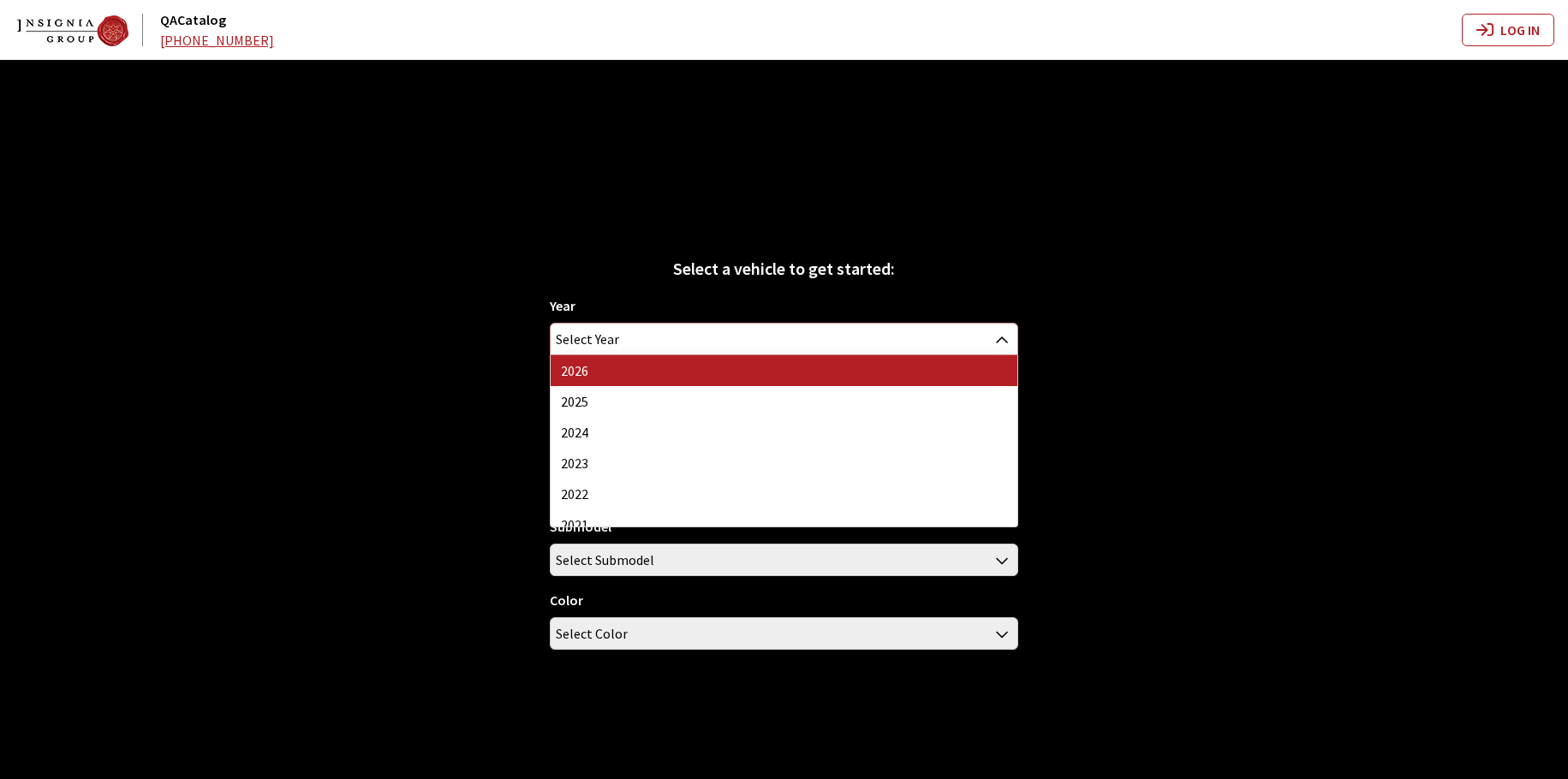
select select "44"
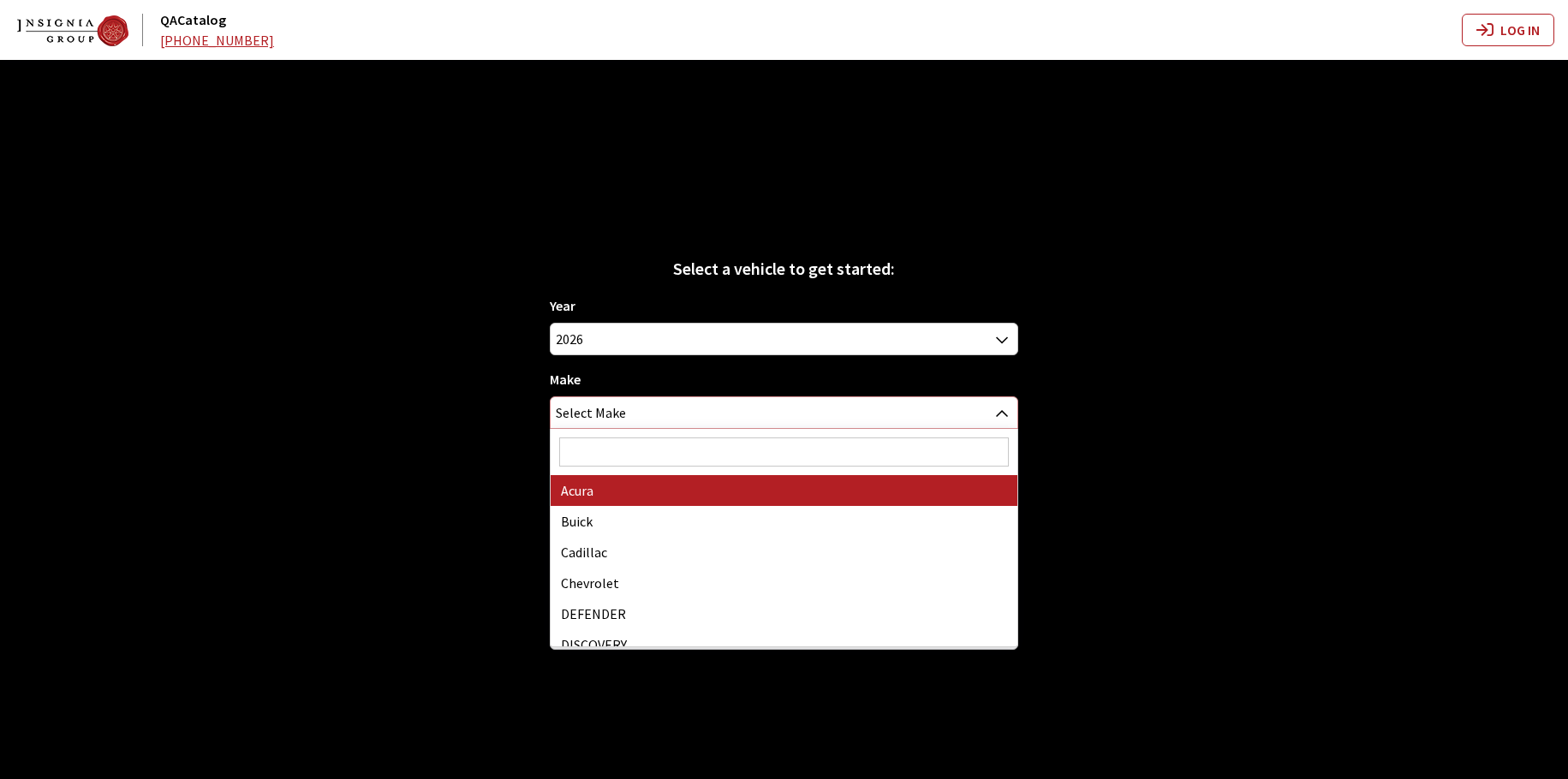
click at [770, 406] on span "Select Make" at bounding box center [783, 412] width 466 height 31
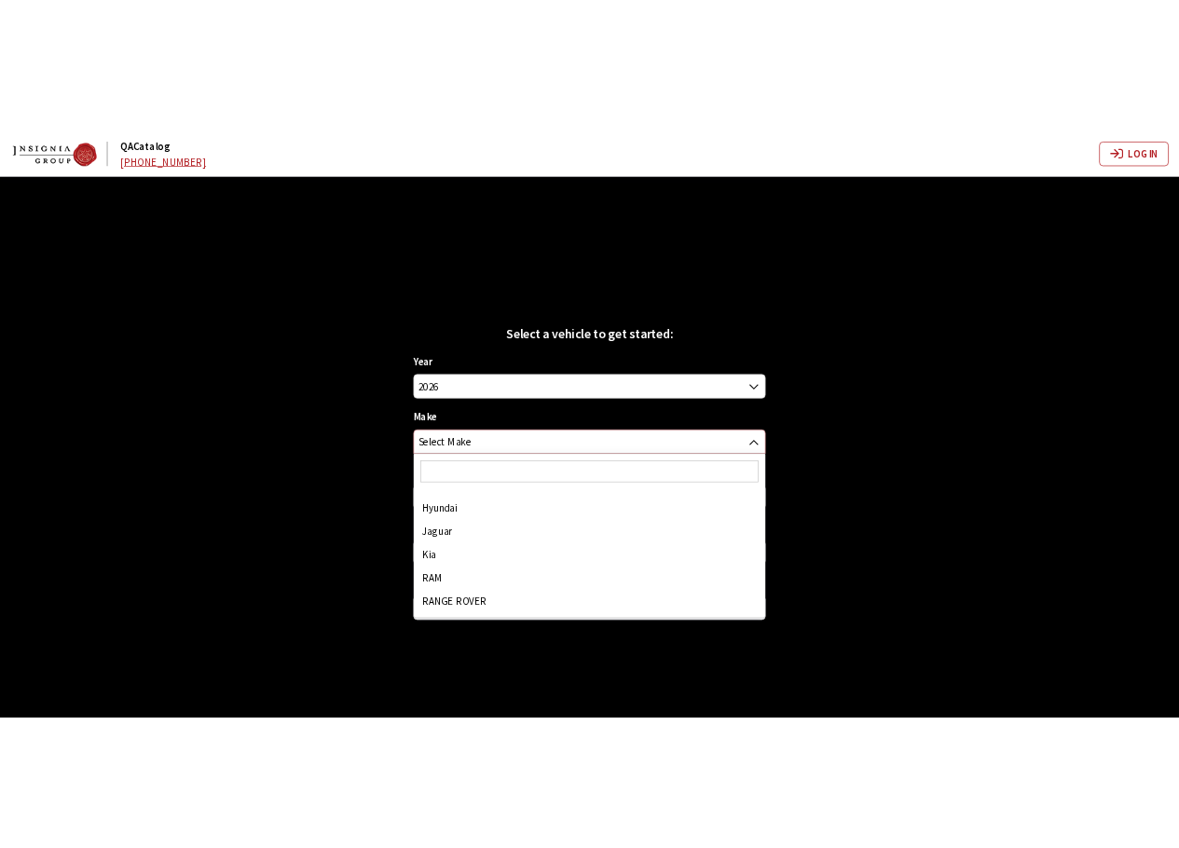
scroll to position [317, 0]
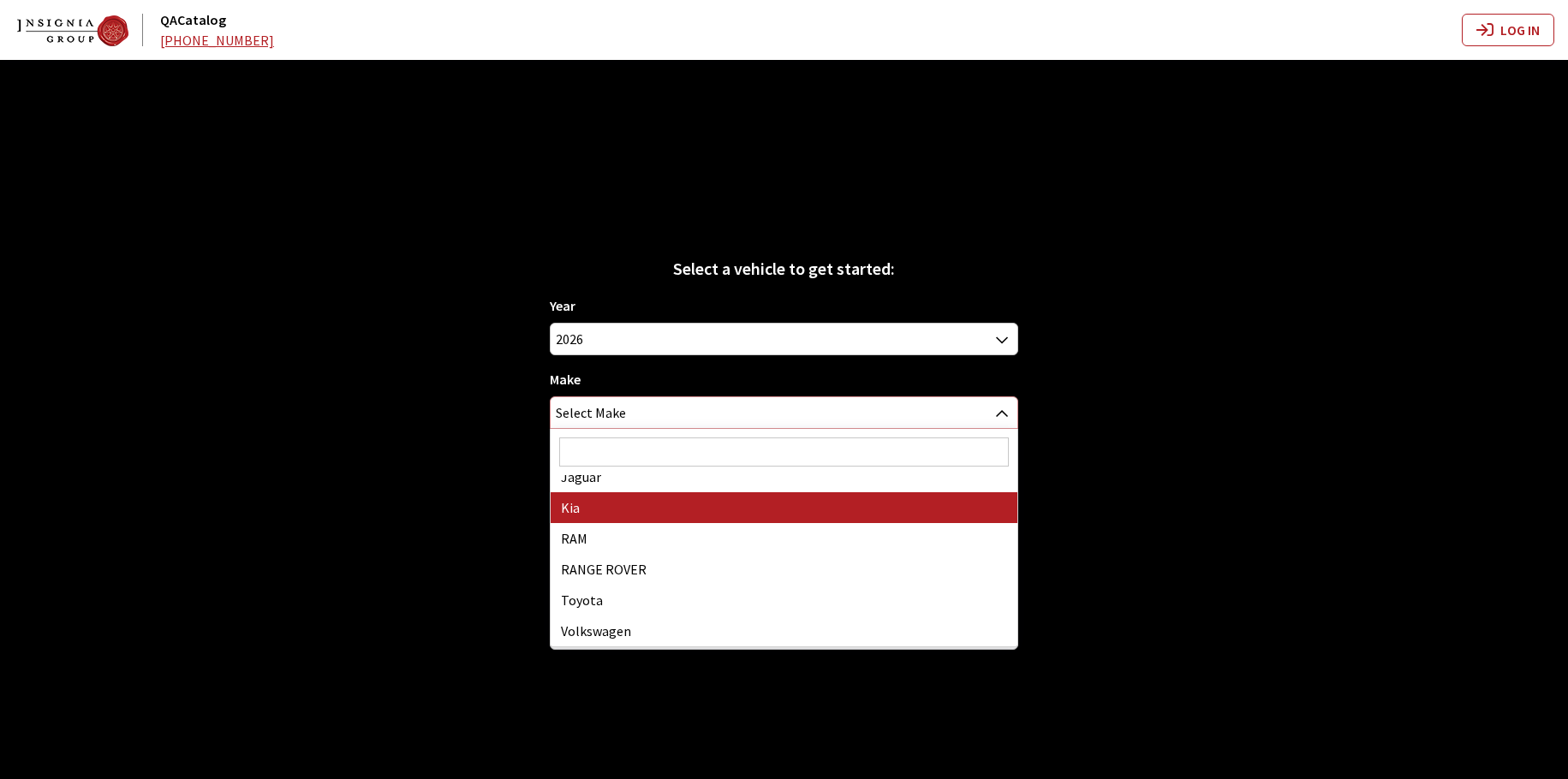
select select "31"
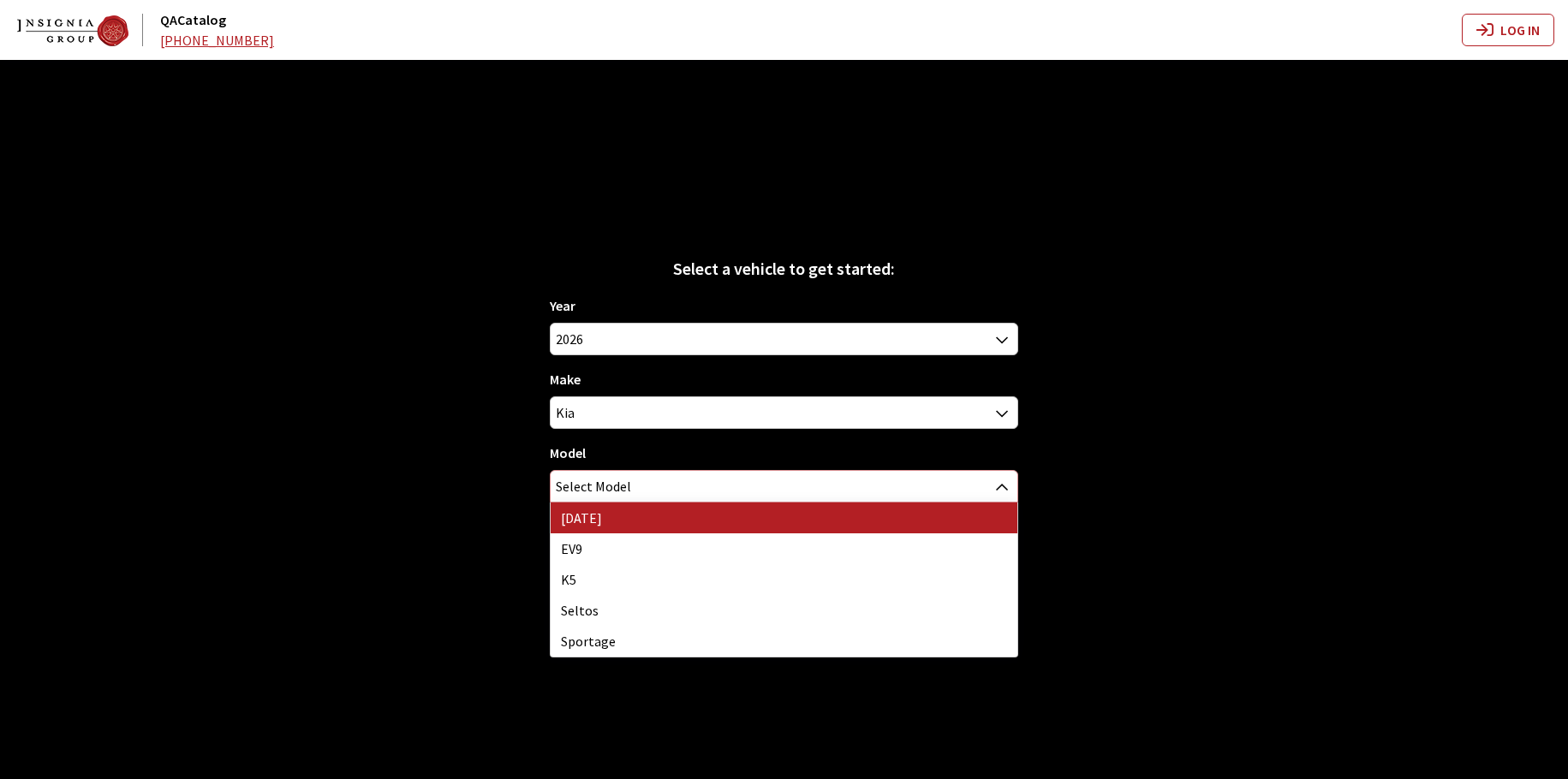
click at [673, 483] on span "Select Model" at bounding box center [783, 486] width 466 height 31
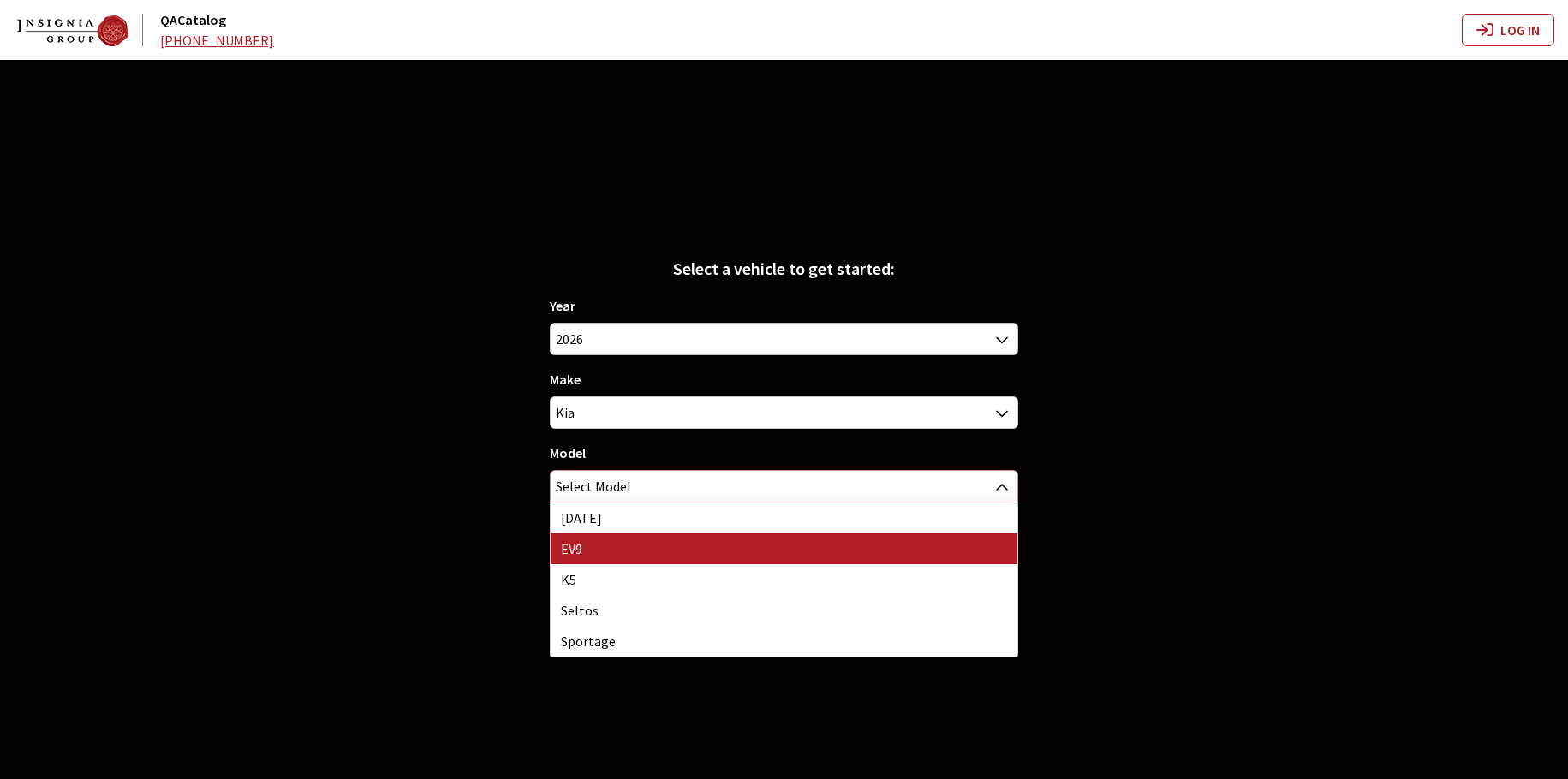
select select "1383"
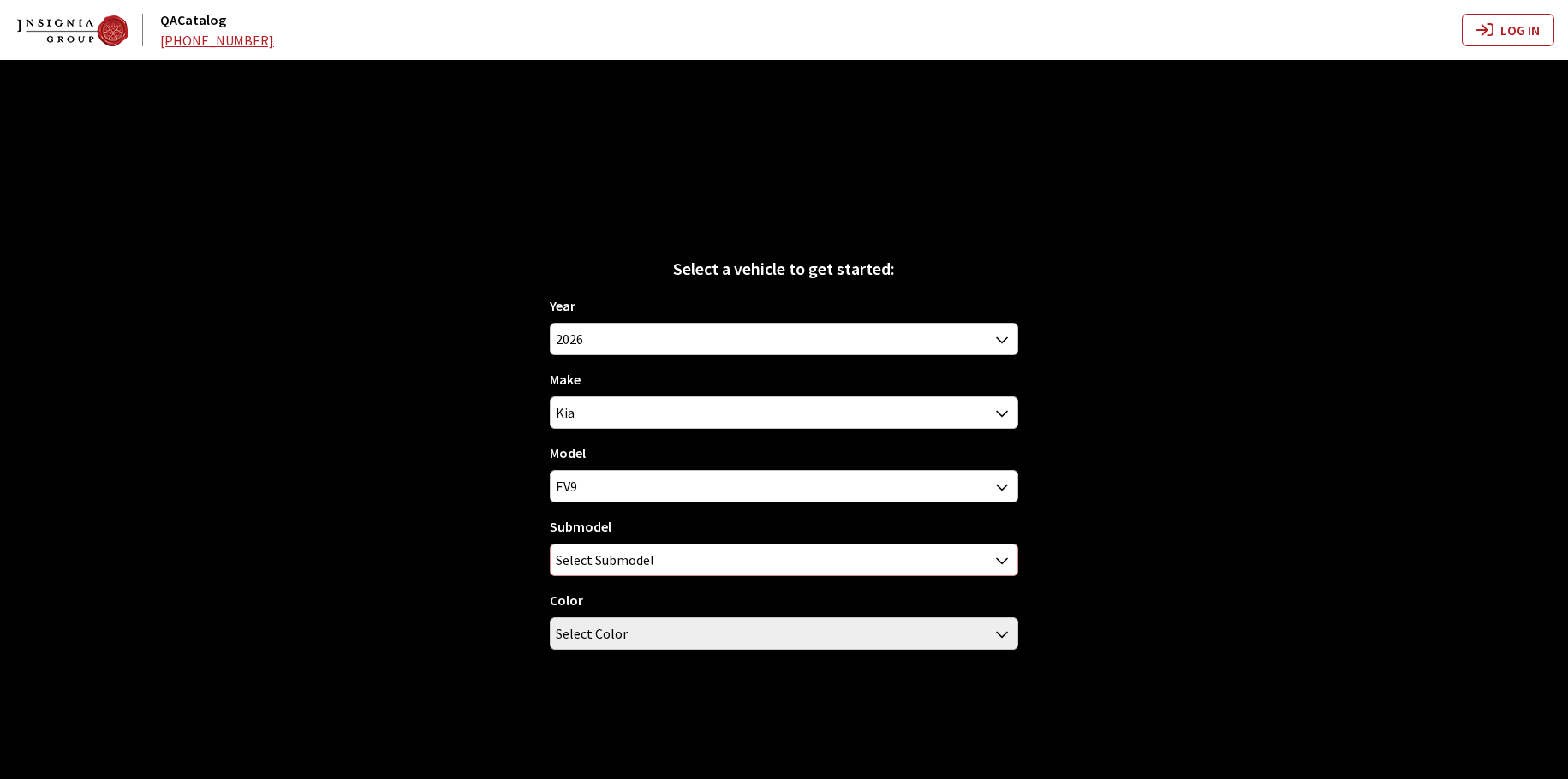
click at [652, 559] on span "Select Submodel" at bounding box center [605, 560] width 98 height 31
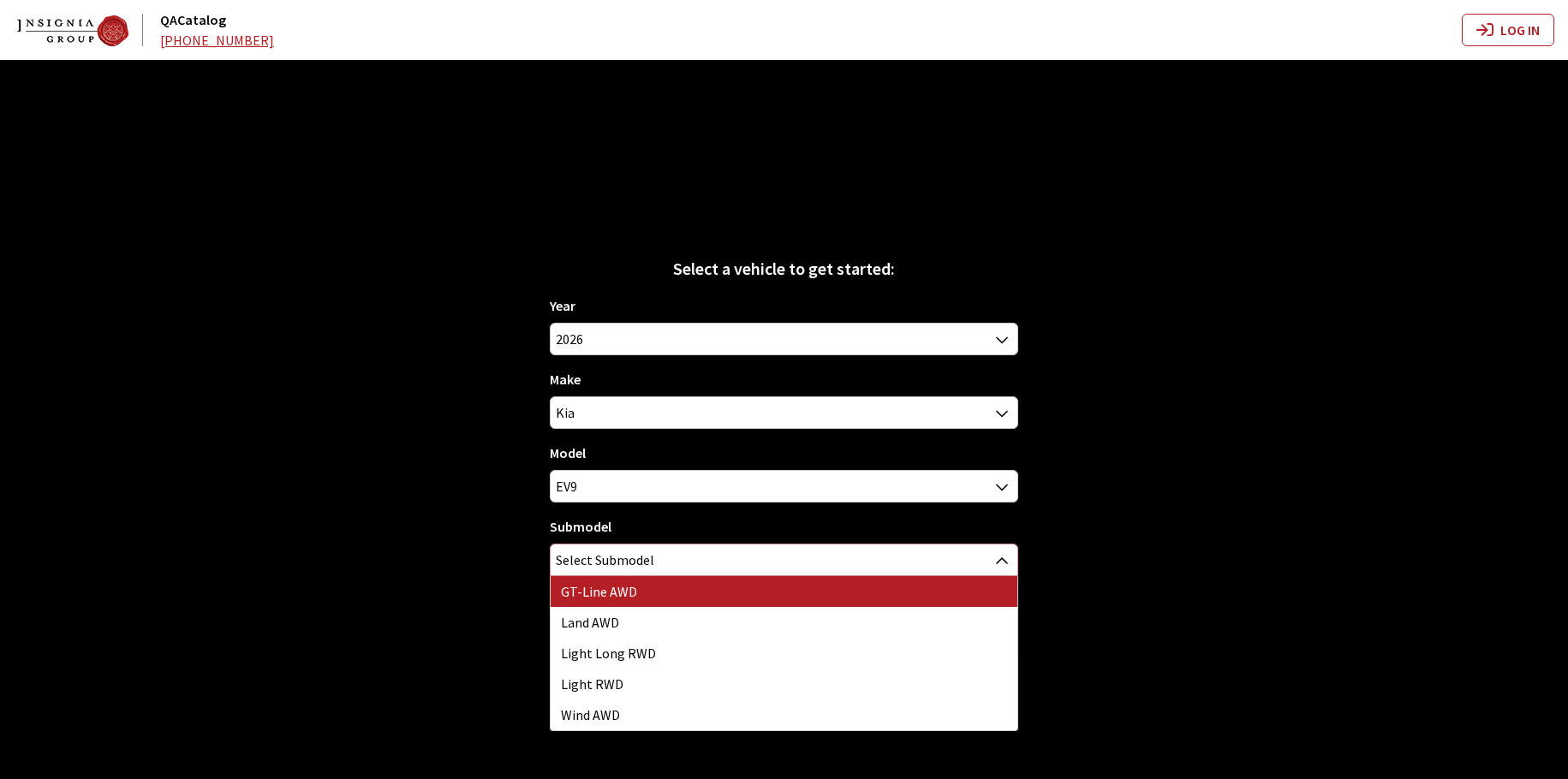
select select "3798"
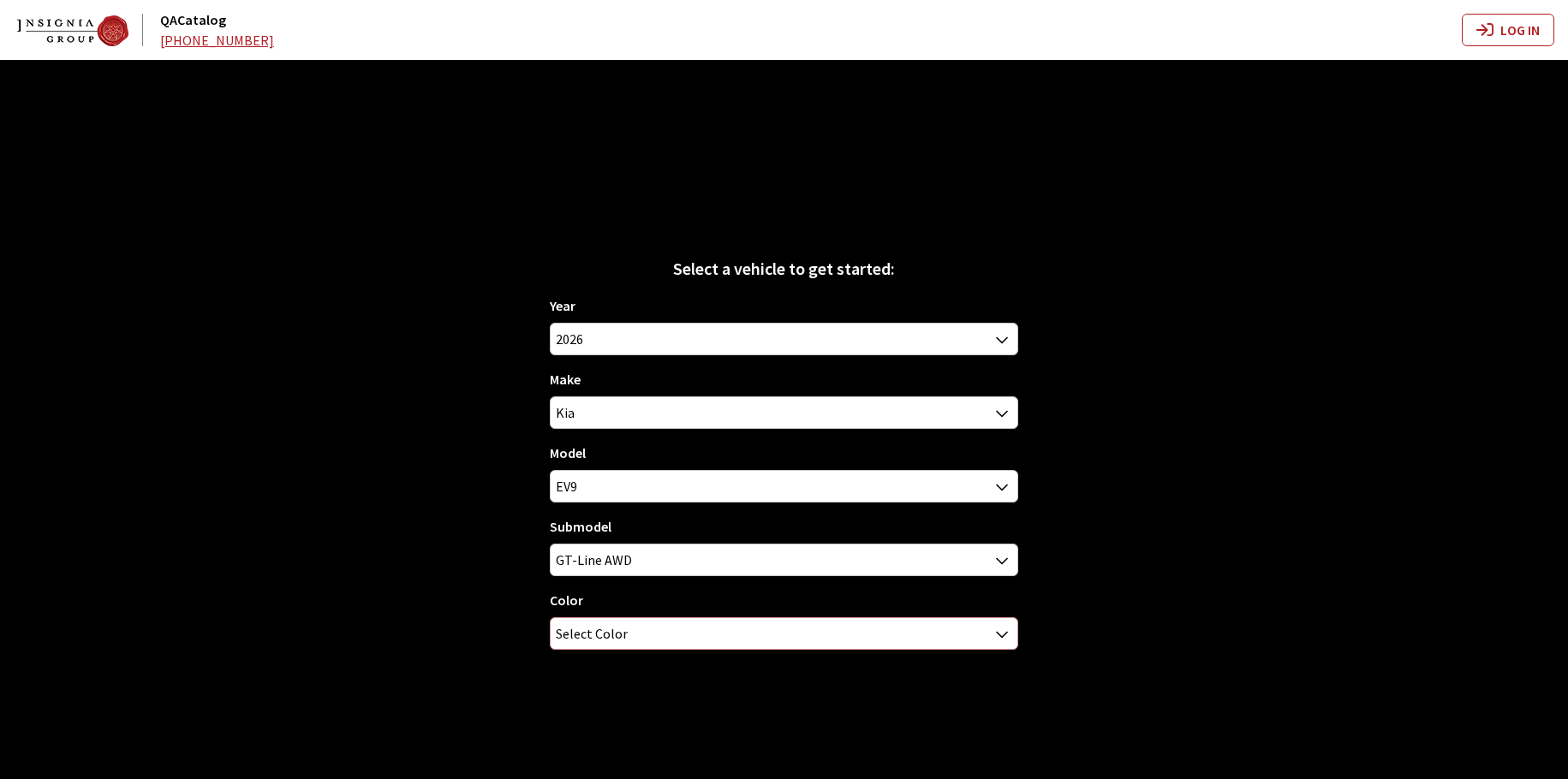
click at [682, 631] on span "Select Color" at bounding box center [783, 634] width 466 height 31
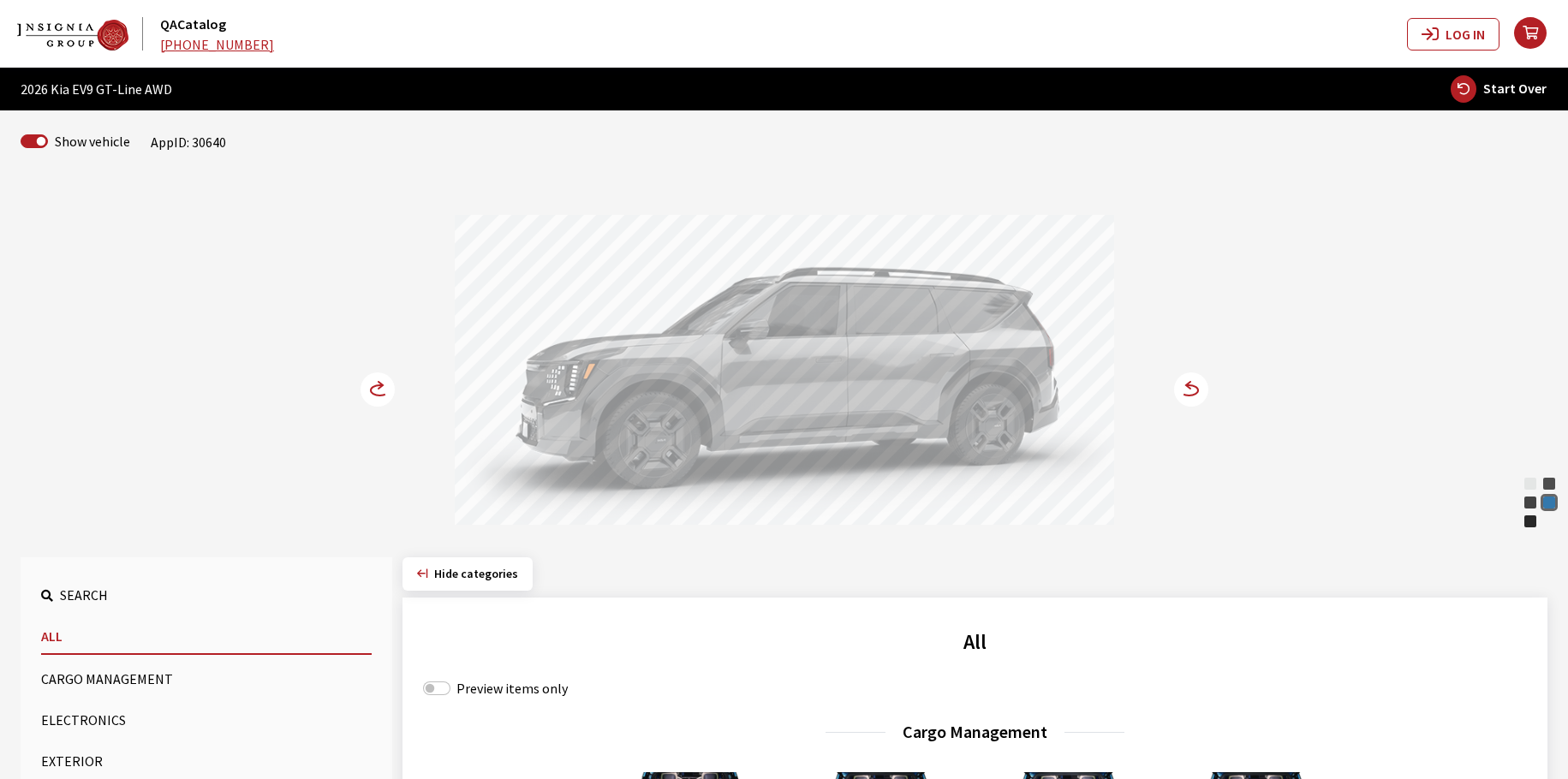
click at [372, 398] on circle at bounding box center [377, 389] width 34 height 34
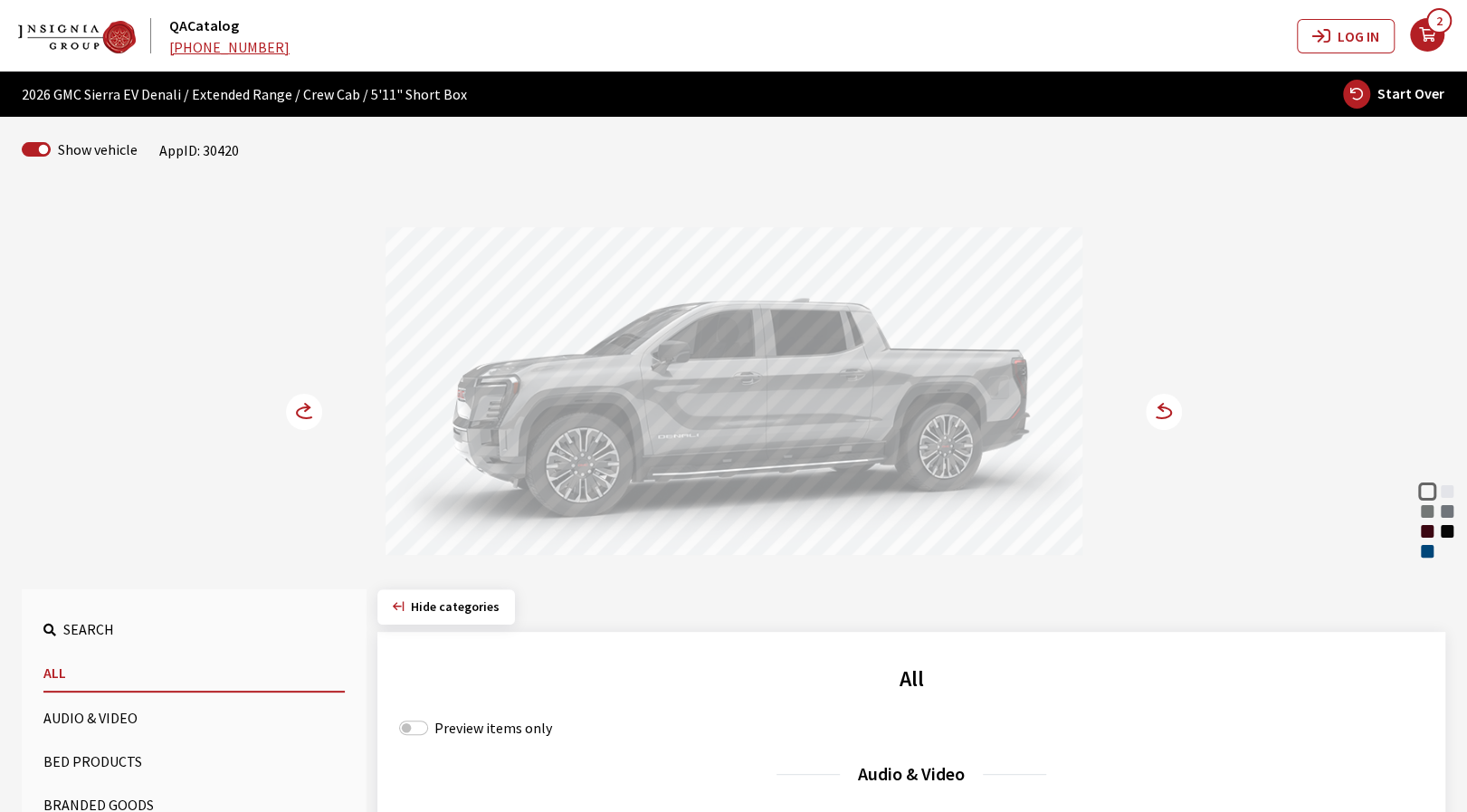
click at [1424, 551] on div "Deep Ocean Blue Metallic" at bounding box center [1427, 551] width 18 height 18
click at [1176, 415] on circle at bounding box center [1164, 411] width 36 height 36
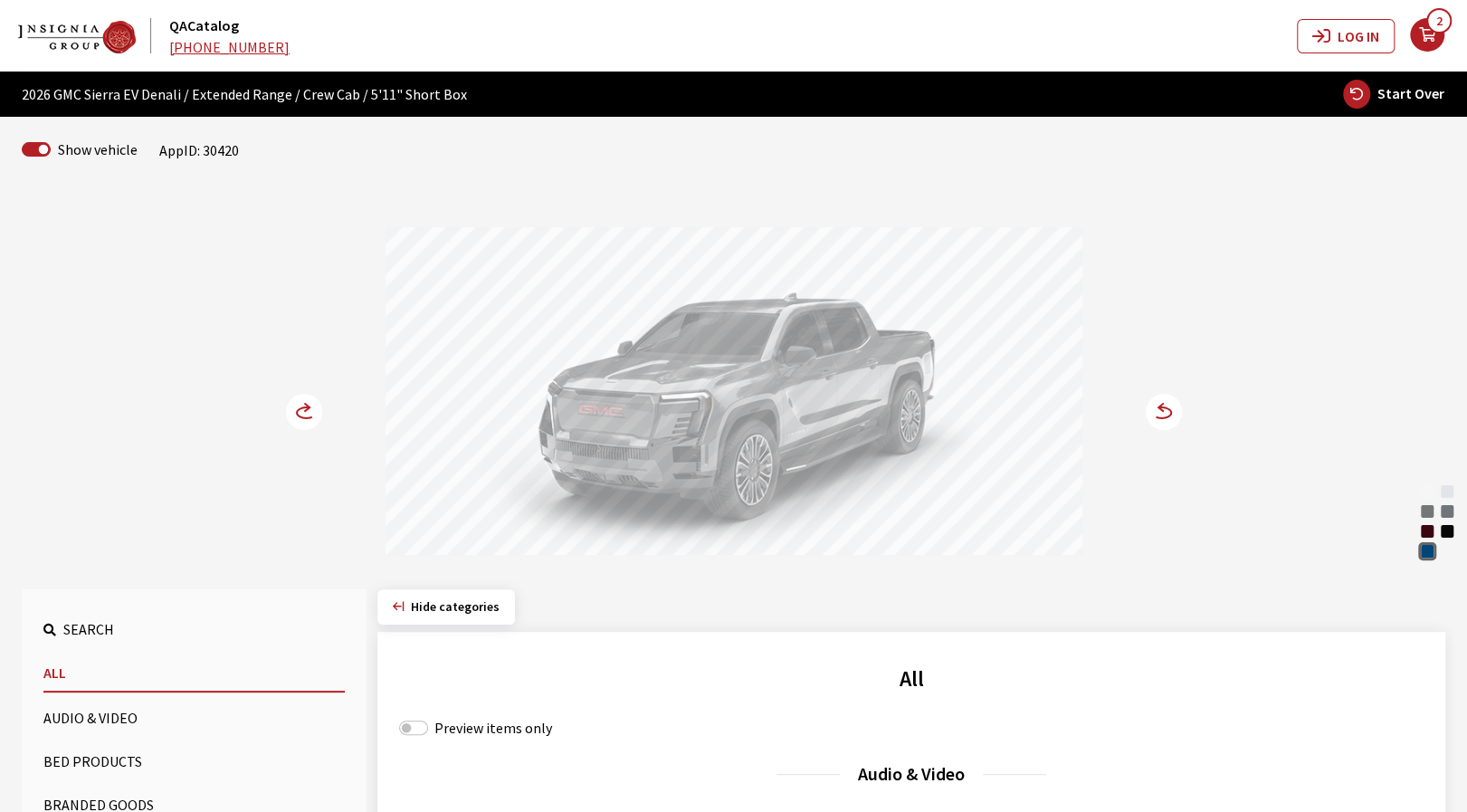
click at [1426, 533] on div "Dark Ember Tintcoat" at bounding box center [1427, 531] width 18 height 18
click at [307, 421] on circle at bounding box center [303, 411] width 36 height 36
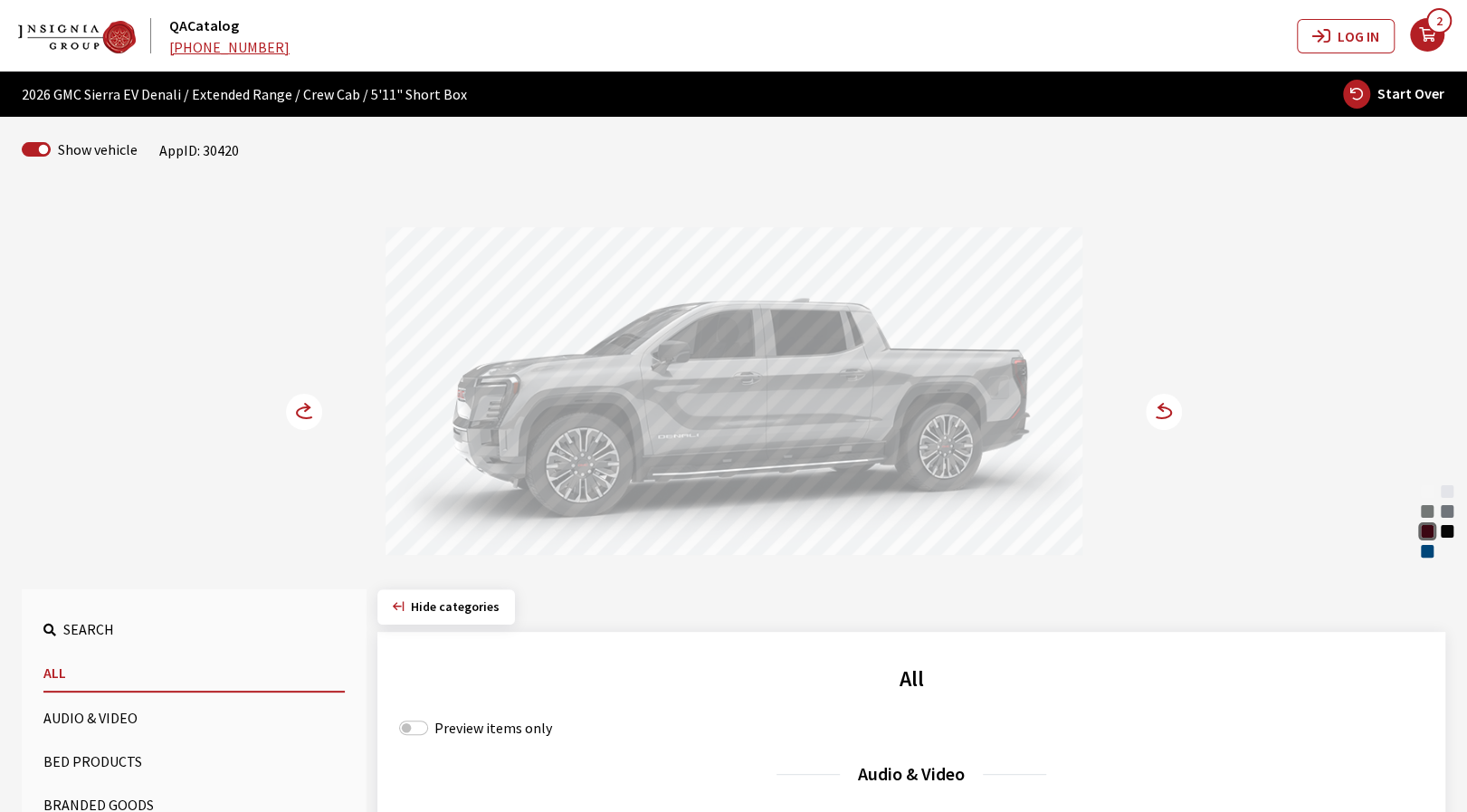
click at [305, 414] on circle at bounding box center [303, 411] width 36 height 36
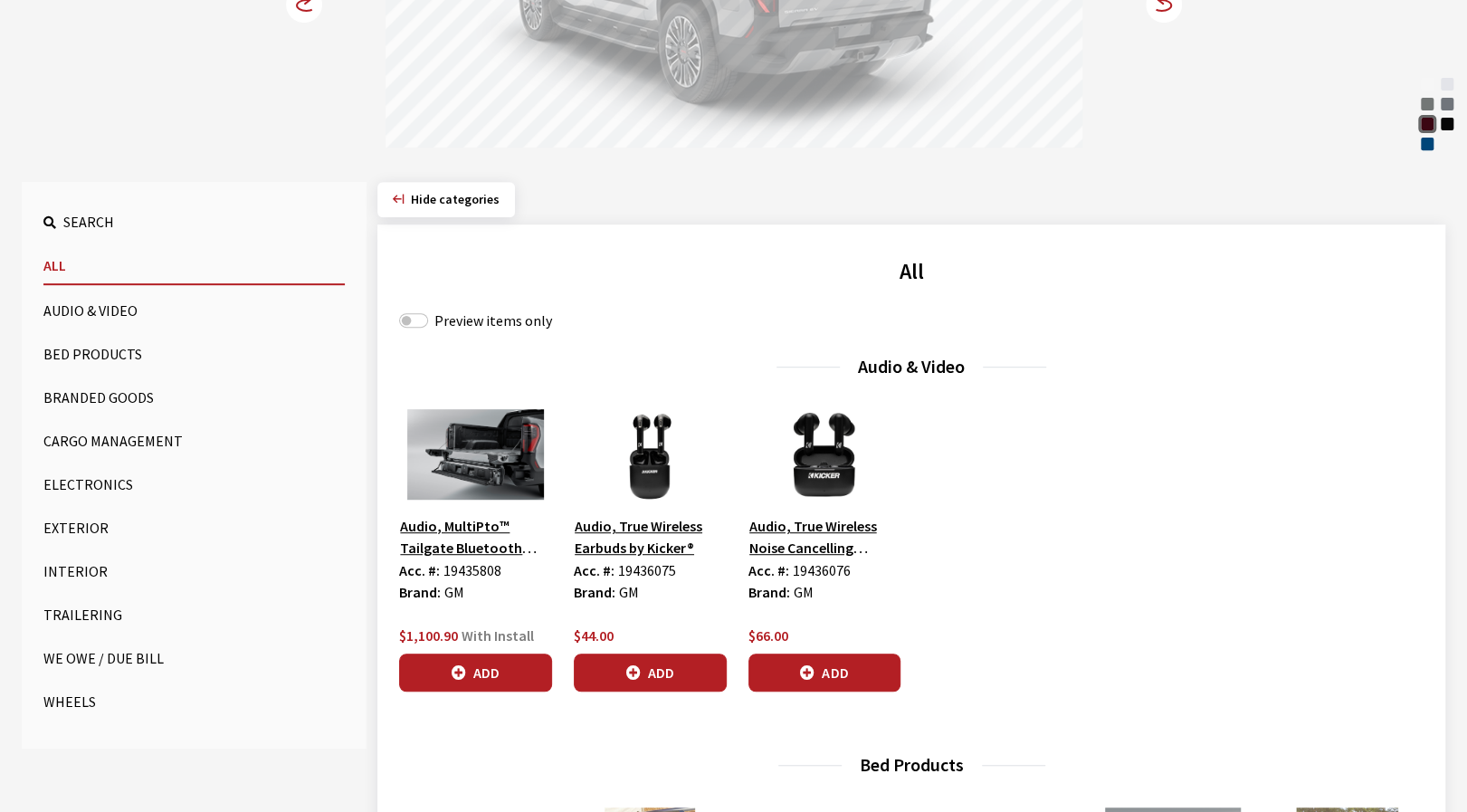
scroll to position [453, 0]
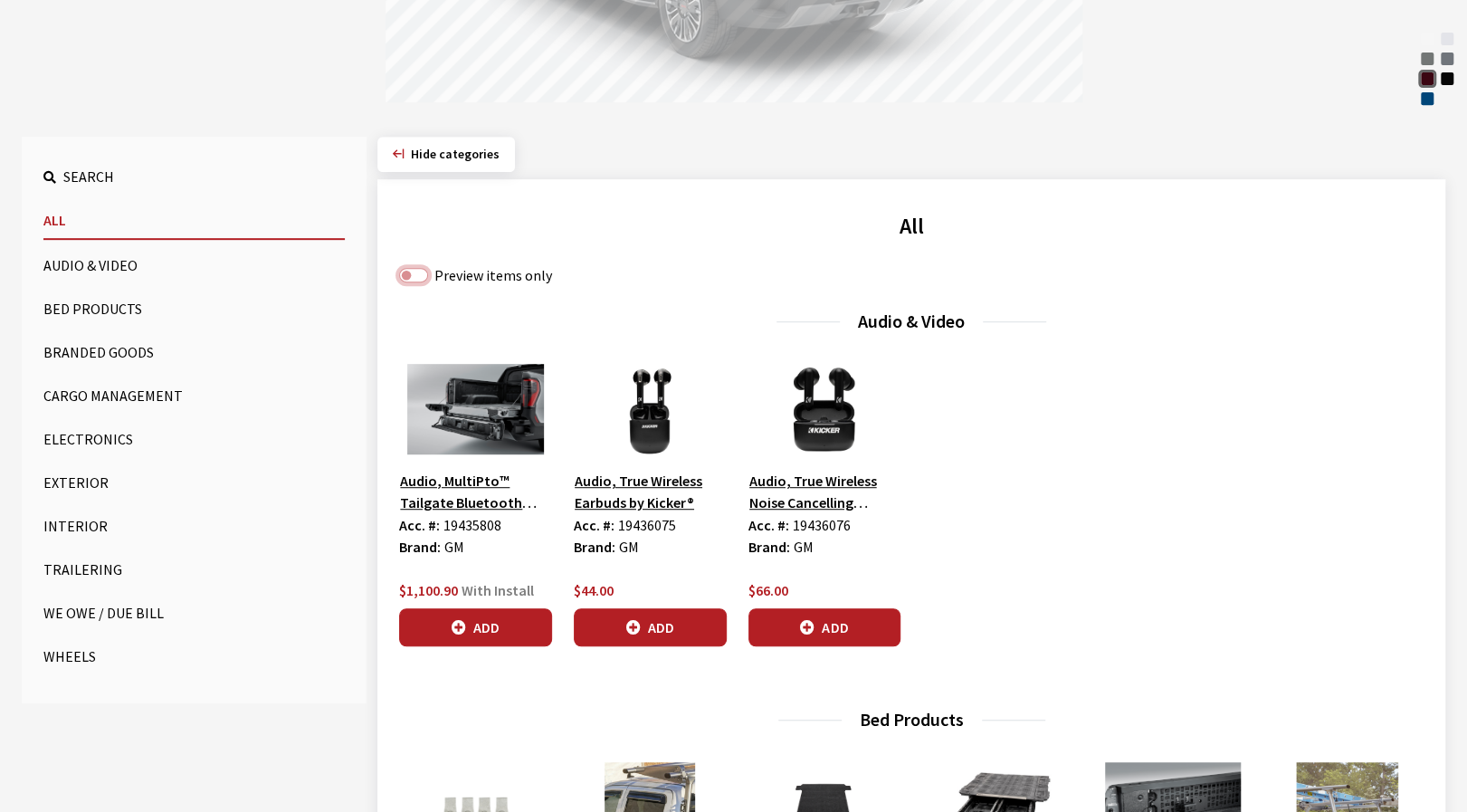
click at [409, 271] on input "Preview items only" at bounding box center [414, 275] width 29 height 15
checkbox input "true"
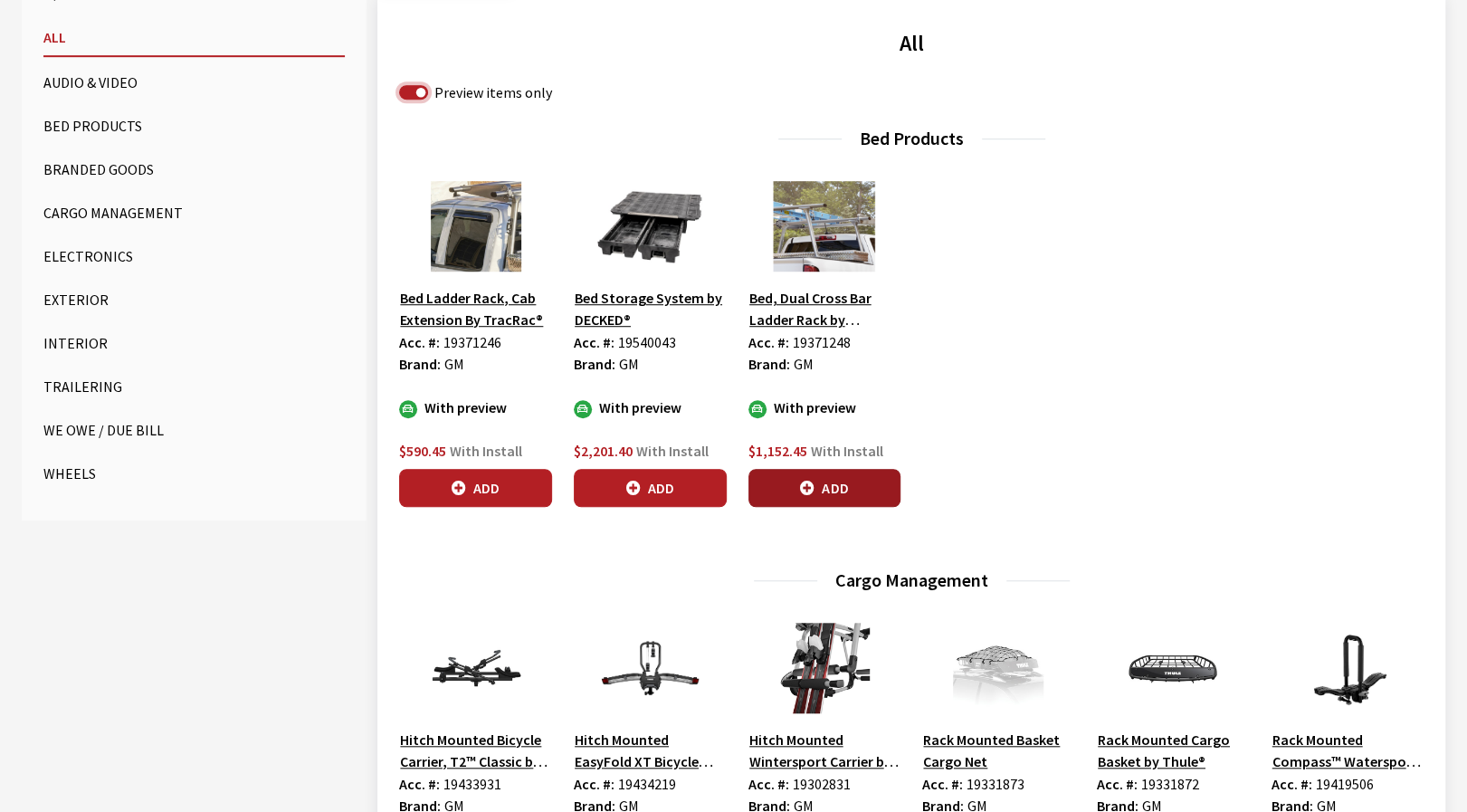
scroll to position [633, 0]
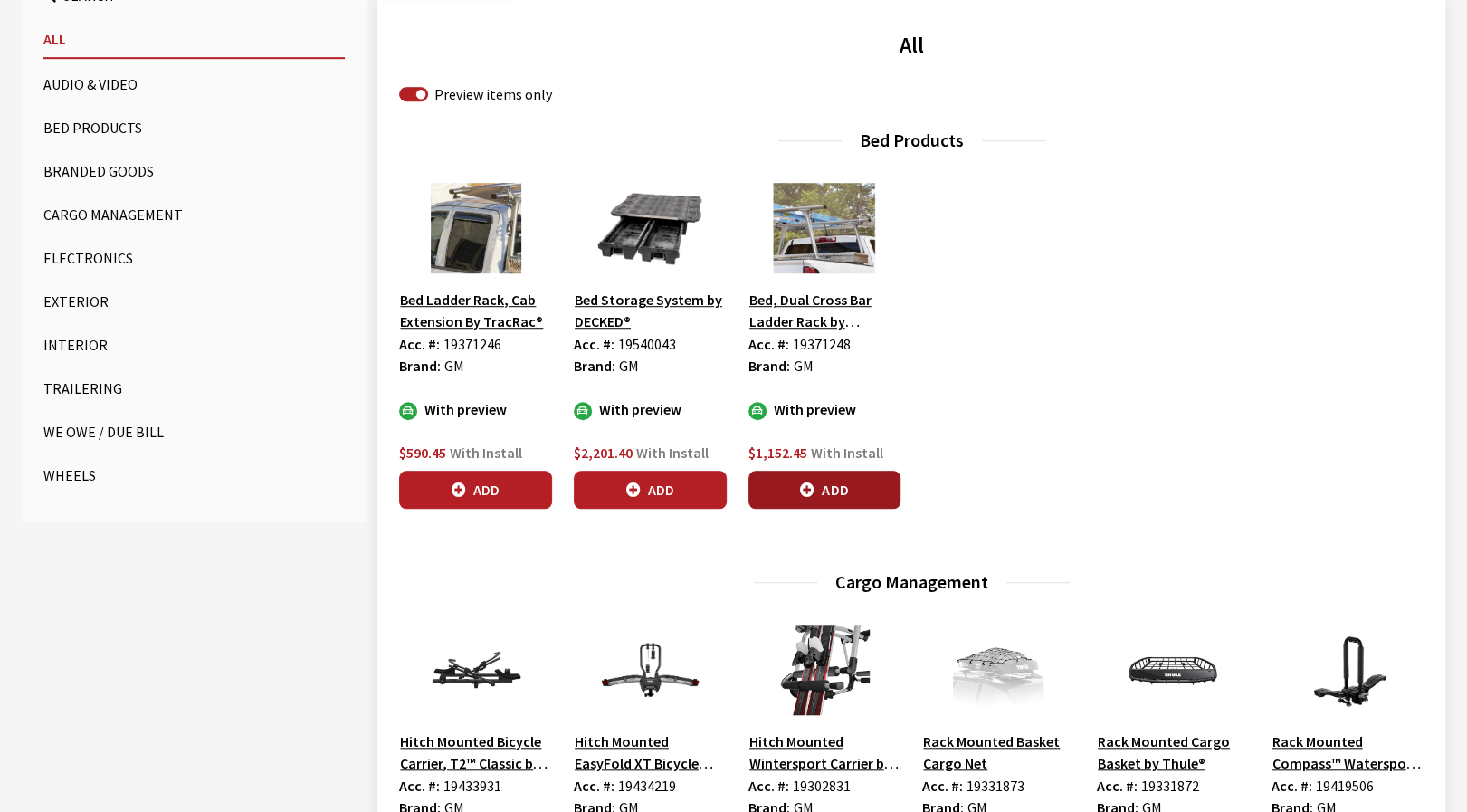
click at [849, 493] on button "Add" at bounding box center [825, 490] width 153 height 38
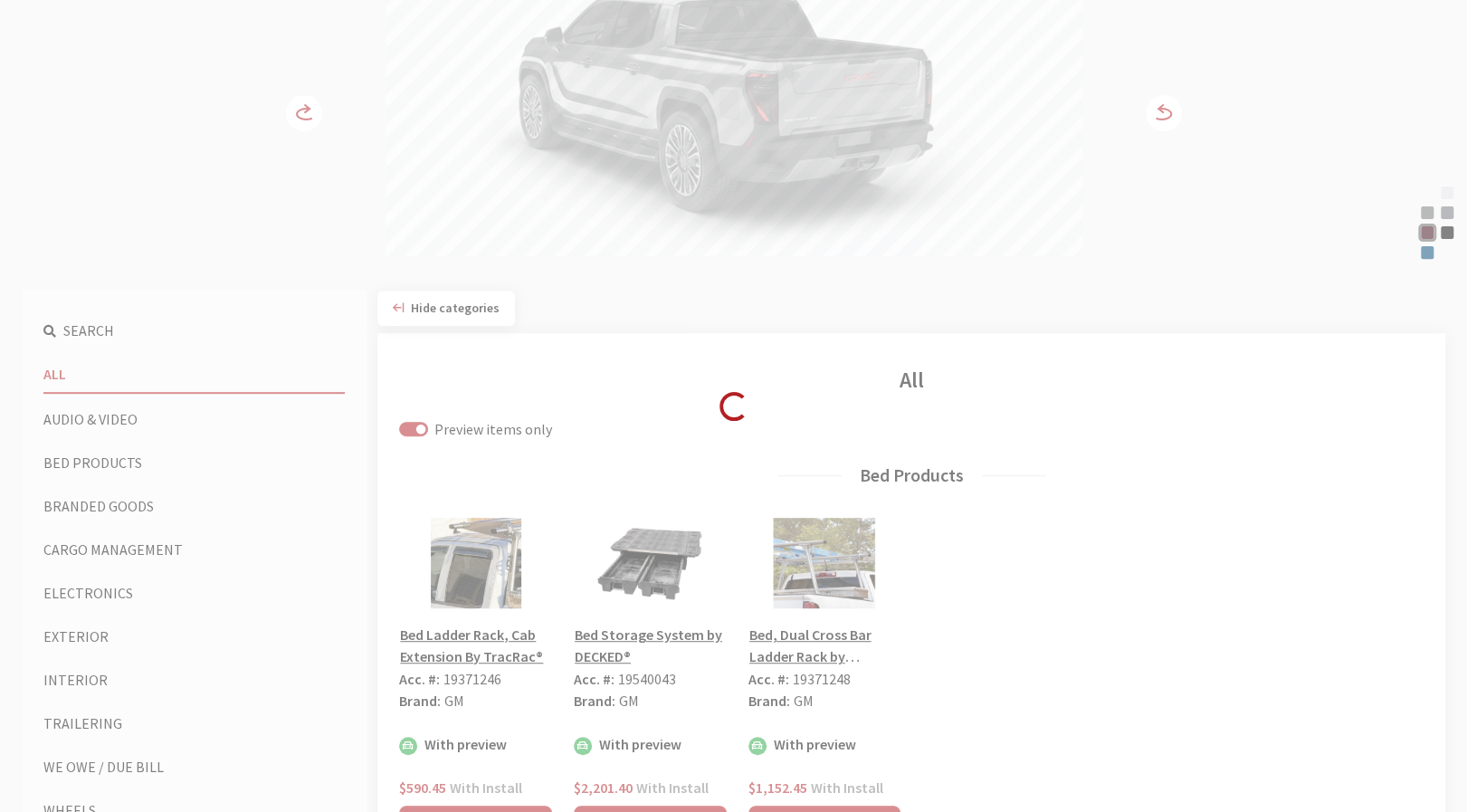
scroll to position [90, 0]
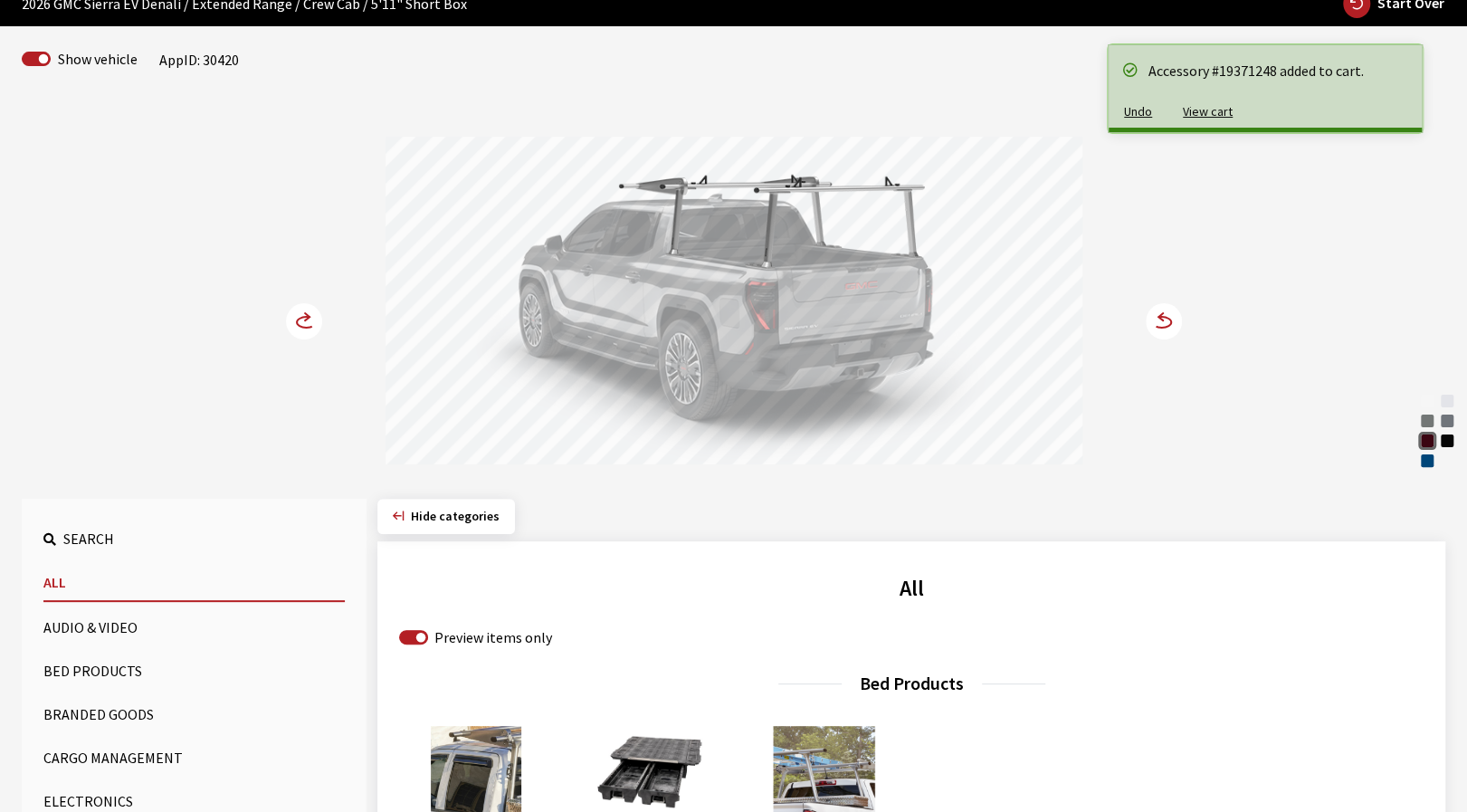
click at [1166, 330] on circle at bounding box center [1164, 321] width 36 height 36
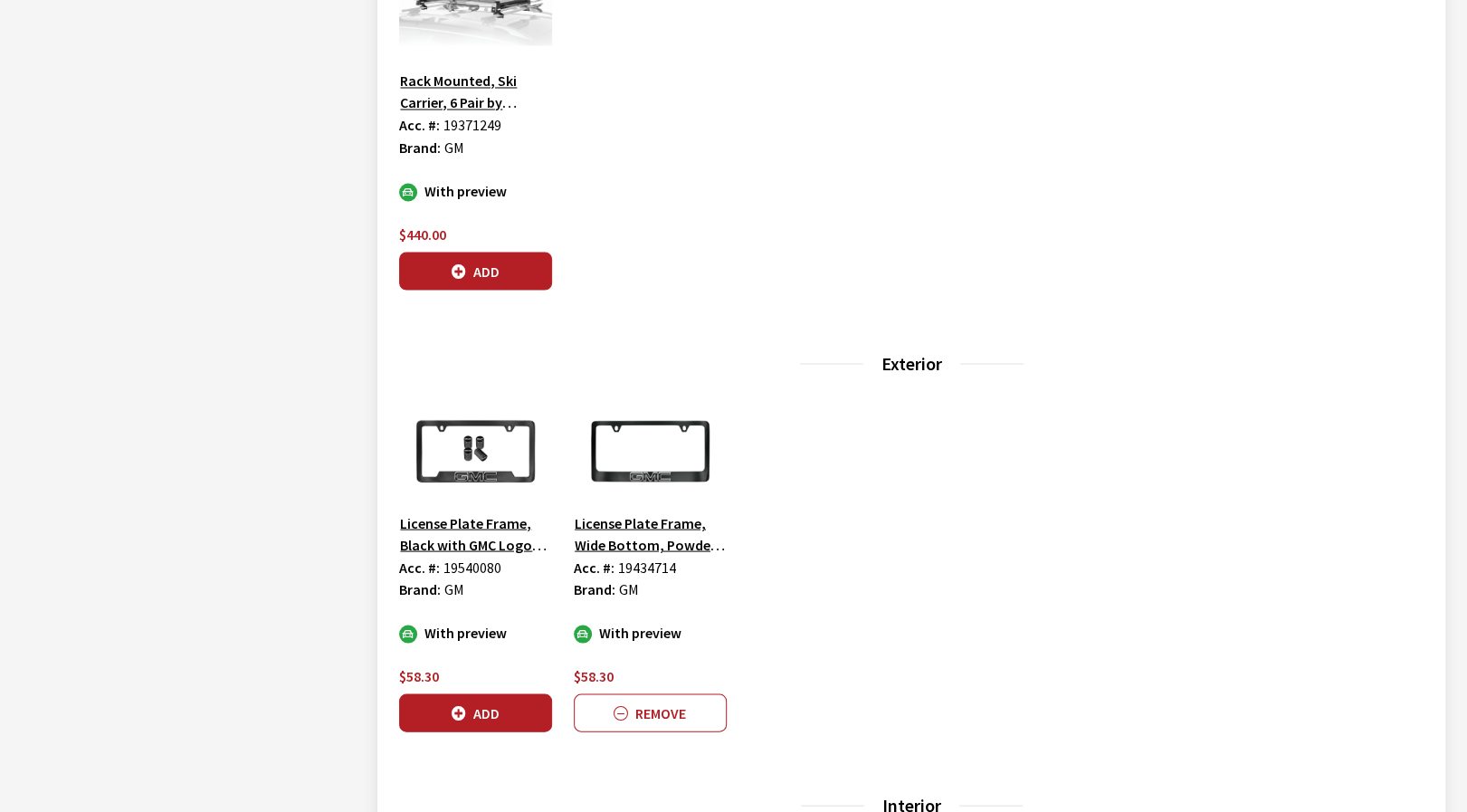
scroll to position [2081, 0]
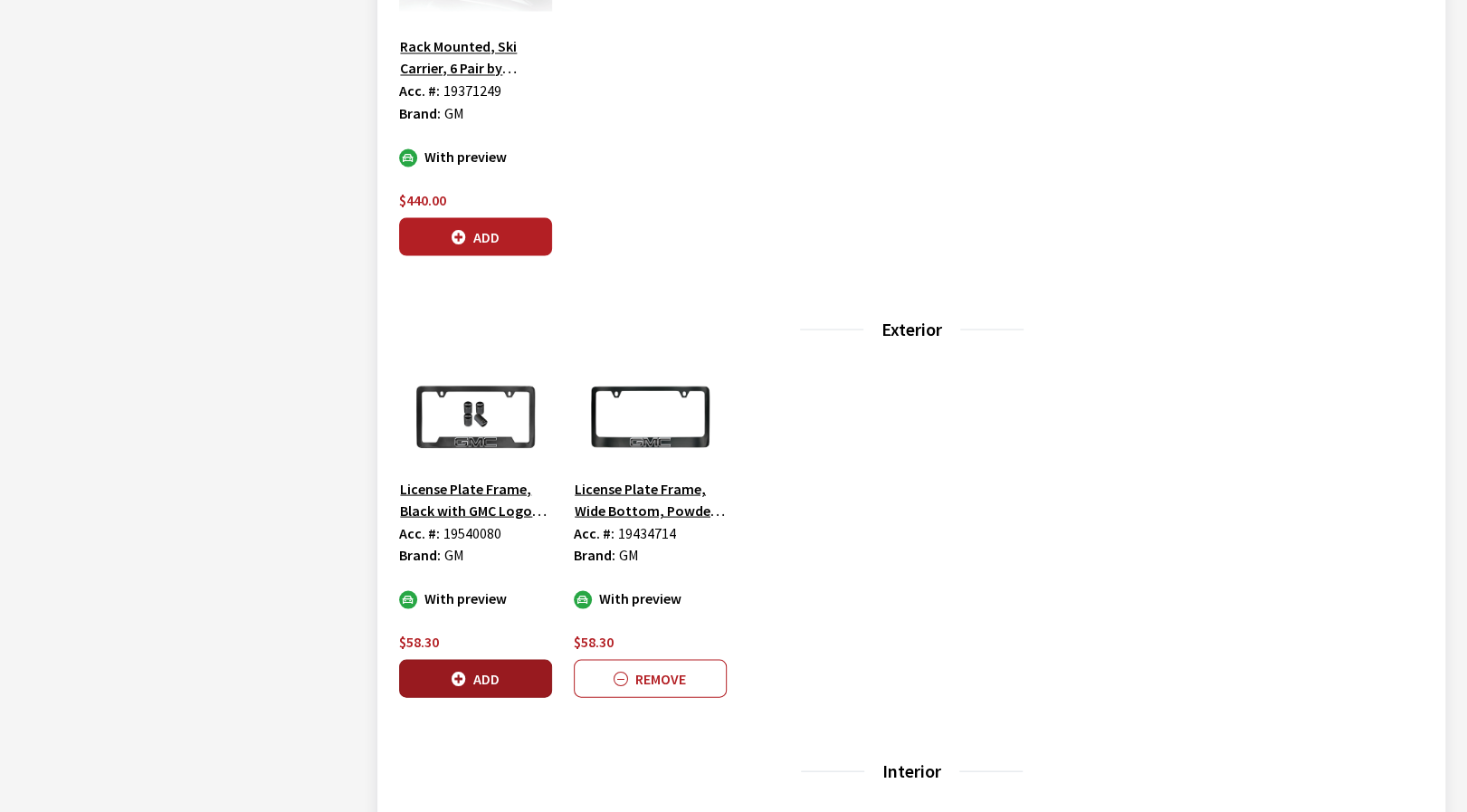
click at [482, 678] on button "Add" at bounding box center [475, 677] width 153 height 38
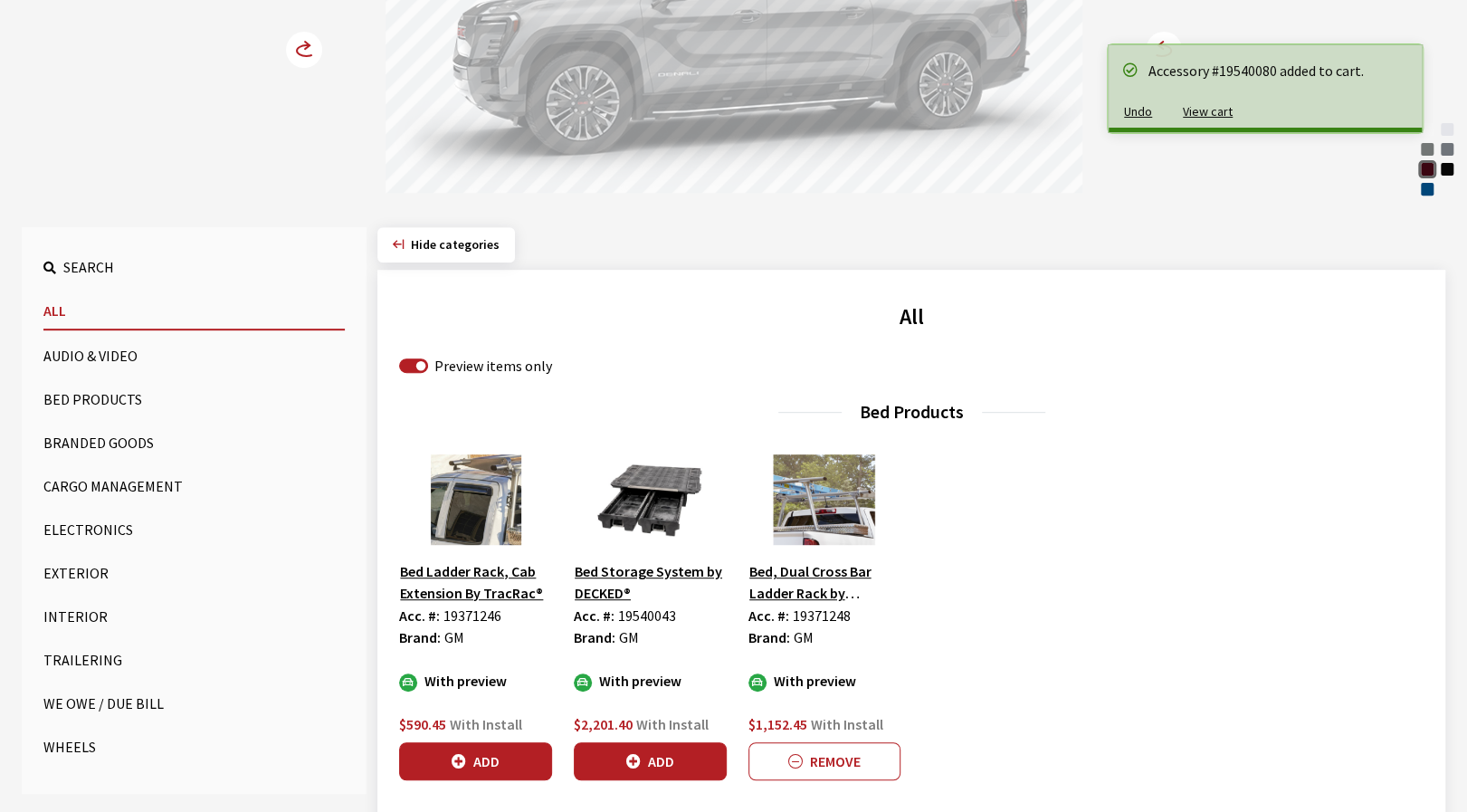
scroll to position [0, 0]
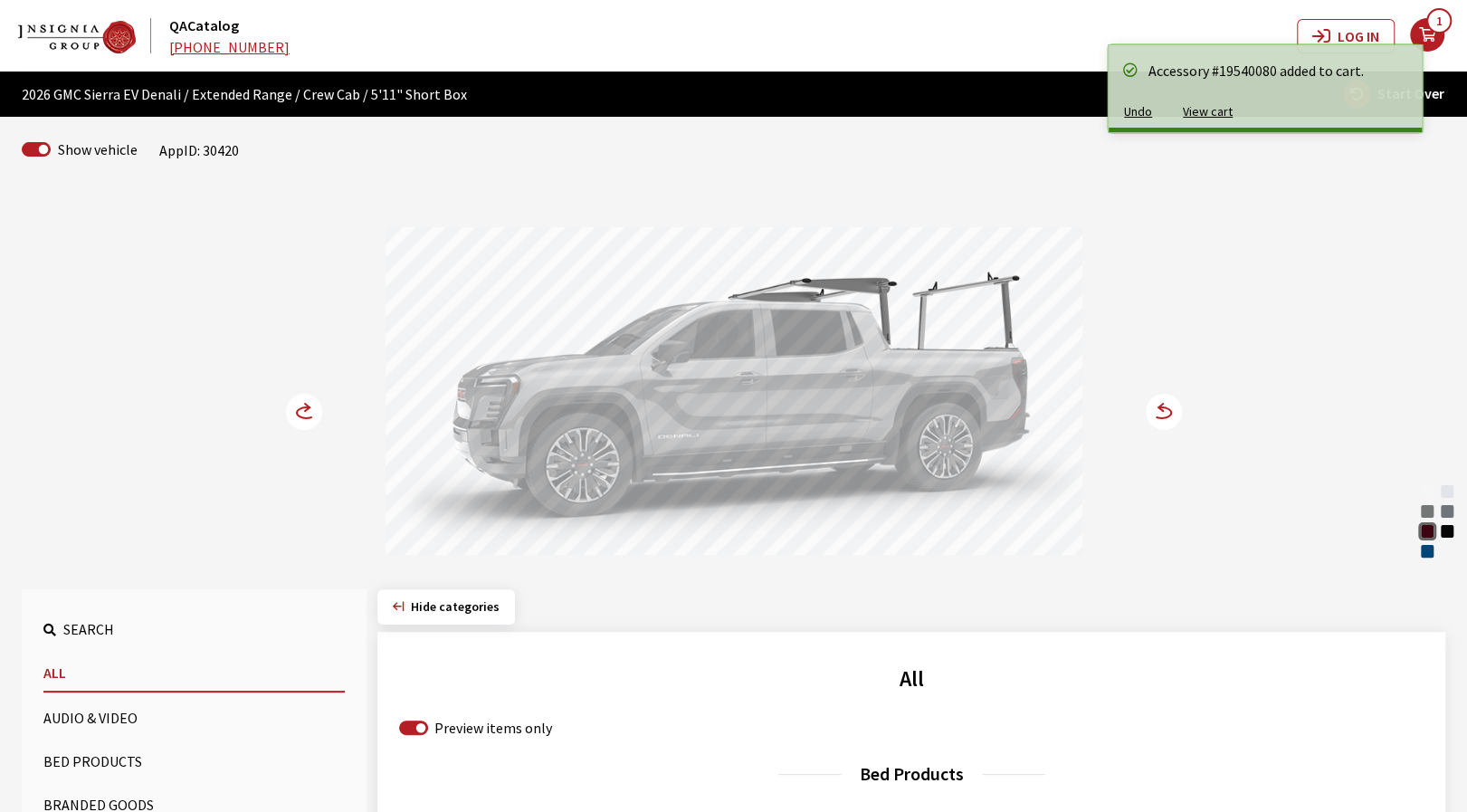
click at [312, 423] on circle at bounding box center [303, 411] width 36 height 36
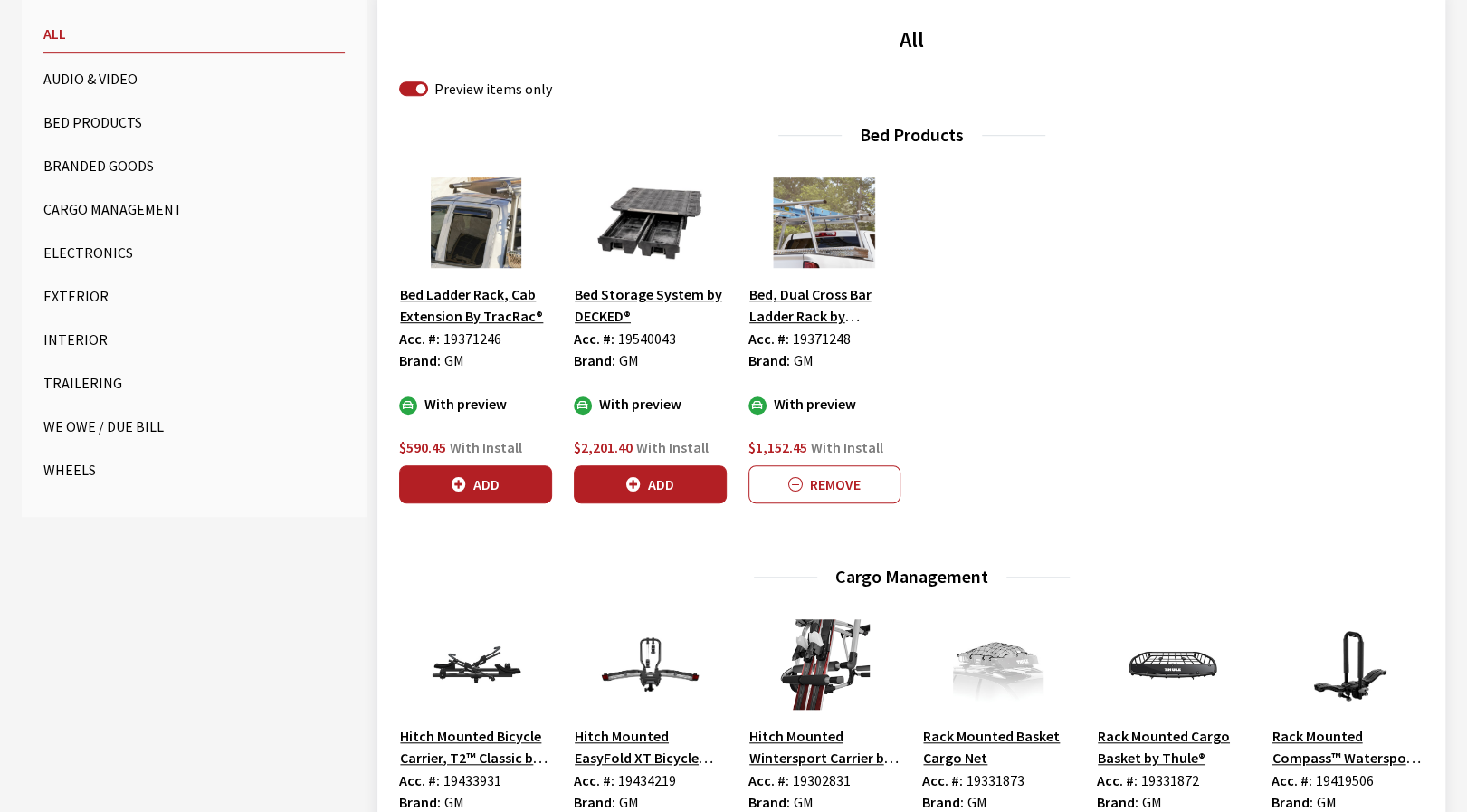
scroll to position [633, 0]
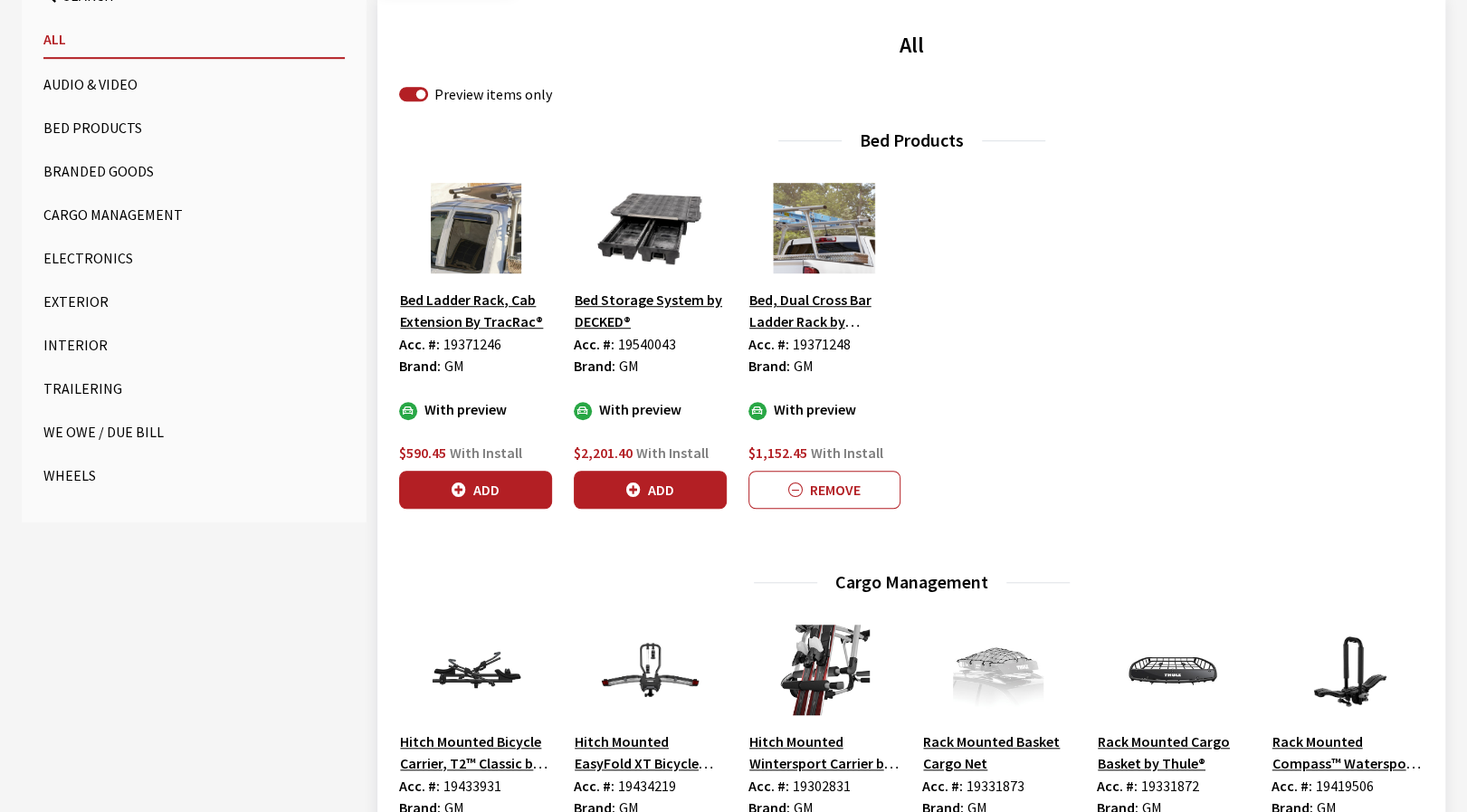
click at [71, 484] on button "Wheels" at bounding box center [194, 475] width 301 height 36
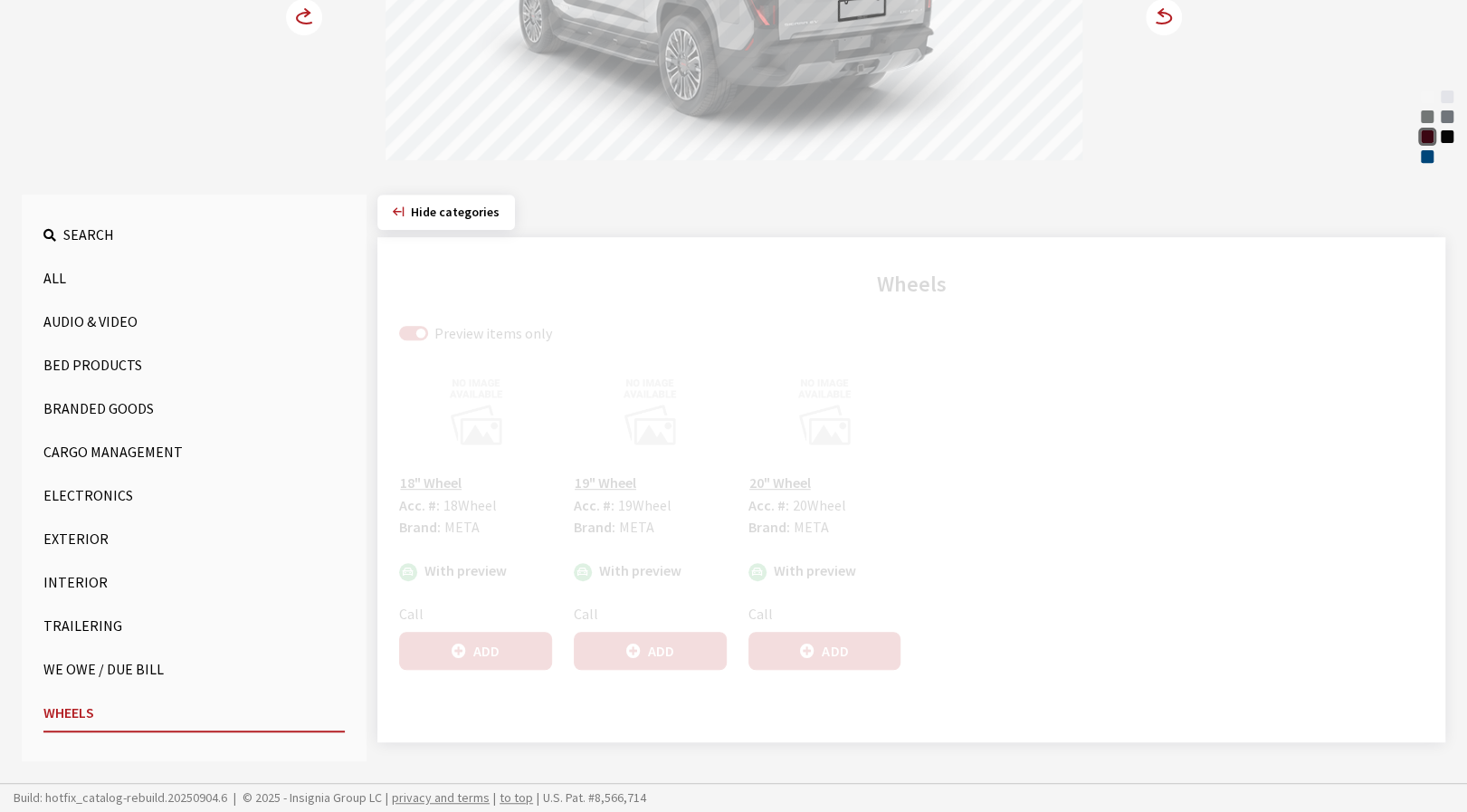
scroll to position [393, 0]
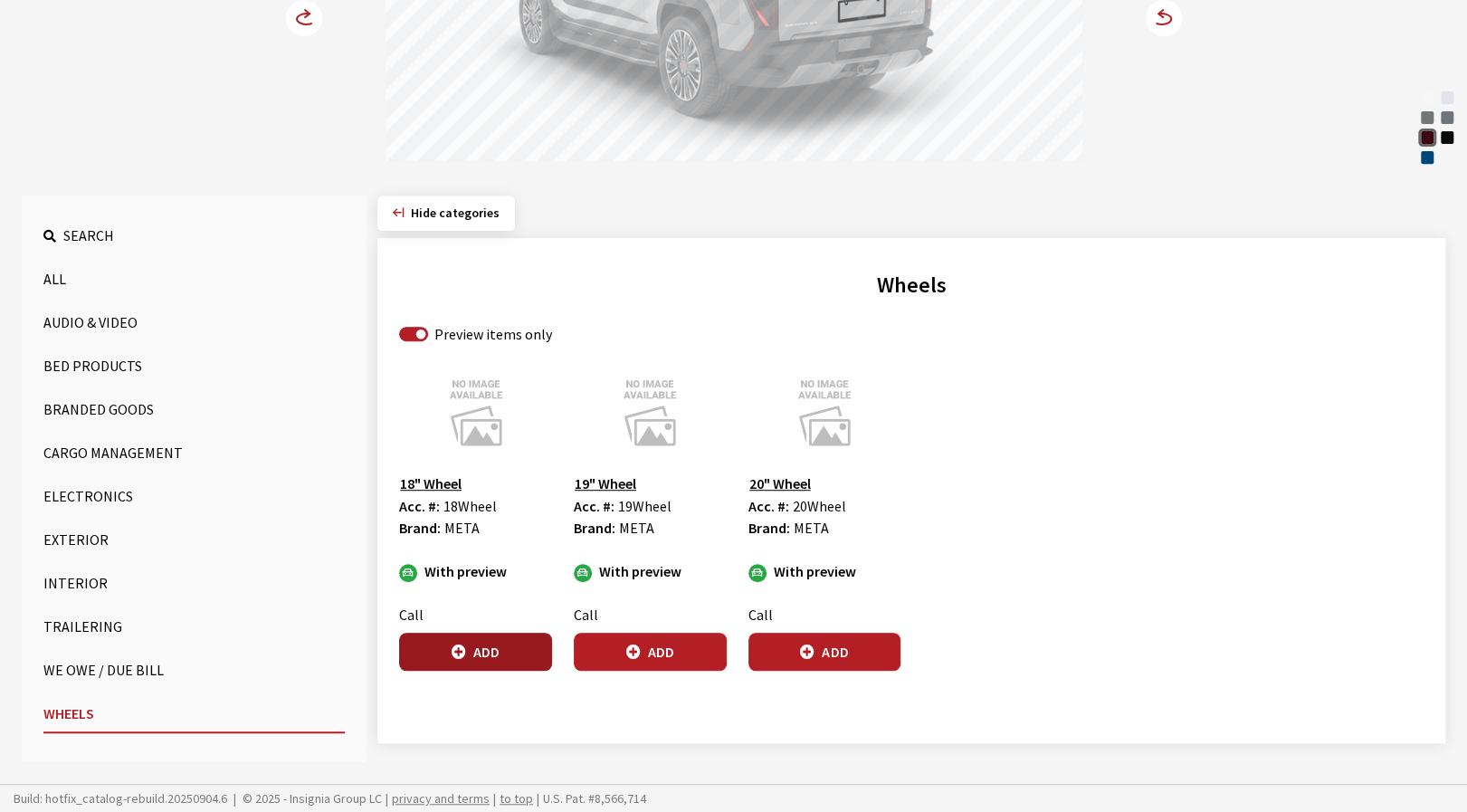
click at [512, 645] on button "Add" at bounding box center [475, 651] width 153 height 38
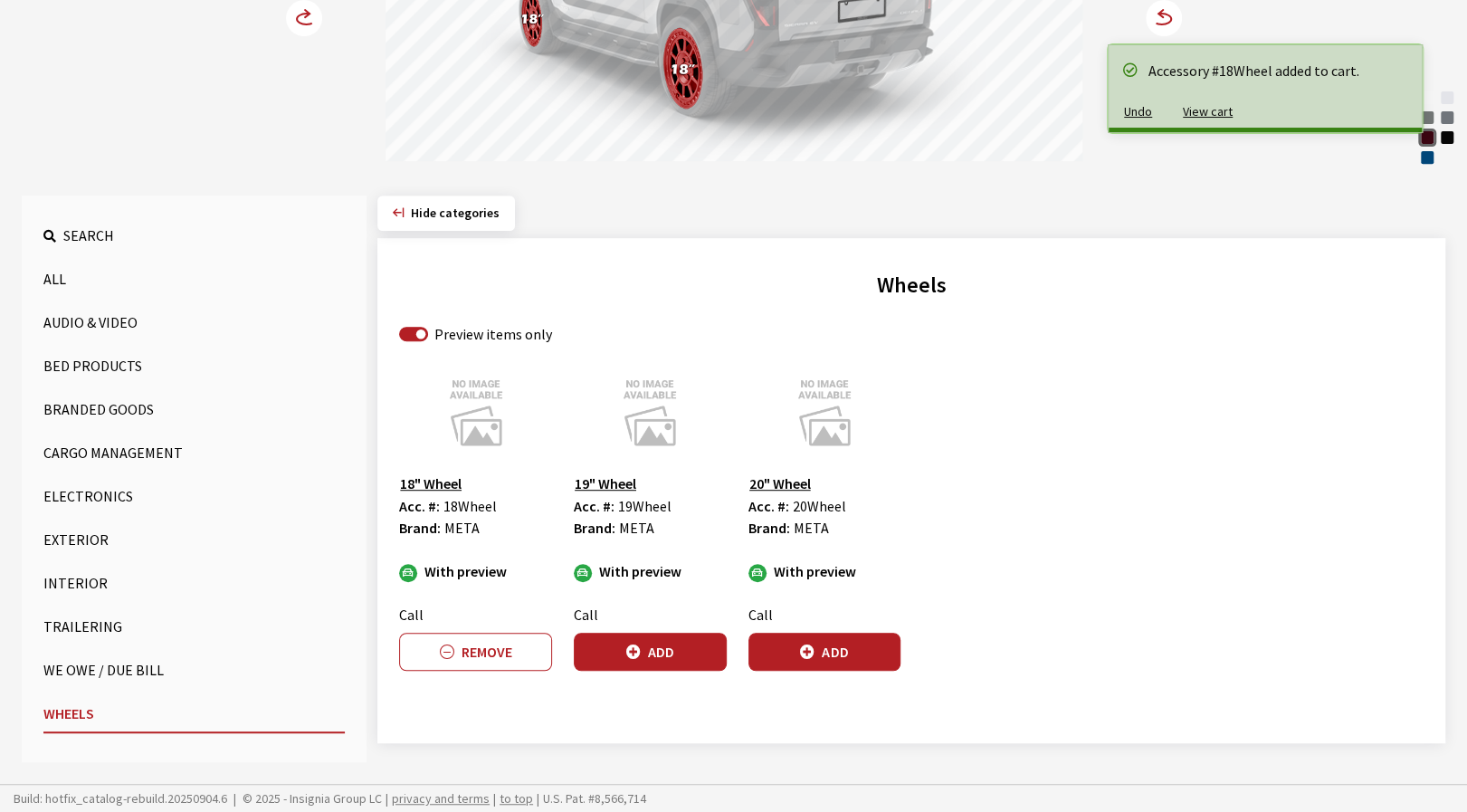
scroll to position [0, 0]
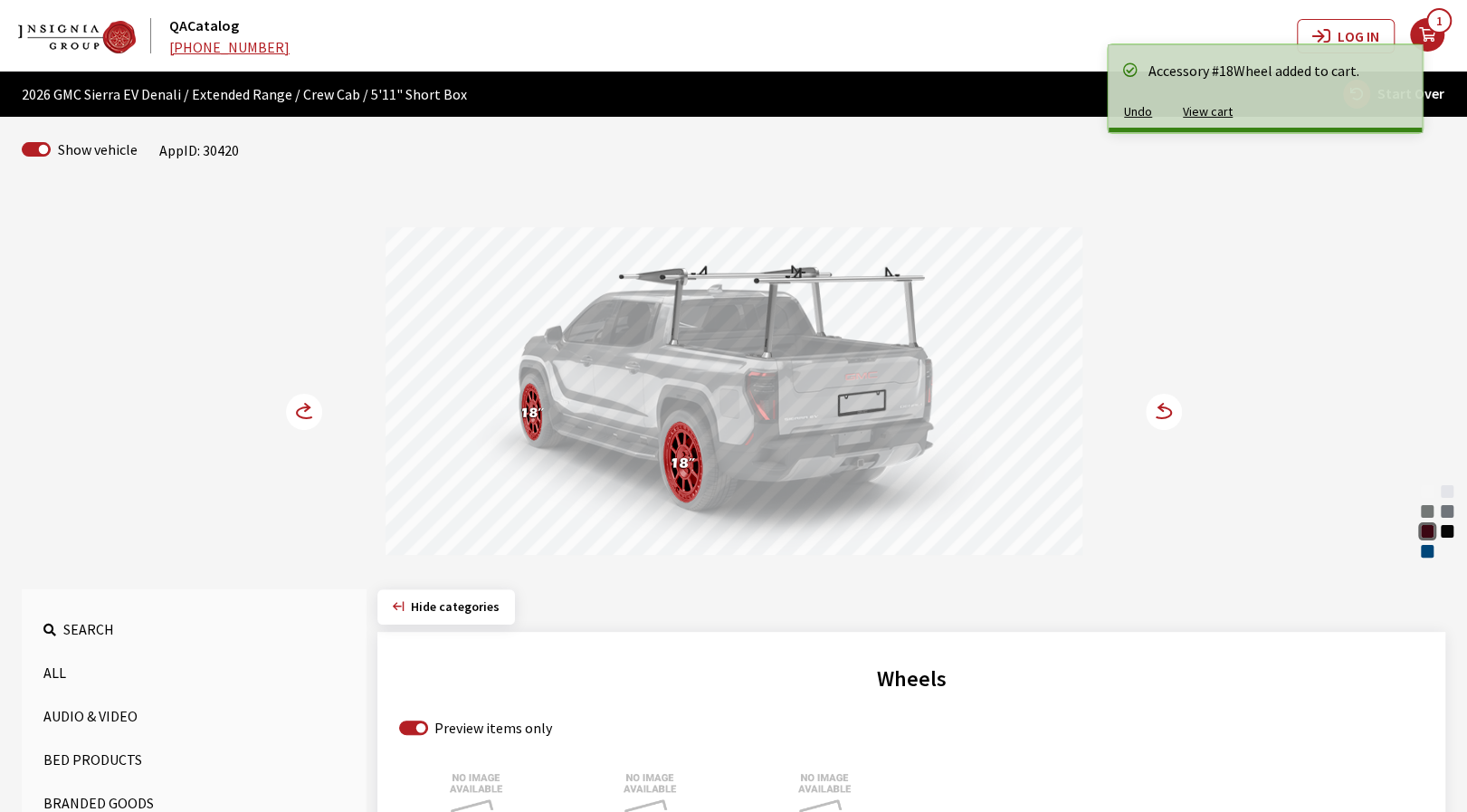
click at [1162, 418] on icon at bounding box center [1162, 412] width 19 height 11
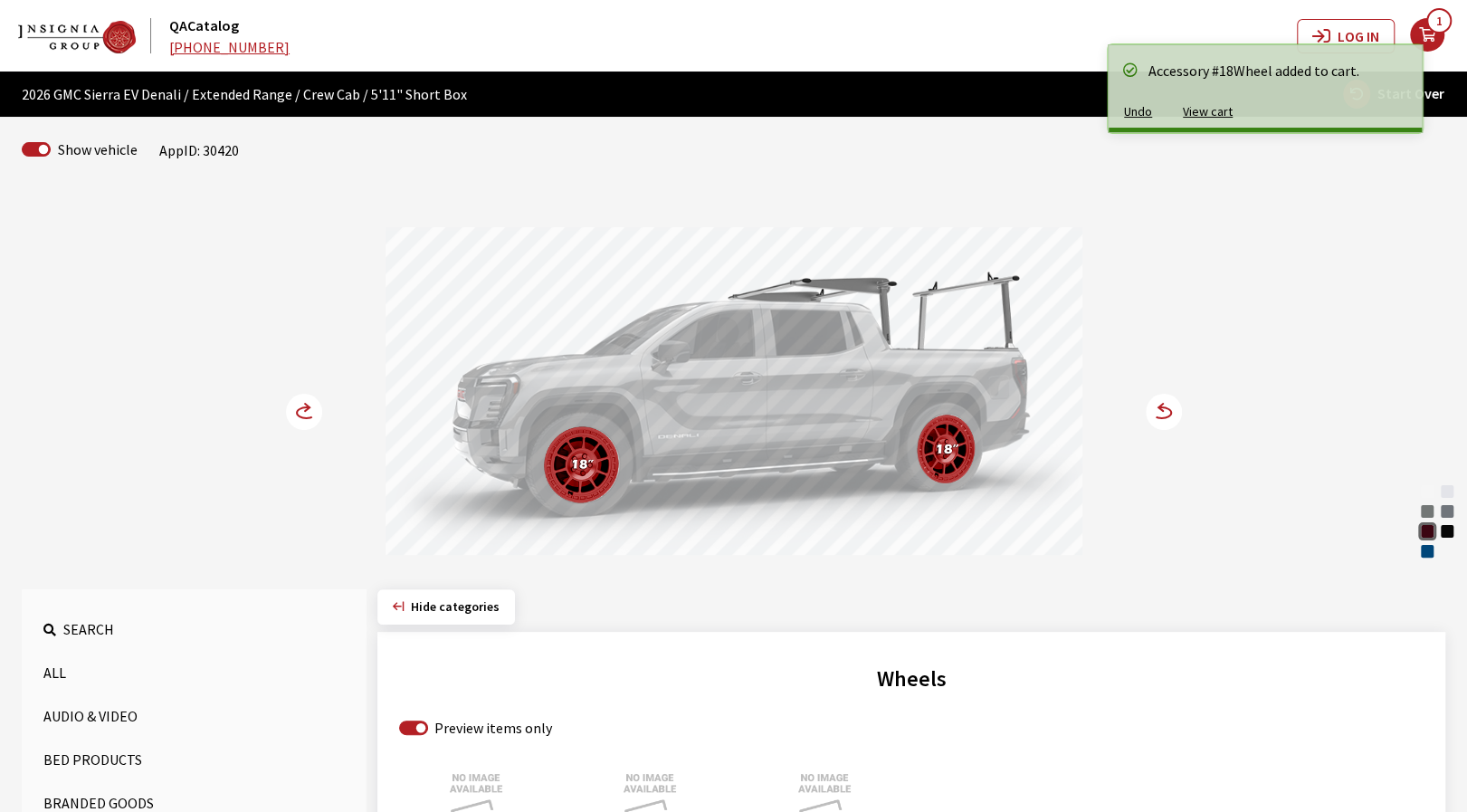
click at [1162, 418] on icon at bounding box center [1162, 412] width 19 height 11
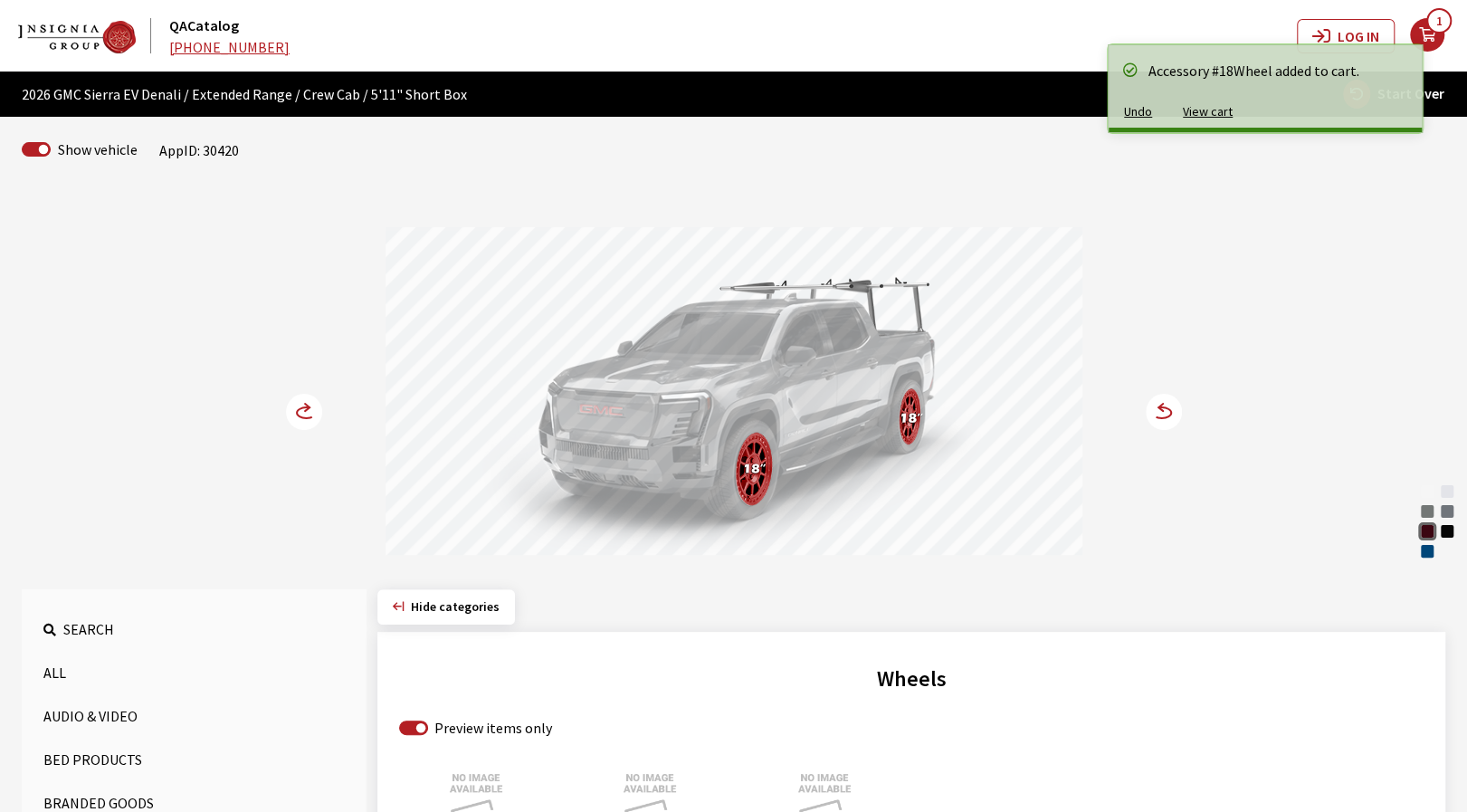
click at [301, 417] on icon at bounding box center [307, 412] width 19 height 11
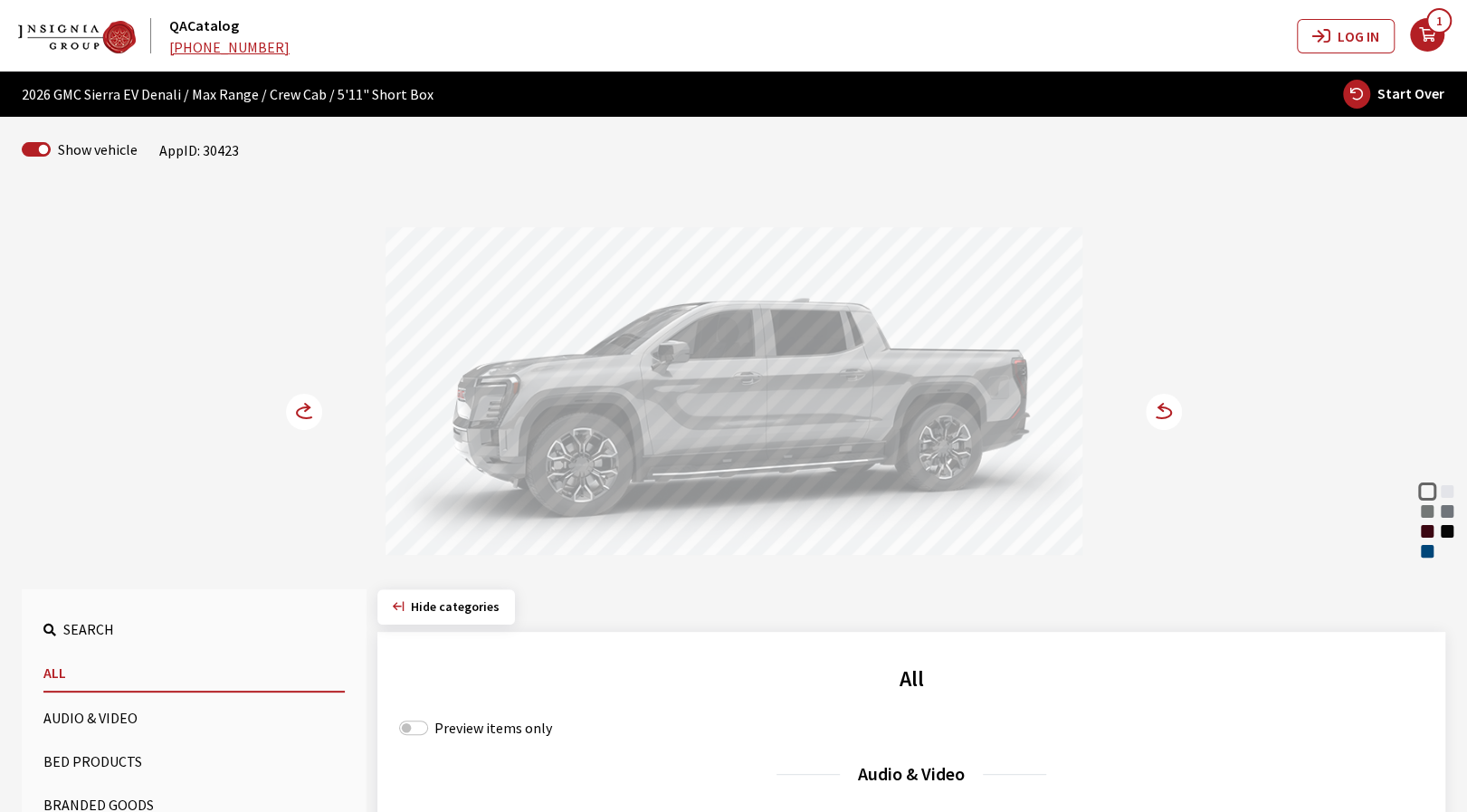
click at [1165, 414] on circle at bounding box center [1164, 411] width 36 height 36
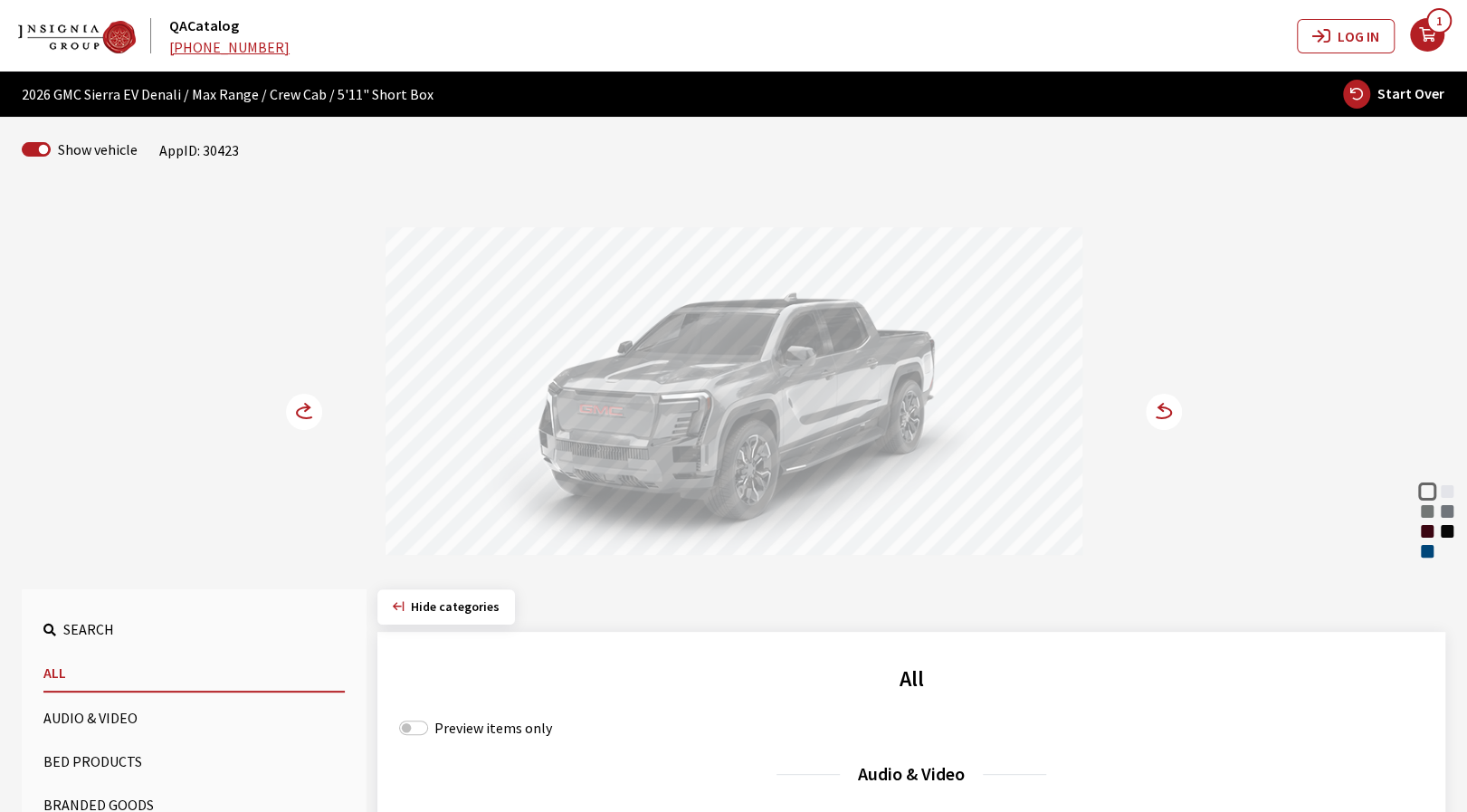
click at [1426, 525] on div "Dark Ember Tintcoat" at bounding box center [1427, 531] width 18 height 18
click at [305, 411] on circle at bounding box center [303, 411] width 36 height 36
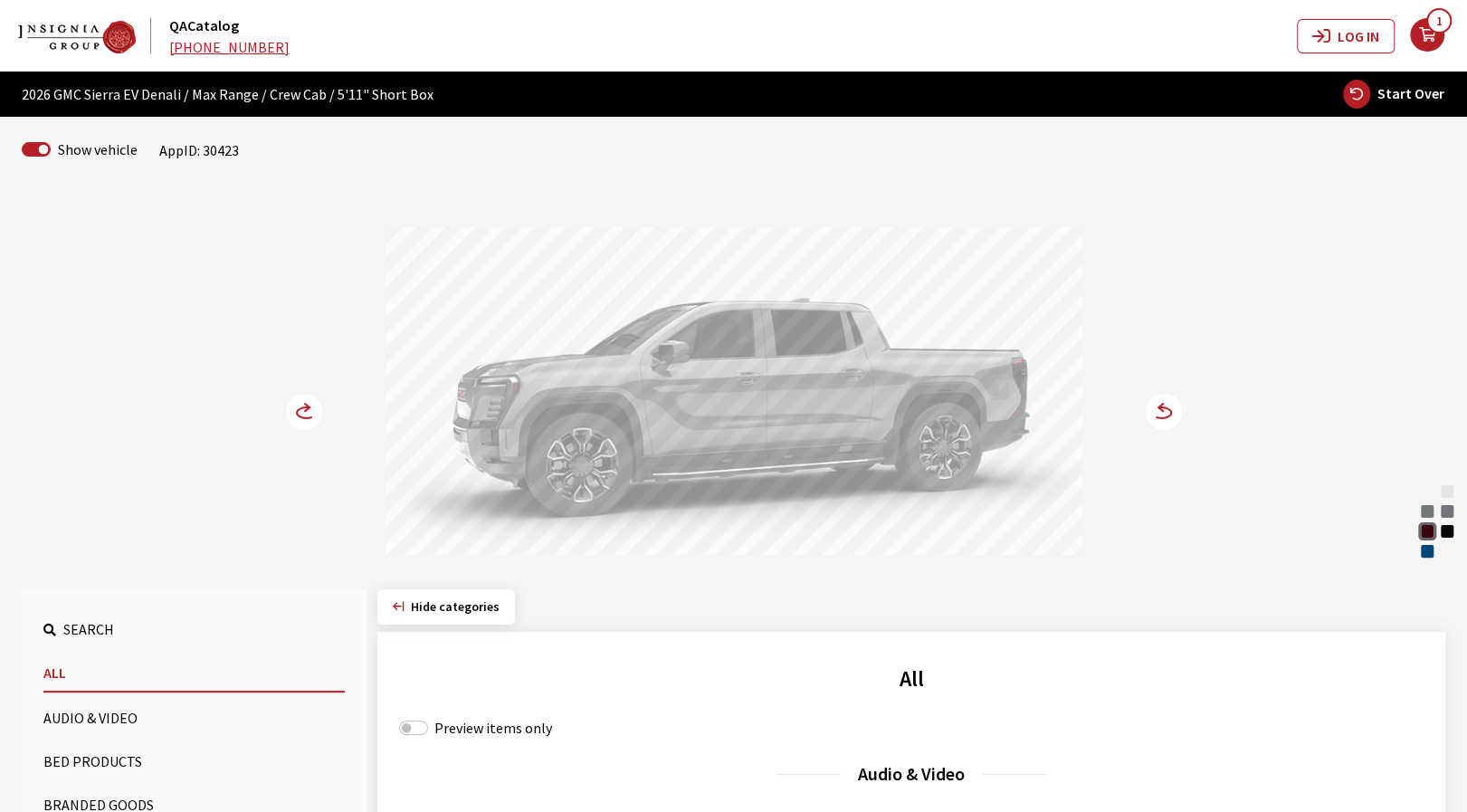
click at [302, 416] on circle at bounding box center [303, 411] width 36 height 36
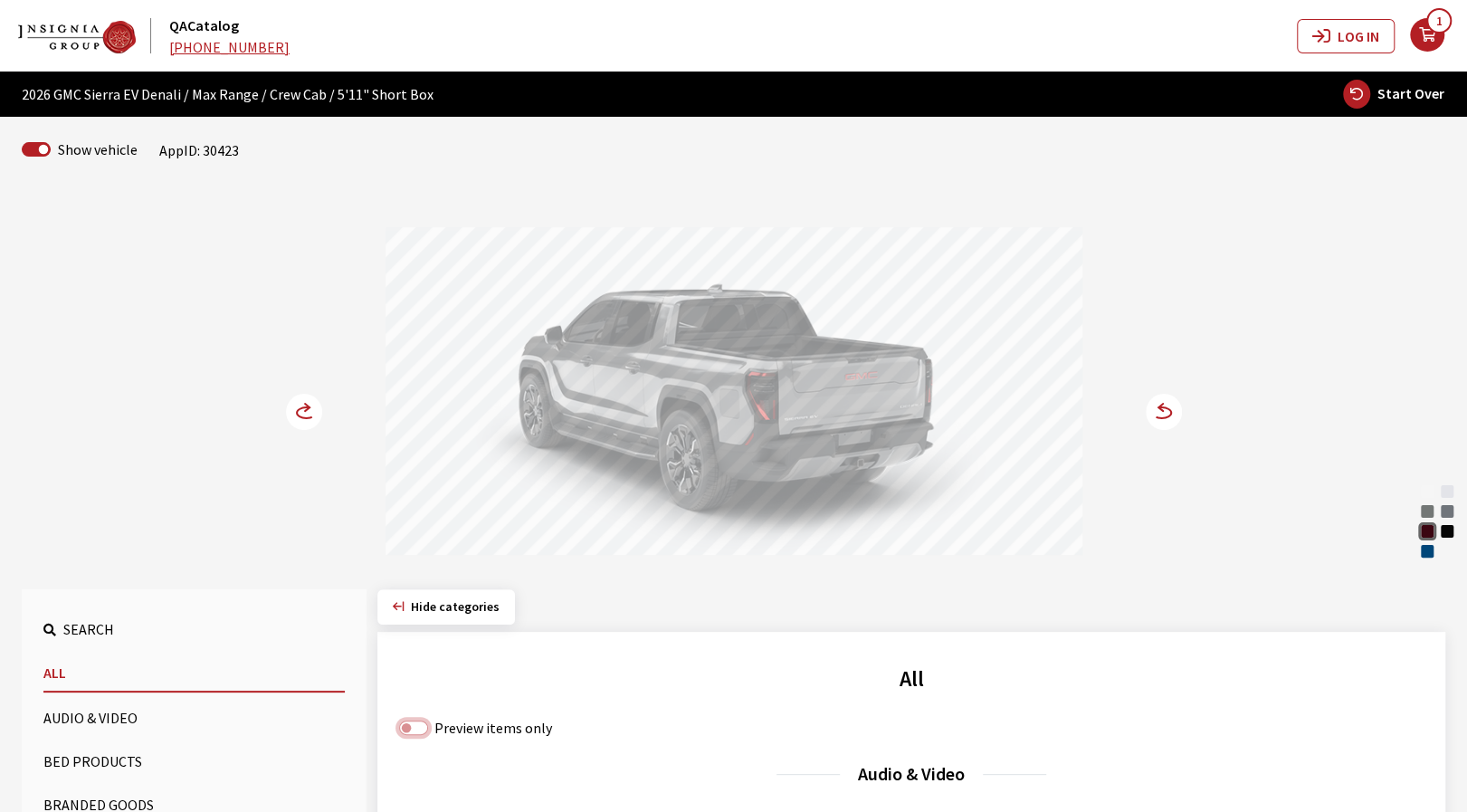
click at [405, 724] on input "Preview items only" at bounding box center [414, 727] width 29 height 15
checkbox input "true"
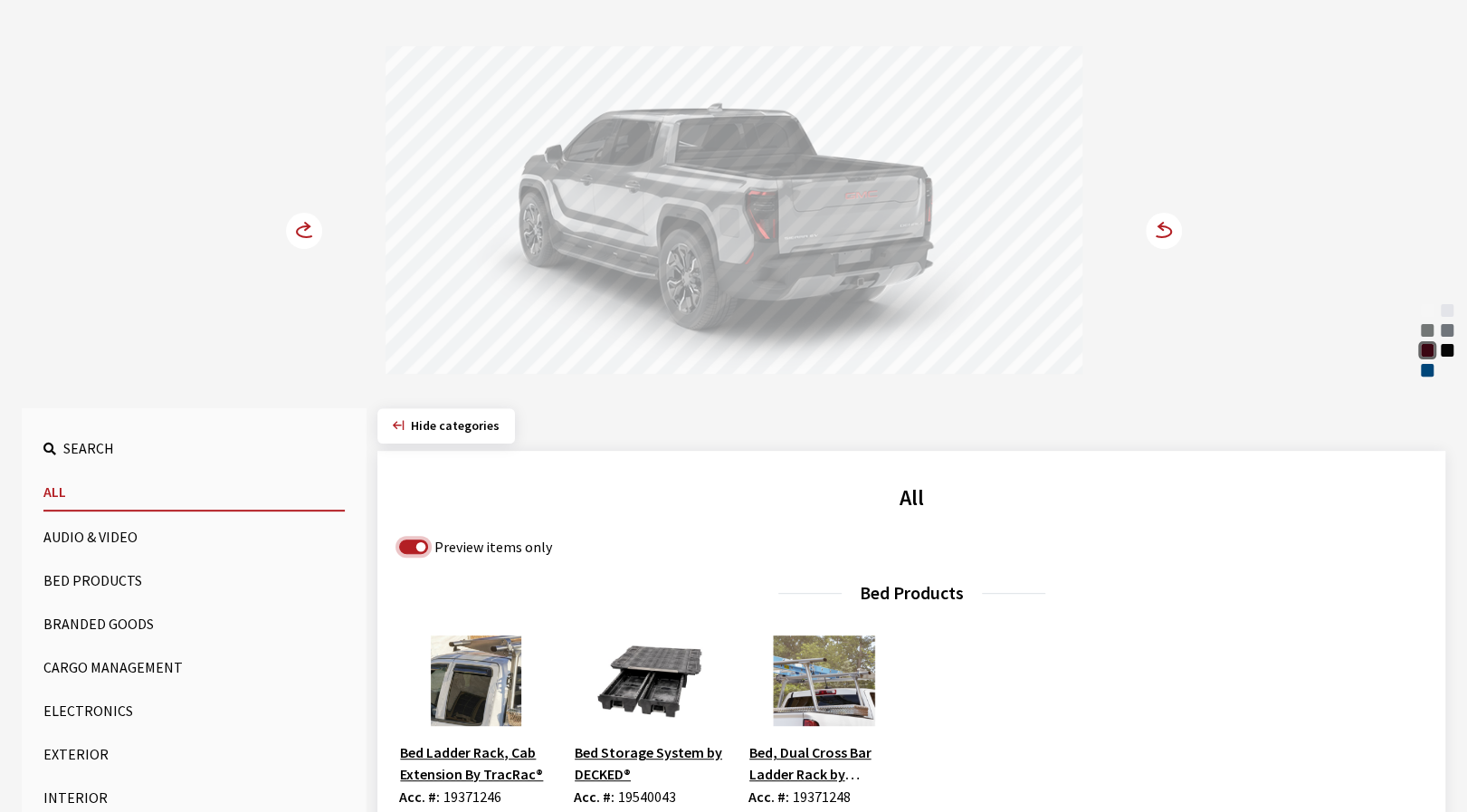
scroll to position [272, 0]
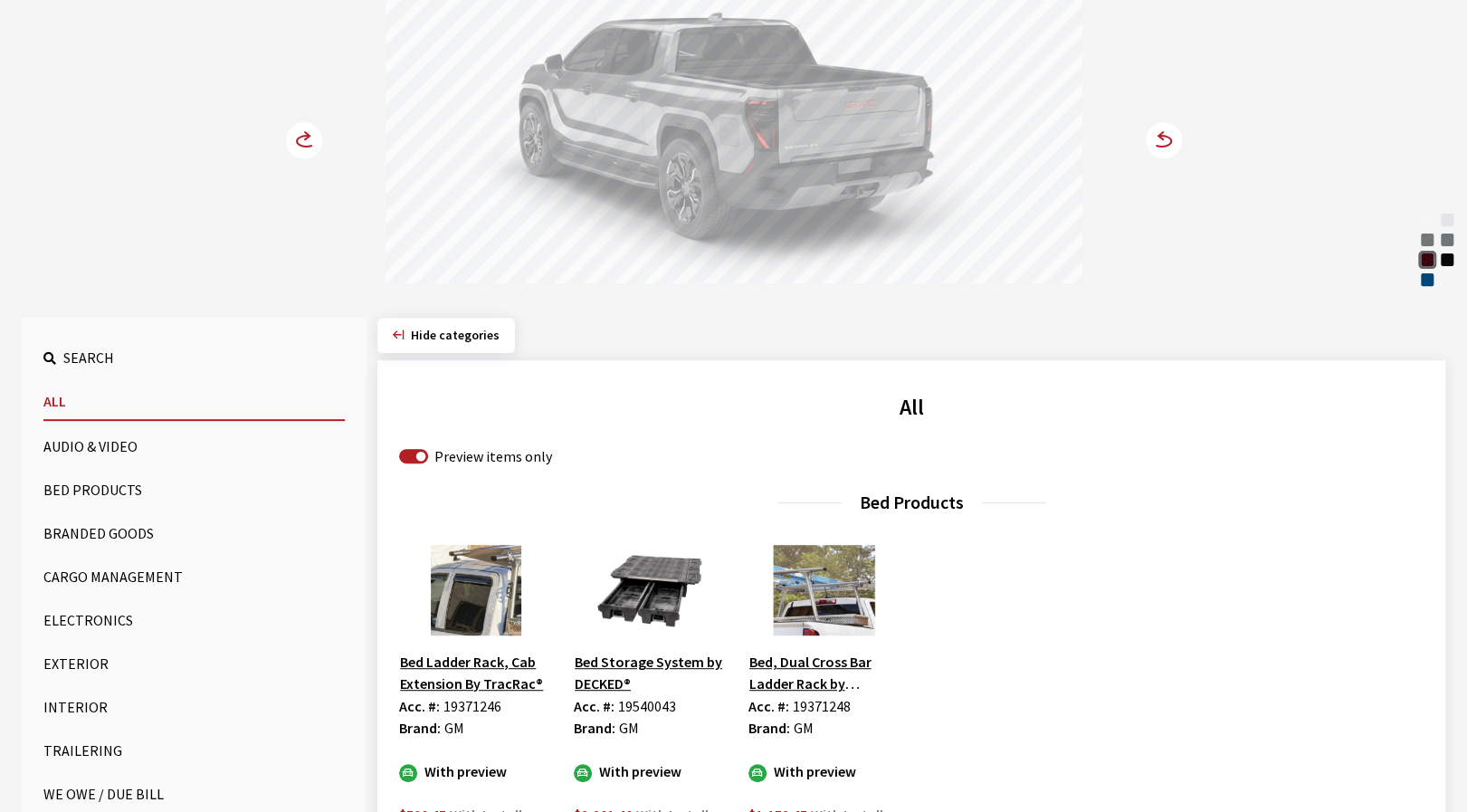
click at [86, 667] on button "Exterior" at bounding box center [194, 662] width 301 height 36
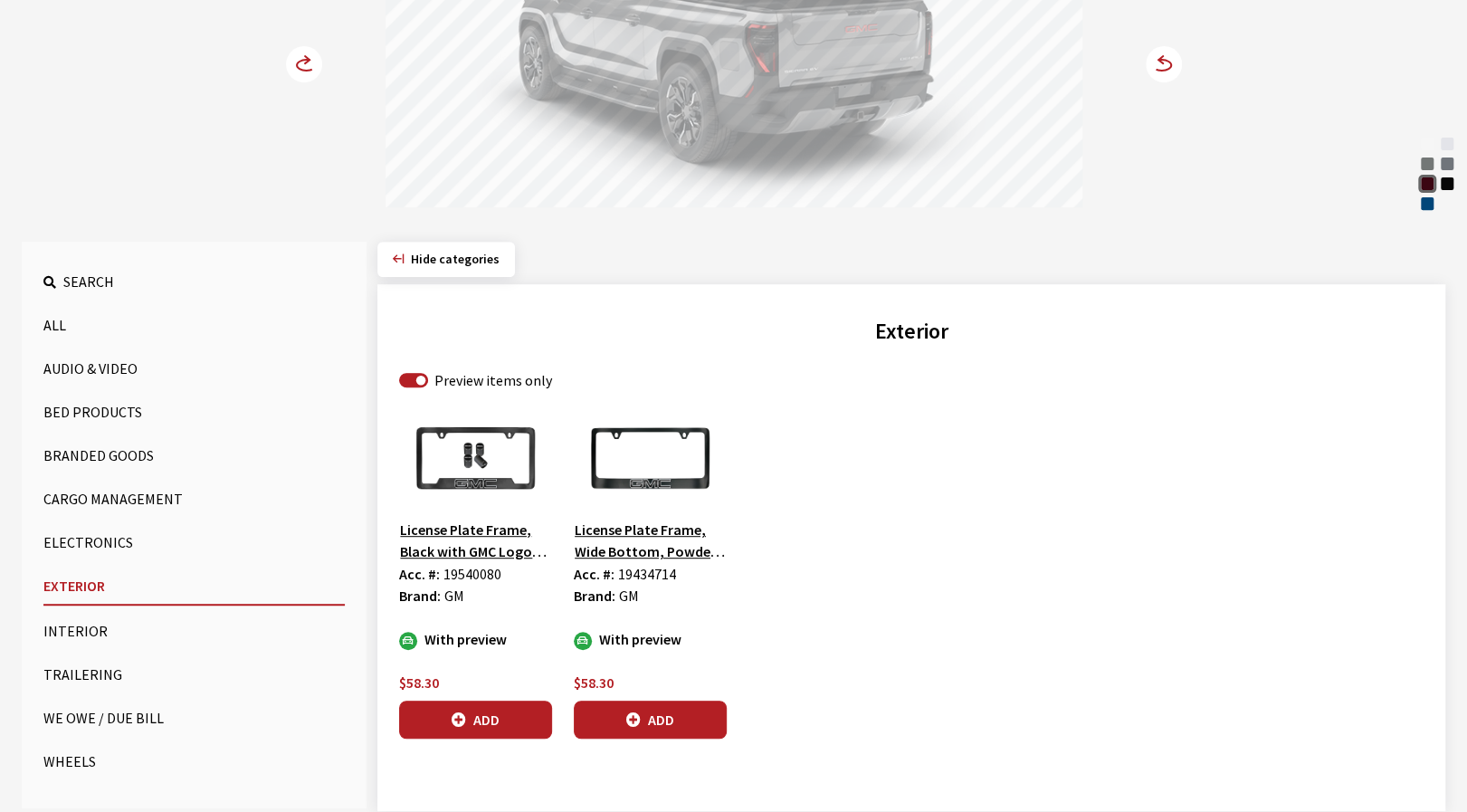
scroll to position [362, 0]
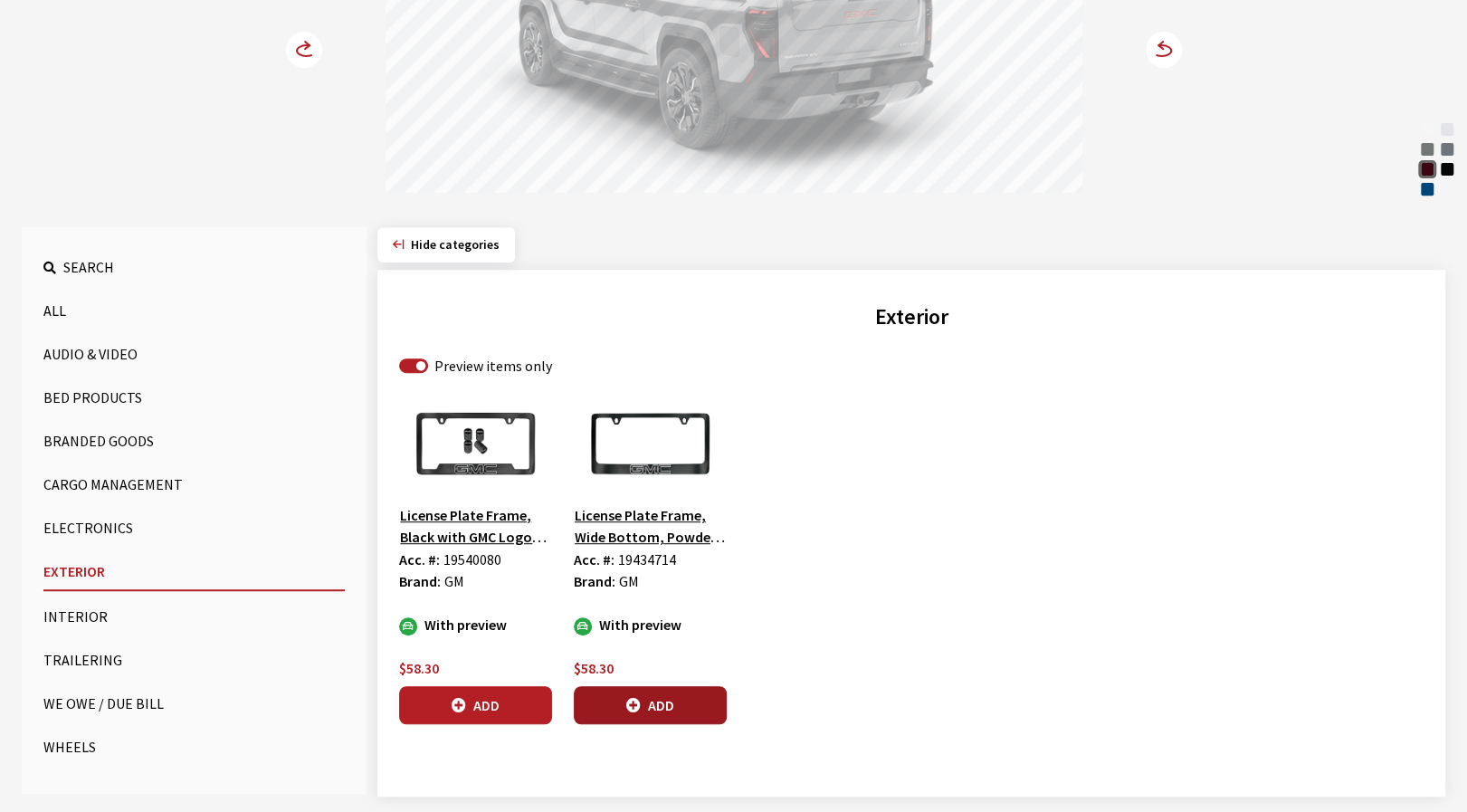
click at [659, 697] on button "Add" at bounding box center [650, 704] width 153 height 38
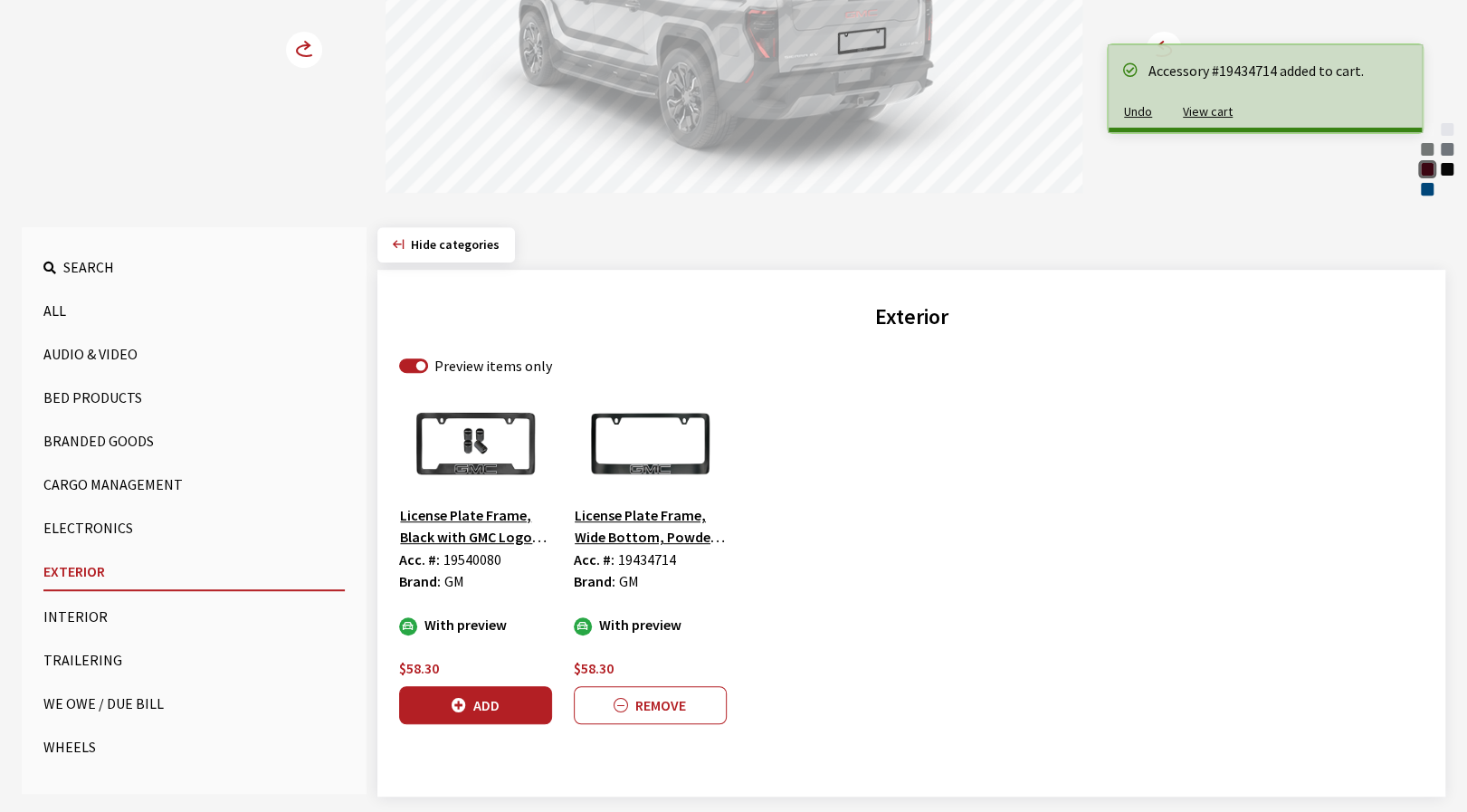
click at [63, 743] on button "Wheels" at bounding box center [194, 746] width 301 height 36
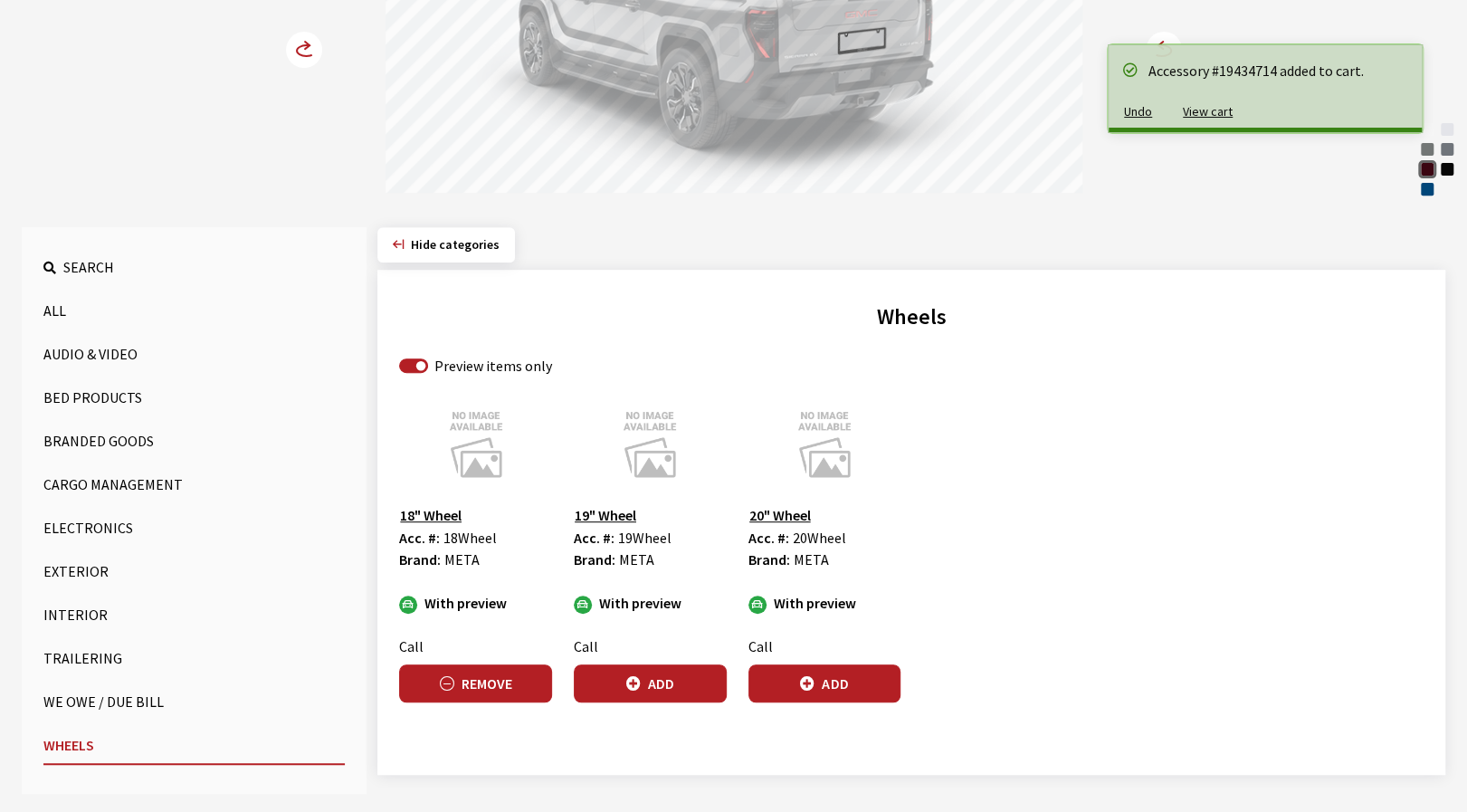
click at [521, 689] on button "Remove" at bounding box center [475, 683] width 153 height 38
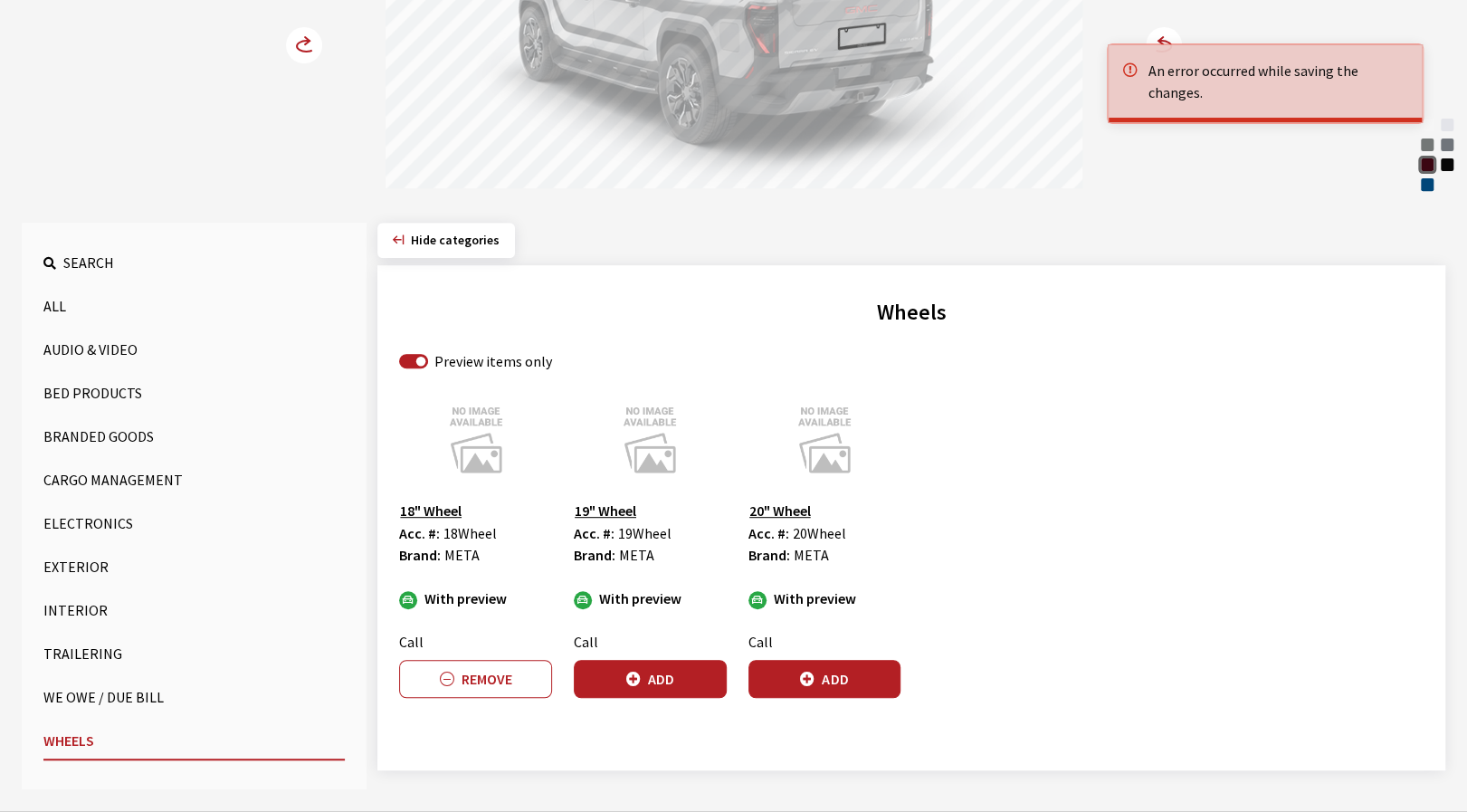
scroll to position [393, 0]
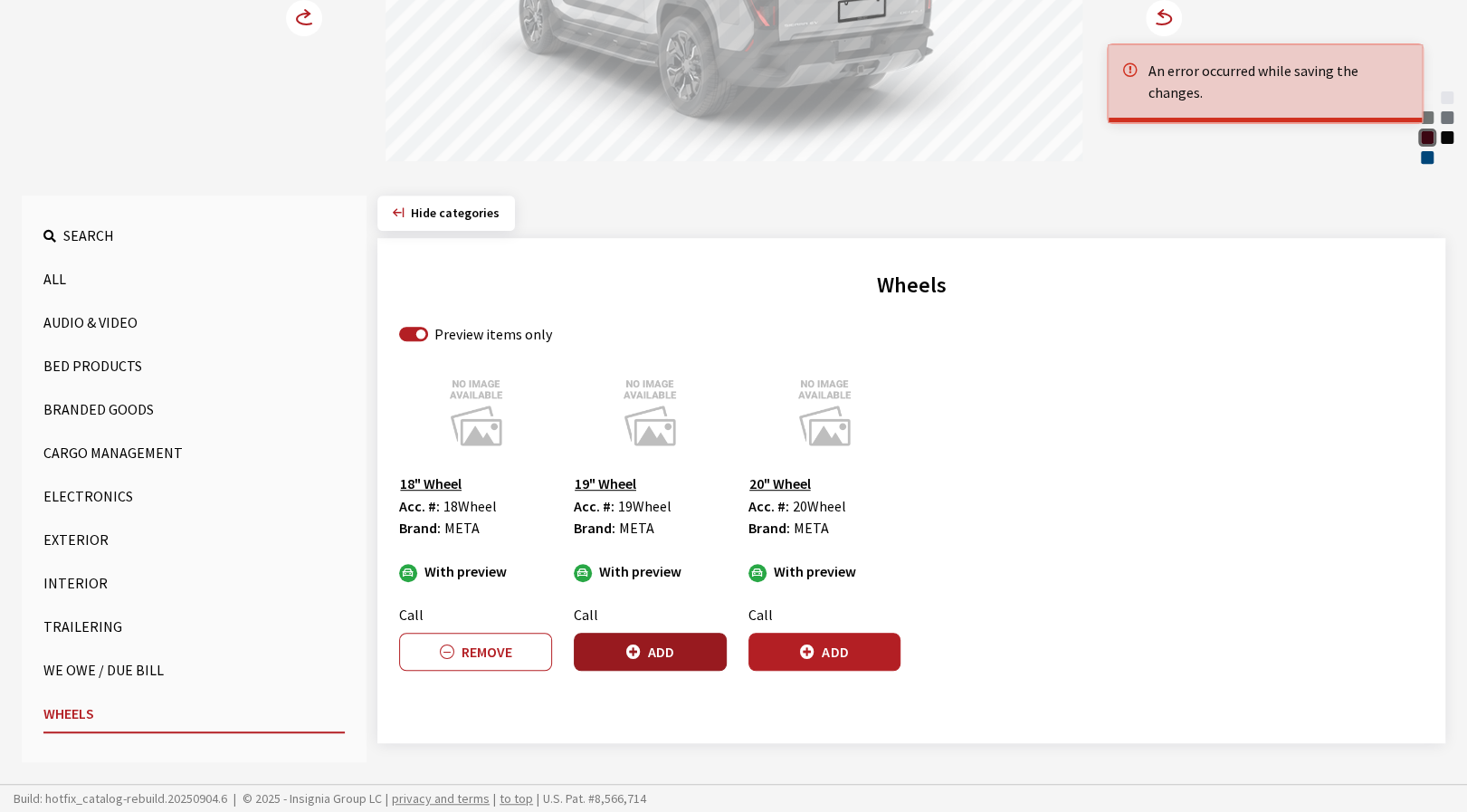
click at [654, 649] on button "Add" at bounding box center [650, 651] width 153 height 38
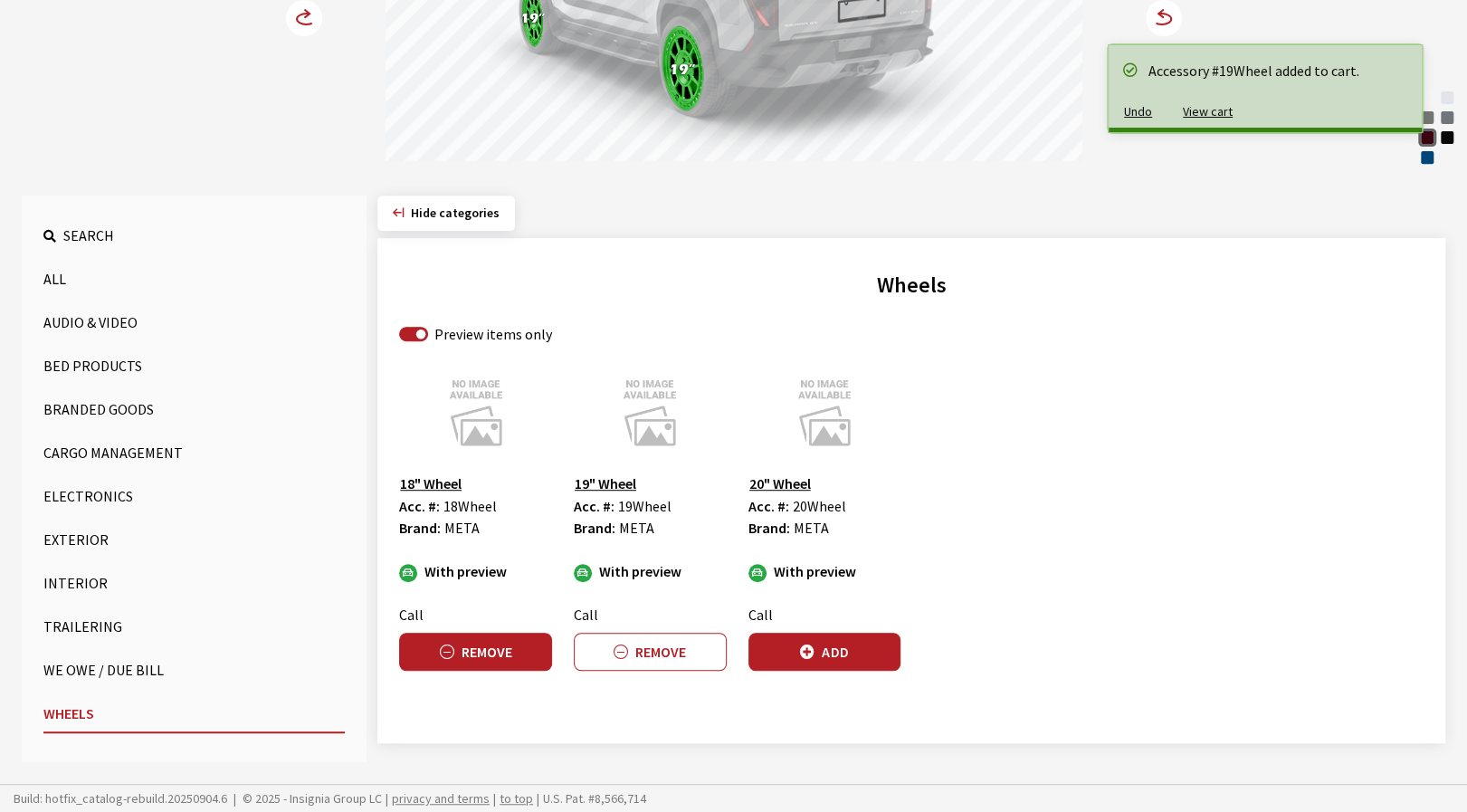
click at [504, 663] on button "Remove" at bounding box center [475, 651] width 153 height 38
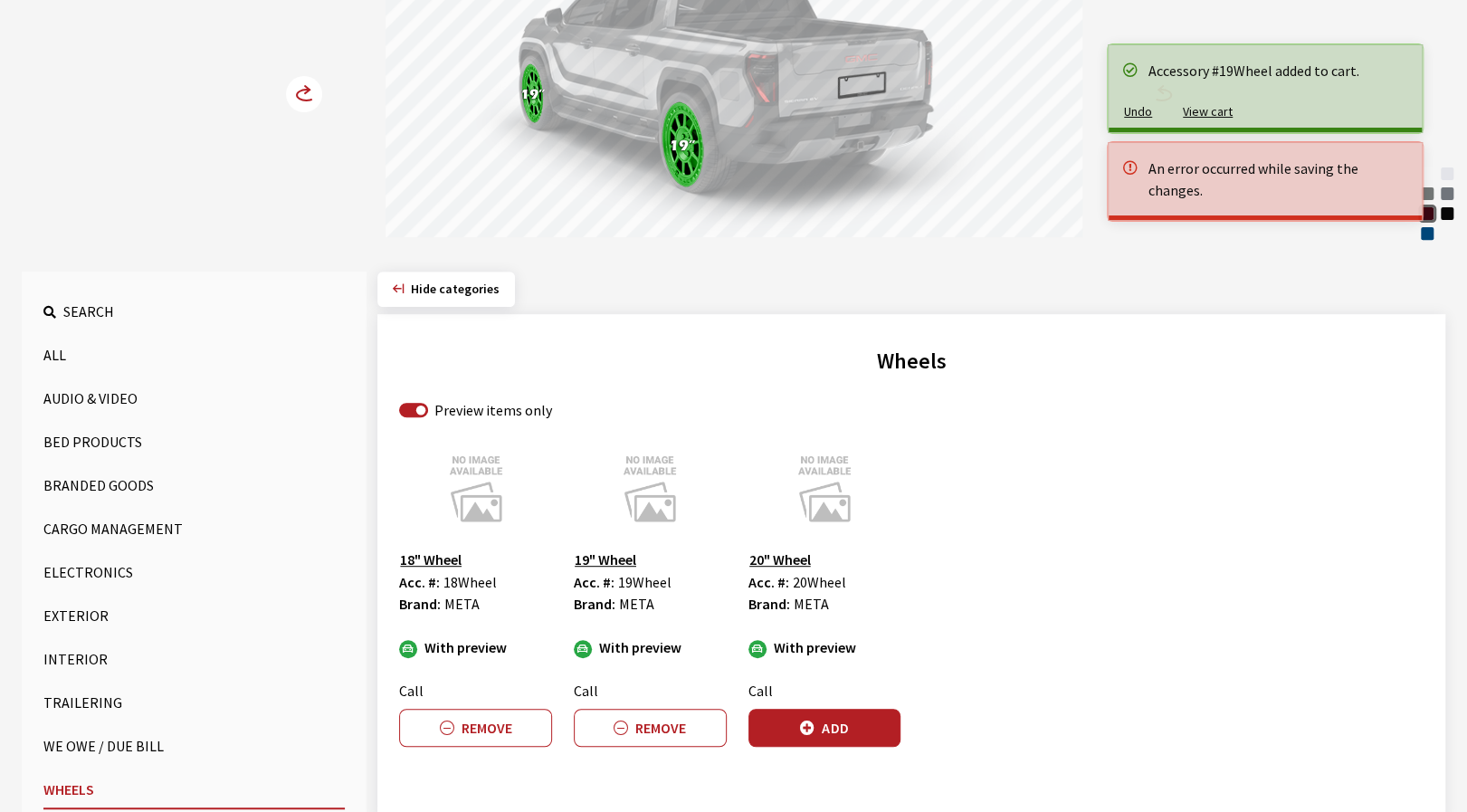
scroll to position [303, 0]
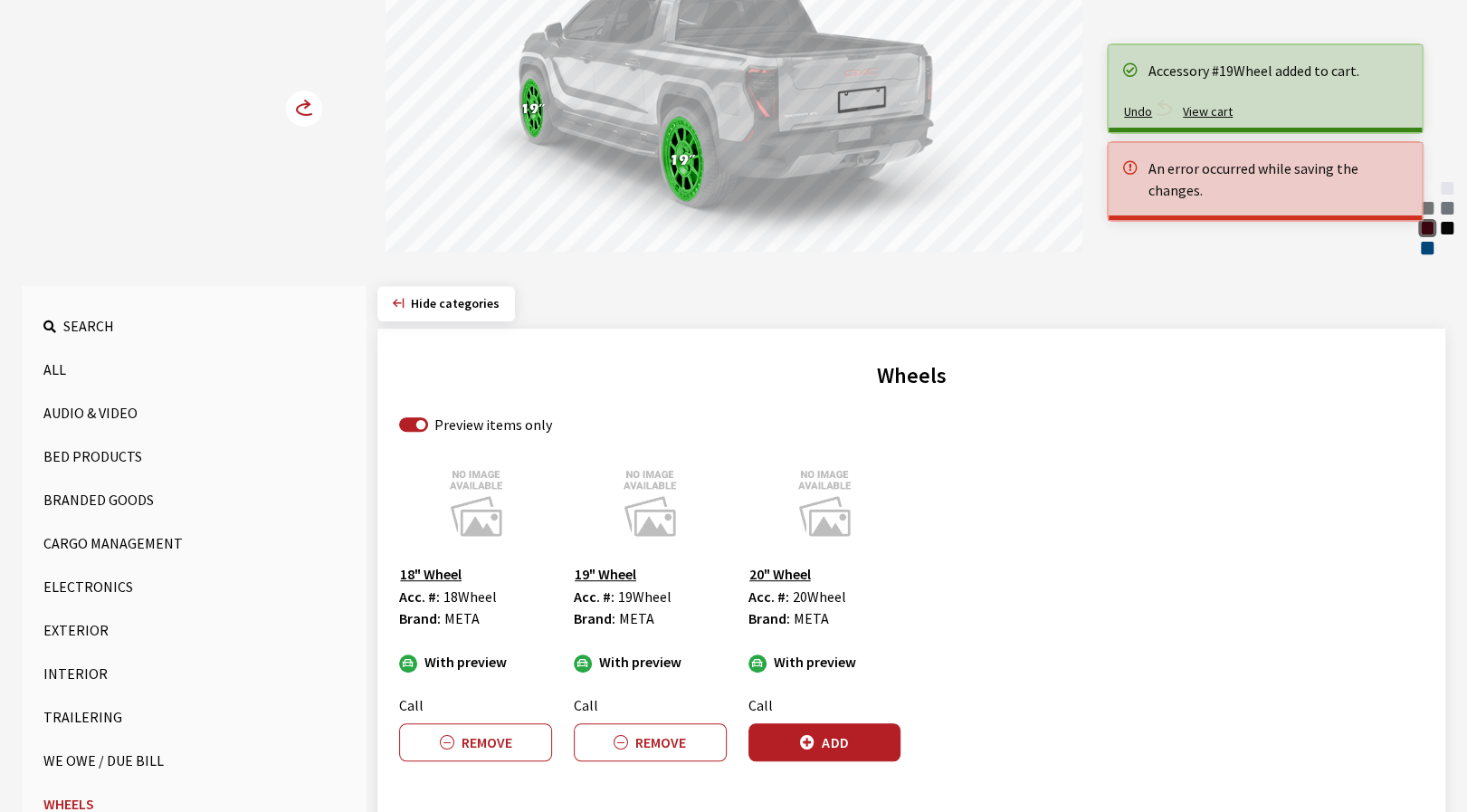
click at [481, 511] on img at bounding box center [475, 502] width 153 height 90
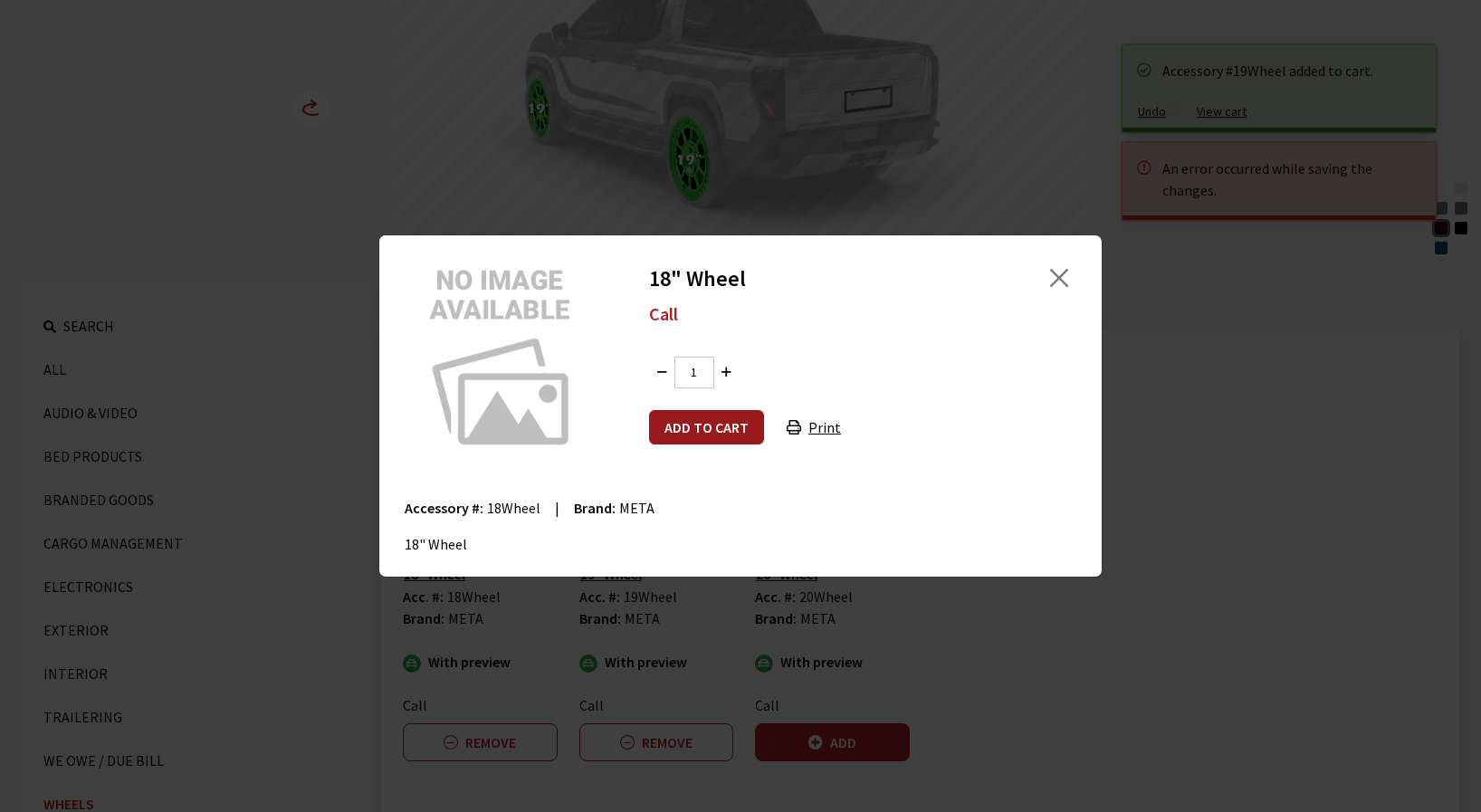
click at [707, 428] on button "Add to cart" at bounding box center [706, 426] width 115 height 34
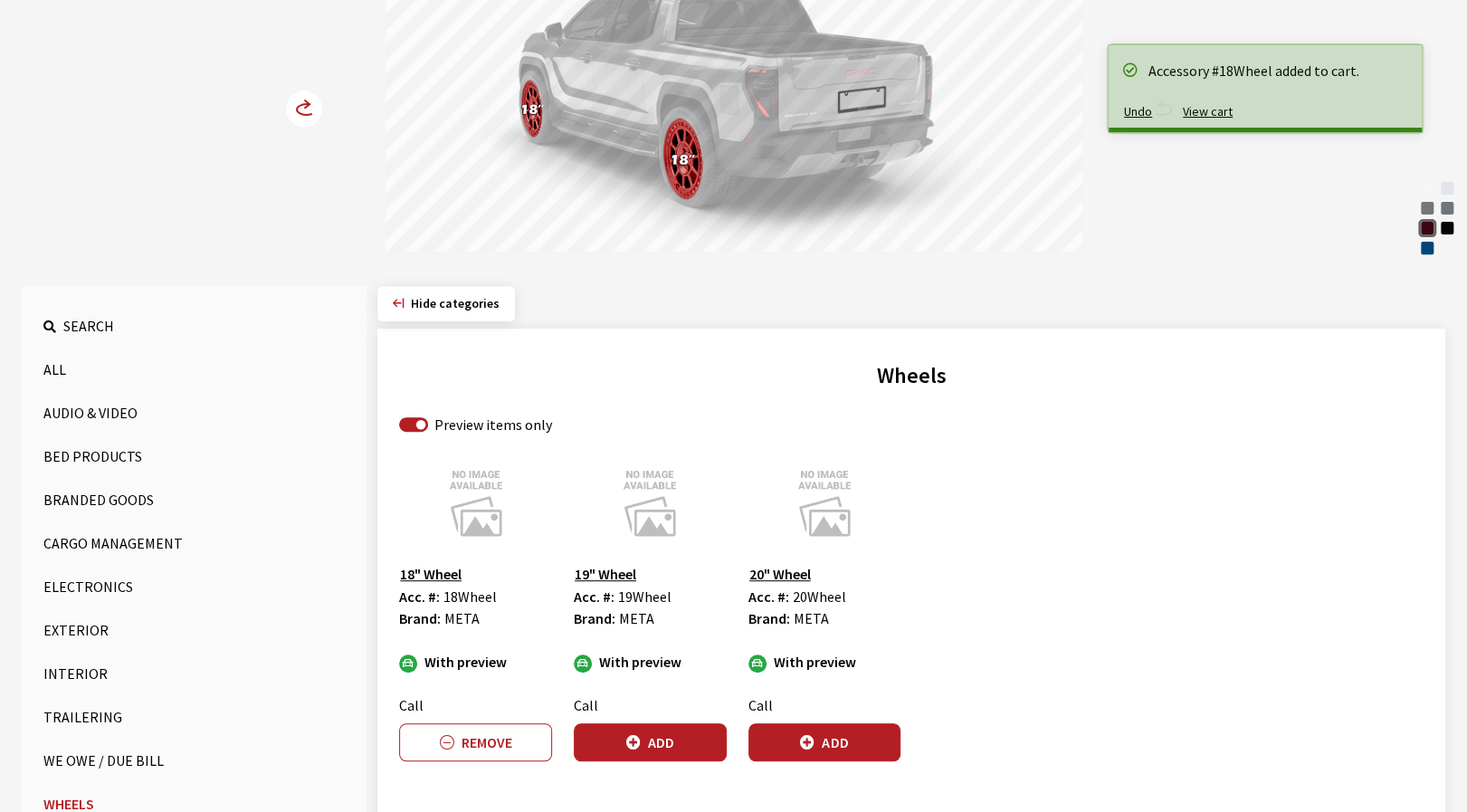
drag, startPoint x: 805, startPoint y: 118, endPoint x: 898, endPoint y: 121, distance: 93.0
click at [889, 120] on div at bounding box center [734, 90] width 697 height 333
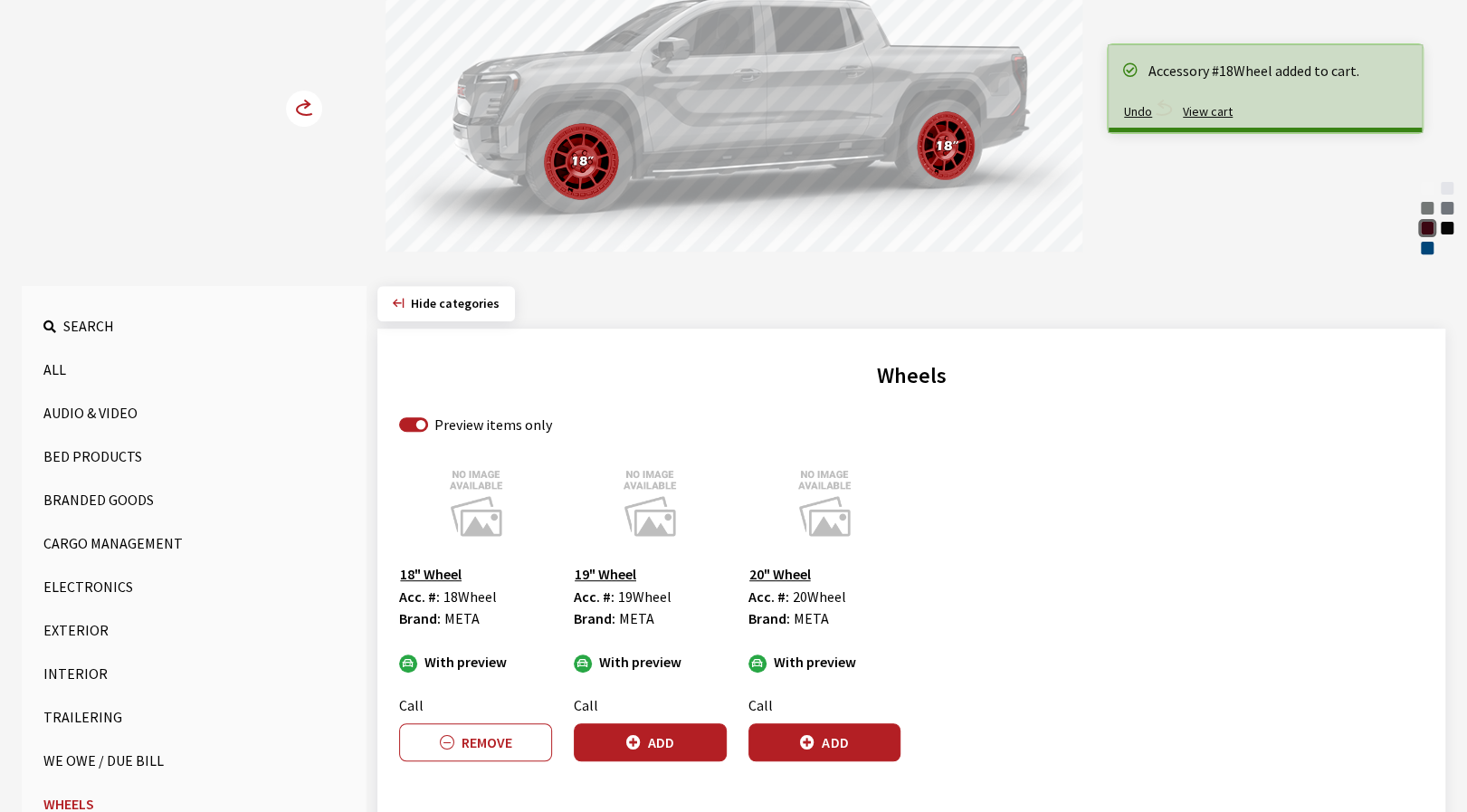
drag, startPoint x: 747, startPoint y: 104, endPoint x: 908, endPoint y: 112, distance: 161.2
click at [908, 112] on div at bounding box center [734, 90] width 697 height 333
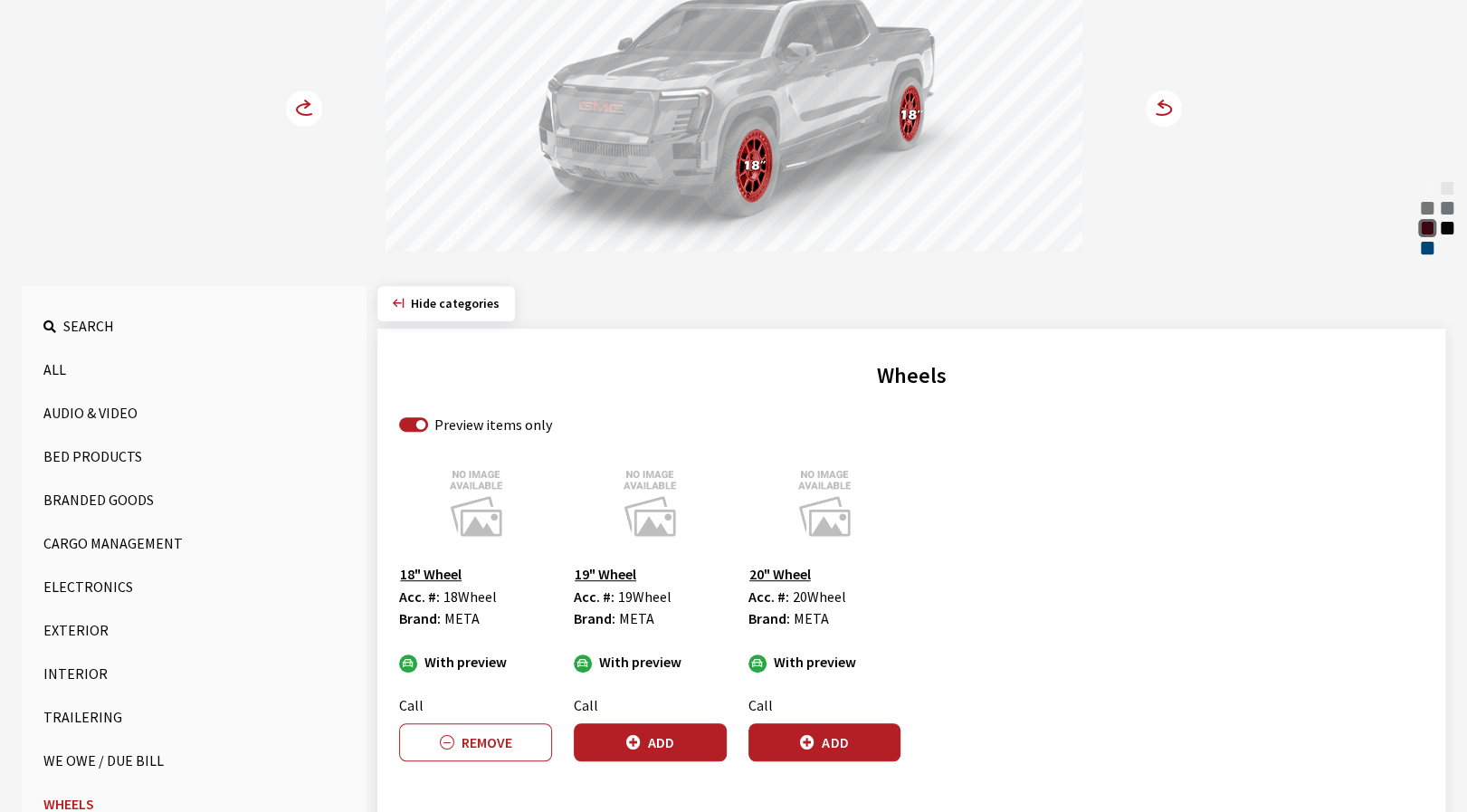
click at [140, 545] on button "Cargo Management" at bounding box center [194, 542] width 301 height 36
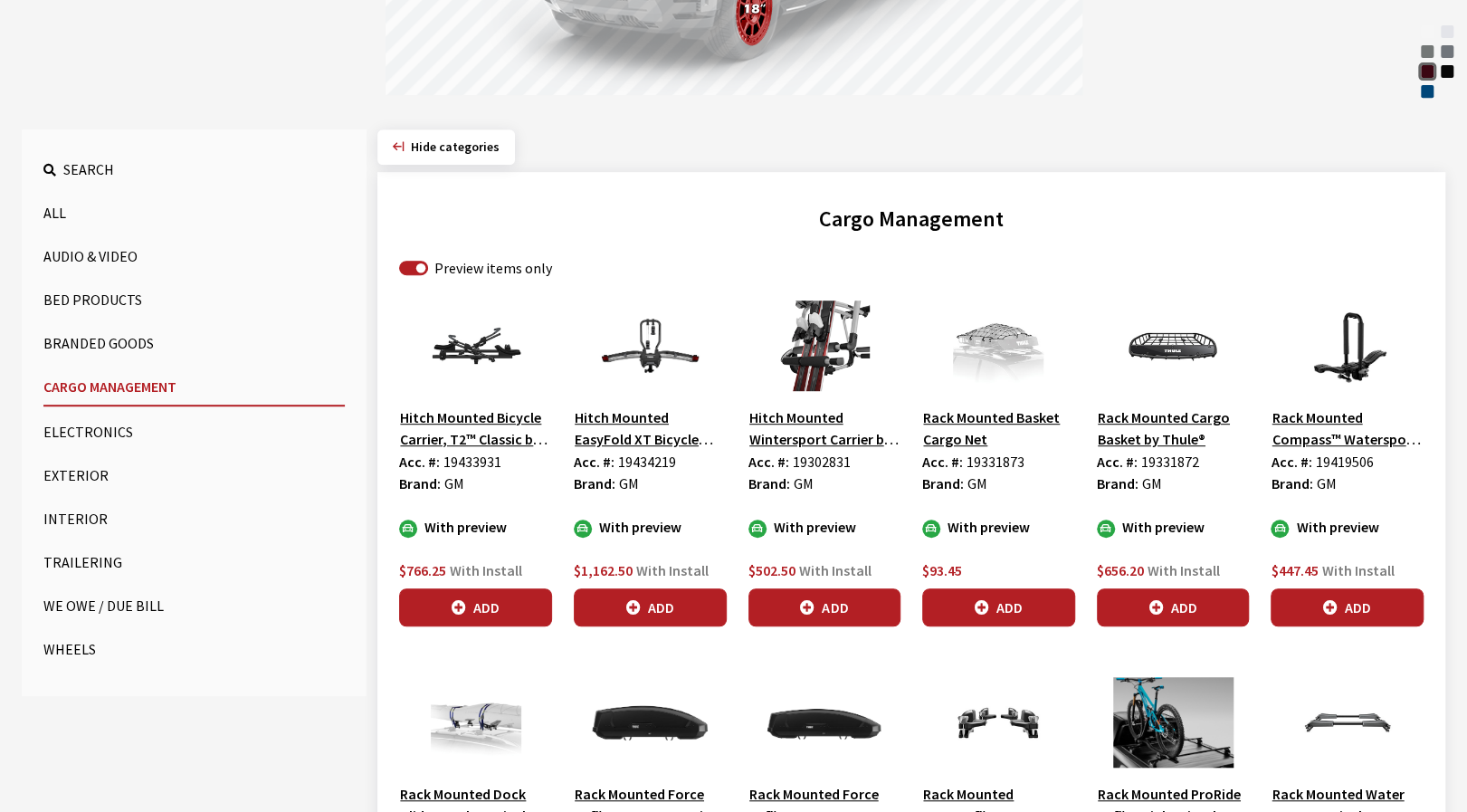
scroll to position [484, 0]
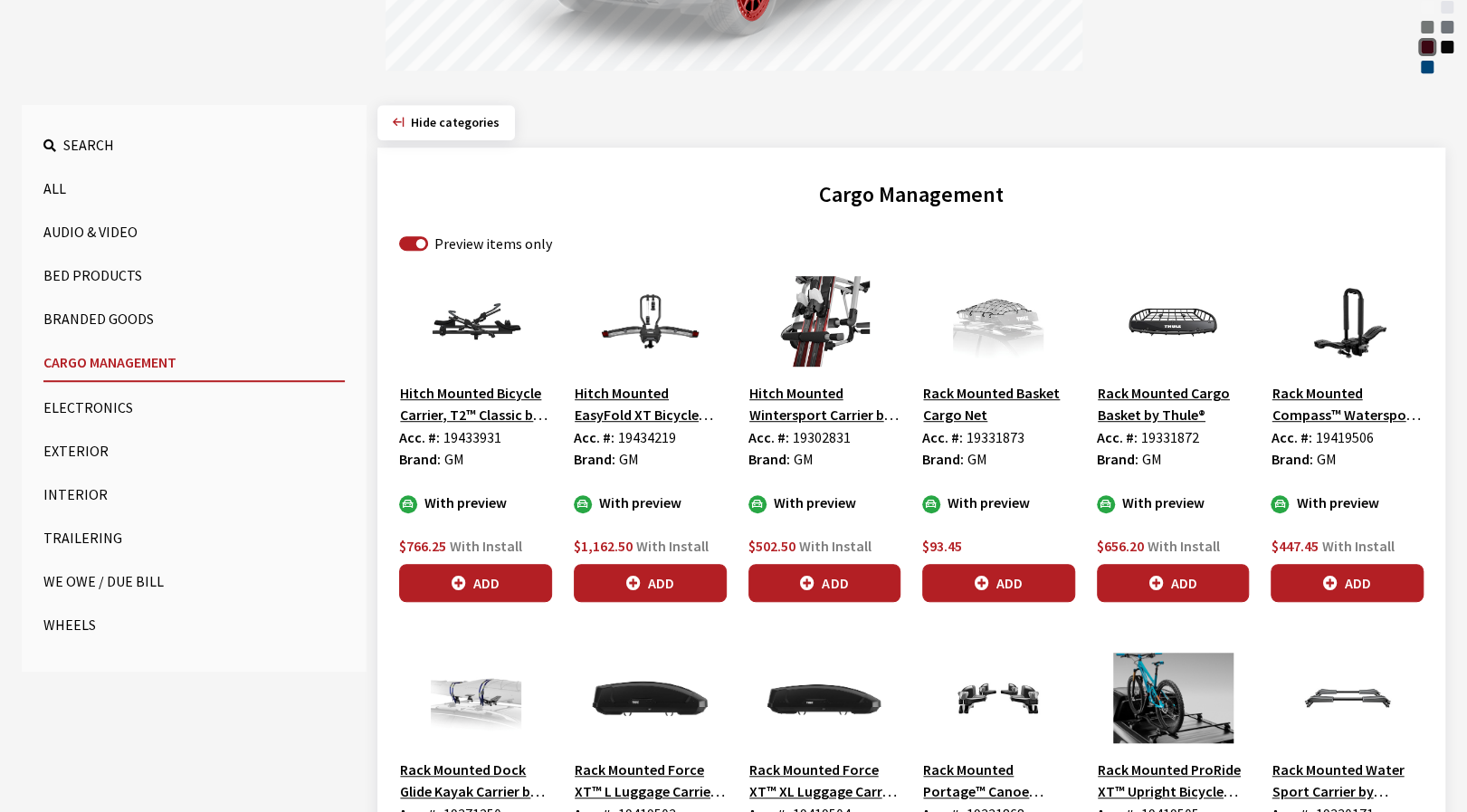
click at [63, 194] on button "All" at bounding box center [194, 187] width 301 height 36
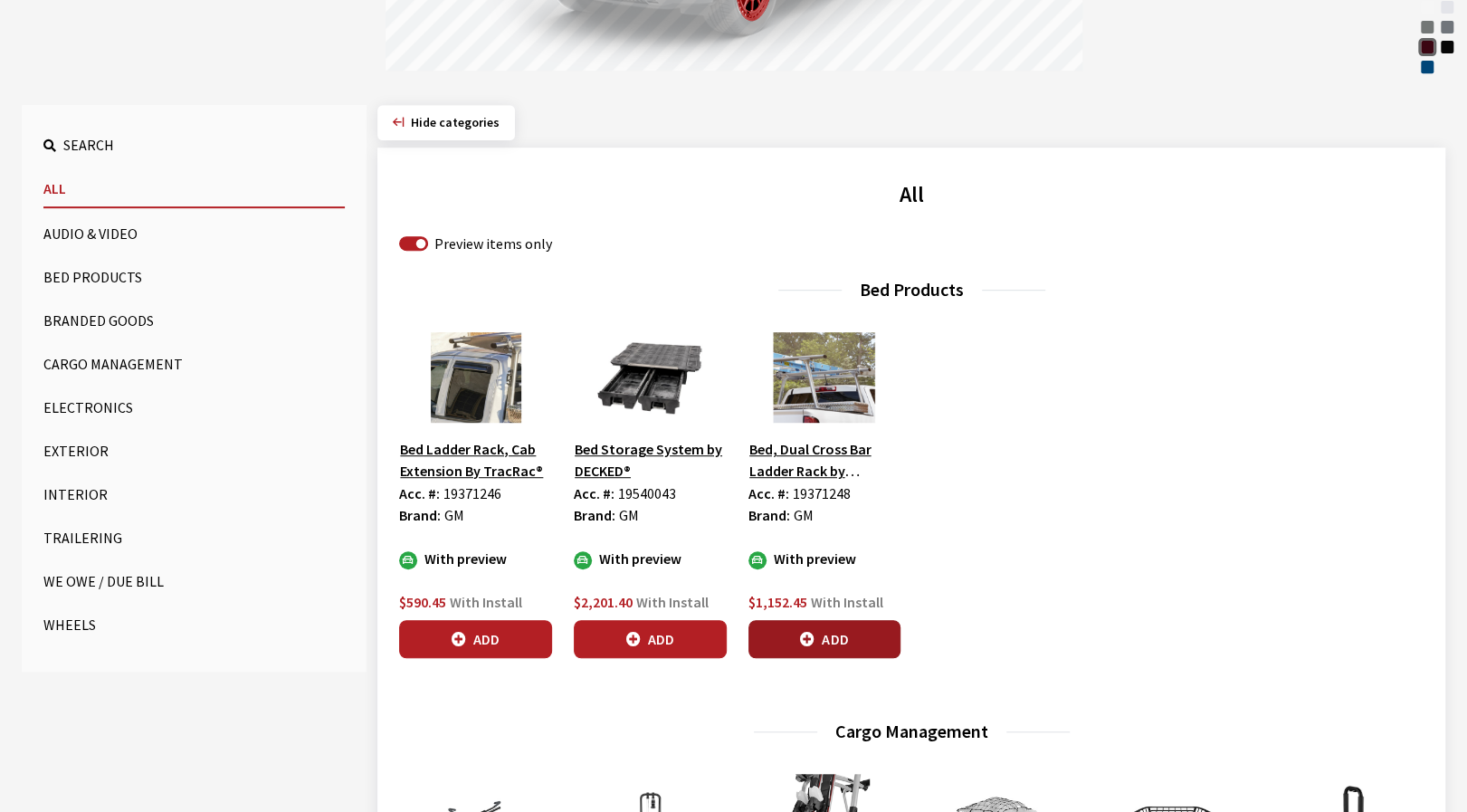
click at [820, 632] on button "Add" at bounding box center [825, 638] width 153 height 38
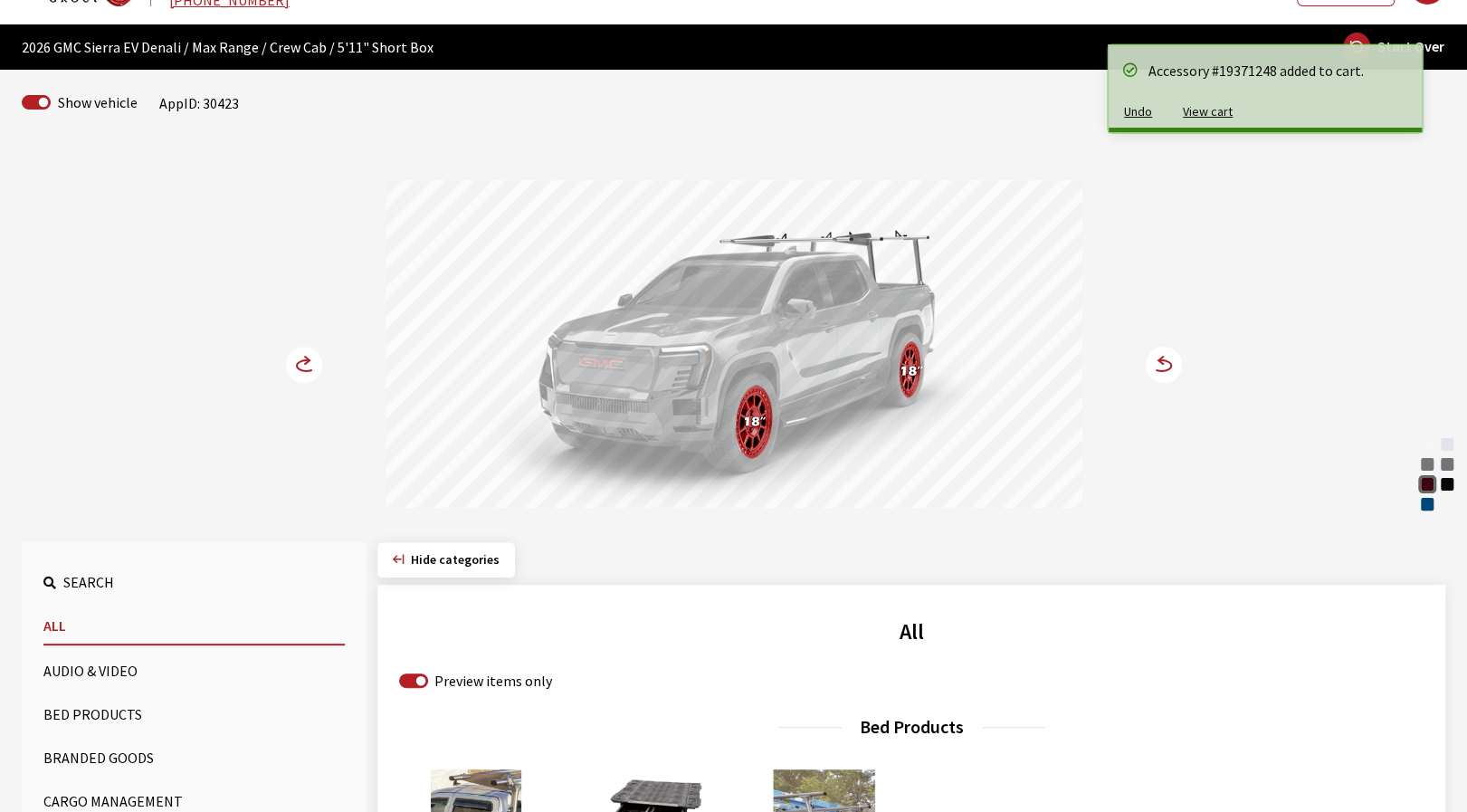
scroll to position [32, 0]
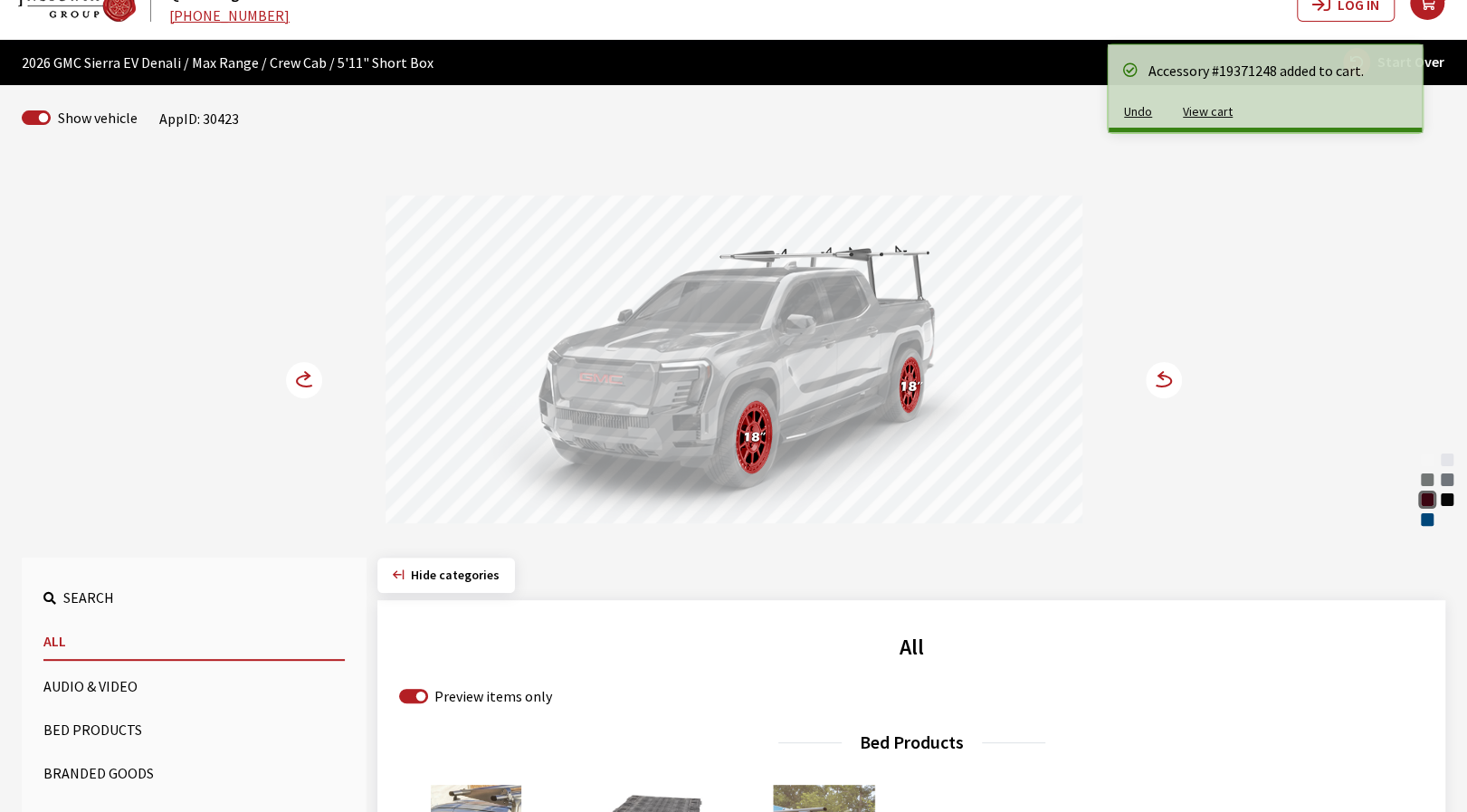
drag, startPoint x: 647, startPoint y: 444, endPoint x: 603, endPoint y: 446, distance: 44.0
click at [622, 445] on div at bounding box center [734, 361] width 697 height 333
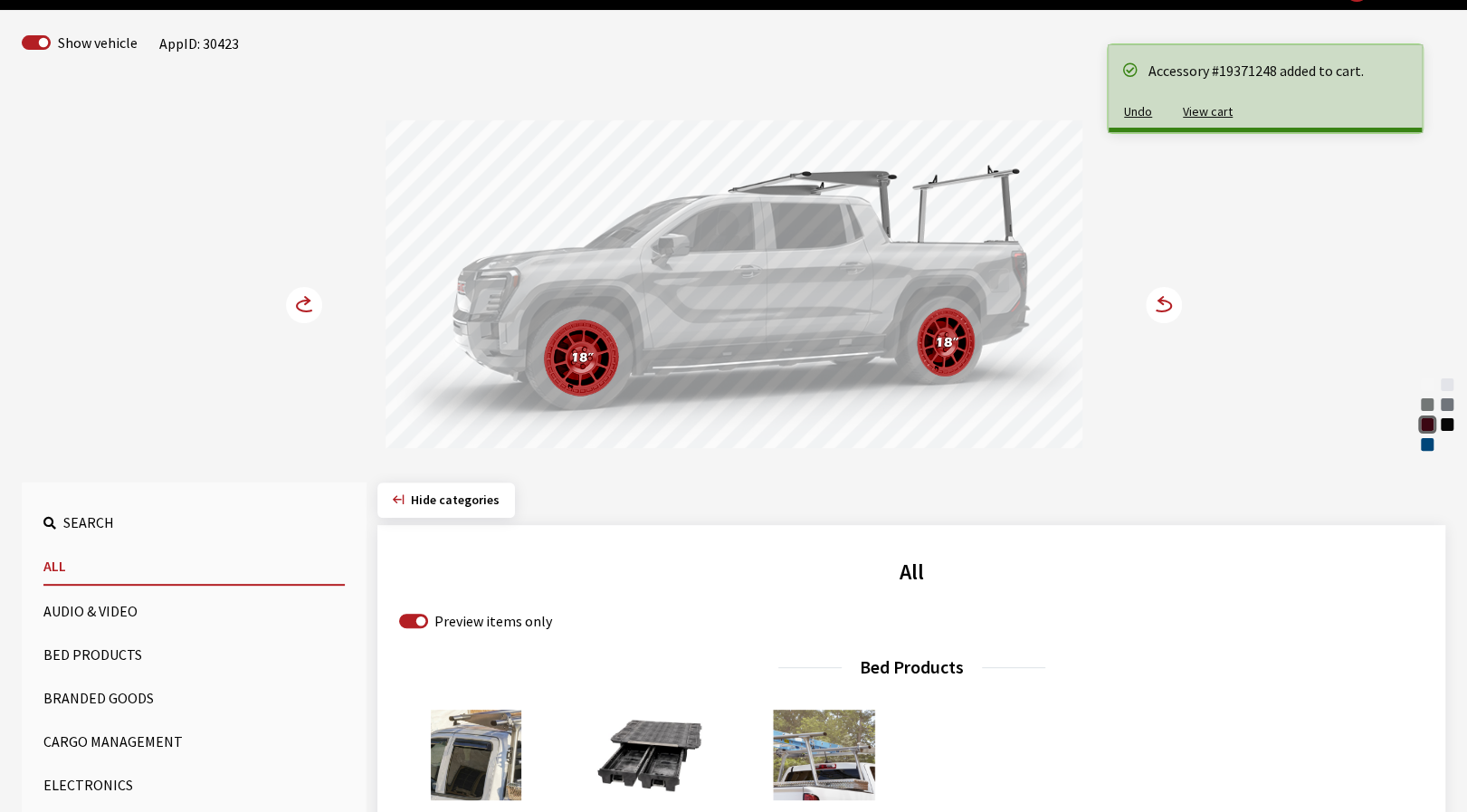
scroll to position [393, 0]
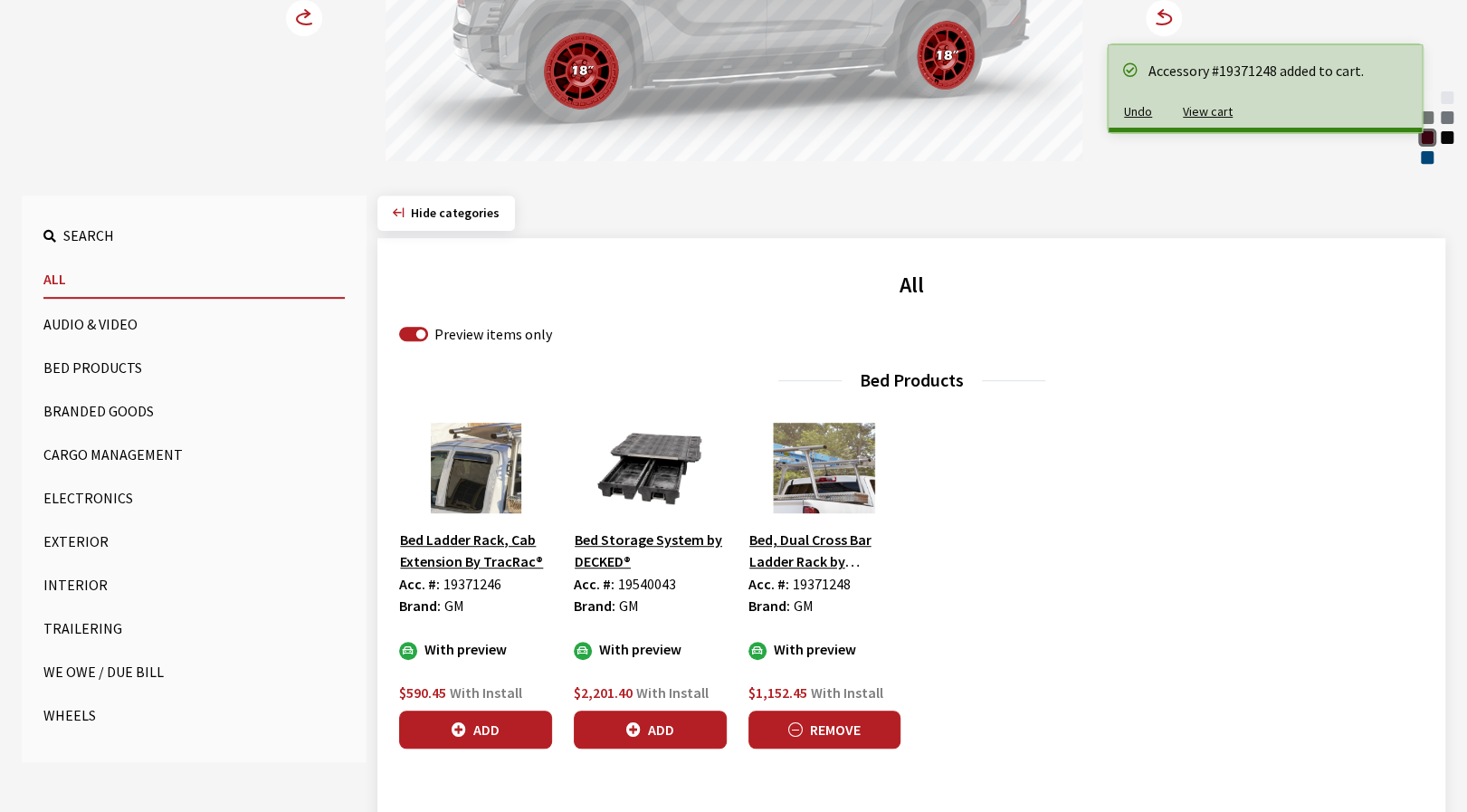
click at [840, 723] on button "Remove" at bounding box center [825, 728] width 153 height 38
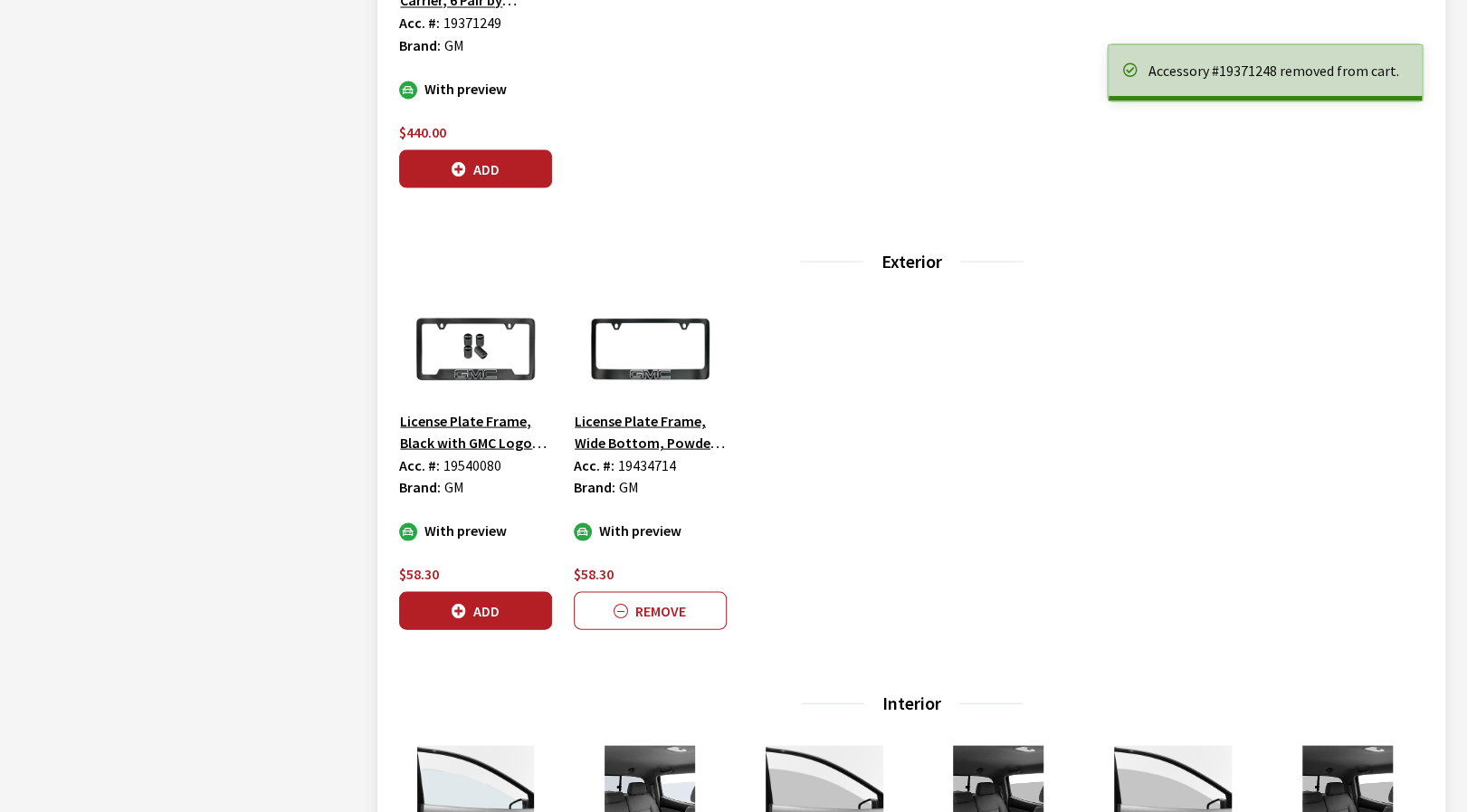
scroll to position [2294, 0]
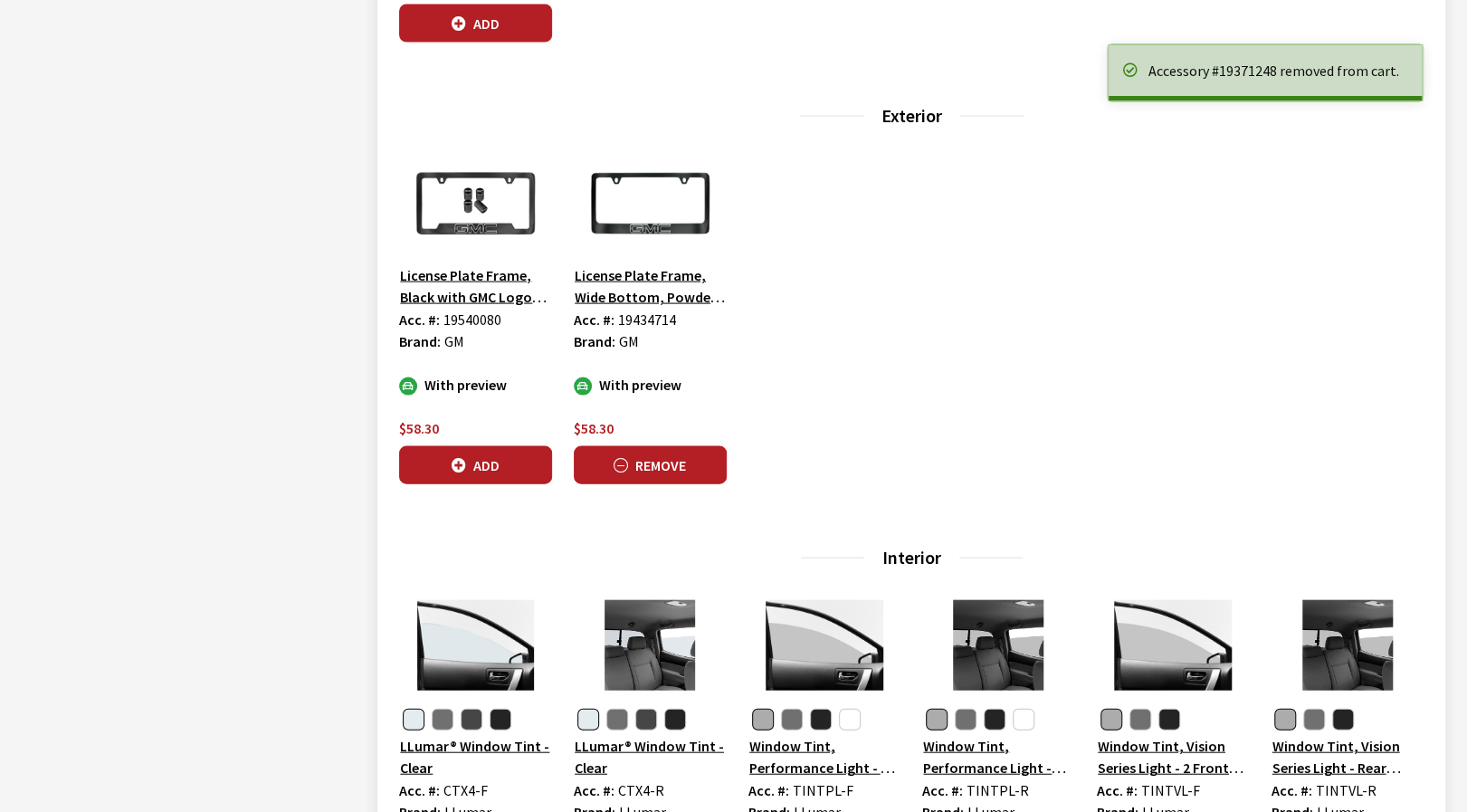
click at [654, 449] on button "Remove" at bounding box center [650, 464] width 153 height 38
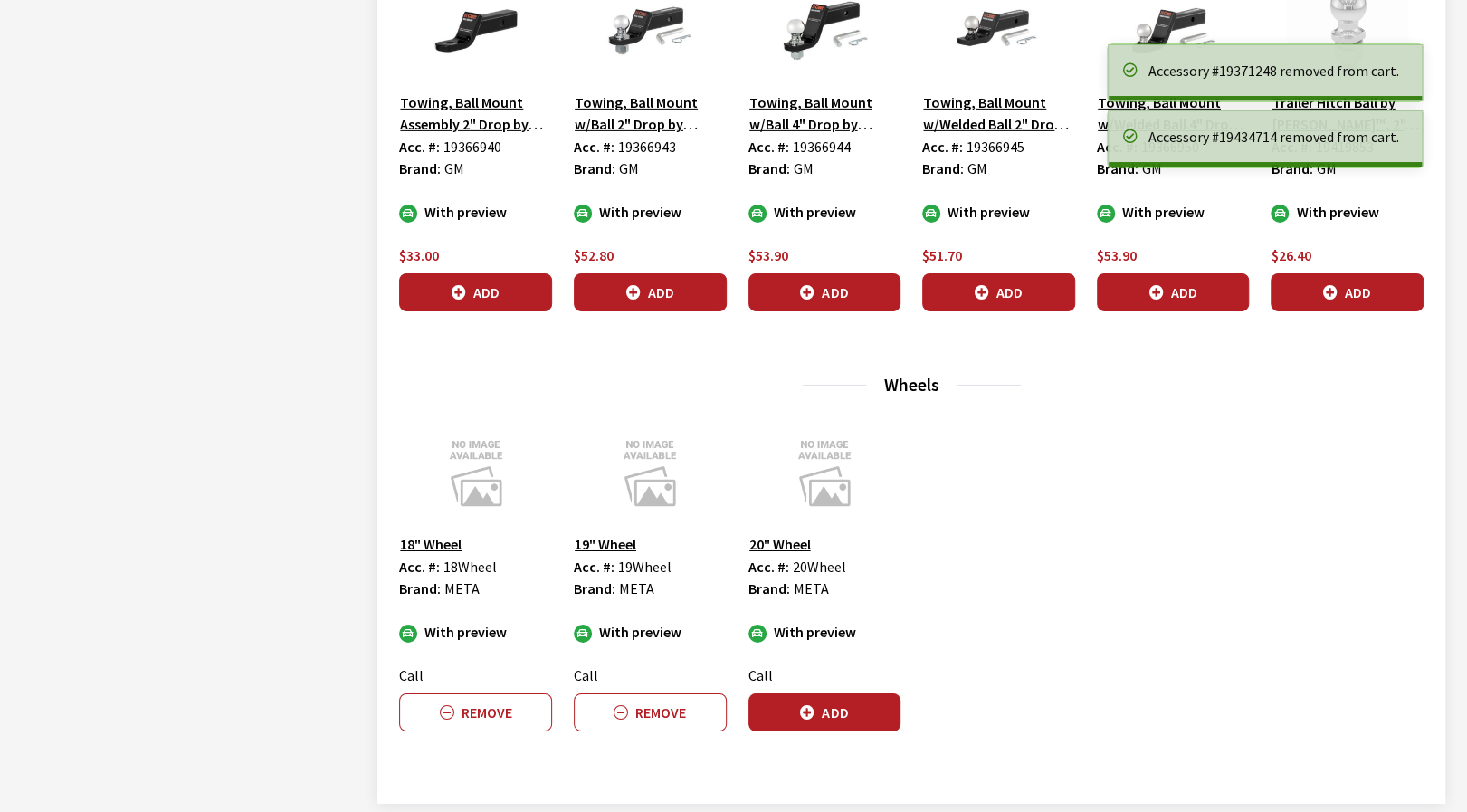
scroll to position [3807, 0]
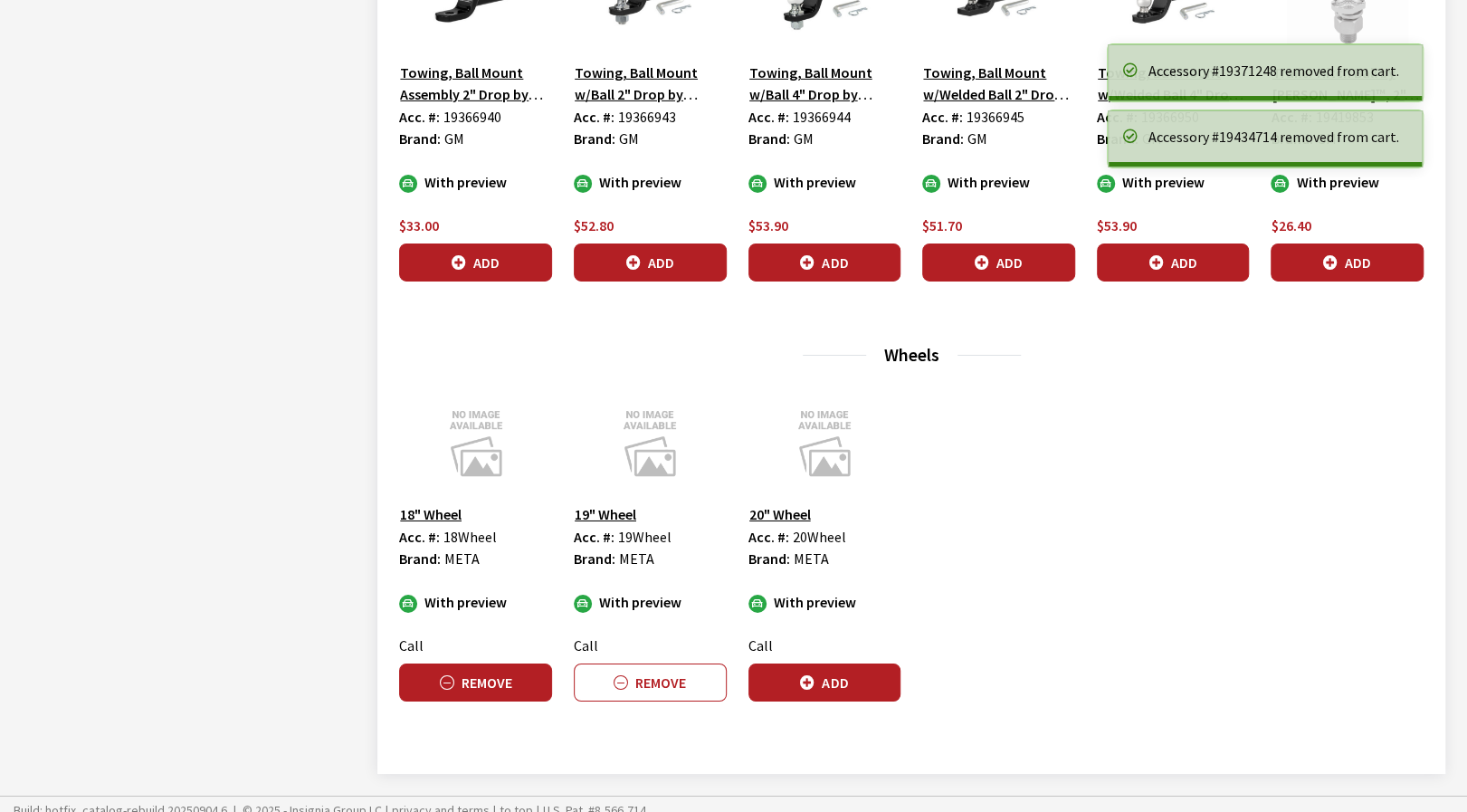
click at [528, 682] on button "Remove" at bounding box center [475, 682] width 153 height 38
click at [715, 678] on button "Remove" at bounding box center [650, 682] width 153 height 38
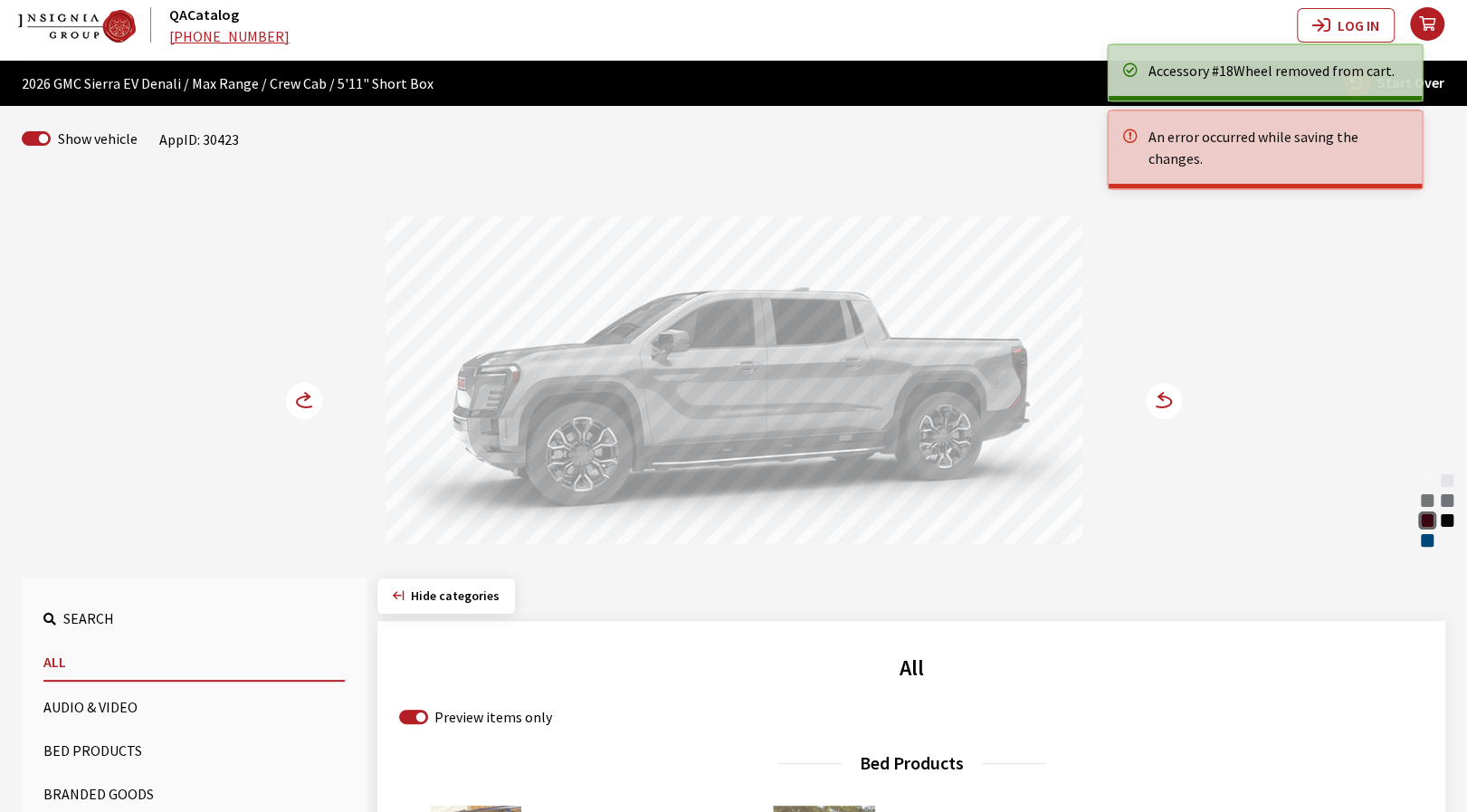
scroll to position [0, 0]
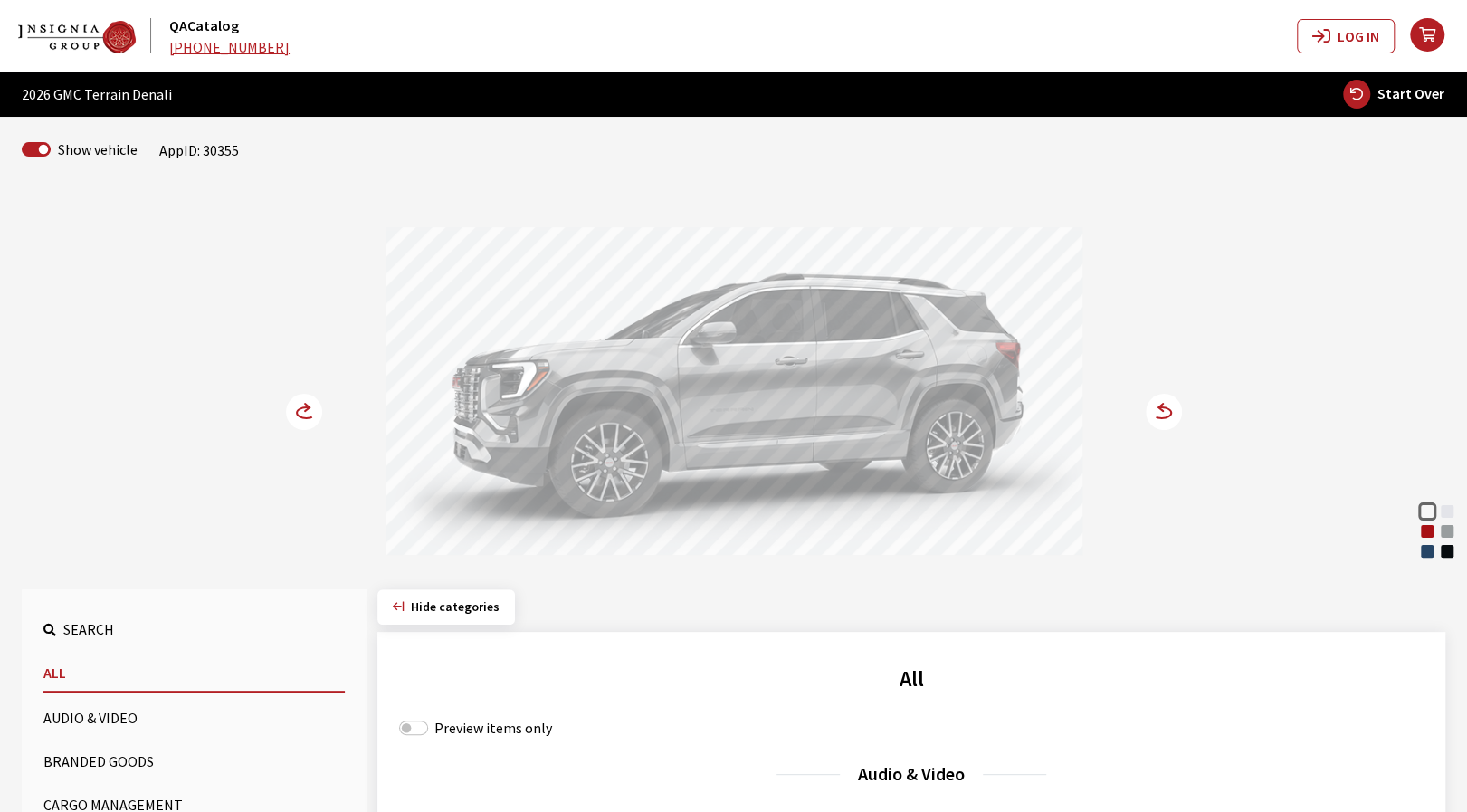
click at [1426, 552] on div "Downpour Metallic" at bounding box center [1427, 551] width 18 height 18
click at [1164, 414] on circle at bounding box center [1164, 411] width 36 height 36
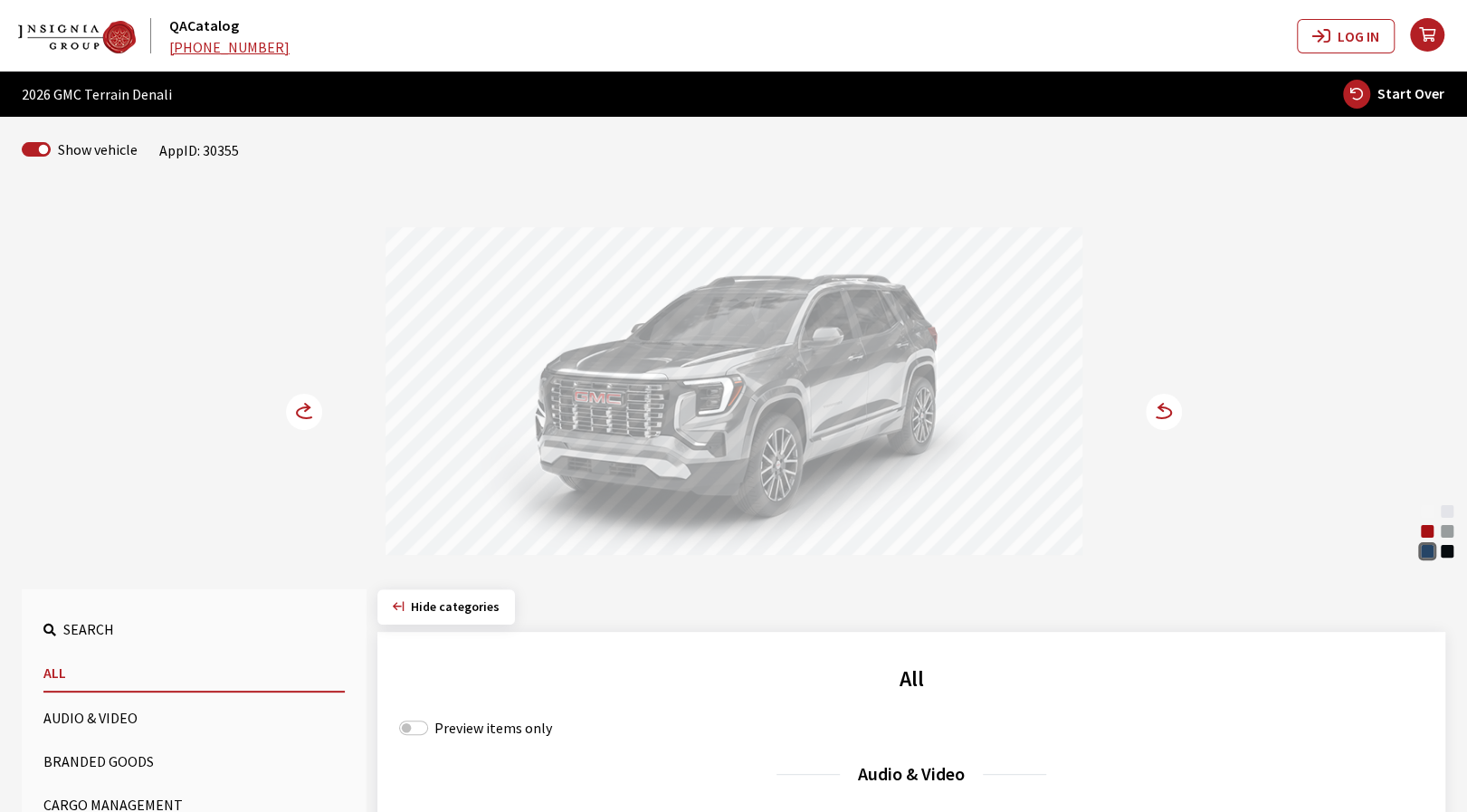
click at [297, 412] on circle at bounding box center [303, 411] width 36 height 36
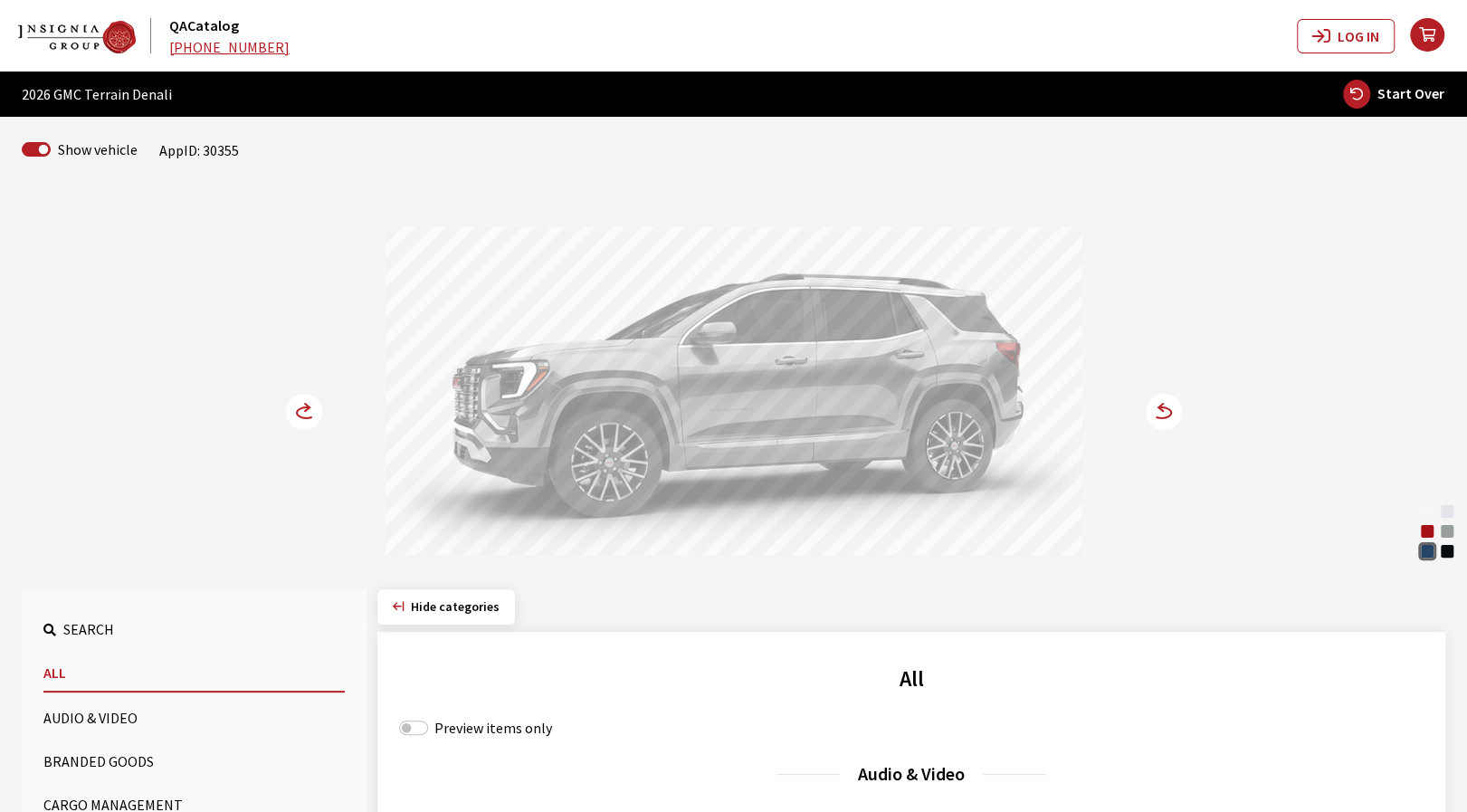
click at [304, 414] on circle at bounding box center [303, 411] width 36 height 36
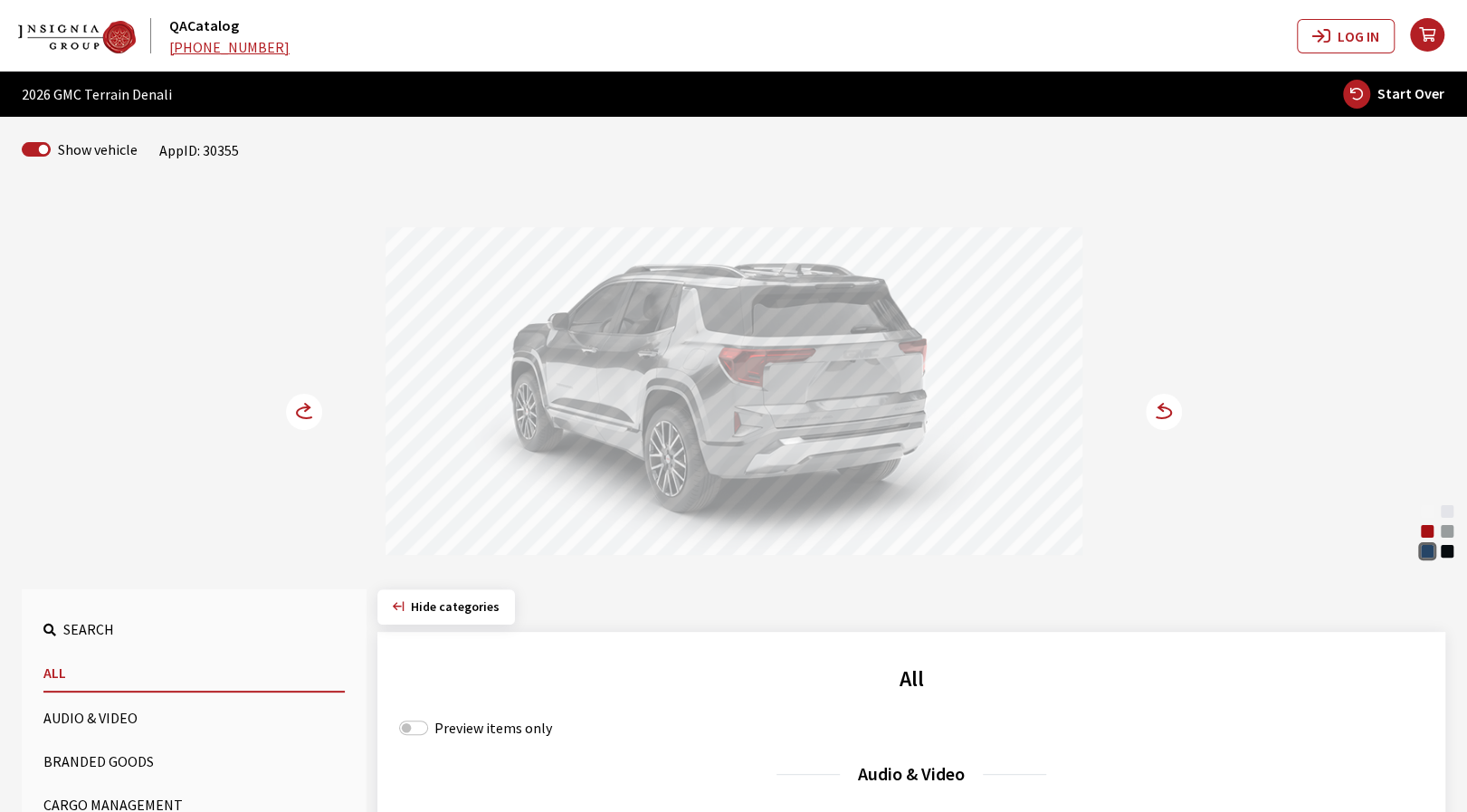
click at [301, 407] on icon at bounding box center [307, 412] width 19 height 11
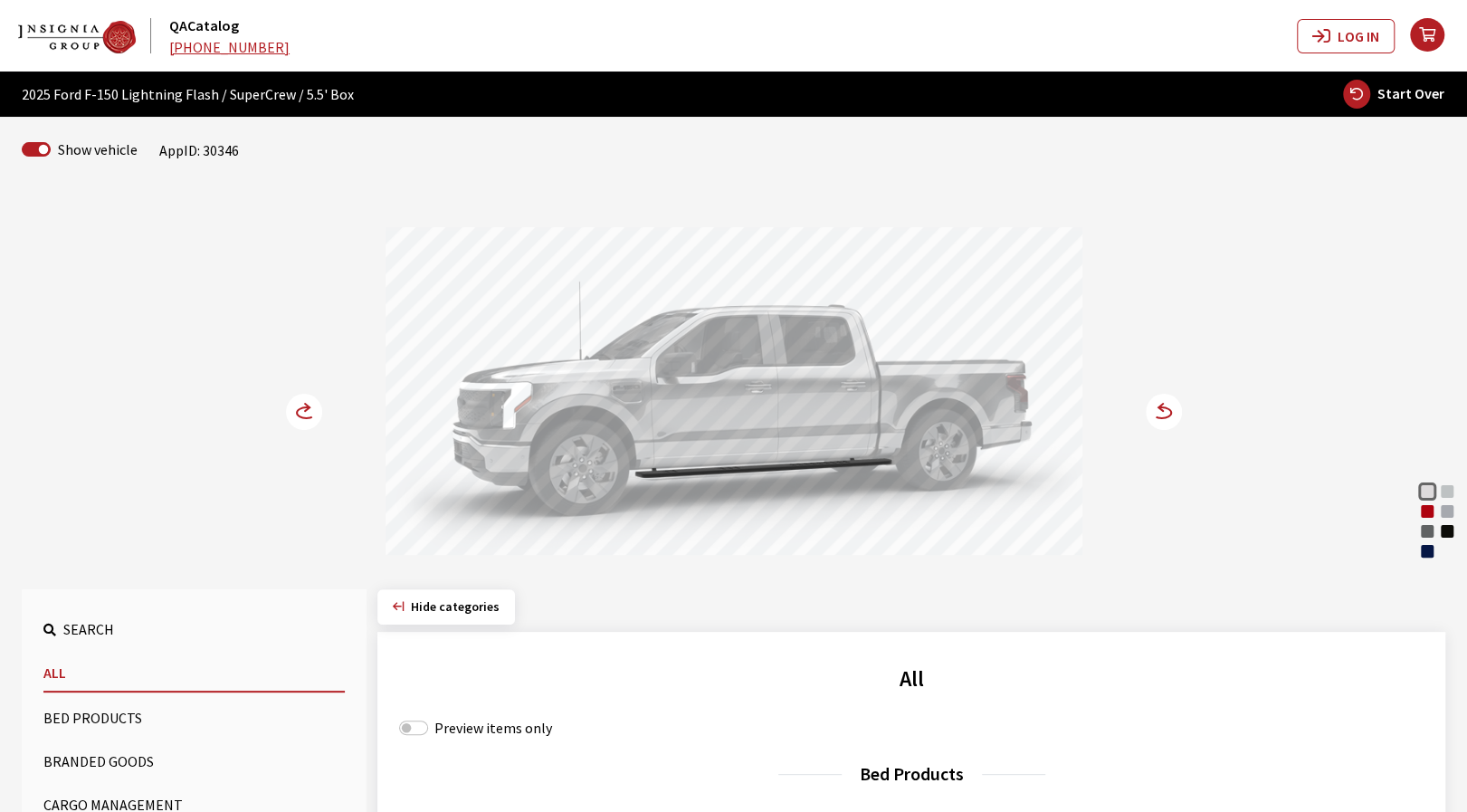
click at [1427, 511] on div "Rapid Red Metallic" at bounding box center [1427, 511] width 18 height 18
click at [1155, 409] on icon at bounding box center [1153, 413] width 13 height 16
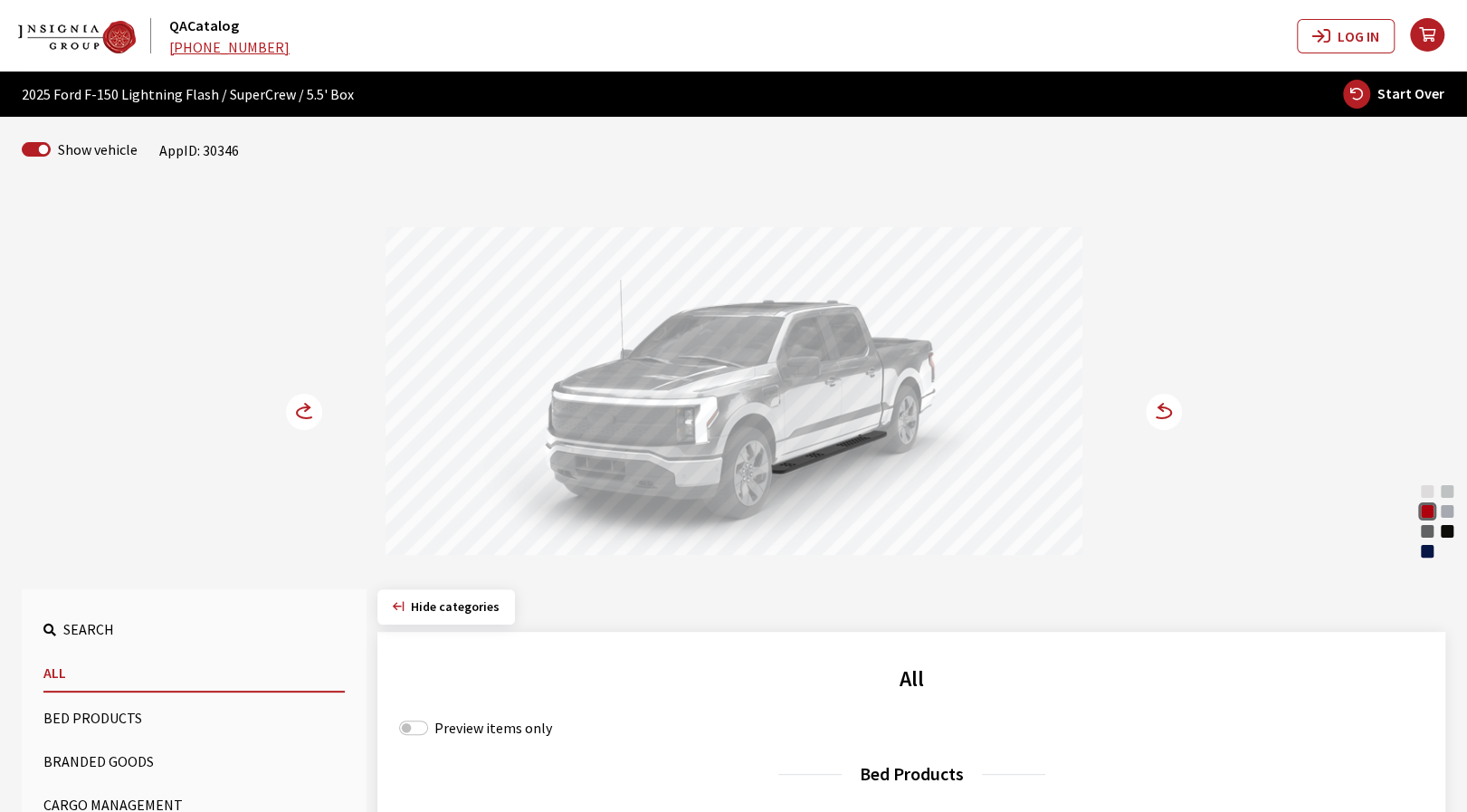
click at [306, 410] on circle at bounding box center [303, 411] width 36 height 36
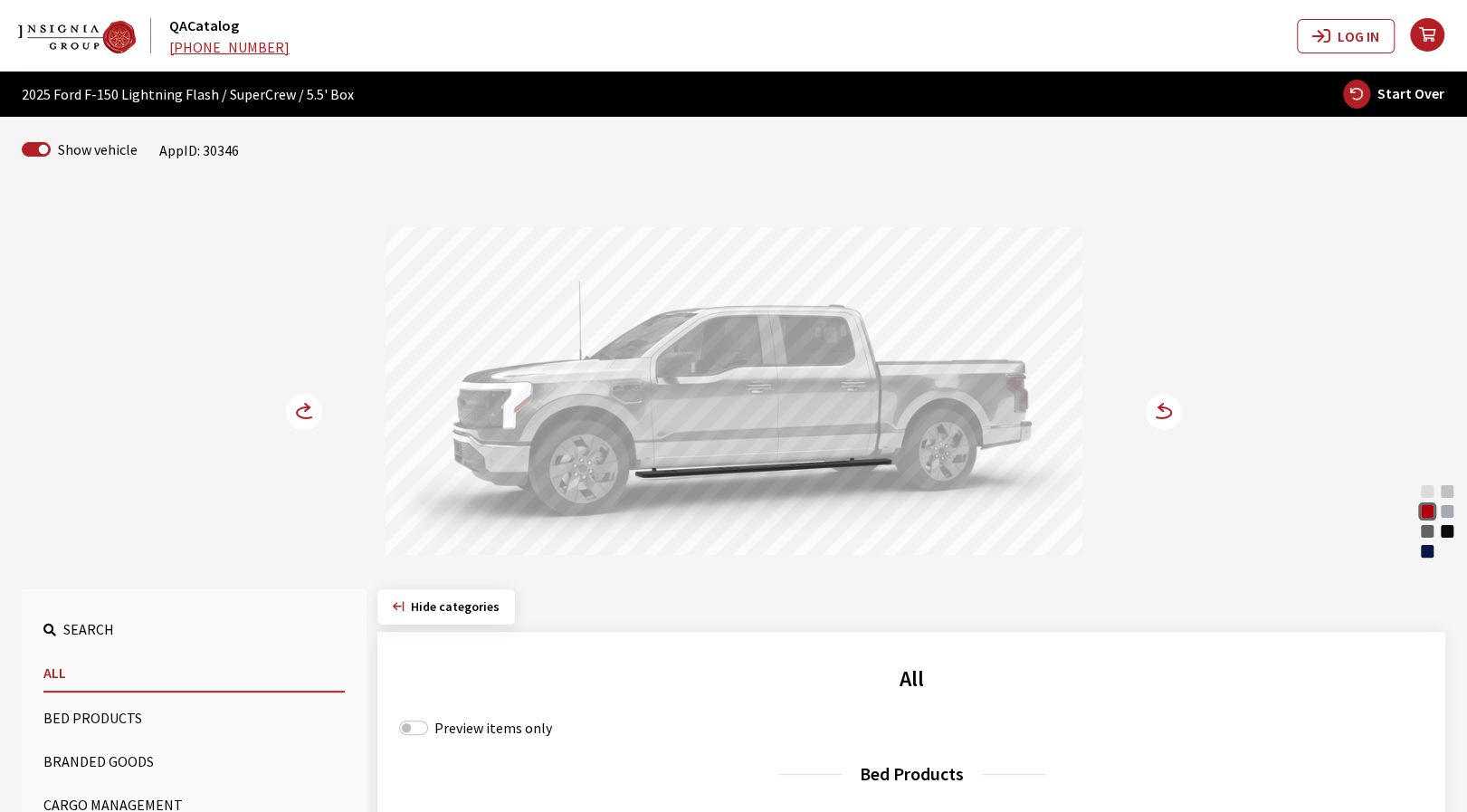
click at [305, 412] on circle at bounding box center [303, 411] width 36 height 36
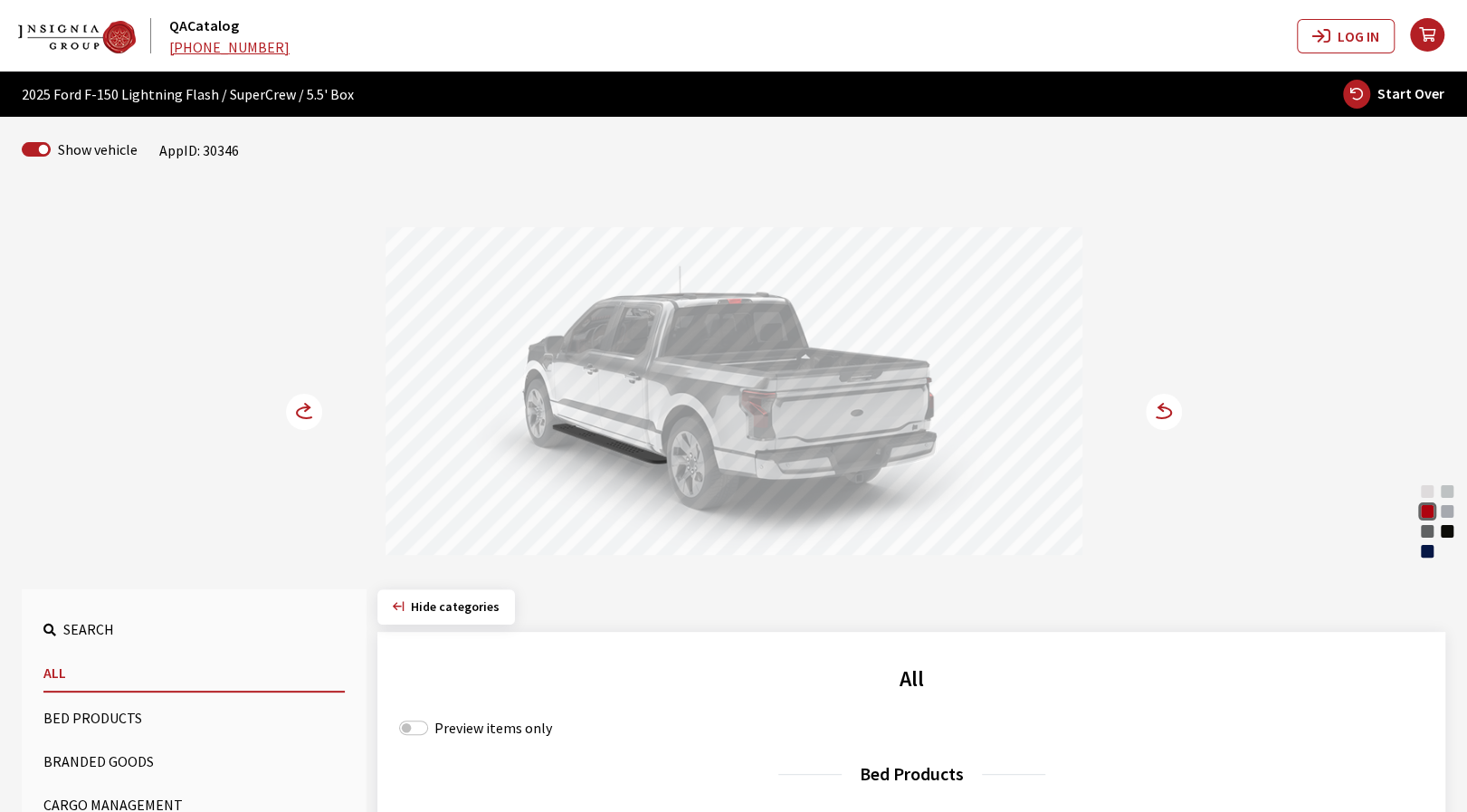
click at [1155, 407] on icon at bounding box center [1153, 413] width 13 height 16
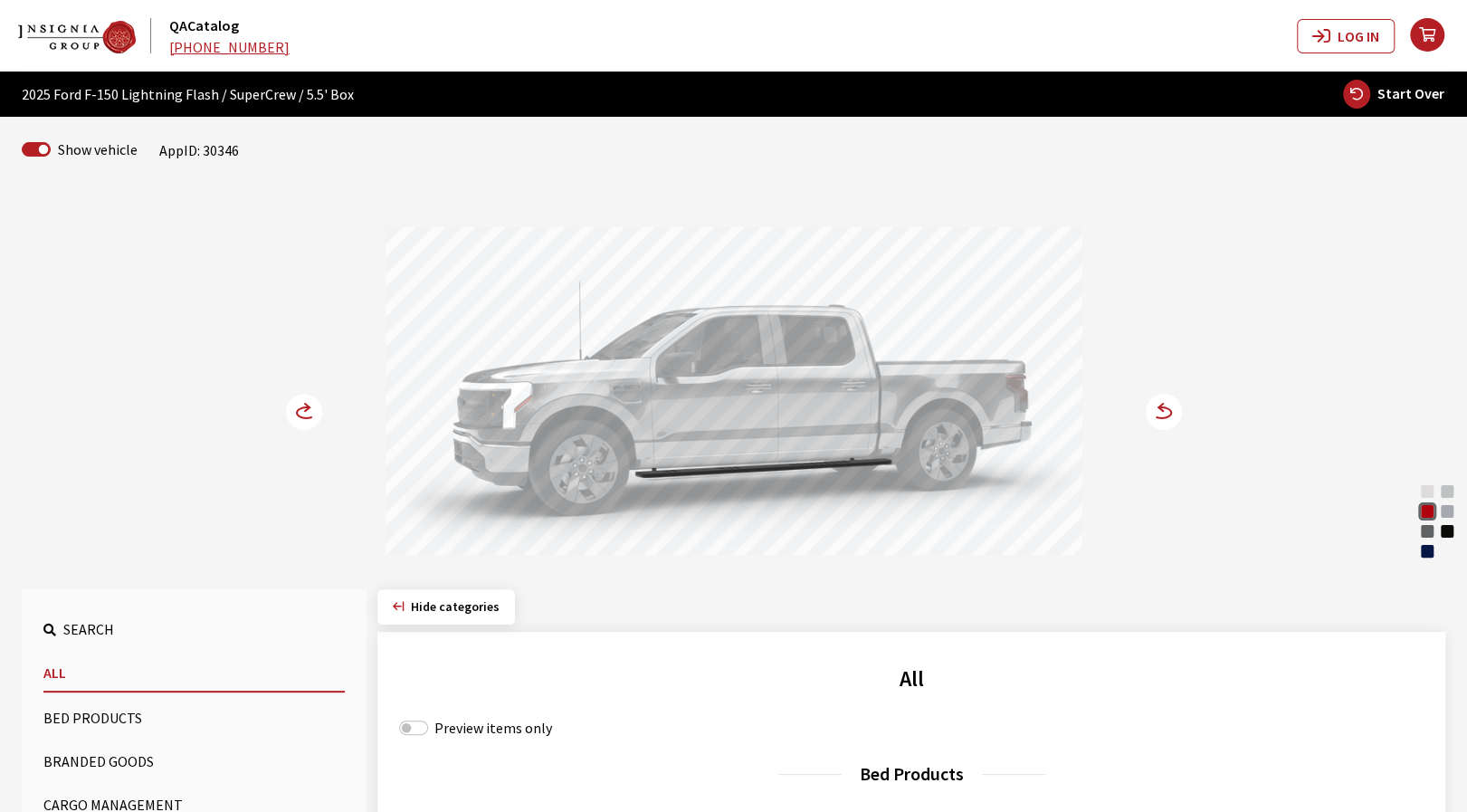
click at [1155, 407] on icon at bounding box center [1153, 413] width 13 height 16
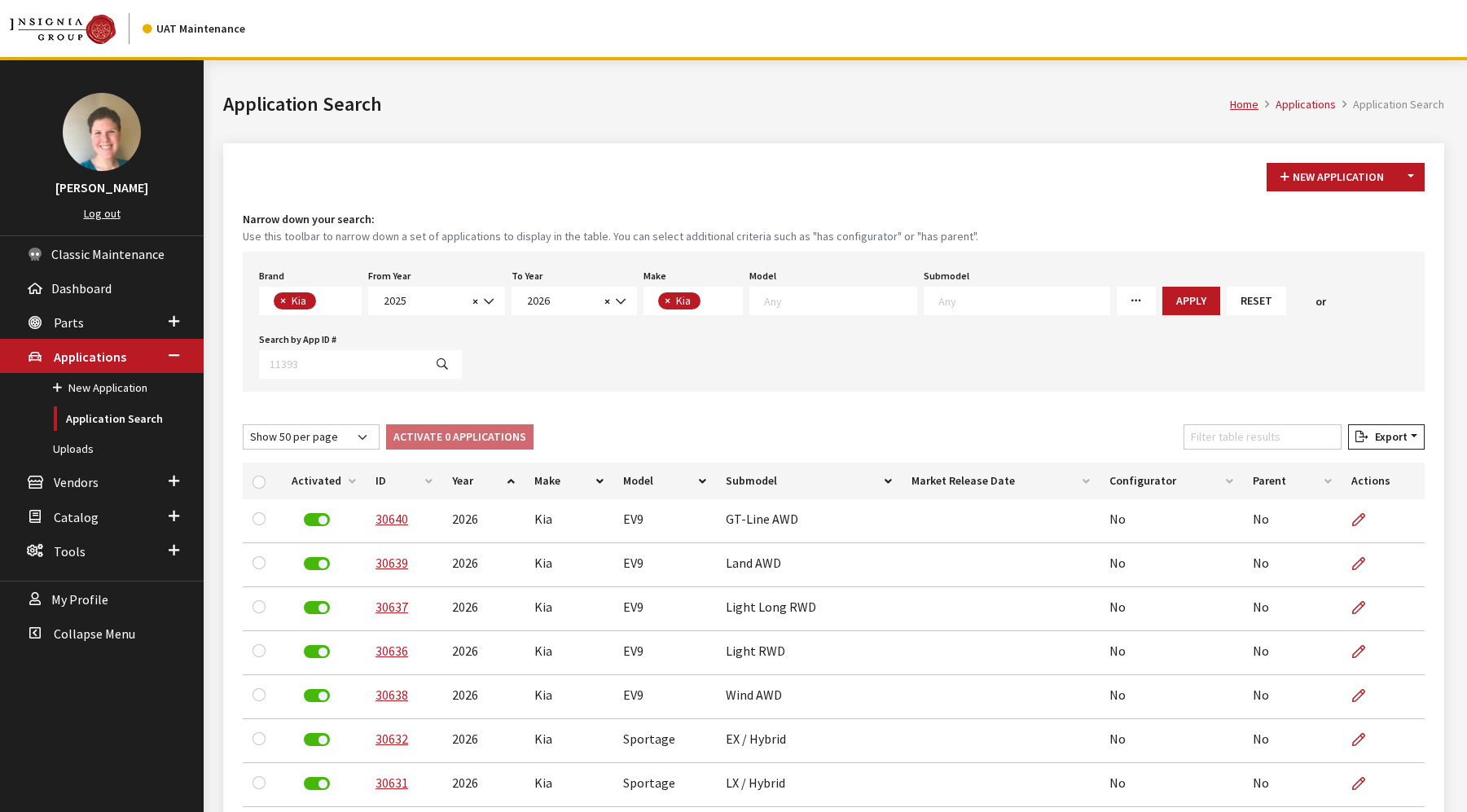
select select "58"
select select "2025"
select select "2026"
select select "31"
select select "50"
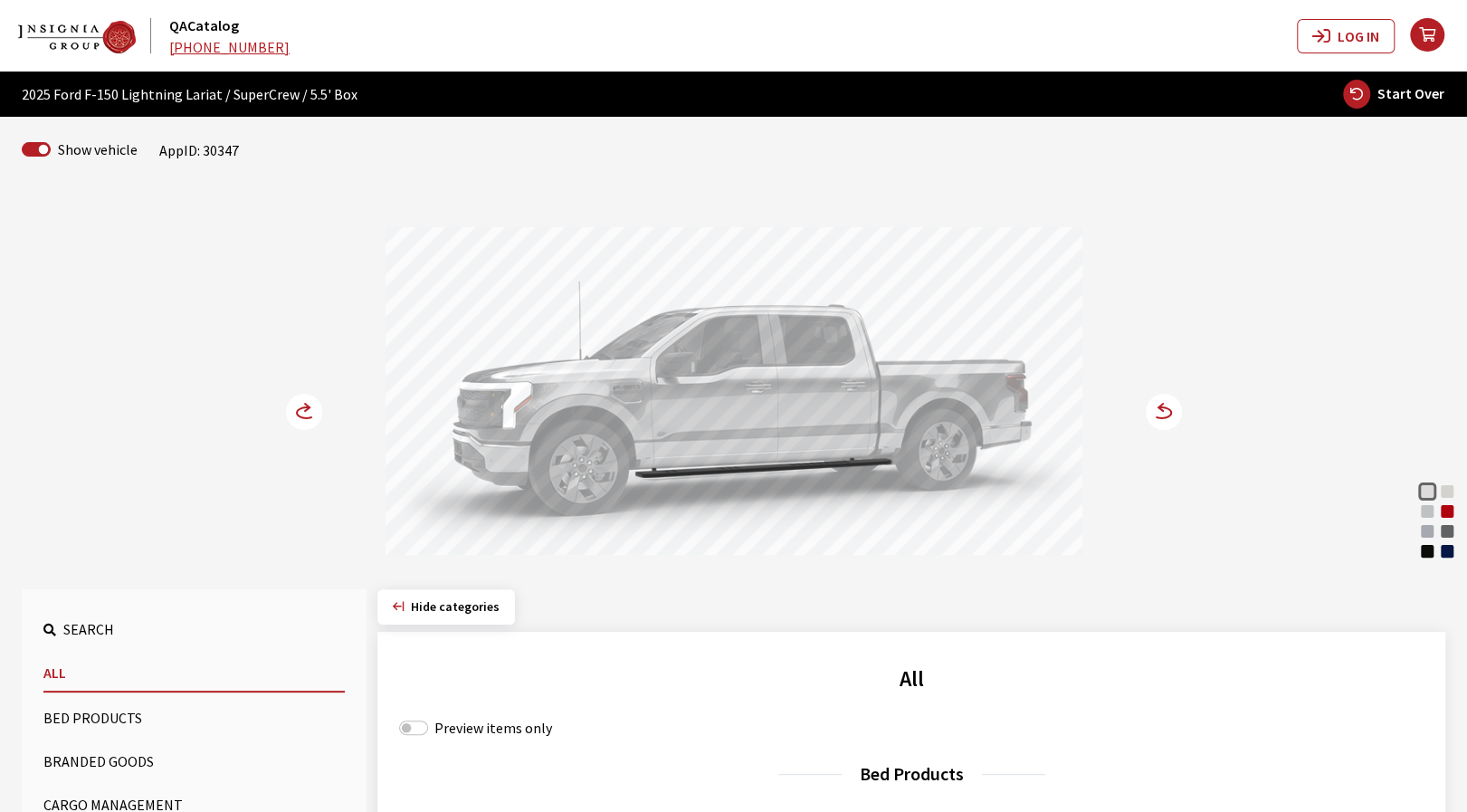
click at [1442, 510] on div "Rapid Red Metallic" at bounding box center [1448, 511] width 18 height 18
click at [1155, 412] on icon at bounding box center [1153, 413] width 13 height 16
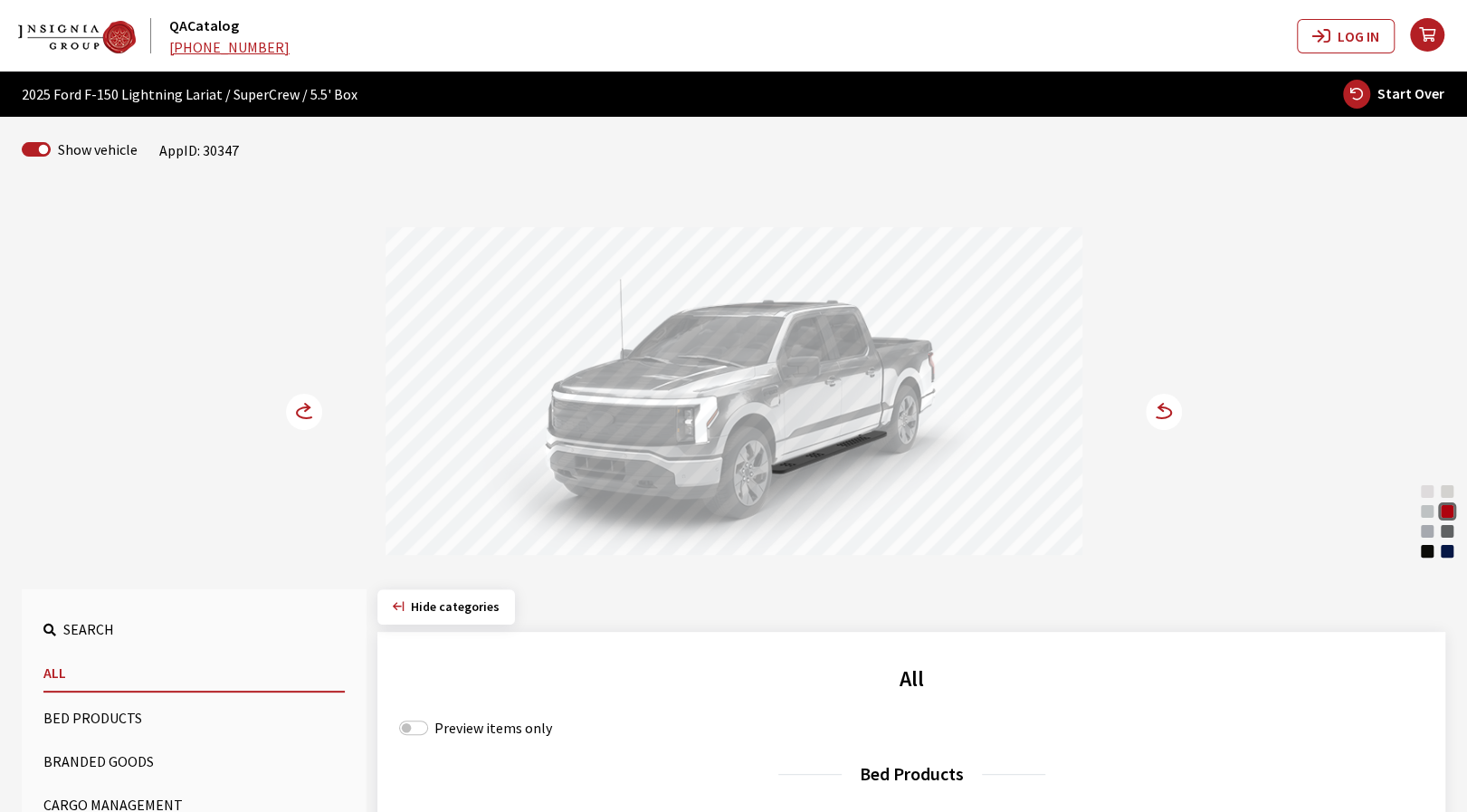
drag, startPoint x: 743, startPoint y: 415, endPoint x: 554, endPoint y: 428, distance: 189.4
click at [563, 428] on div at bounding box center [734, 393] width 697 height 333
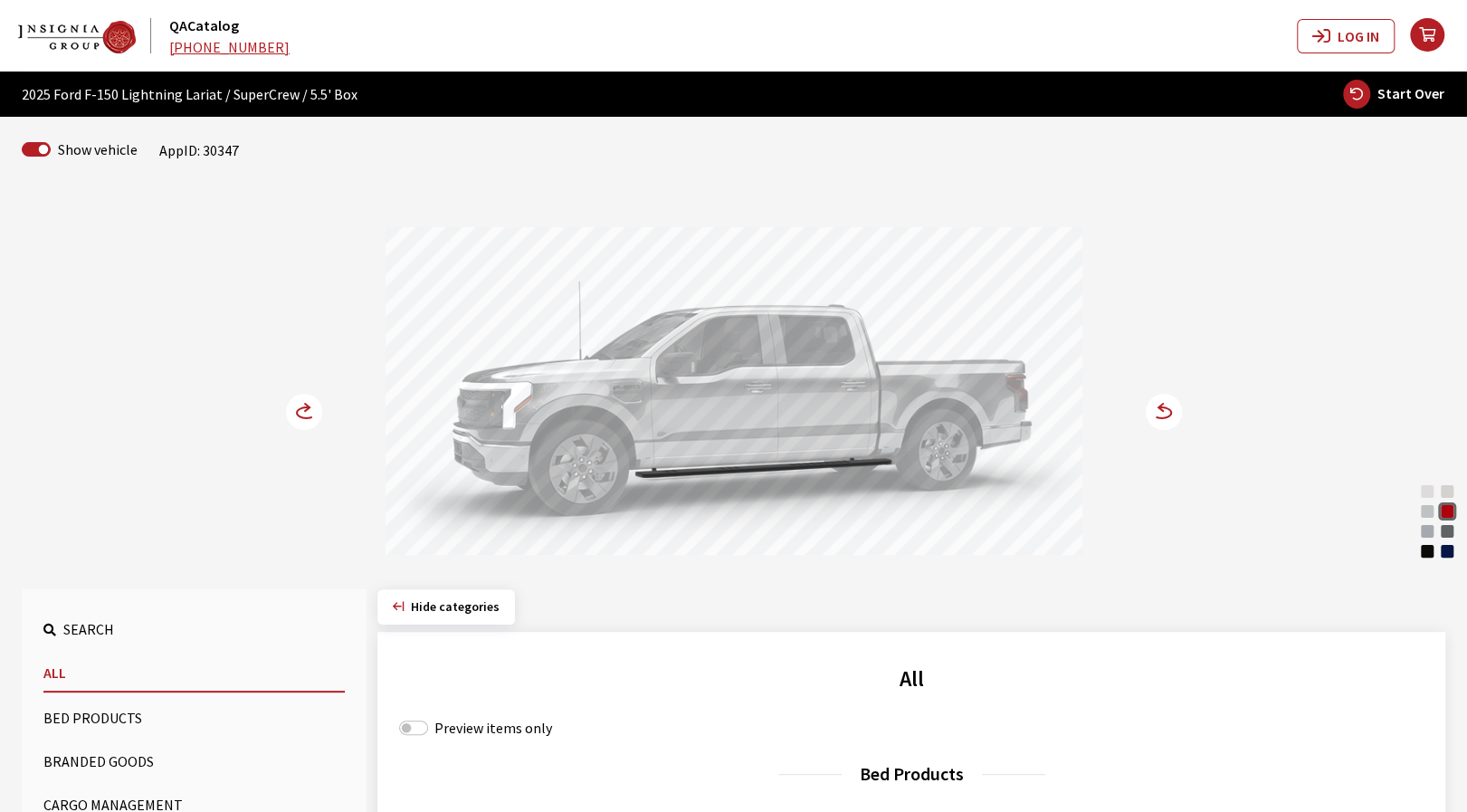
drag, startPoint x: 563, startPoint y: 431, endPoint x: 443, endPoint y: 447, distance: 121.1
click at [520, 431] on div at bounding box center [734, 393] width 697 height 333
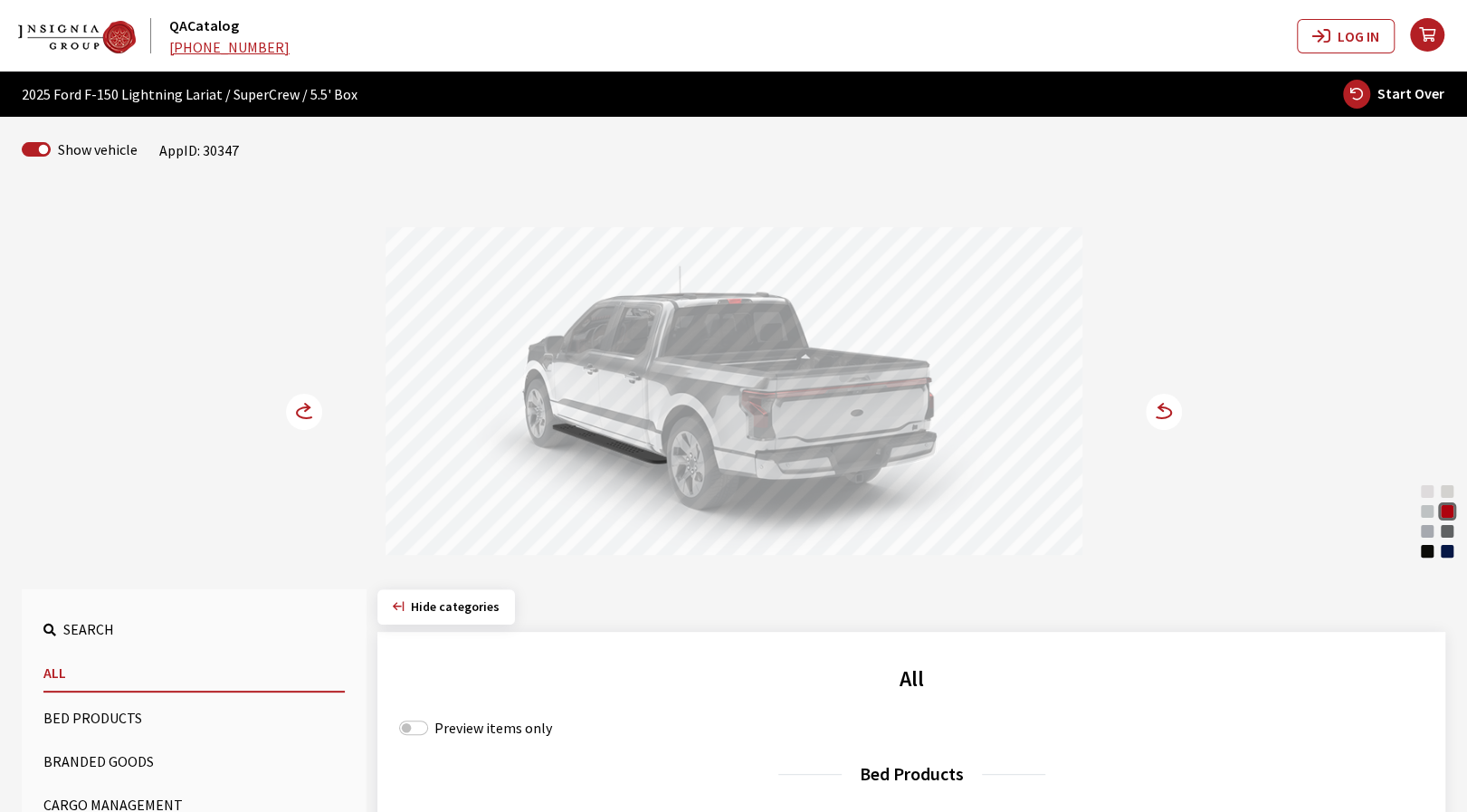
click at [1452, 527] on div "Carbonized Gray" at bounding box center [1448, 531] width 18 height 18
click at [1447, 511] on div "Rapid Red Metallic" at bounding box center [1448, 511] width 18 height 18
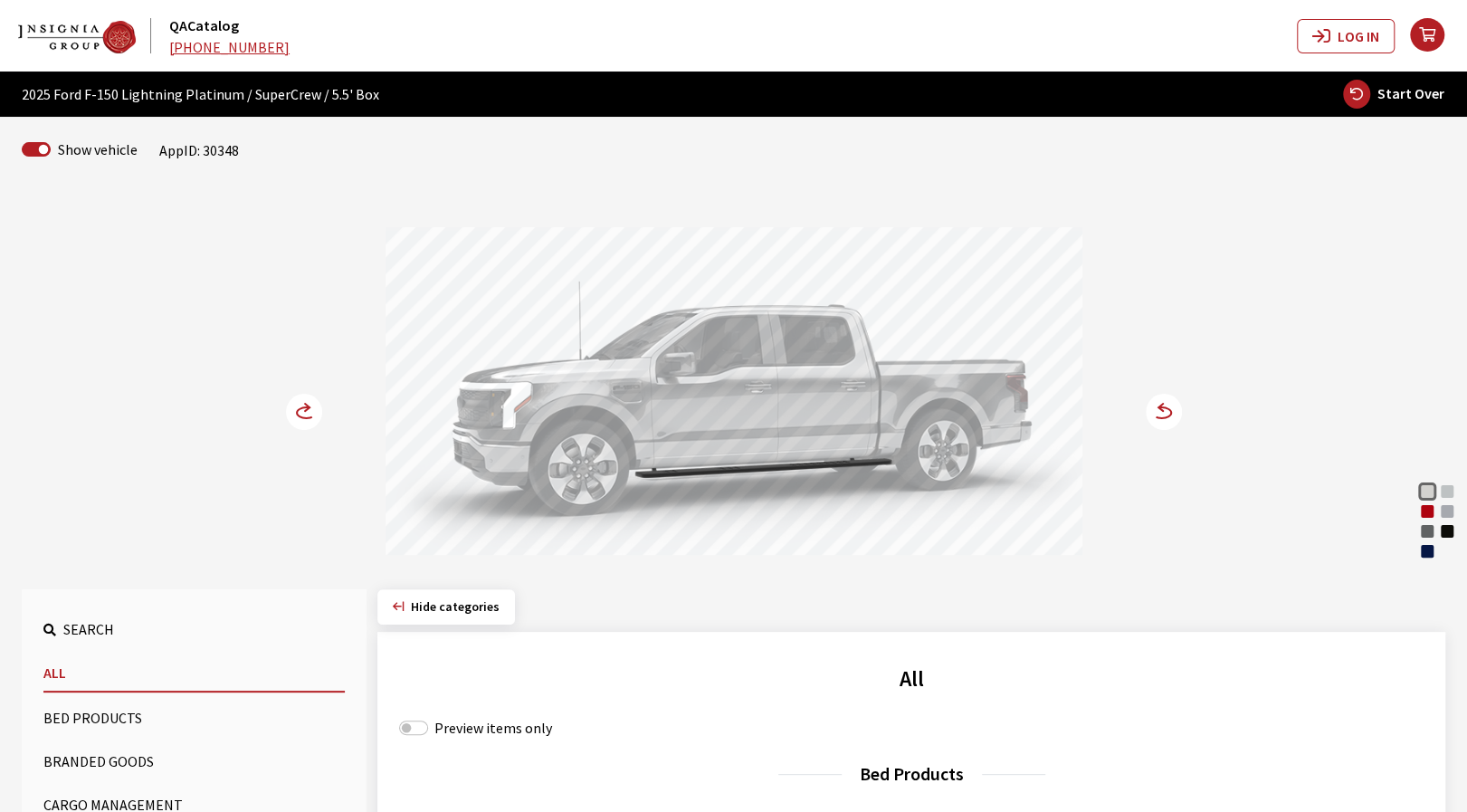
click at [1427, 512] on div "Rapid Red Metallic" at bounding box center [1427, 511] width 18 height 18
click at [1161, 418] on circle at bounding box center [1164, 411] width 36 height 36
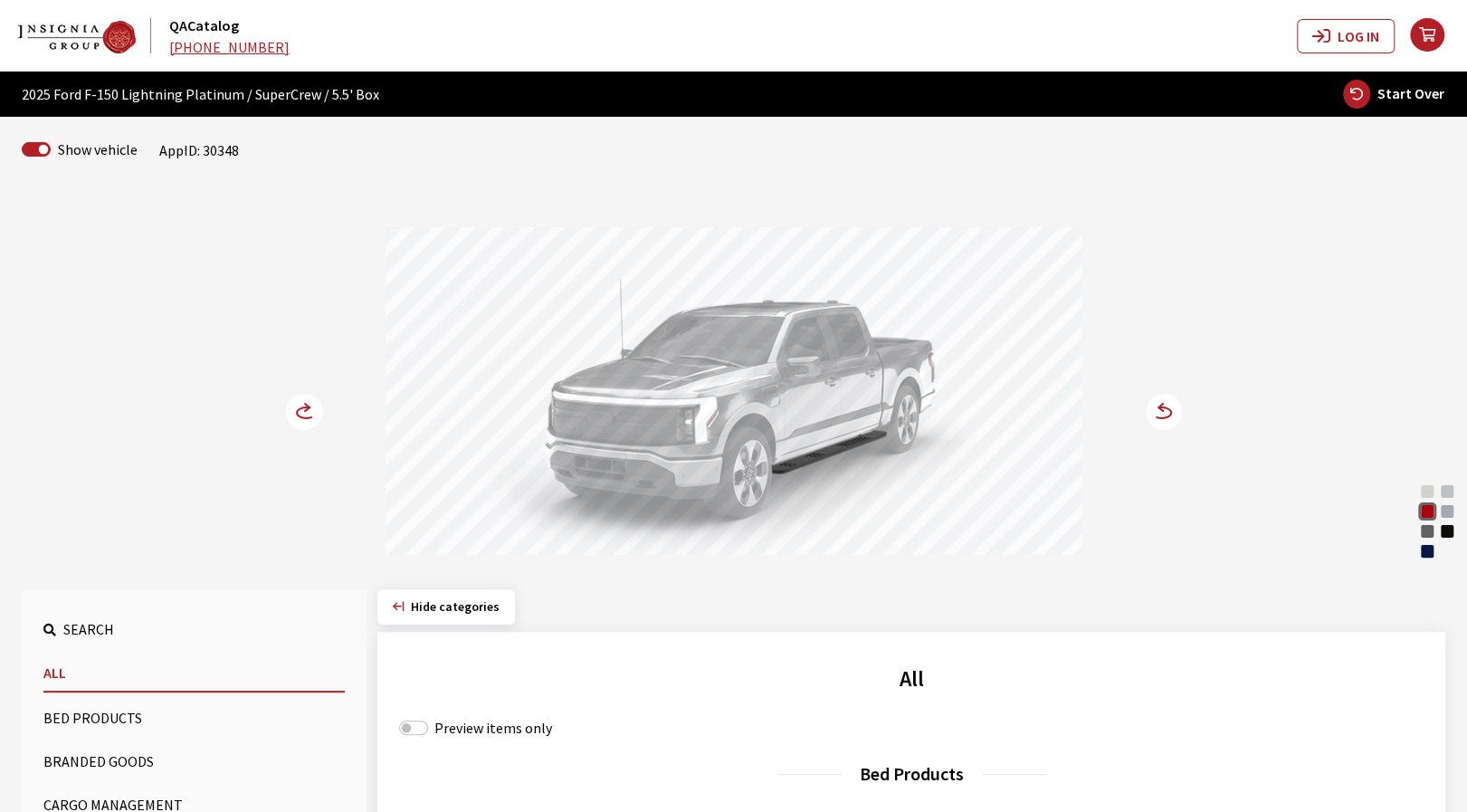
click at [1162, 419] on circle at bounding box center [1164, 411] width 36 height 36
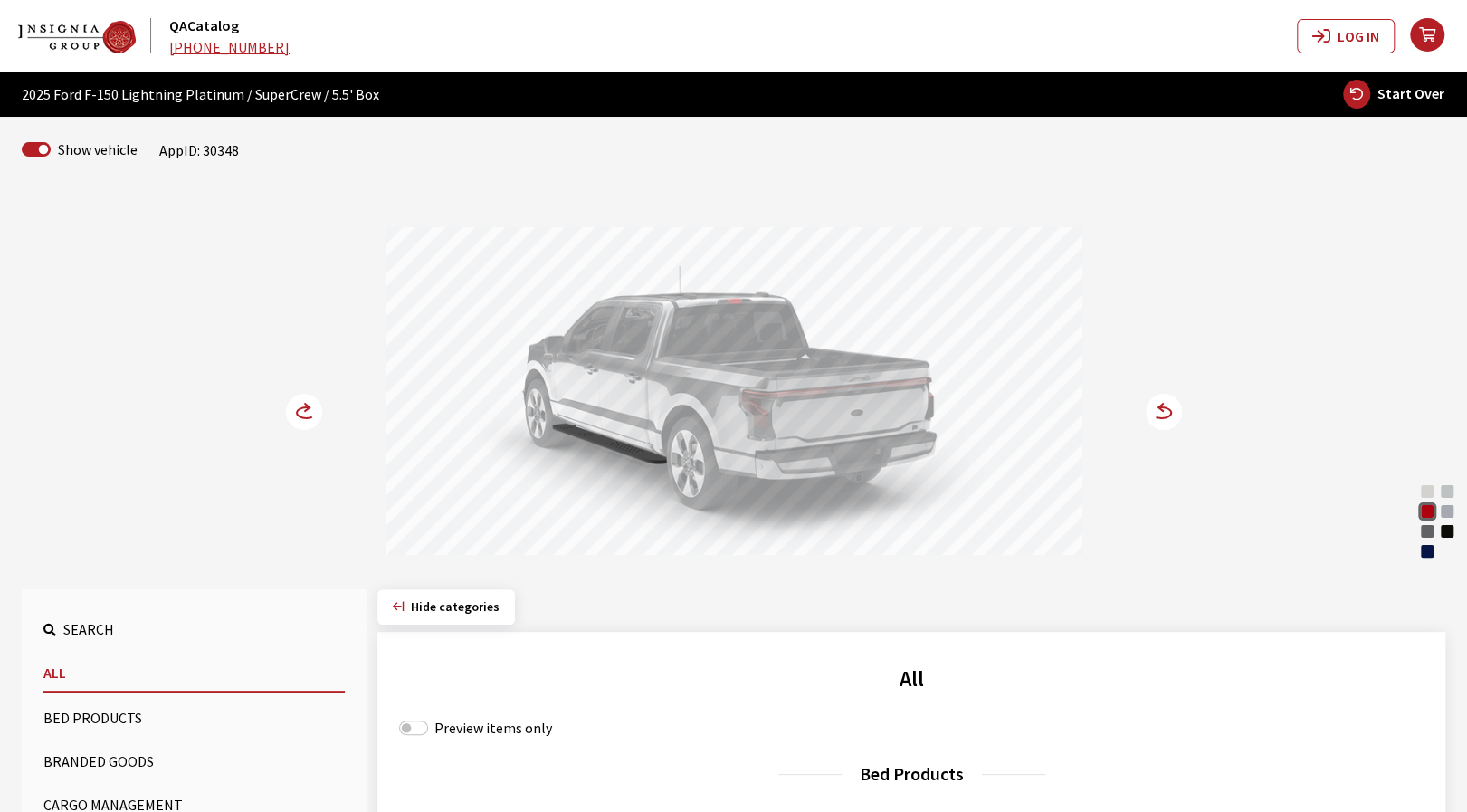
click at [1165, 414] on circle at bounding box center [1164, 411] width 36 height 36
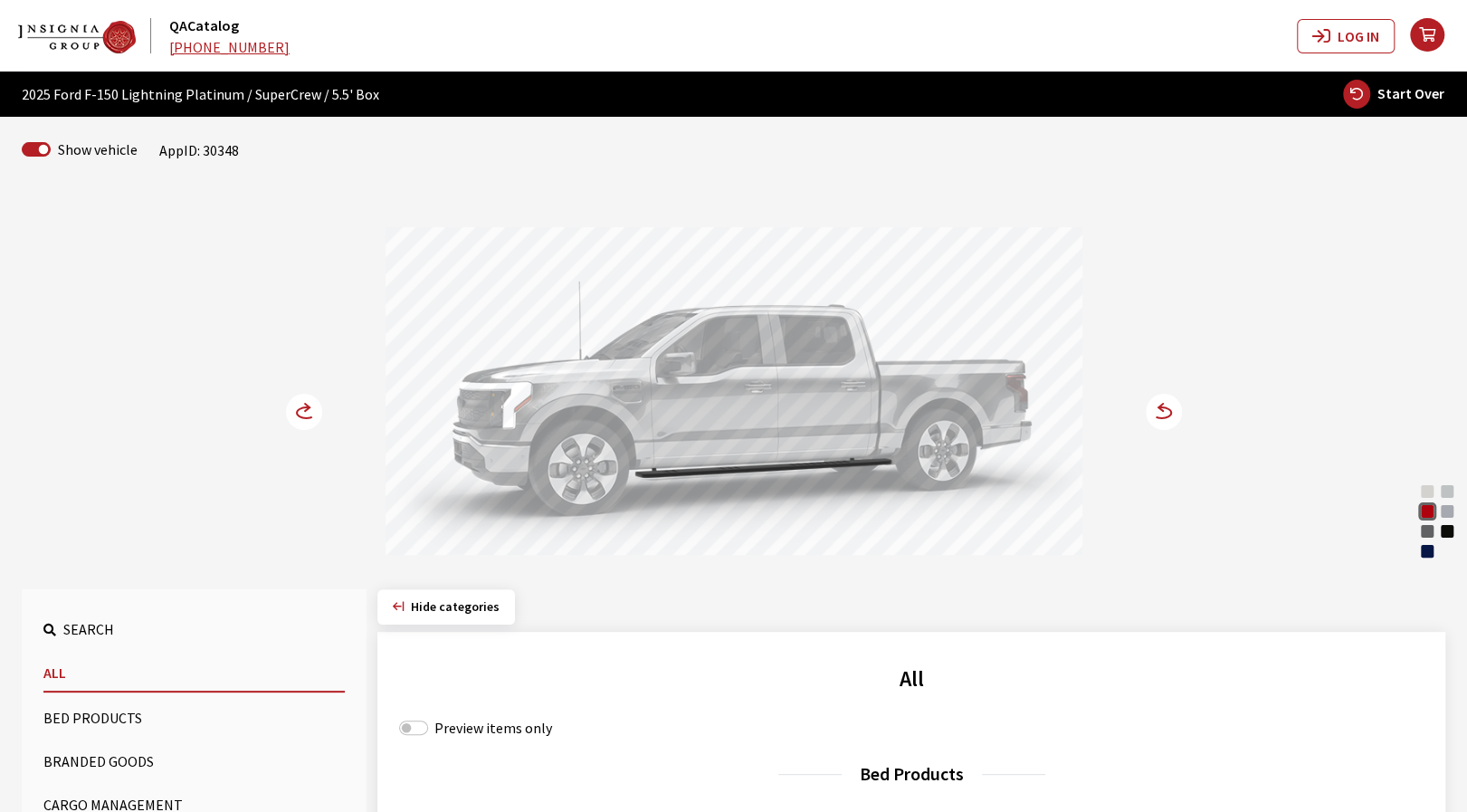
click at [1157, 411] on circle at bounding box center [1164, 411] width 36 height 36
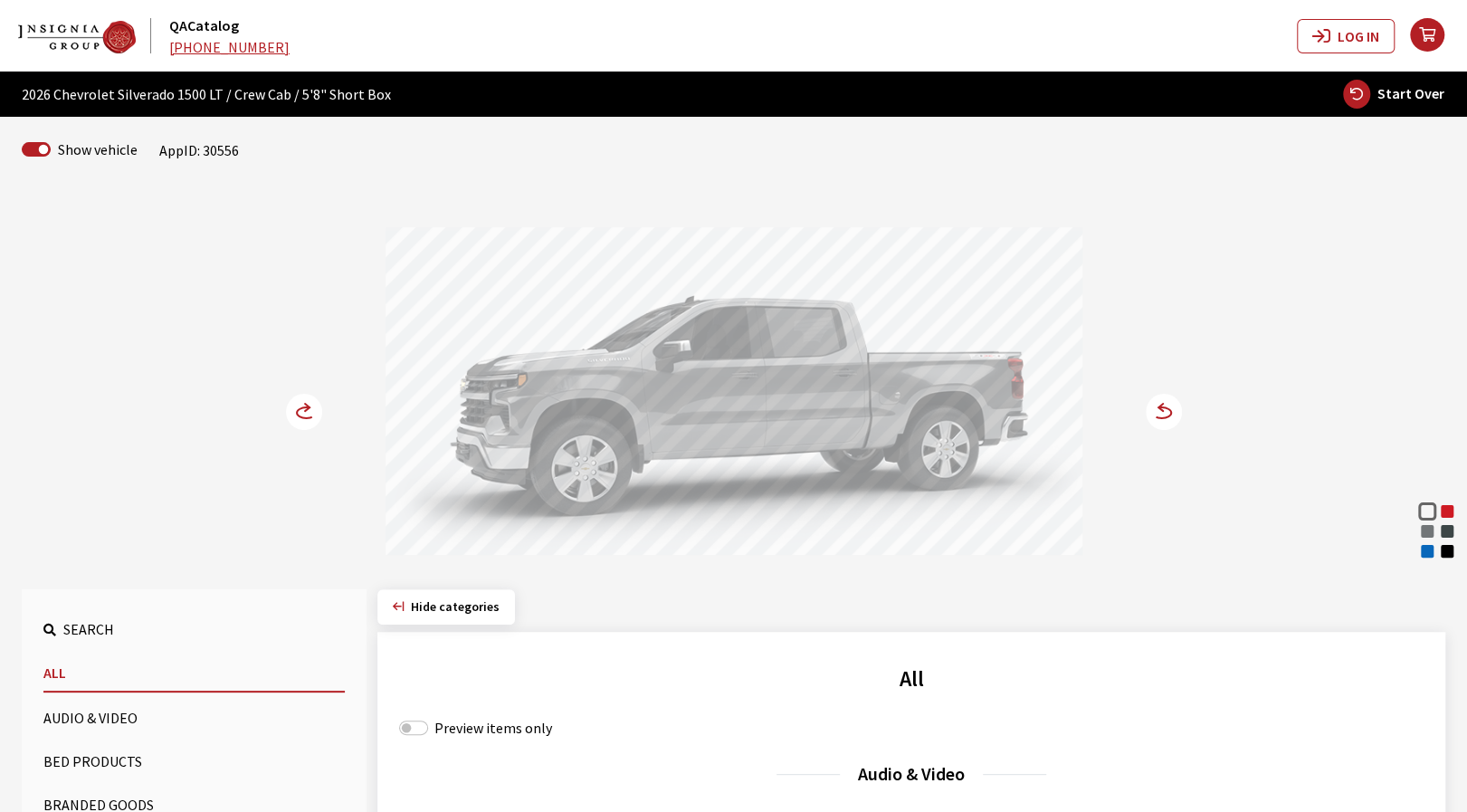
click at [1427, 551] on div "Riptide Blue Metallic" at bounding box center [1427, 551] width 18 height 18
click at [1171, 411] on icon at bounding box center [1162, 412] width 19 height 11
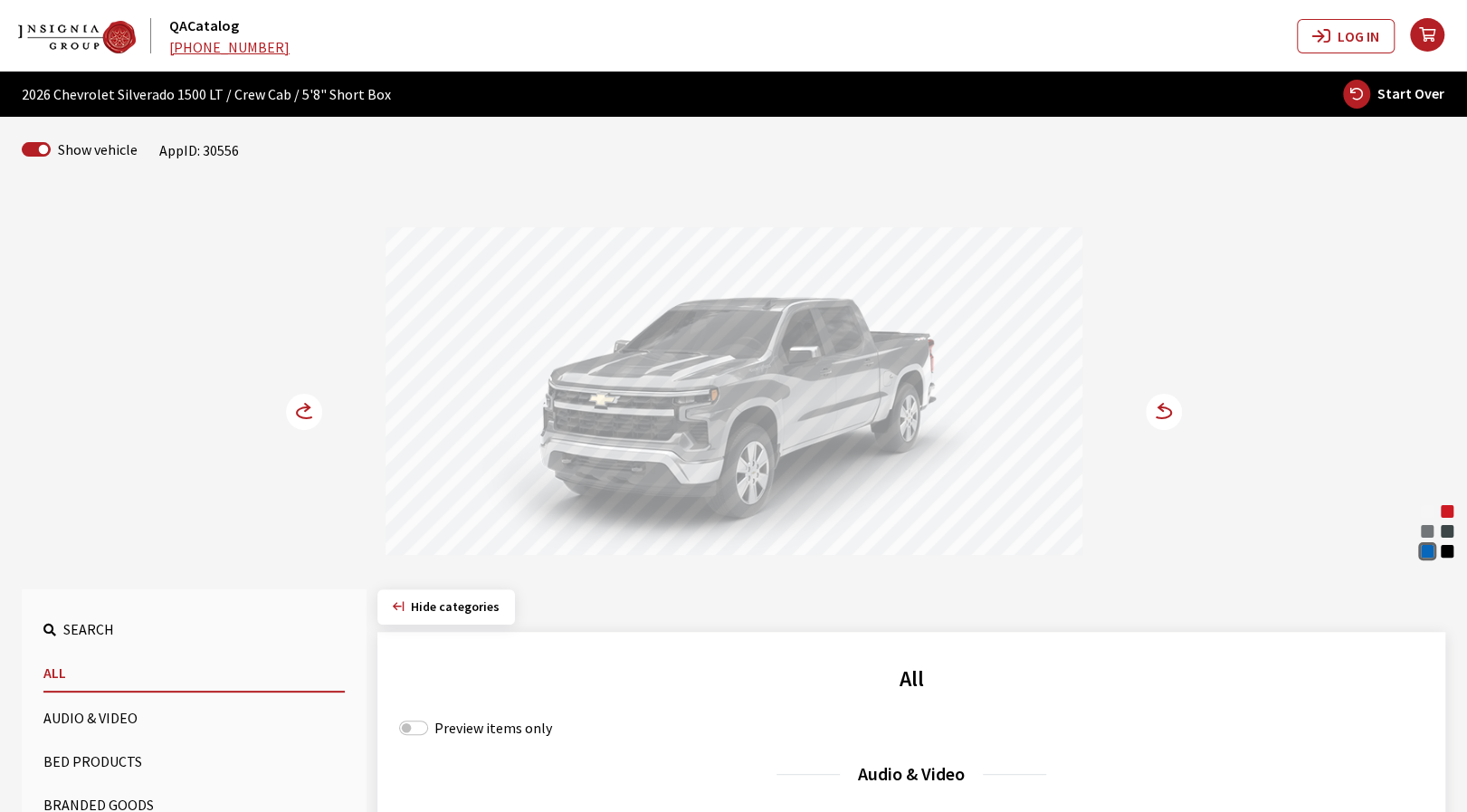
click at [293, 416] on circle at bounding box center [303, 411] width 36 height 36
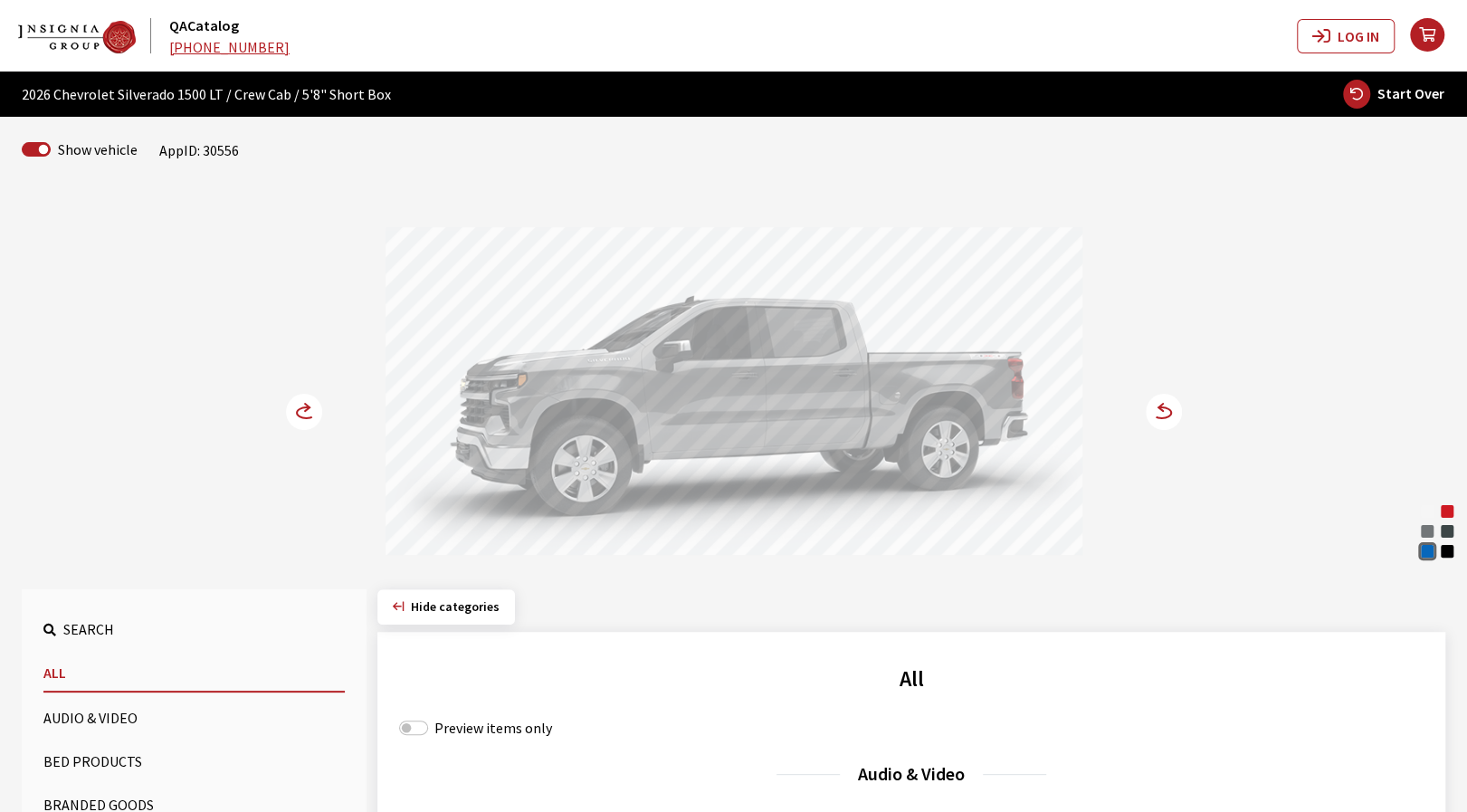
click at [293, 410] on circle at bounding box center [303, 411] width 36 height 36
